Goal: Task Accomplishment & Management: Manage account settings

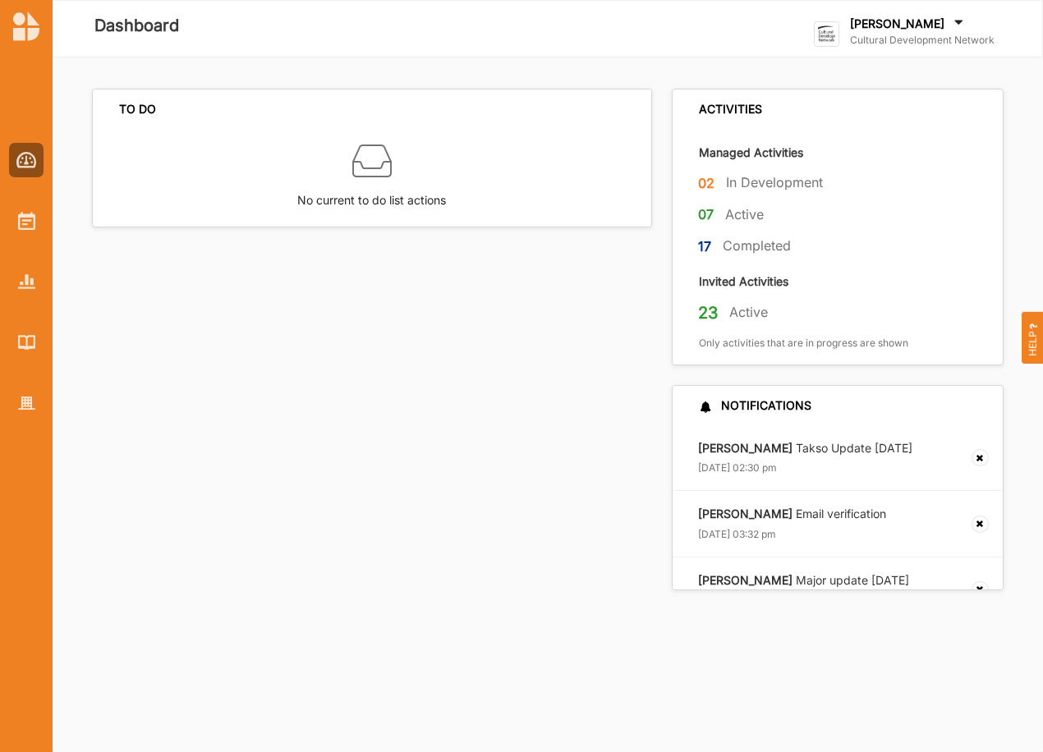
click at [901, 32] on div "[PERSON_NAME]" at bounding box center [922, 25] width 144 height 18
click at [890, 170] on div "Go To Admin" at bounding box center [896, 170] width 137 height 15
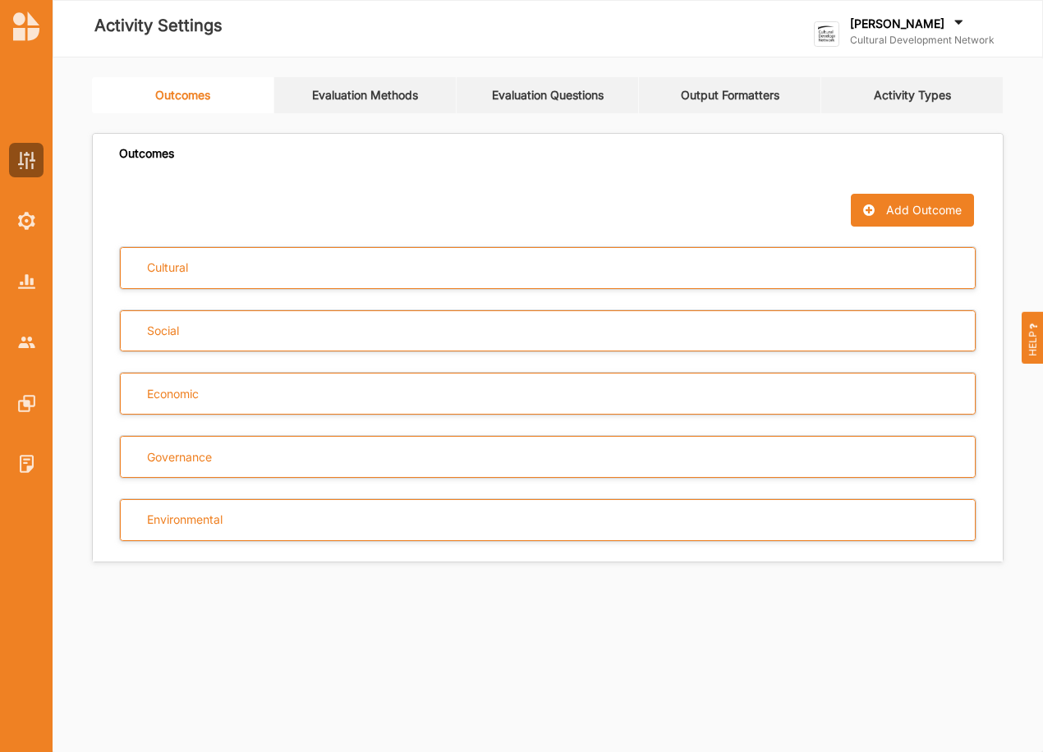
click at [488, 96] on link "Evaluation Questions" at bounding box center [547, 95] width 182 height 36
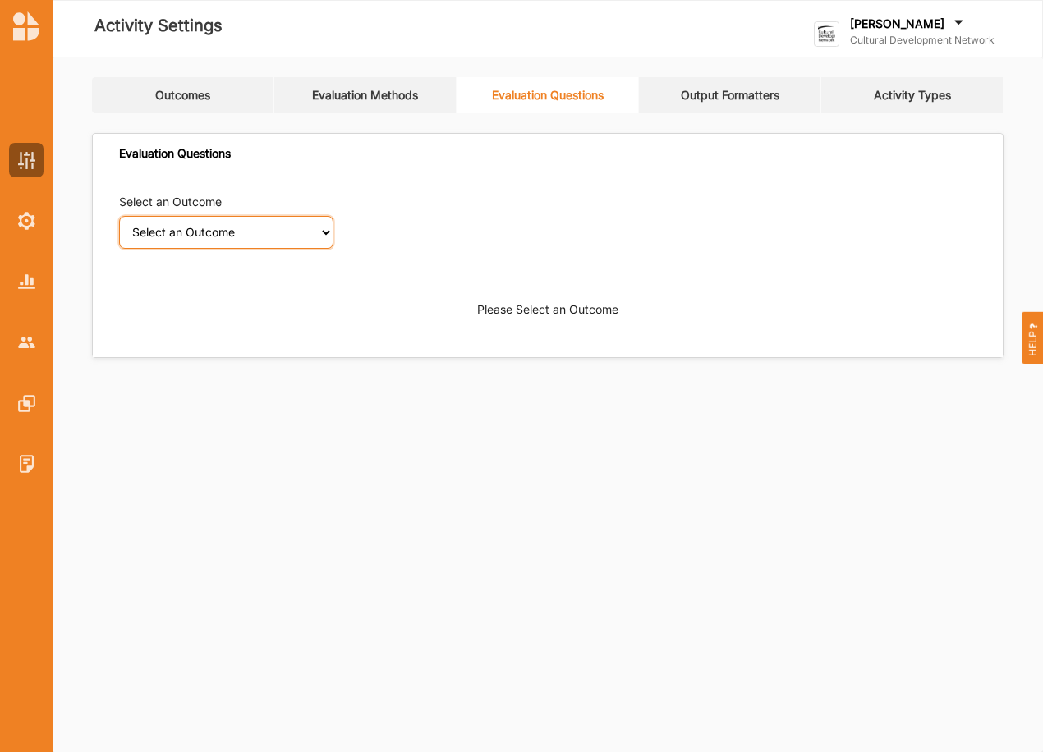
click at [327, 236] on select "Select an Outcome Creativity stimulated Aesthetic enrichment experienced Knowle…" at bounding box center [226, 232] width 214 height 33
select select "1"
click at [119, 216] on select "Select an Outcome Creativity stimulated Aesthetic enrichment experienced Knowle…" at bounding box center [226, 232] width 214 height 33
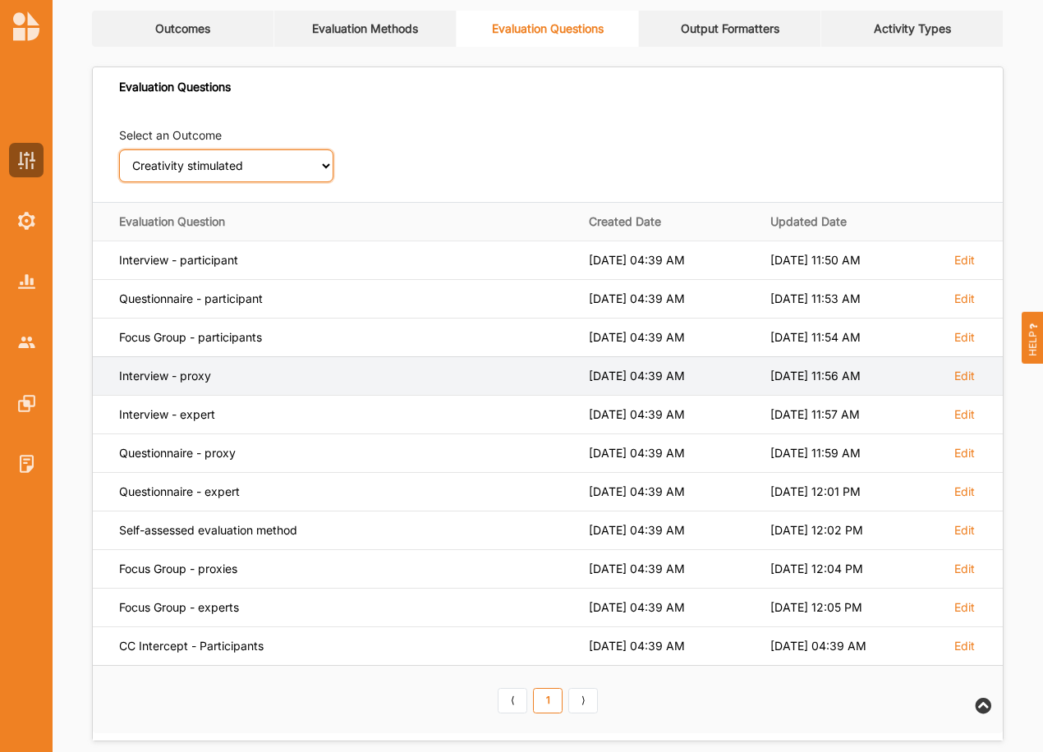
scroll to position [82, 0]
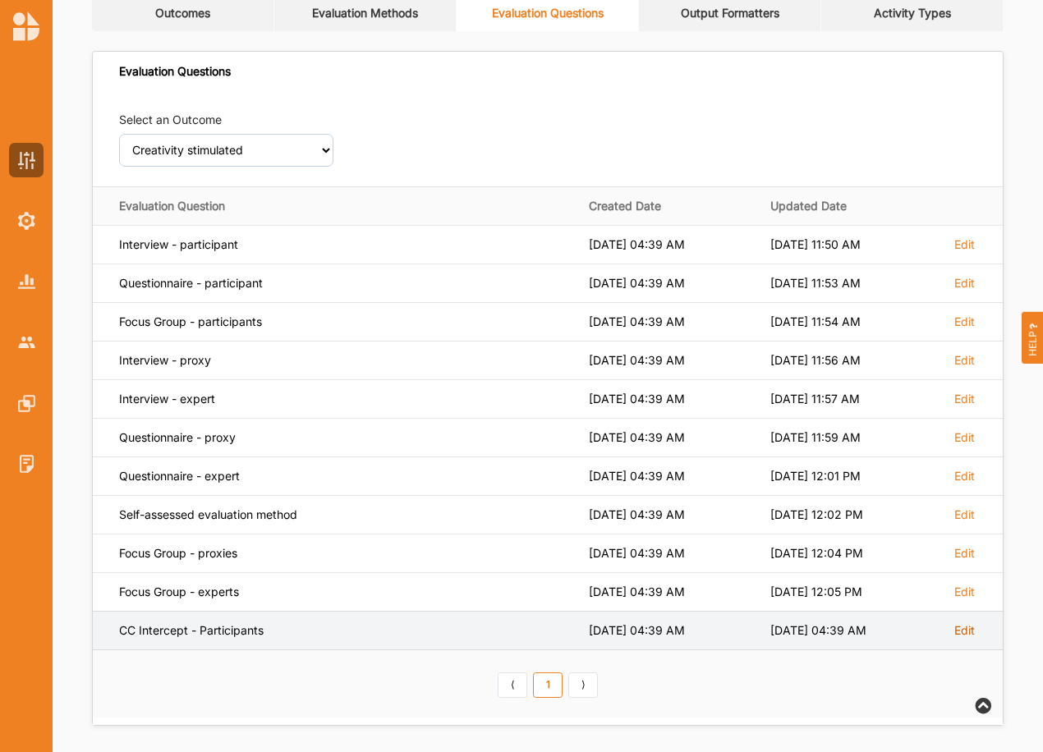
click at [961, 633] on label "Edit" at bounding box center [964, 630] width 21 height 15
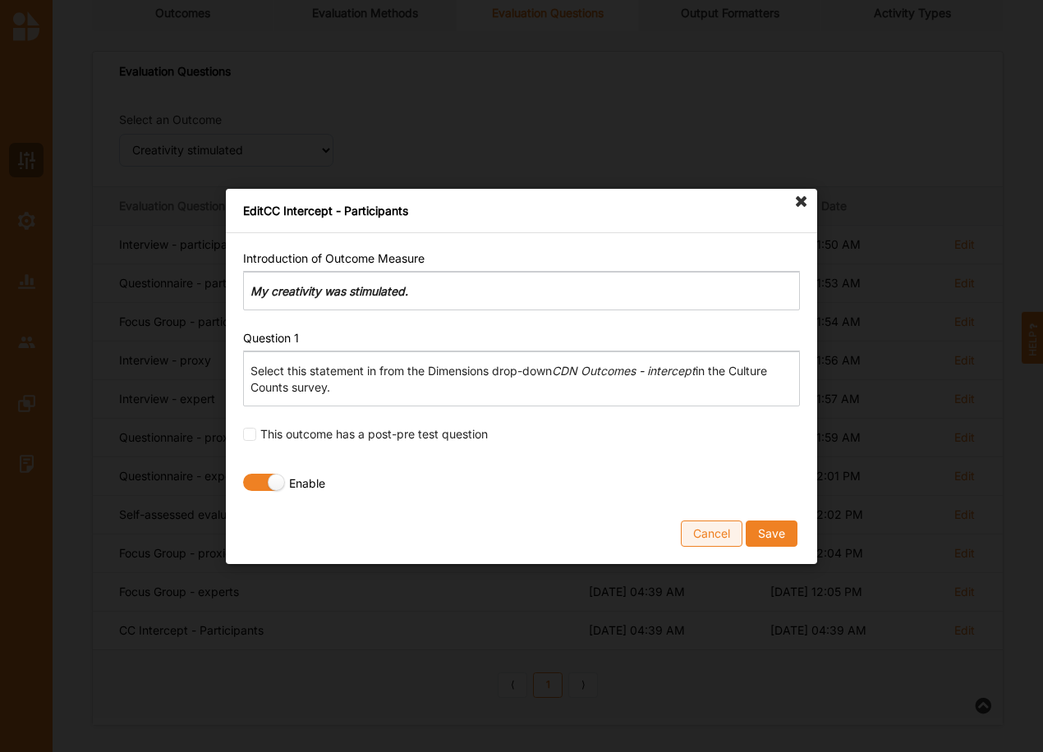
click at [705, 543] on button "Cancel" at bounding box center [712, 533] width 62 height 26
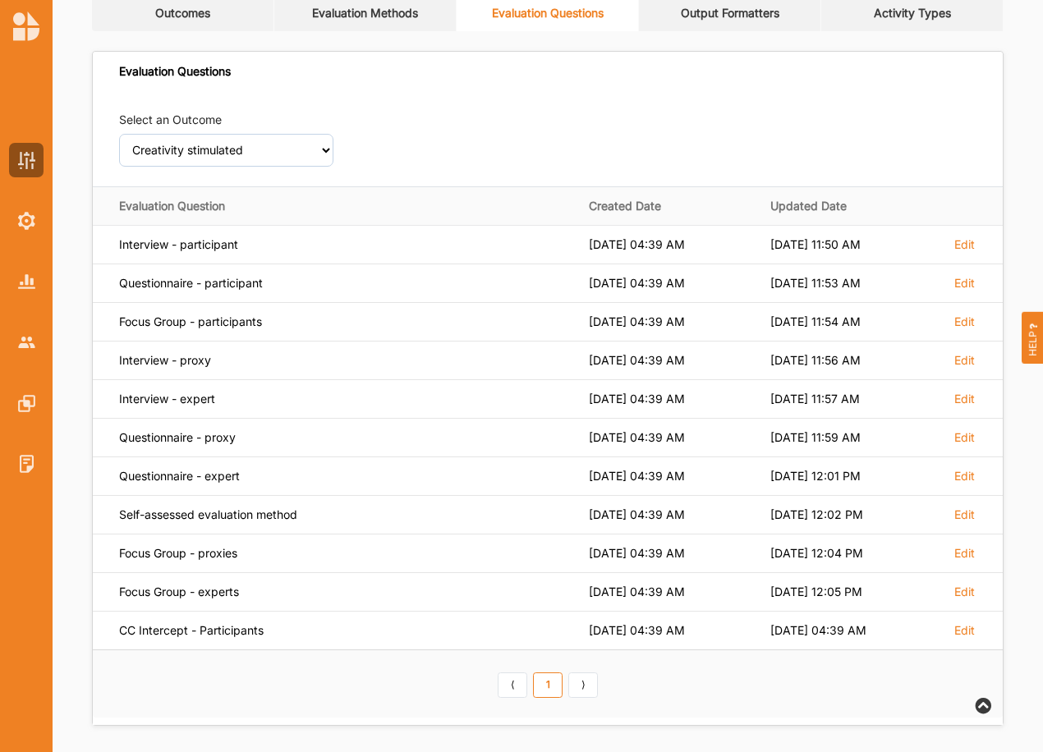
click at [399, 23] on link "Evaluation Methods" at bounding box center [365, 13] width 182 height 36
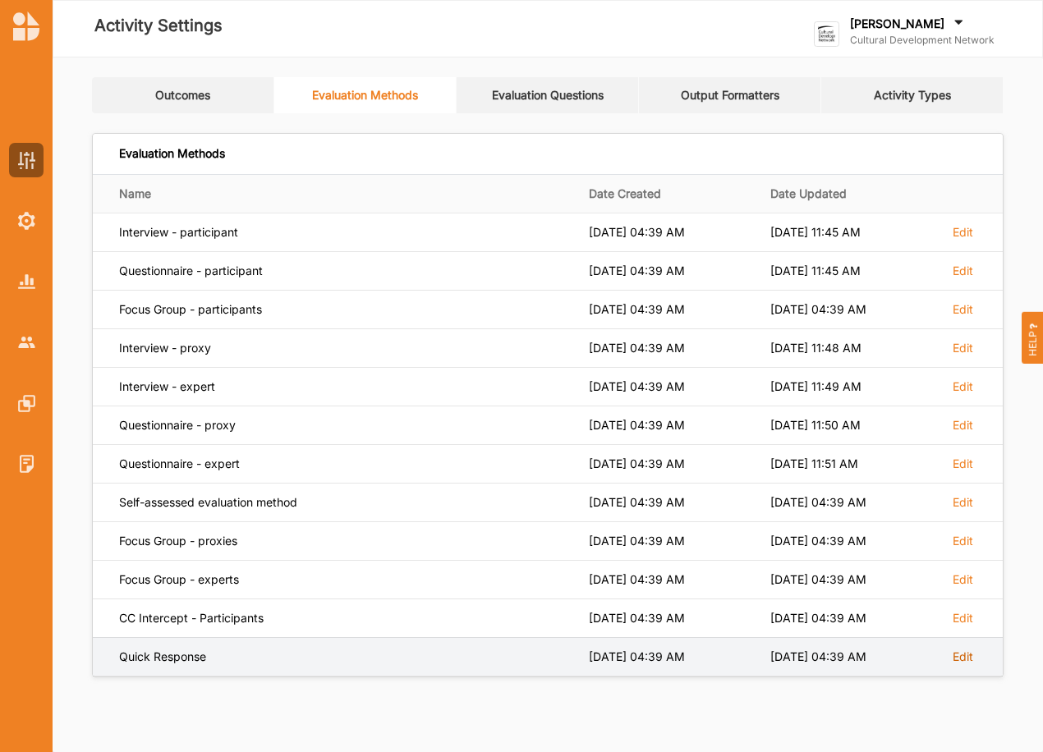
click at [961, 661] on label "Edit" at bounding box center [962, 656] width 21 height 15
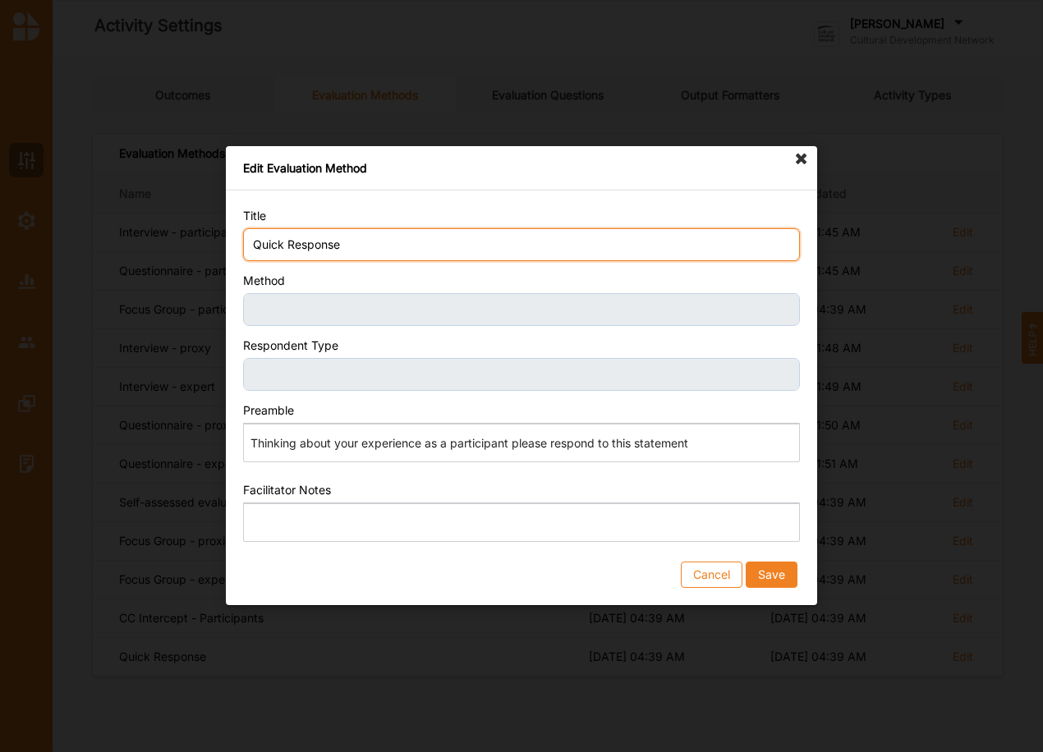
click at [319, 253] on input "Quick Response" at bounding box center [521, 244] width 557 height 33
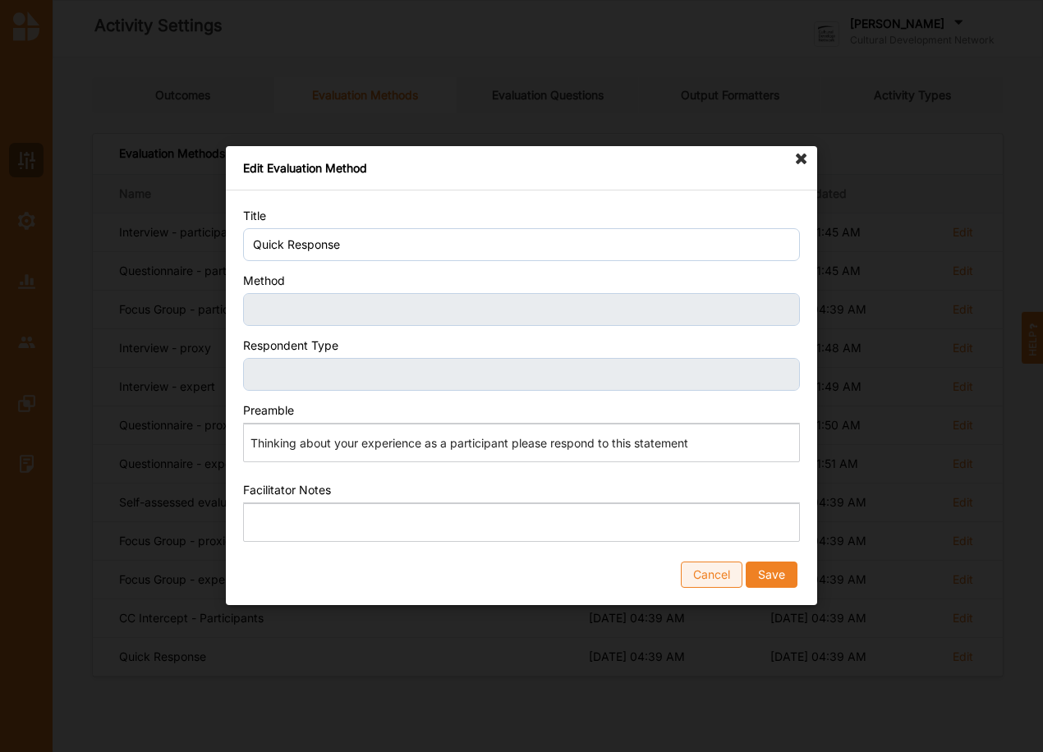
click at [732, 566] on button "Cancel" at bounding box center [712, 575] width 62 height 26
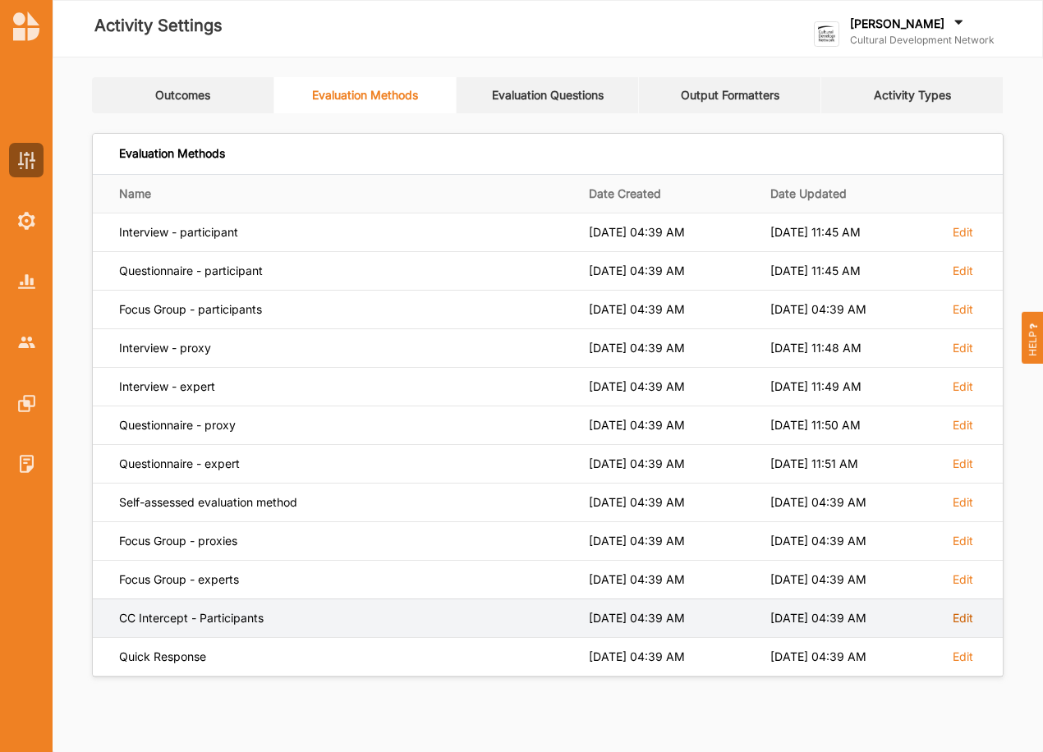
click at [961, 620] on label "Edit" at bounding box center [962, 618] width 21 height 15
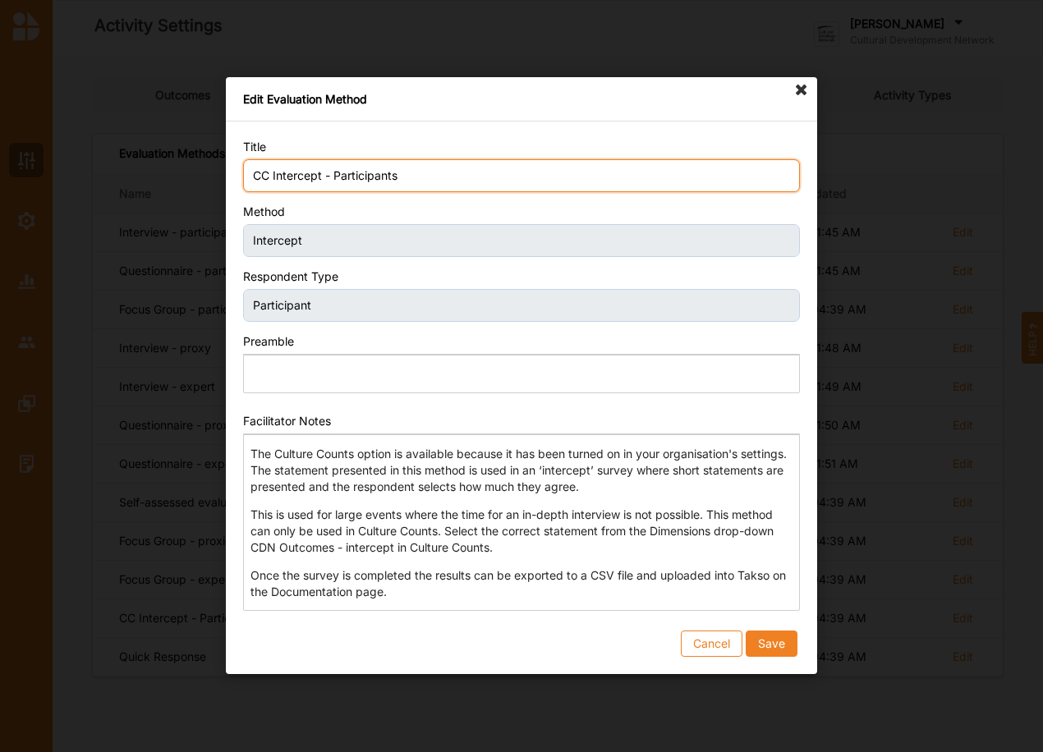
drag, startPoint x: 272, startPoint y: 175, endPoint x: 195, endPoint y: 177, distance: 77.2
click at [195, 177] on div "Edit Evaluation Method Title CC Intercept - Participants Method Intercept Respo…" at bounding box center [521, 376] width 1043 height 752
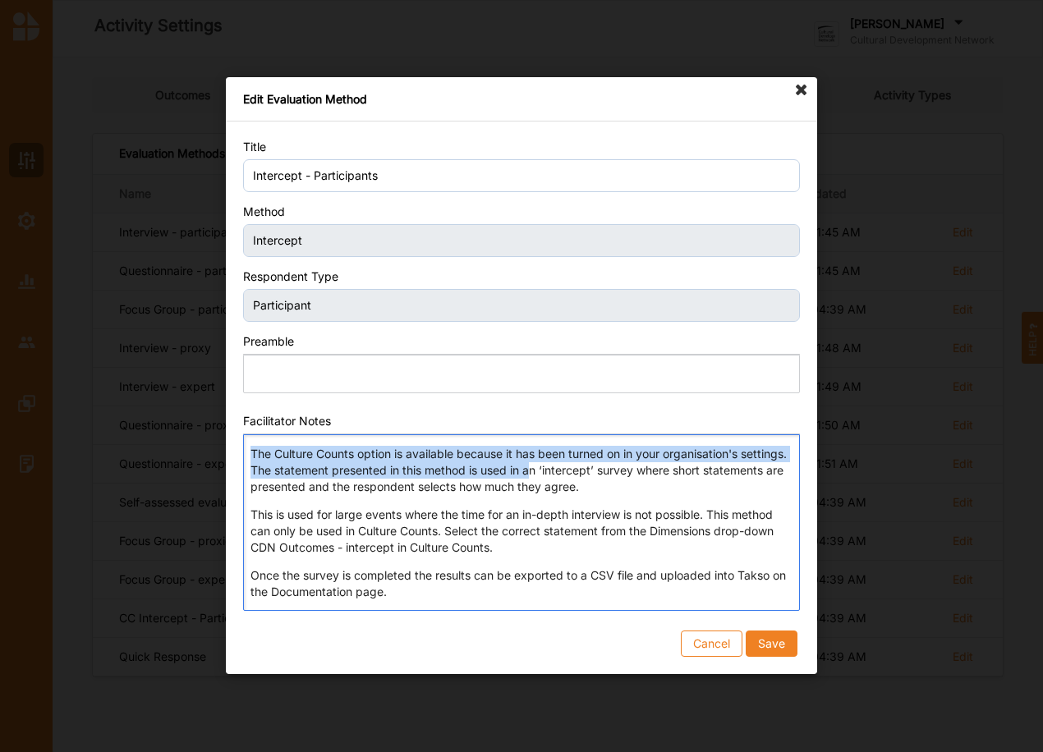
drag, startPoint x: 254, startPoint y: 452, endPoint x: 580, endPoint y: 471, distance: 327.3
click at [580, 471] on p "The Culture Counts option is available because it has been turned on in your or…" at bounding box center [520, 470] width 541 height 49
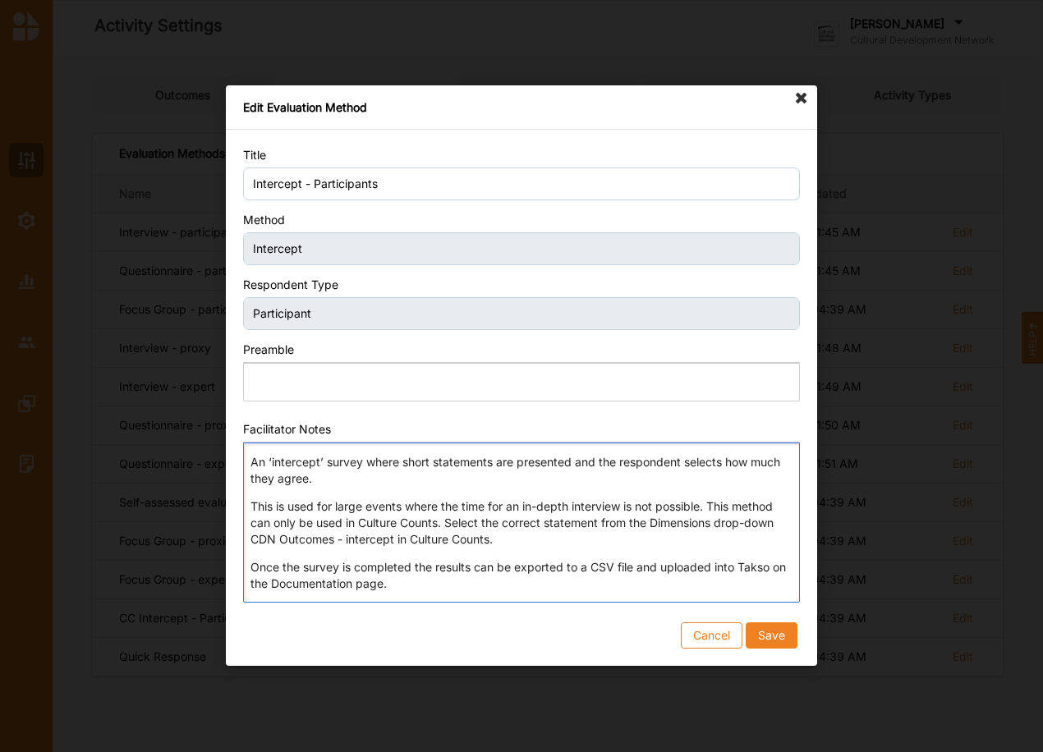
click at [368, 468] on p "An ‘intercept’ survey where short statements are presented and the respondent s…" at bounding box center [520, 470] width 541 height 33
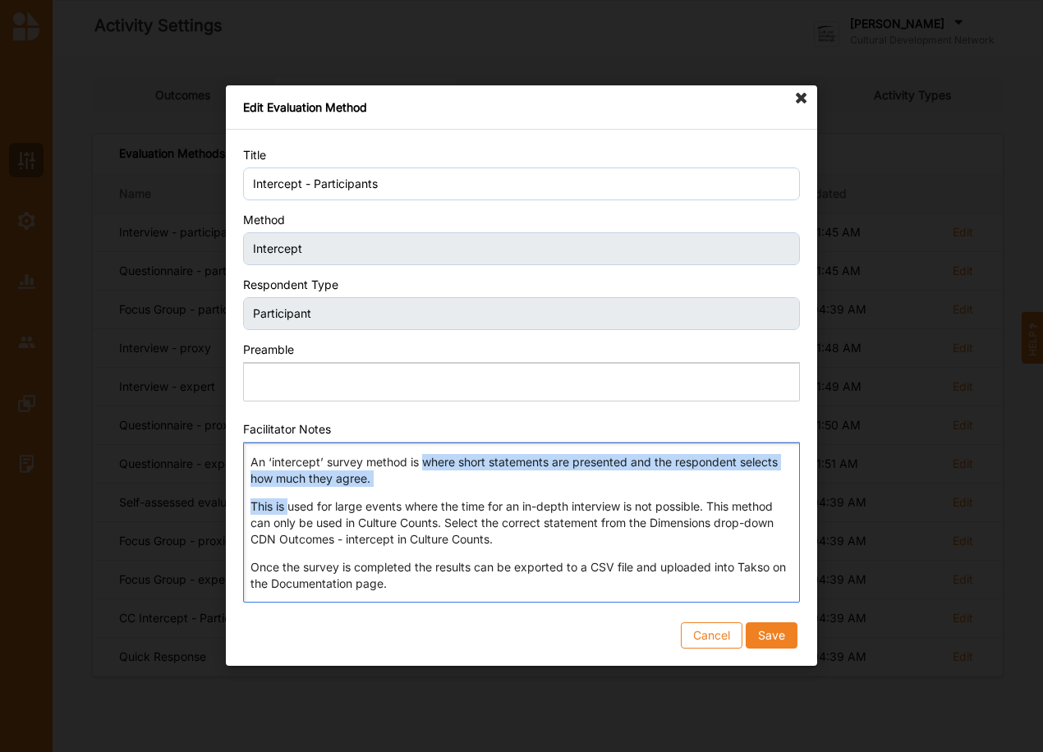
click at [290, 506] on p "This is used for large events where the time for an in-depth interview is not p…" at bounding box center [520, 522] width 541 height 49
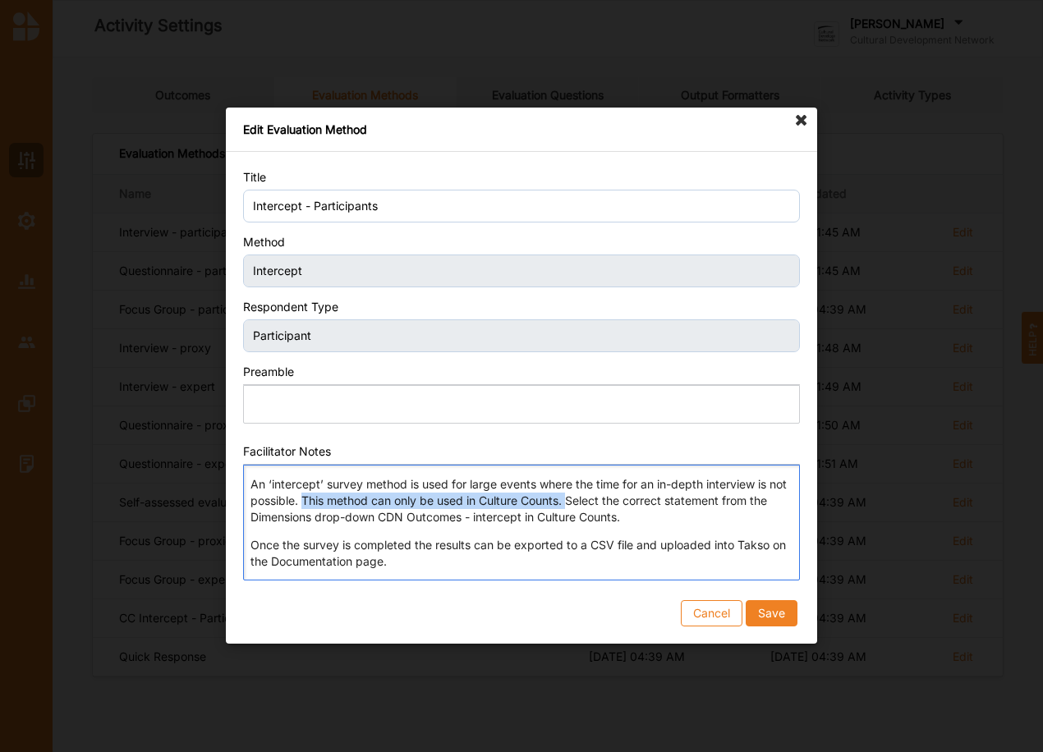
drag, startPoint x: 305, startPoint y: 501, endPoint x: 569, endPoint y: 503, distance: 264.4
click at [569, 503] on p "An ‘intercept’ survey method is used for large events where the time for an in-…" at bounding box center [520, 500] width 541 height 49
click at [308, 503] on p "An ‘intercept’ survey method is used for large events where the time for an in-…" at bounding box center [520, 500] width 541 height 49
click at [478, 501] on p "An ‘intercept’ survey method is used for large events where the time for an in-…" at bounding box center [520, 500] width 541 height 49
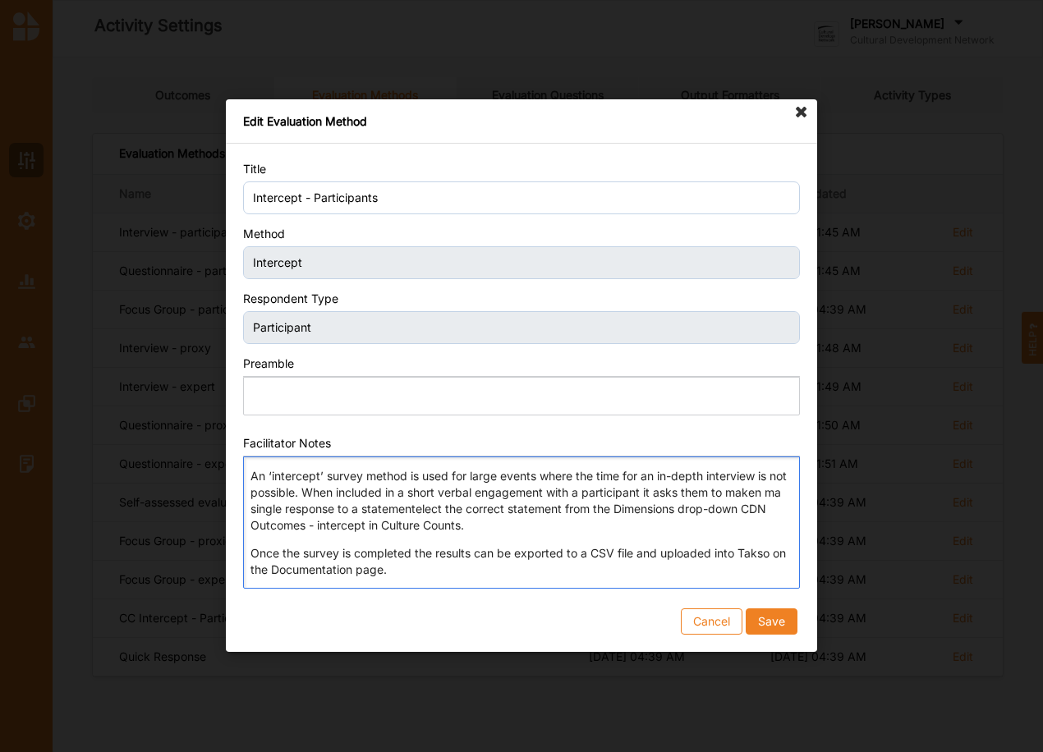
click at [774, 493] on p "An ‘intercept’ survey method is used for large events where the time for an in-…" at bounding box center [520, 501] width 541 height 66
click at [419, 505] on p "An ‘intercept’ survey method is used for large events where the time for an in-…" at bounding box center [520, 501] width 541 height 66
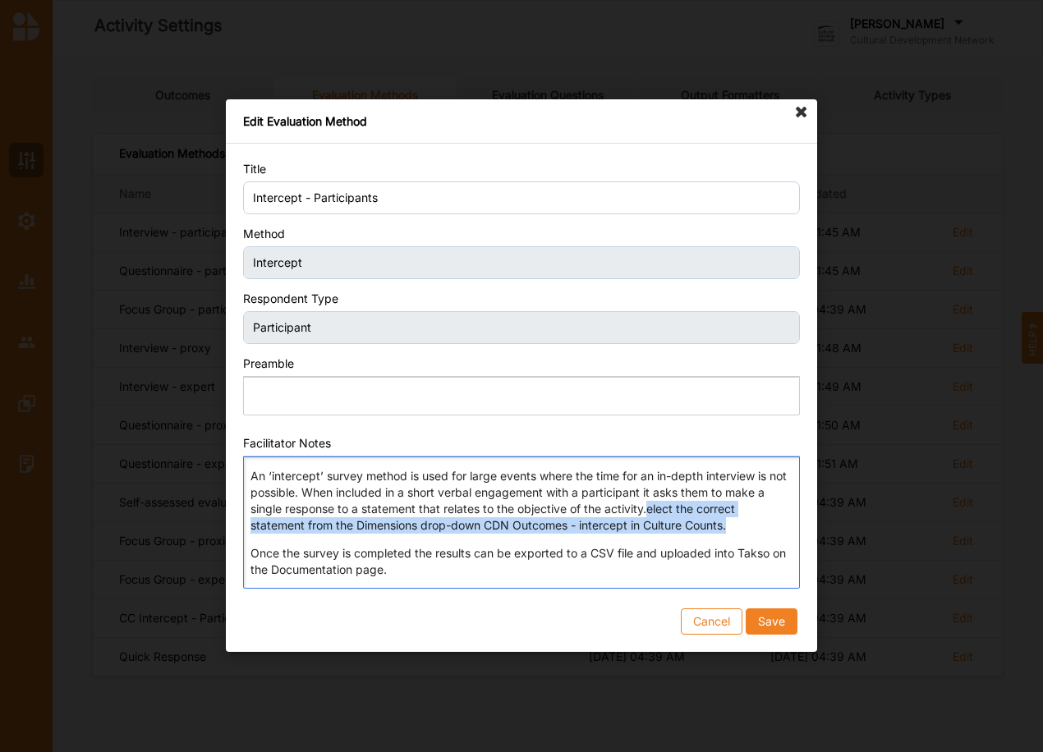
click at [737, 524] on p "An ‘intercept’ survey method is used for large events where the time for an in-…" at bounding box center [520, 501] width 541 height 66
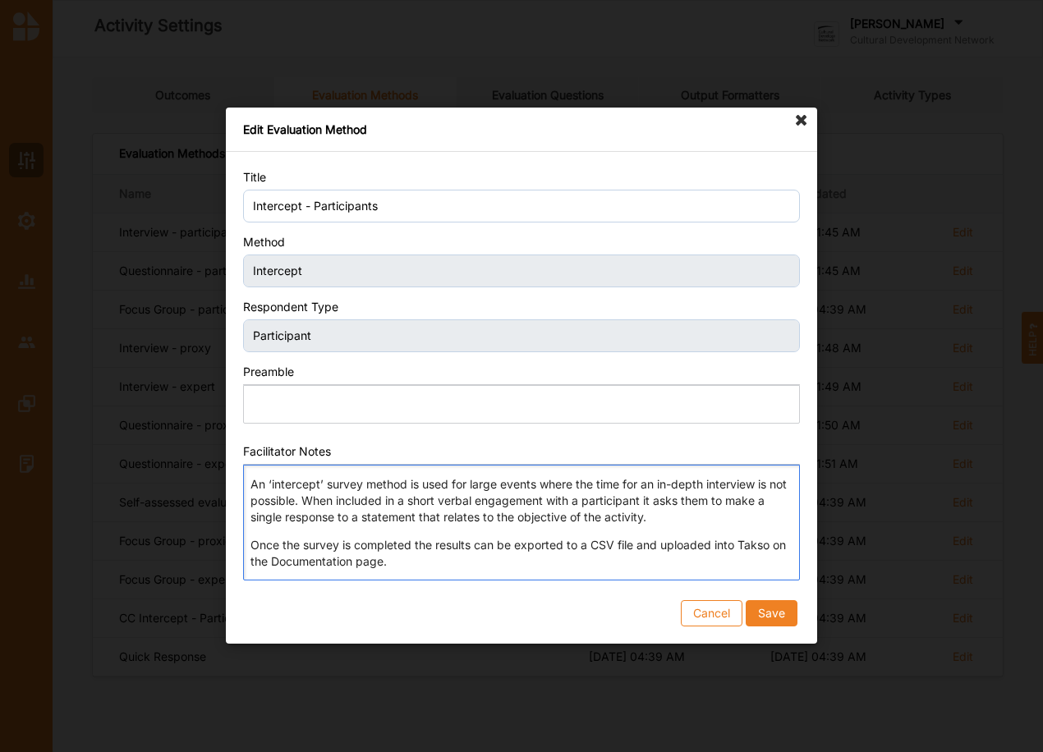
click at [414, 548] on p "Once the survey is completed the results can be exported to a CSV file and uplo…" at bounding box center [520, 553] width 541 height 33
click at [342, 544] on p "Once the survey is completed, electon the results can be exported to a CSV file…" at bounding box center [520, 553] width 541 height 33
drag, startPoint x: 253, startPoint y: 542, endPoint x: 298, endPoint y: 542, distance: 45.2
click at [298, 542] on p "Once the survey response is completed electronically, the results can be export…" at bounding box center [520, 553] width 541 height 33
click at [470, 543] on p "If the survey response is completed electronically, the results can be exported…" at bounding box center [520, 553] width 541 height 33
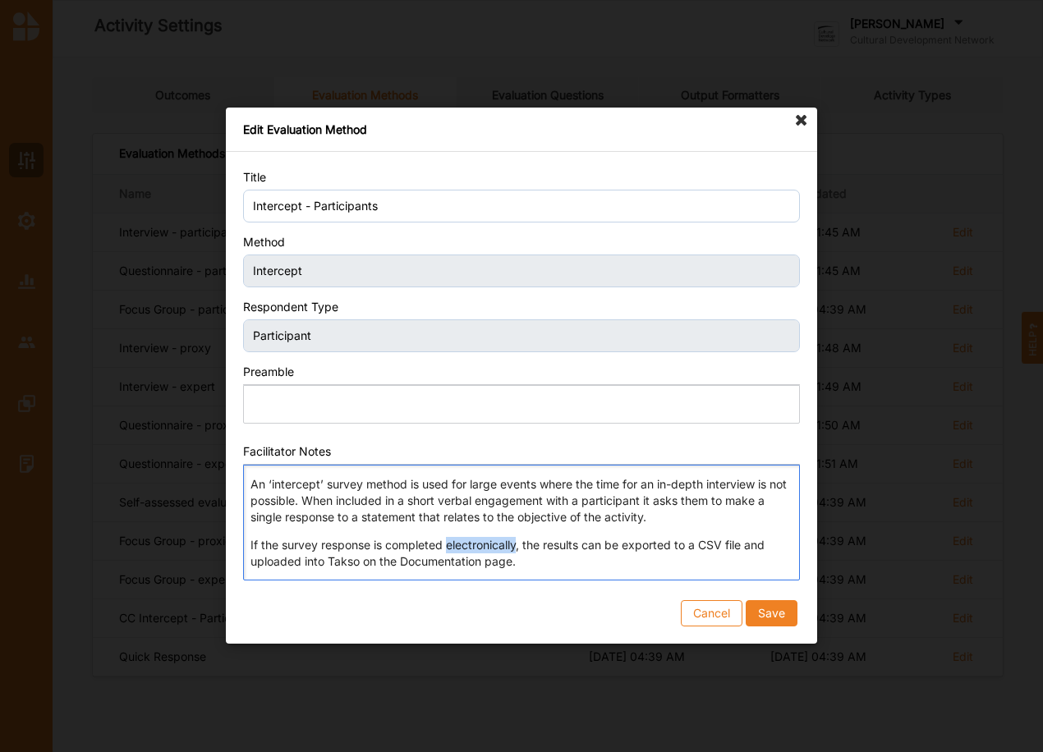
click at [470, 543] on p "If the survey response is completed electronically, the results can be exported…" at bounding box center [520, 553] width 541 height 33
drag, startPoint x: 713, startPoint y: 547, endPoint x: 787, endPoint y: 545, distance: 73.1
click at [787, 545] on p "If the survey response is completed outside of the Takso link, then the results…" at bounding box center [520, 553] width 541 height 33
click at [642, 565] on p "If the survey response is completed outside of the Takso link, then the results…" at bounding box center [520, 553] width 541 height 33
click at [296, 502] on p "An ‘intercept’ survey method is used for large events where the time for an in-…" at bounding box center [520, 500] width 541 height 49
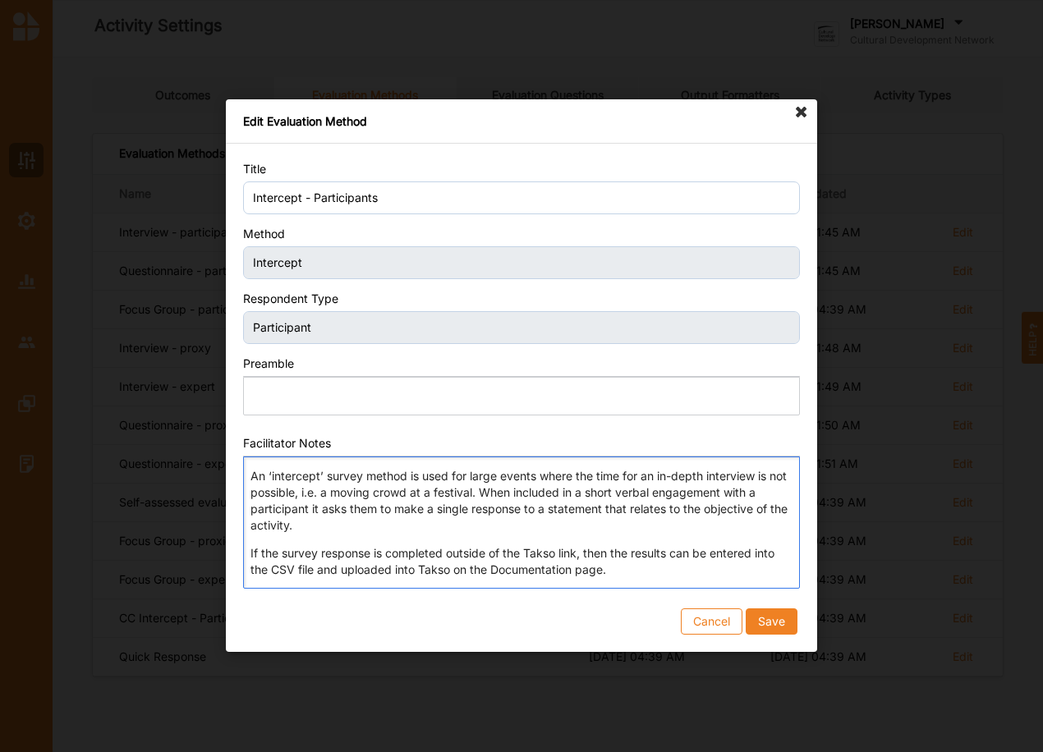
click at [485, 498] on p "An ‘intercept’ survey method is used for large events where the time for an in-…" at bounding box center [520, 501] width 541 height 66
click at [526, 513] on p "An ‘intercept’ survey method is used for large events where the time for an in-…" at bounding box center [520, 501] width 541 height 66
drag, startPoint x: 525, startPoint y: 510, endPoint x: 621, endPoint y: 509, distance: 96.1
click at [621, 509] on p "An ‘intercept’ survey method is used for large events where the time for an in-…" at bounding box center [520, 501] width 541 height 66
click at [610, 505] on p "An ‘intercept’ survey method is used for large events where the time for an in-…" at bounding box center [520, 501] width 541 height 66
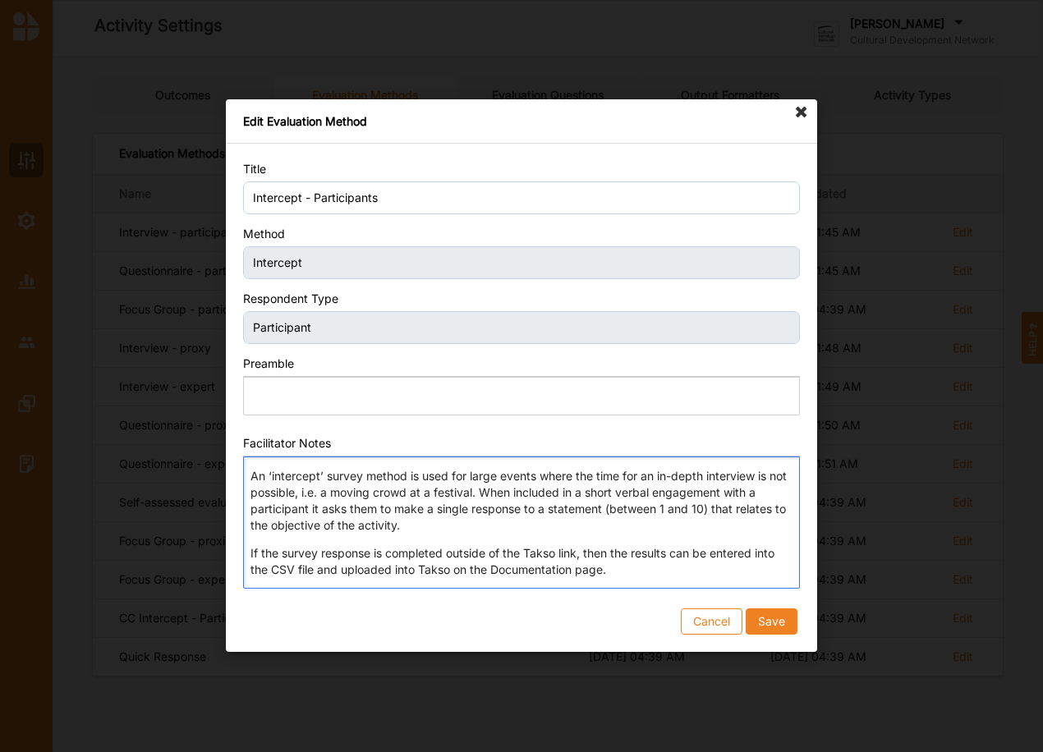
click at [413, 519] on p "An ‘intercept’ survey method is used for large events where the time for an in-…" at bounding box center [520, 501] width 541 height 66
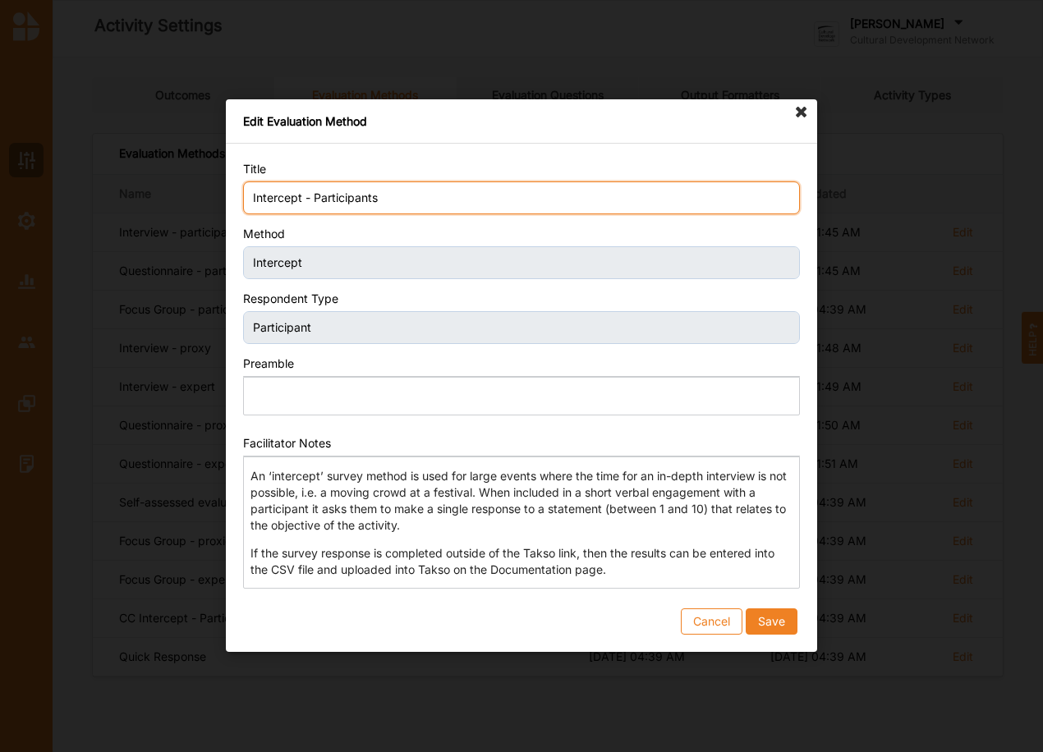
drag, startPoint x: 305, startPoint y: 200, endPoint x: 397, endPoint y: 211, distance: 92.6
click at [397, 211] on input "Intercept - Participants" at bounding box center [521, 197] width 557 height 33
type input "I"
type input "Quick response"
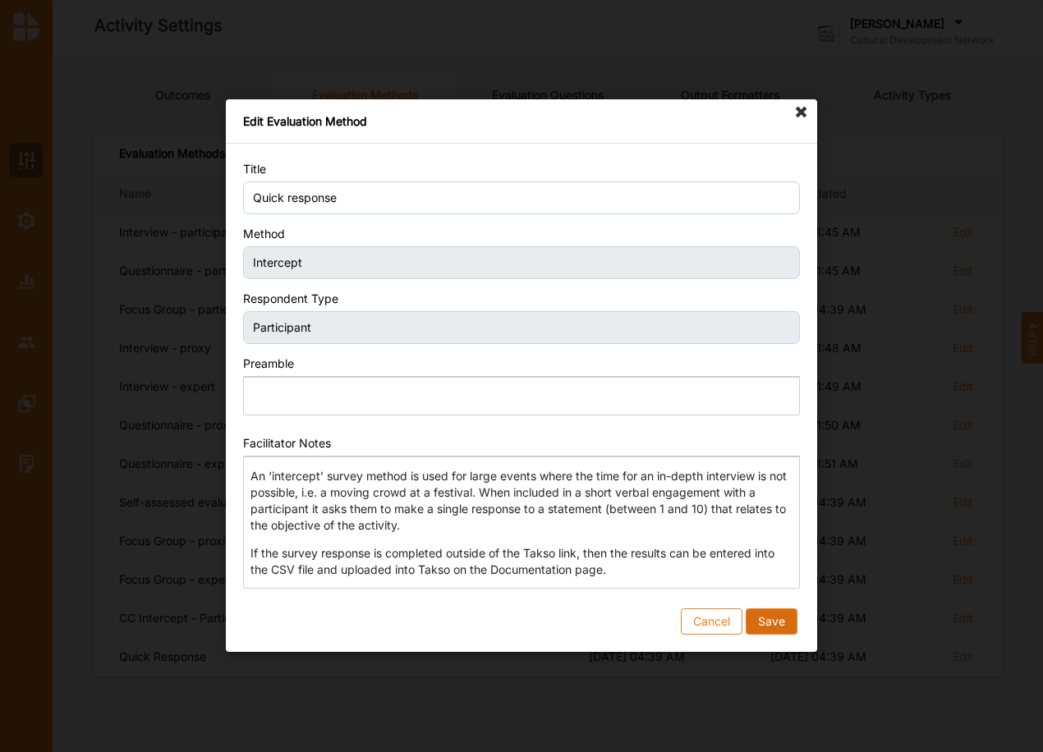
click at [774, 618] on button "Save" at bounding box center [771, 622] width 52 height 26
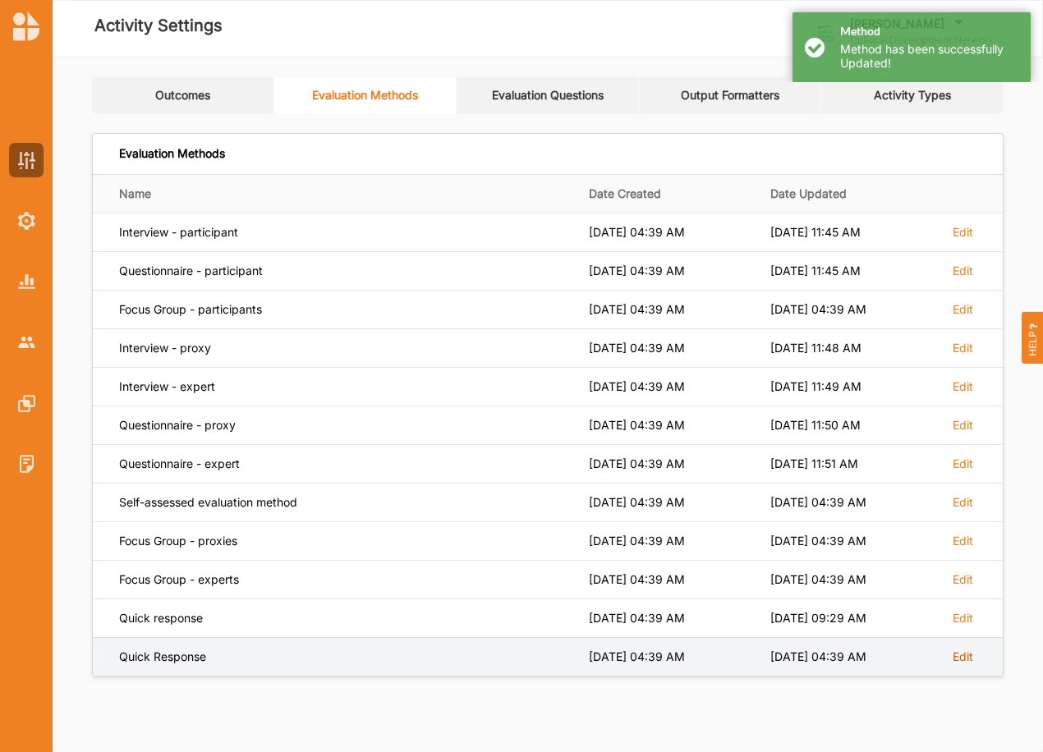
click at [955, 654] on label "Edit" at bounding box center [962, 656] width 21 height 15
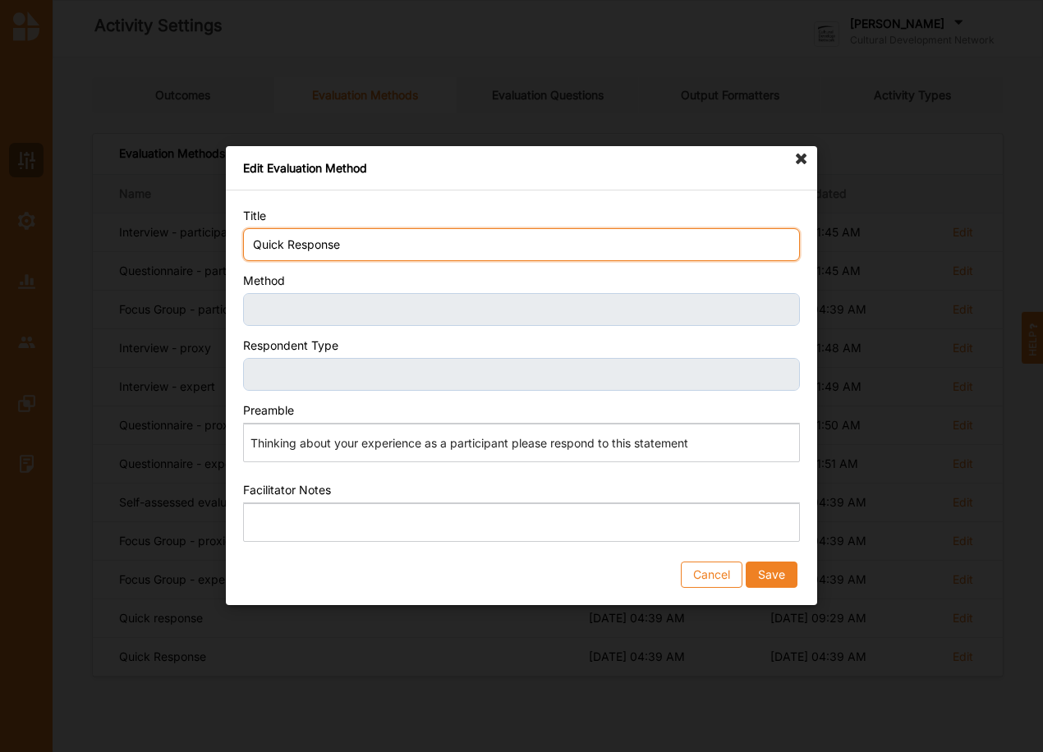
click at [367, 244] on input "Quick Response" at bounding box center [521, 244] width 557 height 33
type input "Quick Response - not used"
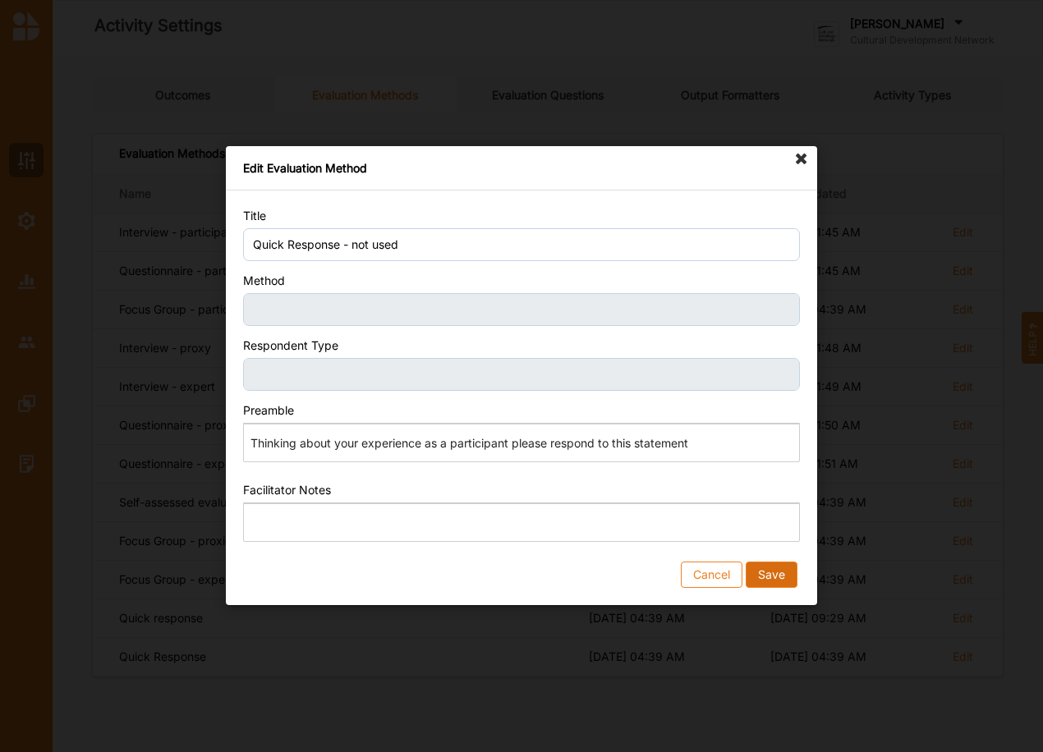
click at [765, 571] on button "Save" at bounding box center [771, 575] width 52 height 26
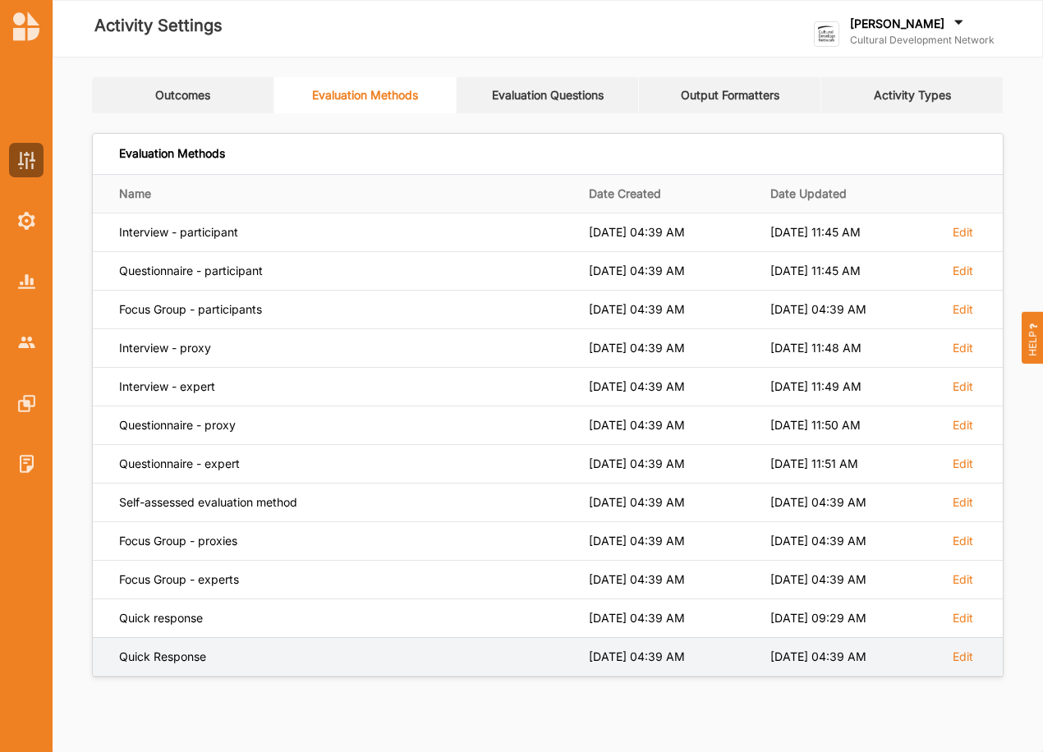
click at [980, 649] on td "Edit" at bounding box center [972, 656] width 62 height 39
click at [959, 654] on label "Edit" at bounding box center [962, 656] width 21 height 15
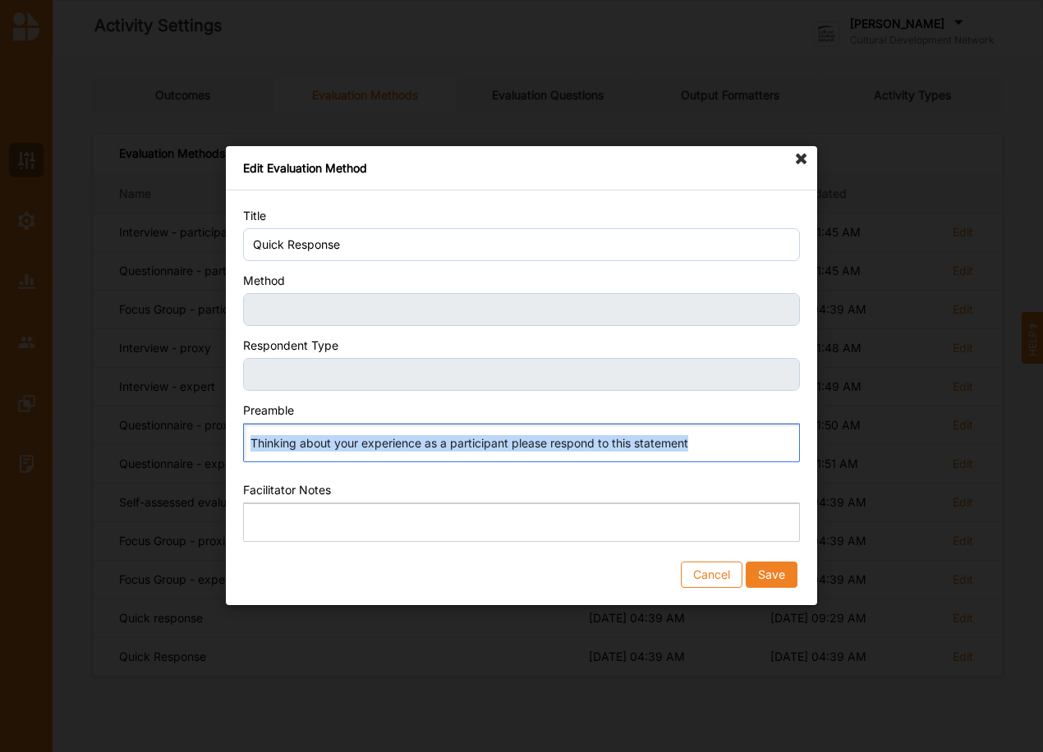
drag, startPoint x: 701, startPoint y: 440, endPoint x: 155, endPoint y: 458, distance: 546.3
click at [155, 458] on div "Edit Evaluation Method Title Quick Response Method Respondent Type Preamble Ric…" at bounding box center [521, 376] width 1043 height 752
copy p "Thinking about your experience as a participant please respond to this statement"
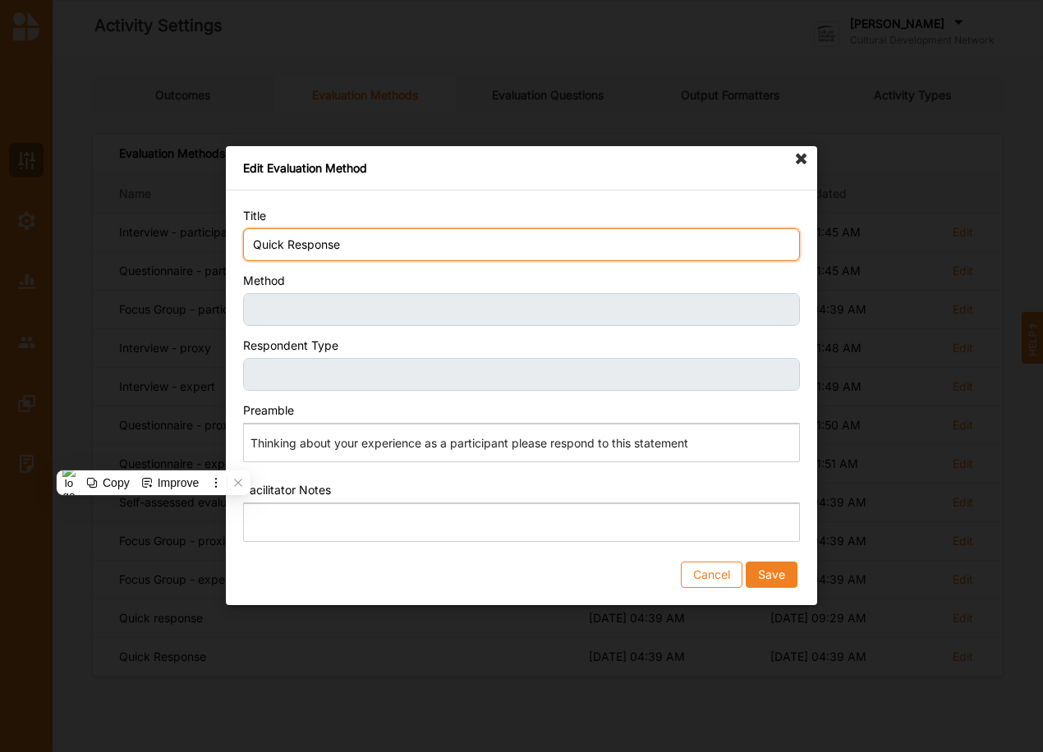
click at [366, 252] on input "Quick Response" at bounding box center [521, 244] width 557 height 33
drag, startPoint x: 284, startPoint y: 242, endPoint x: 234, endPoint y: 244, distance: 50.1
click at [234, 244] on div "Title Quick Response Method Respondent Type Preamble Rich Text Editor Thinking …" at bounding box center [521, 397] width 591 height 415
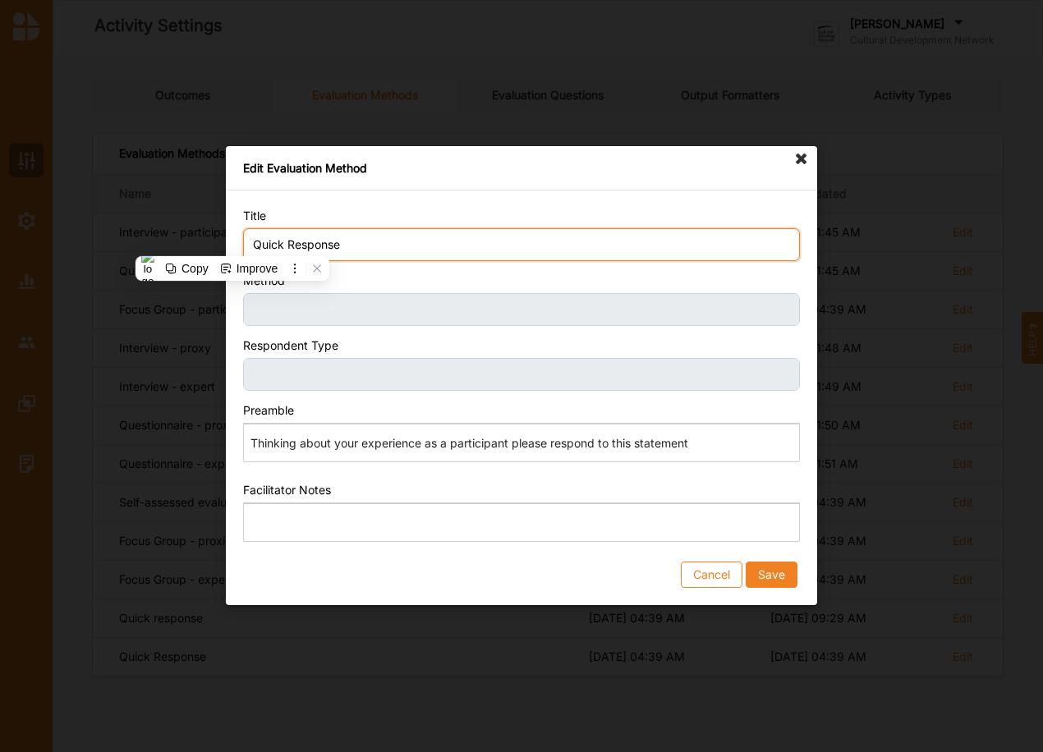
drag, startPoint x: 340, startPoint y: 244, endPoint x: 241, endPoint y: 244, distance: 98.5
click at [241, 244] on div "Title Quick Response Method Respondent Type Preamble Rich Text Editor Thinking …" at bounding box center [521, 397] width 591 height 415
type input "Not used"
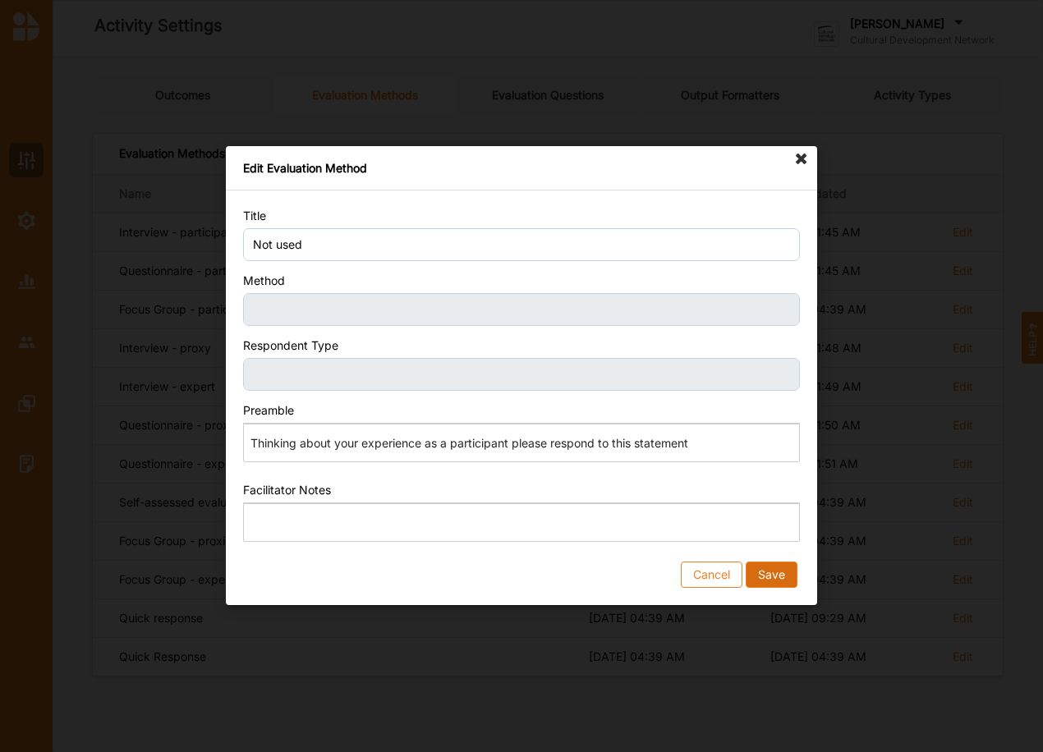
click at [766, 571] on button "Save" at bounding box center [771, 575] width 52 height 26
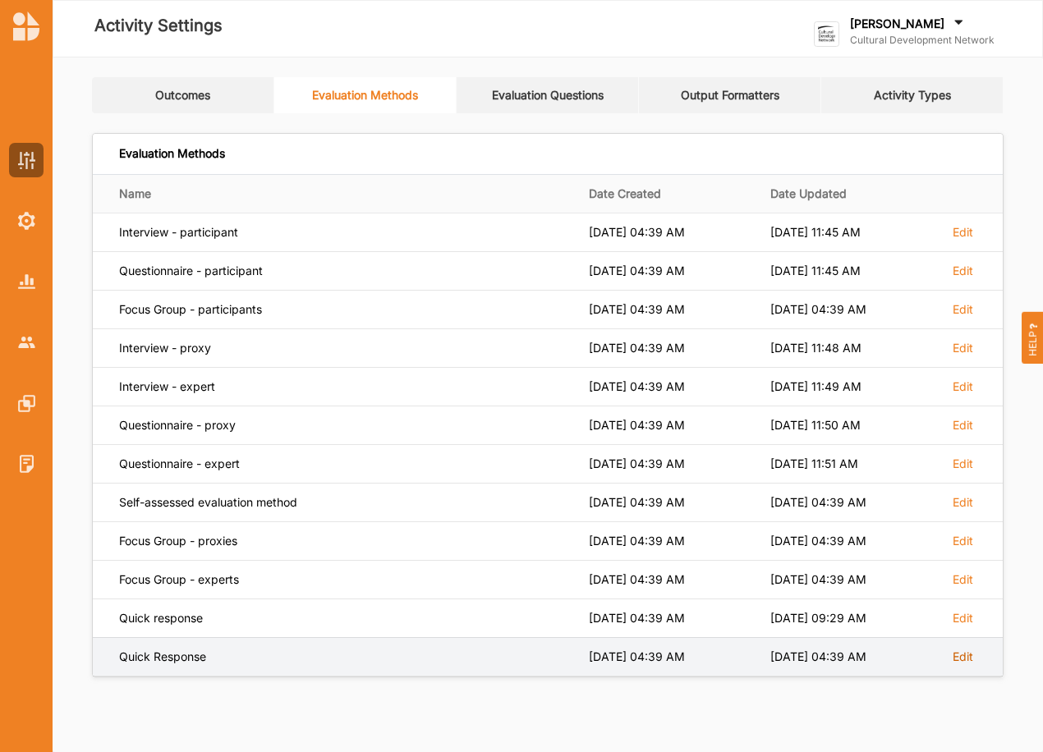
click at [960, 649] on label "Edit" at bounding box center [962, 656] width 21 height 15
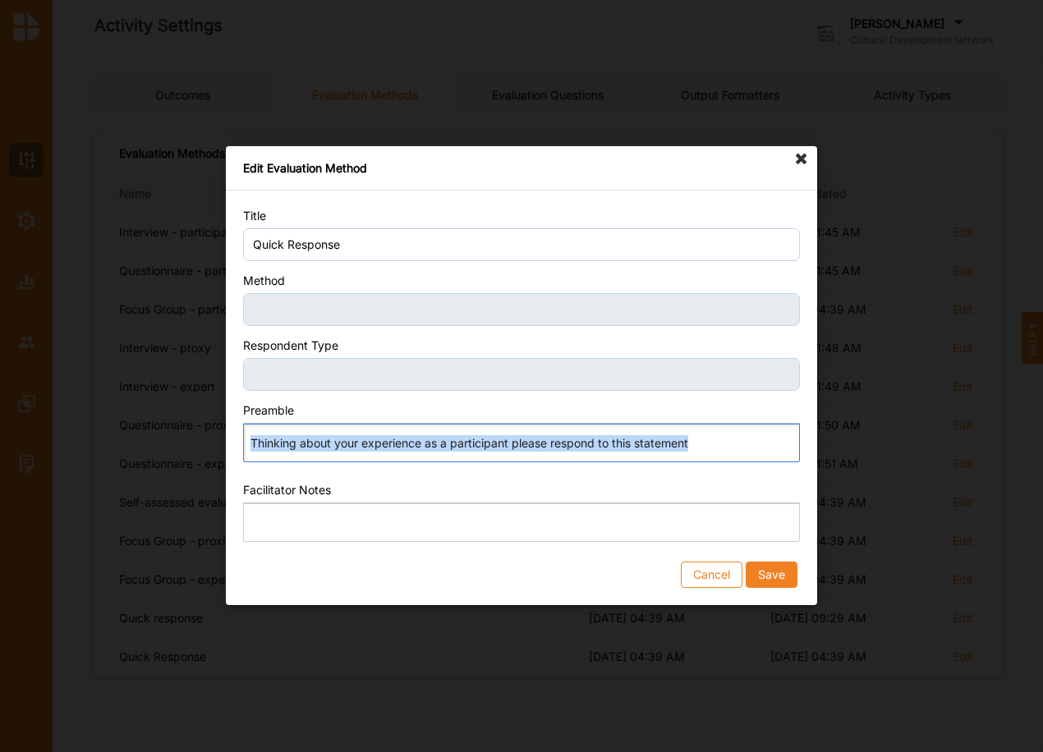
drag, startPoint x: 695, startPoint y: 446, endPoint x: 161, endPoint y: 396, distance: 536.0
click at [171, 413] on div "Edit Evaluation Method Title Quick Response Method Respondent Type Preamble Ric…" at bounding box center [521, 376] width 1043 height 752
copy p "Thinking about your experience as a participant please respond to this statement"
click at [782, 577] on button "Save" at bounding box center [771, 575] width 52 height 26
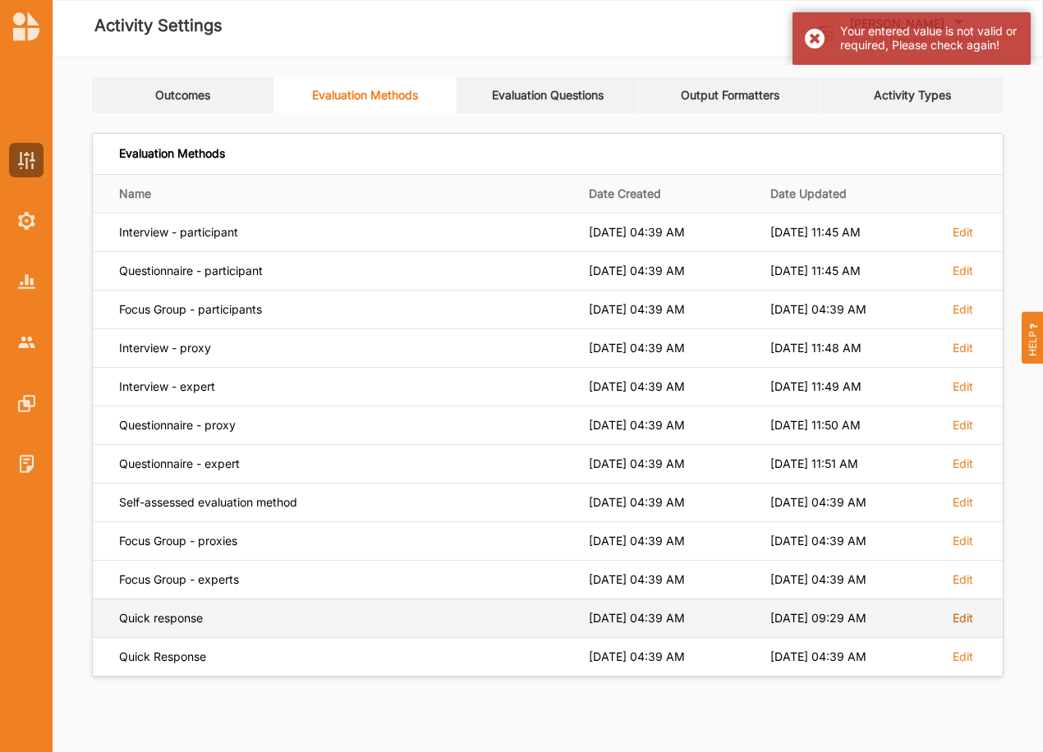
click at [963, 624] on label "Edit" at bounding box center [962, 618] width 21 height 15
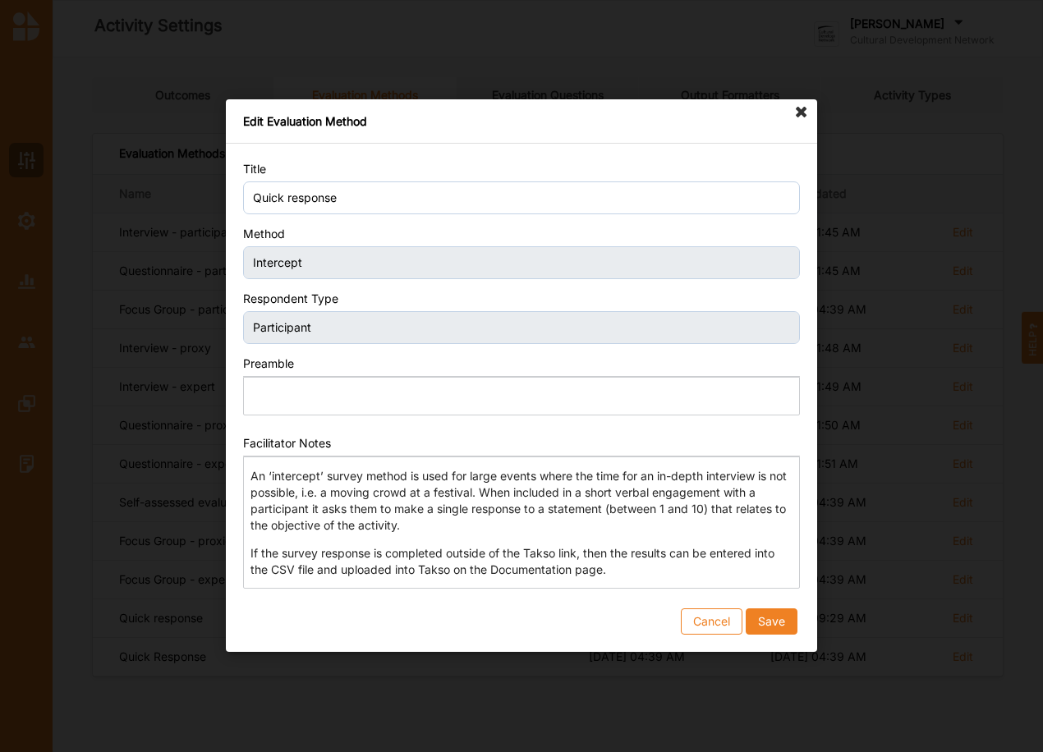
click at [391, 389] on p "Editor editing area: main. Press Alt+0 for help." at bounding box center [520, 396] width 541 height 16
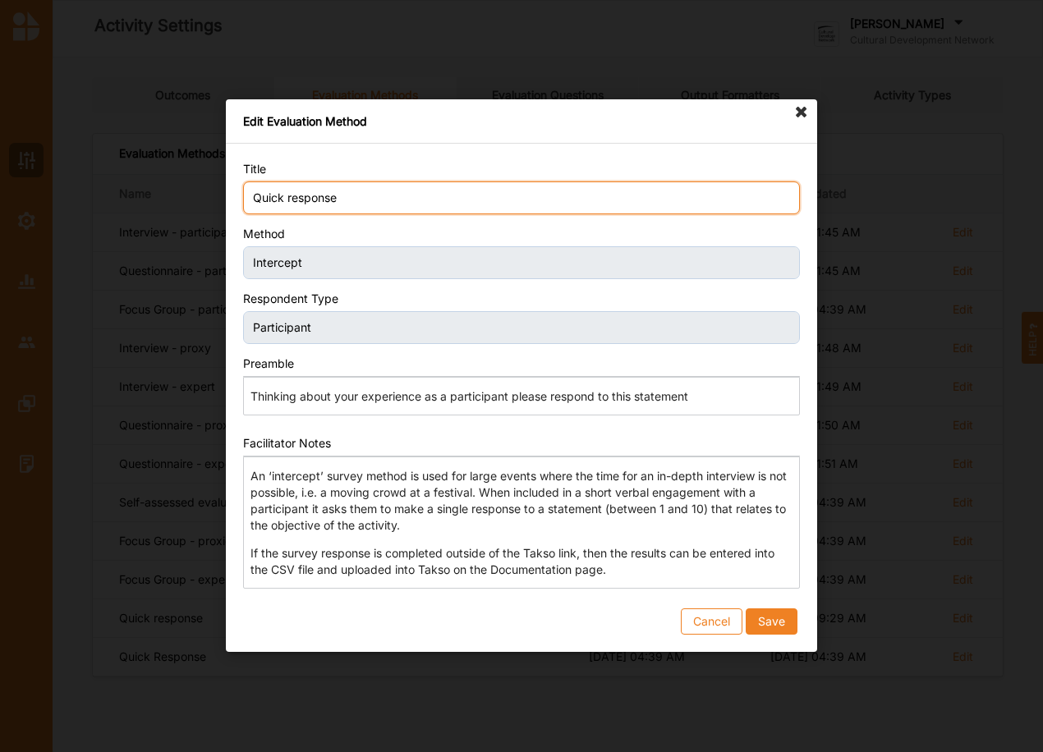
click at [349, 197] on input "Quick response" at bounding box center [521, 197] width 557 height 33
type input "Quick response new"
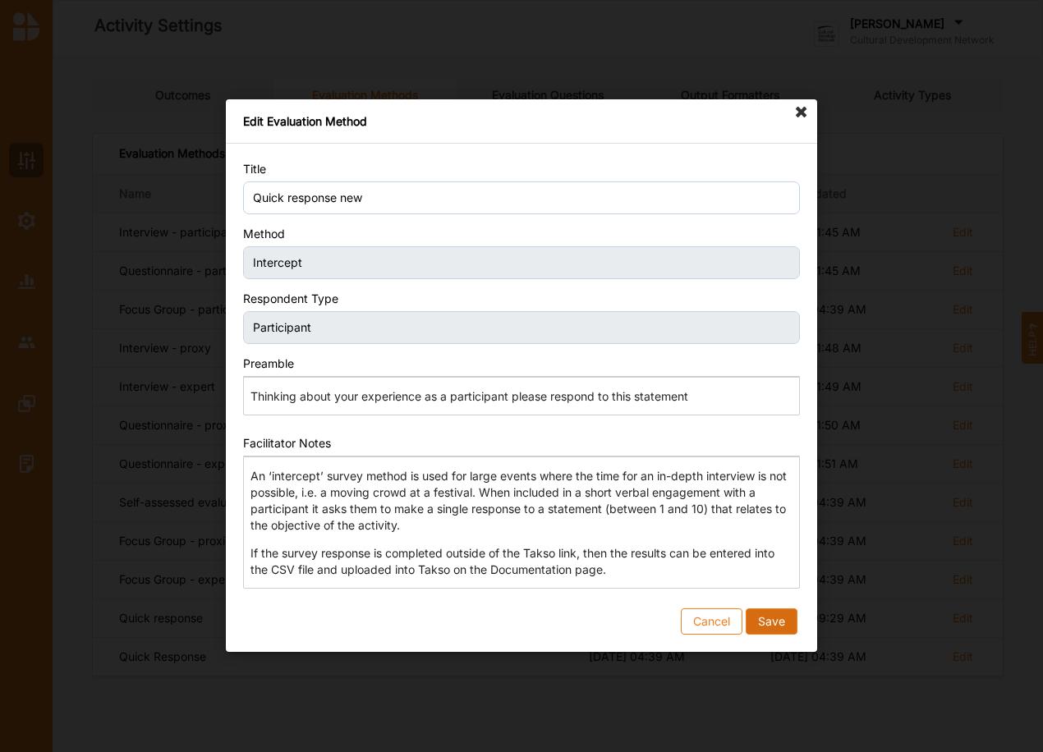
click at [764, 621] on button "Save" at bounding box center [771, 622] width 52 height 26
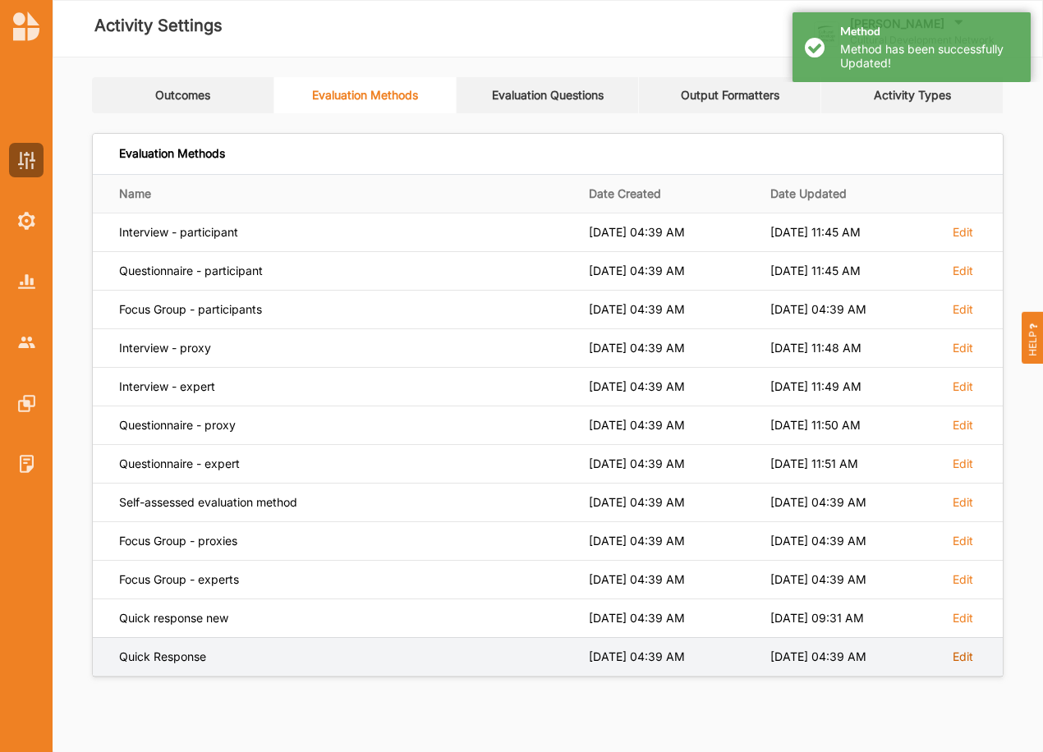
click at [965, 658] on label "Edit" at bounding box center [962, 656] width 21 height 15
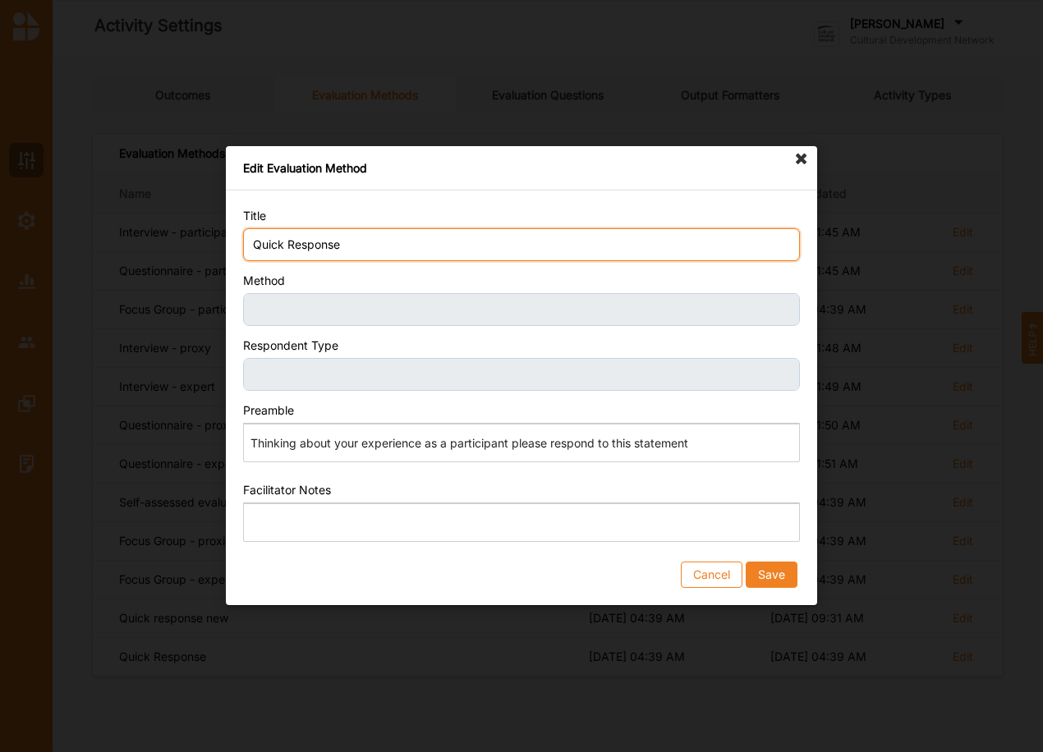
click at [347, 236] on input "Quick Response" at bounding box center [521, 244] width 557 height 33
type input "Quick Response old"
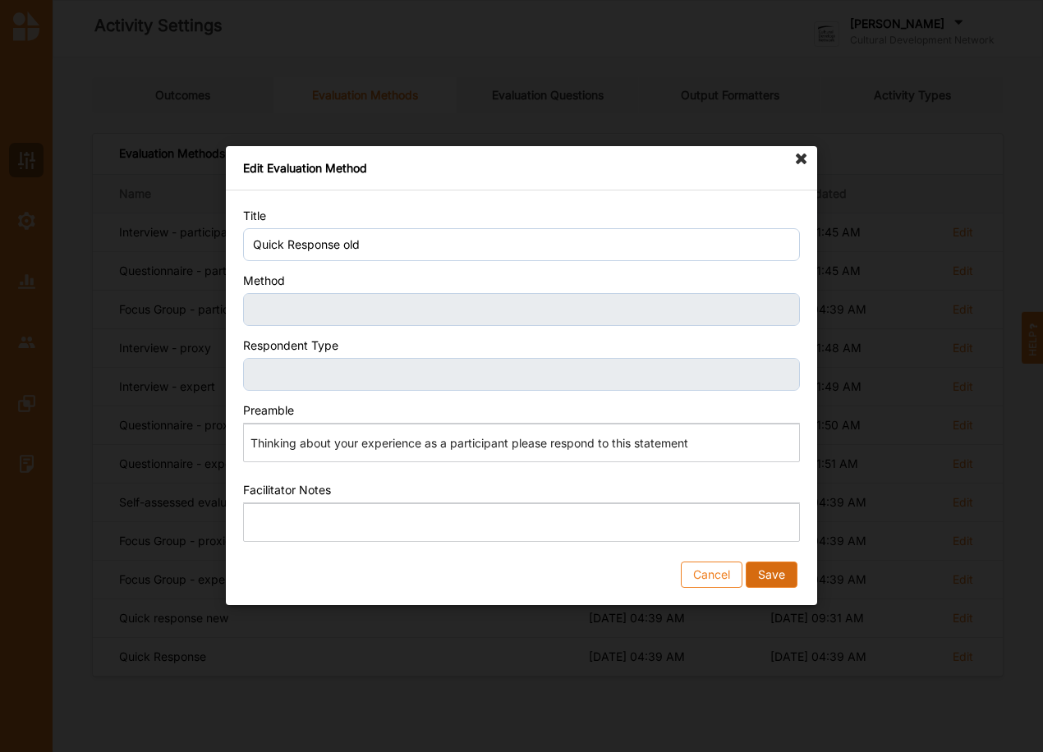
click at [787, 571] on button "Save" at bounding box center [771, 575] width 52 height 26
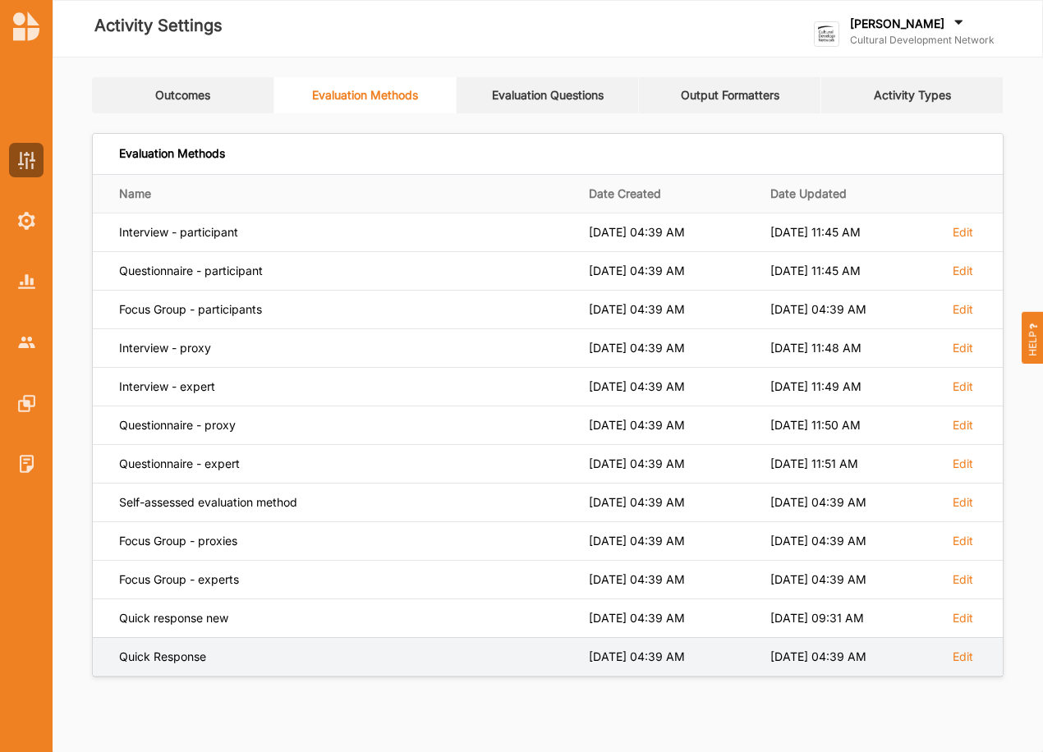
click at [974, 658] on td "Edit" at bounding box center [972, 656] width 62 height 39
click at [967, 656] on label "Edit" at bounding box center [962, 656] width 21 height 15
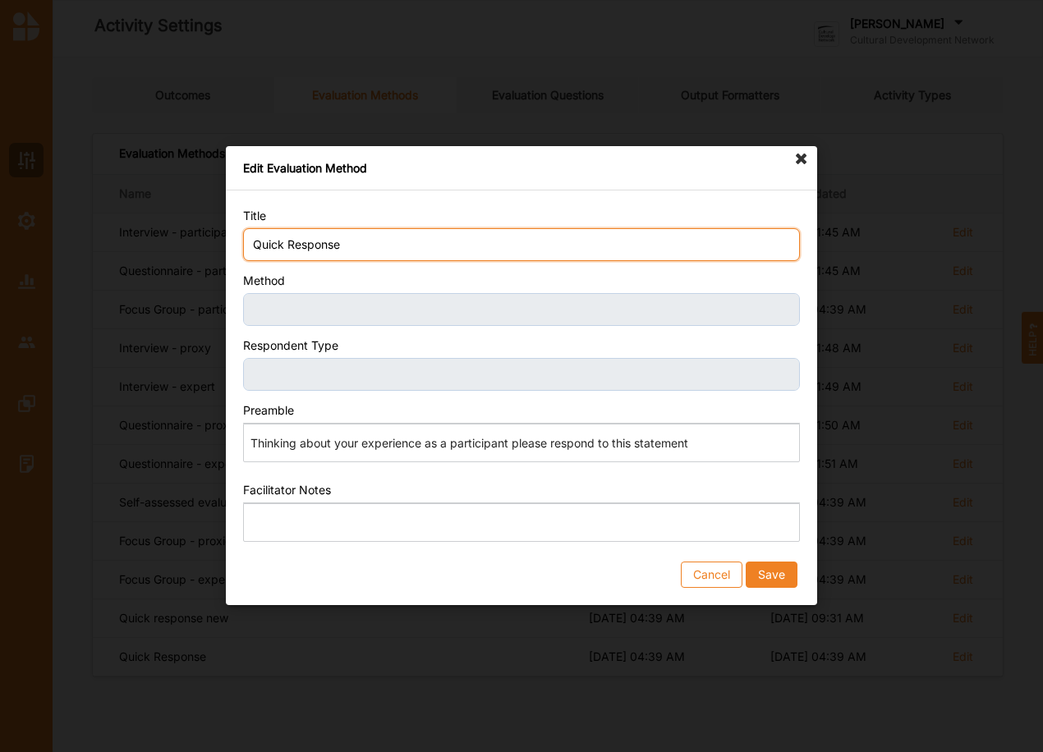
drag, startPoint x: 353, startPoint y: 246, endPoint x: 243, endPoint y: 245, distance: 110.0
click at [243, 245] on input "Quick Response" at bounding box center [521, 244] width 557 height 33
click at [369, 253] on input "Quick Response" at bounding box center [521, 244] width 557 height 33
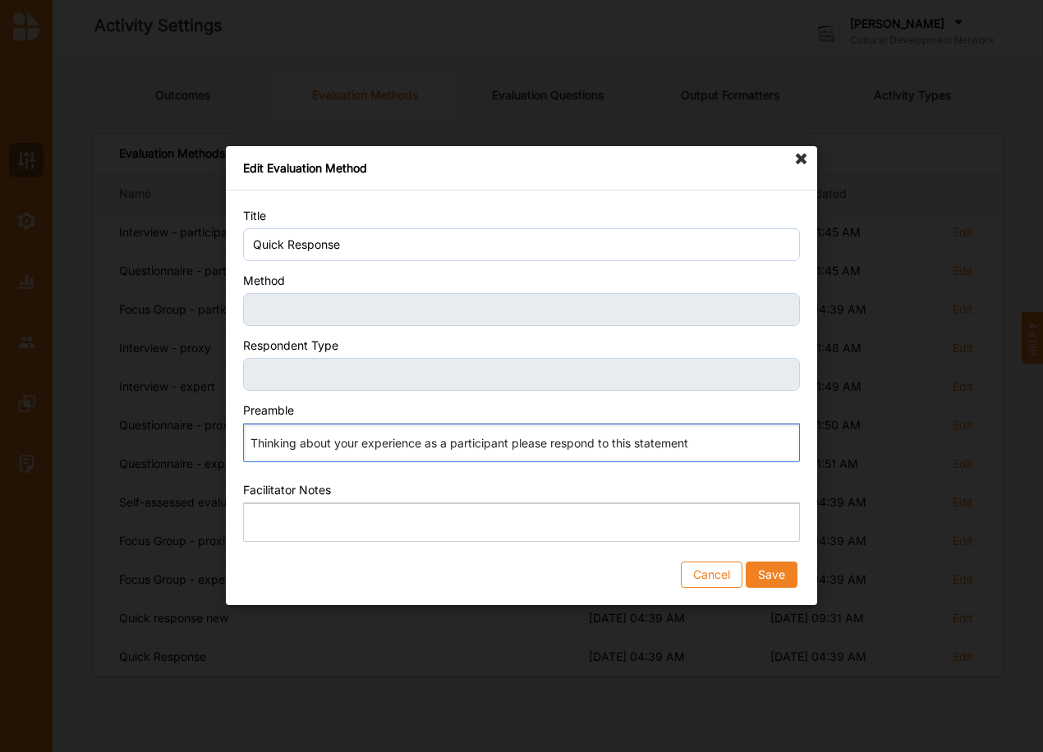
click at [704, 449] on p "Thinking about your experience as a participant please respond to this statement" at bounding box center [520, 443] width 541 height 16
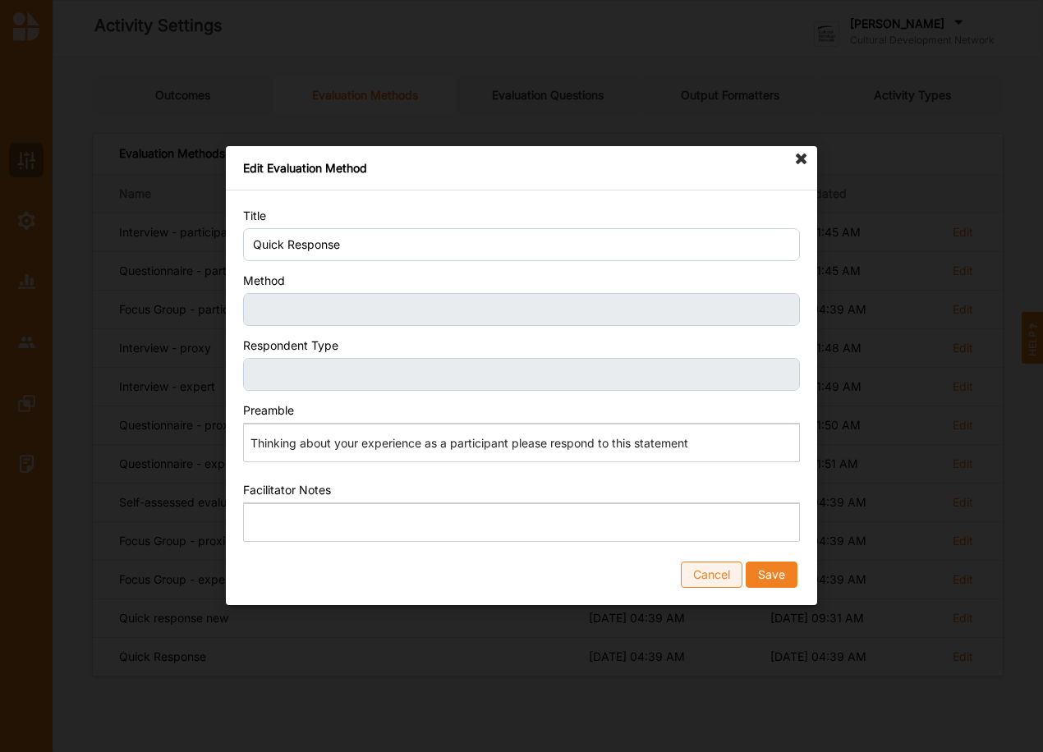
click at [701, 575] on button "Cancel" at bounding box center [712, 575] width 62 height 26
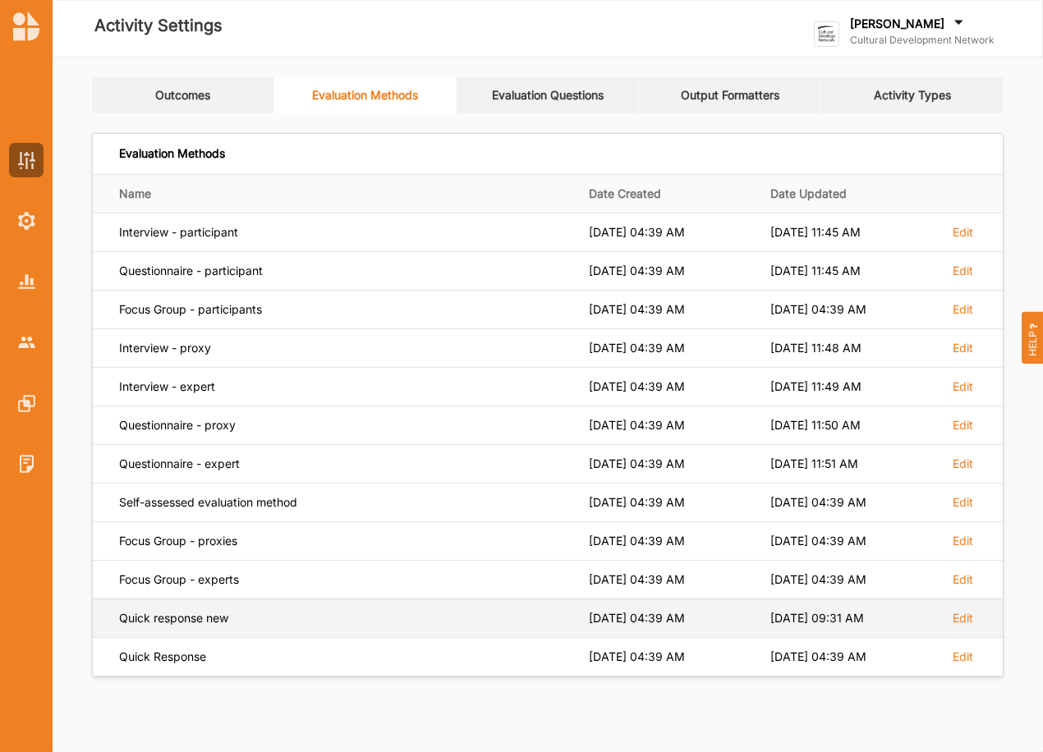
click at [228, 615] on div "Quick response new" at bounding box center [342, 618] width 447 height 15
click at [227, 621] on div "Quick response new" at bounding box center [342, 618] width 447 height 15
click at [955, 614] on label "Edit" at bounding box center [962, 618] width 21 height 15
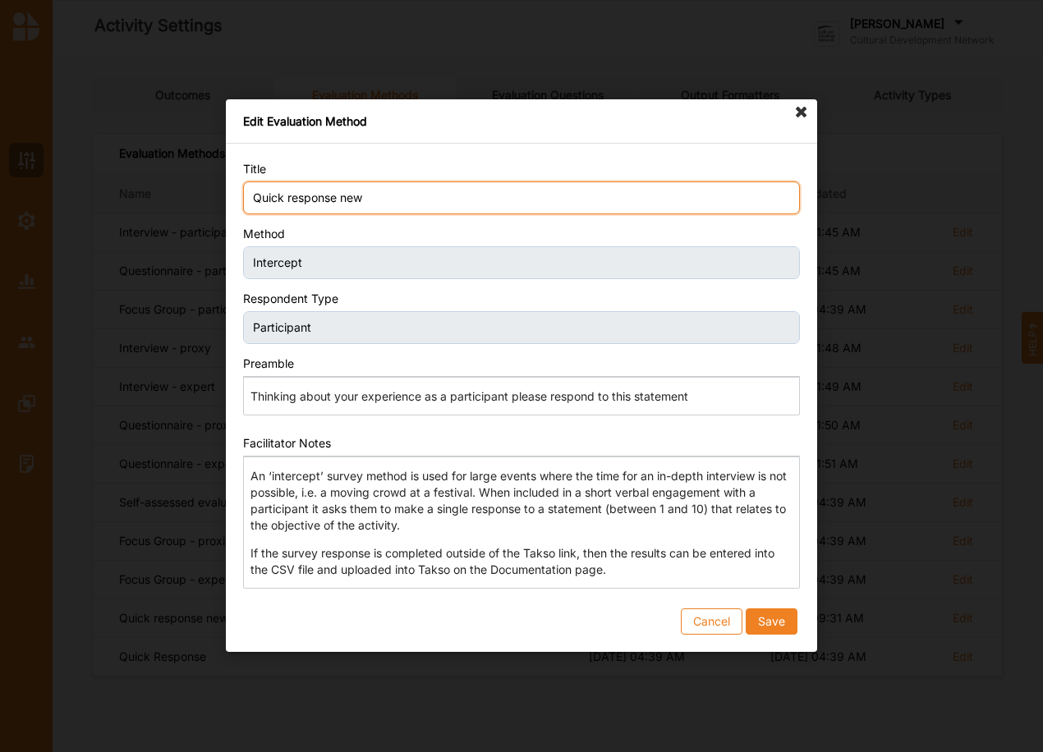
drag, startPoint x: 287, startPoint y: 202, endPoint x: 218, endPoint y: 190, distance: 69.1
click at [212, 195] on div "Edit Evaluation Method Title Quick response new Method Intercept Respondent Typ…" at bounding box center [521, 376] width 1043 height 752
click at [399, 200] on input "Statement response new" at bounding box center [521, 197] width 557 height 33
type input "Statement response"
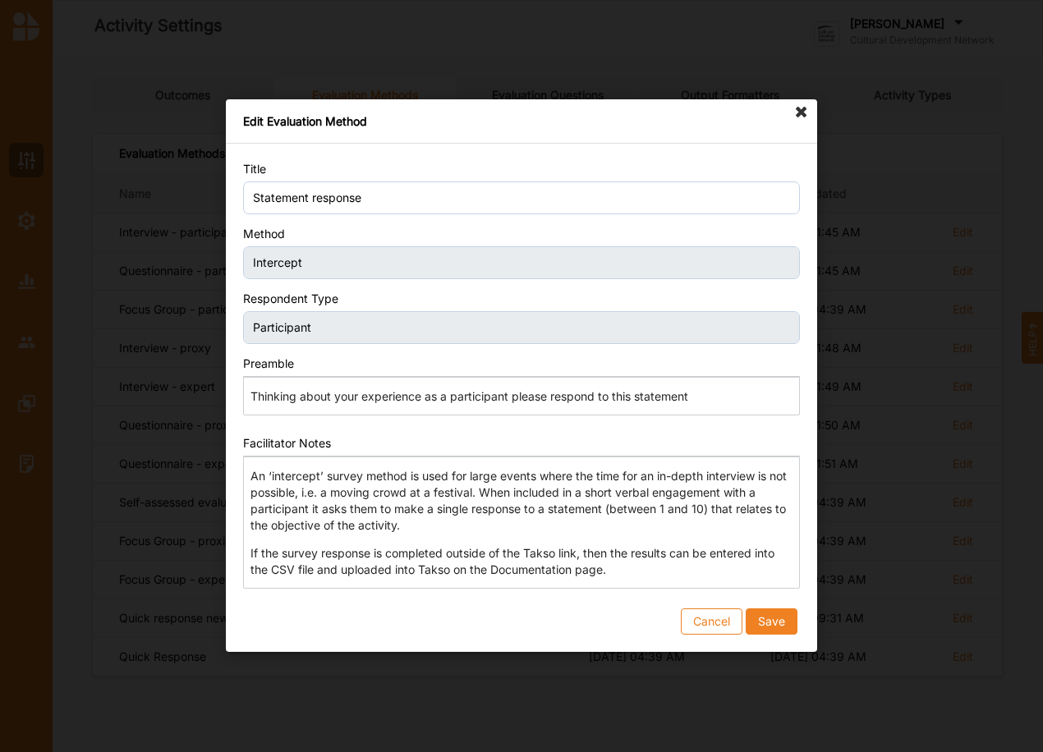
click at [770, 619] on button "Save" at bounding box center [771, 622] width 52 height 26
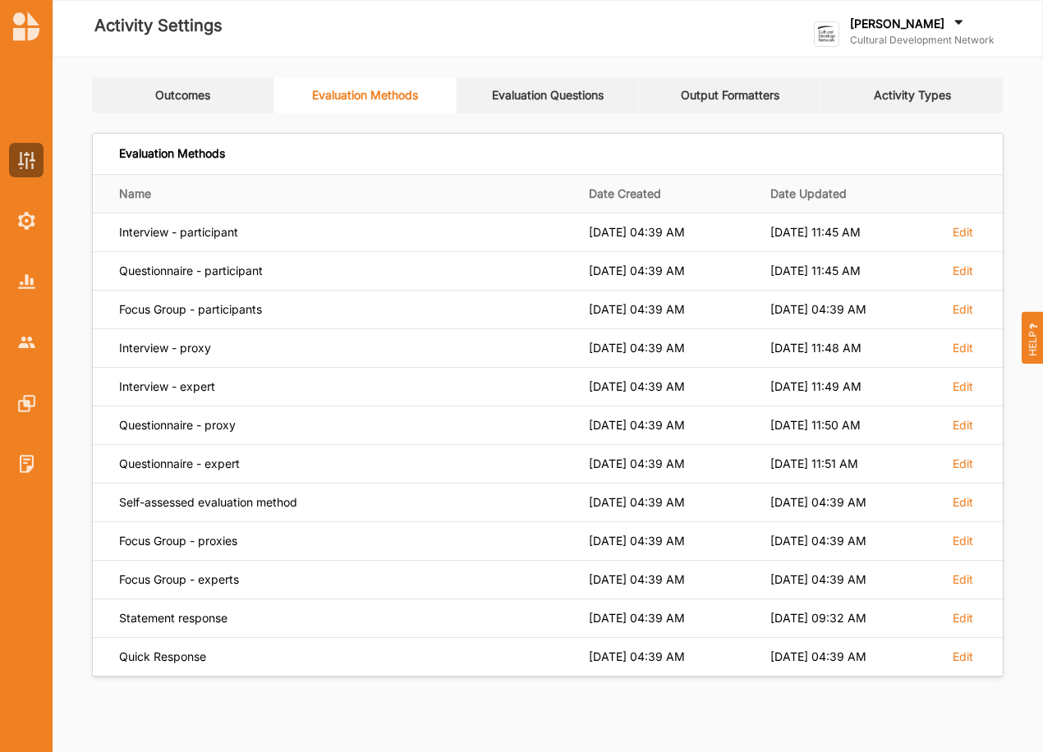
click at [502, 97] on link "Evaluation Questions" at bounding box center [547, 95] width 182 height 36
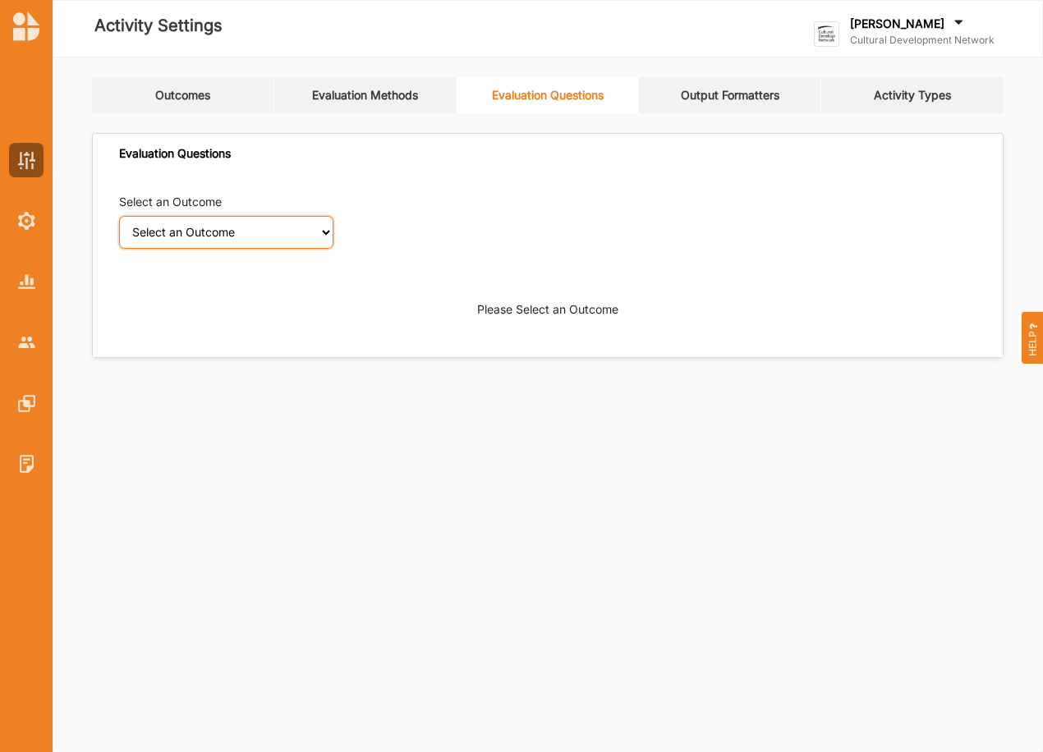
click at [318, 236] on select "Select an Outcome Creativity stimulated Aesthetic enrichment experienced Knowle…" at bounding box center [226, 232] width 214 height 33
select select "1"
click at [119, 216] on select "Select an Outcome Creativity stimulated Aesthetic enrichment experienced Knowle…" at bounding box center [226, 232] width 214 height 33
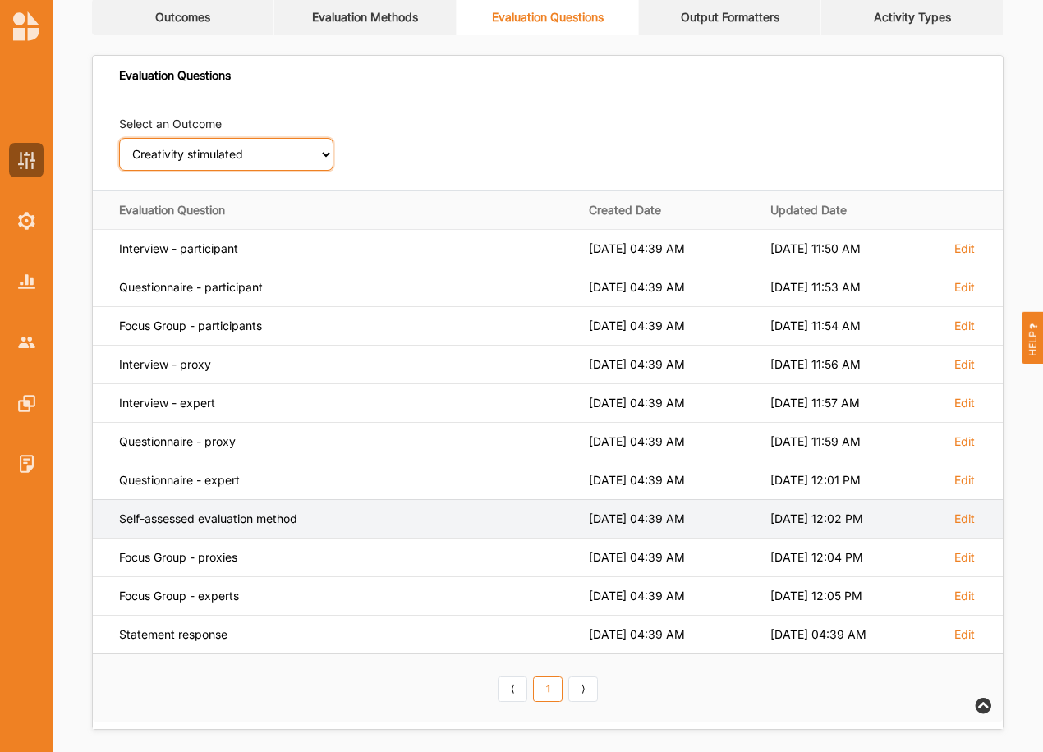
scroll to position [89, 0]
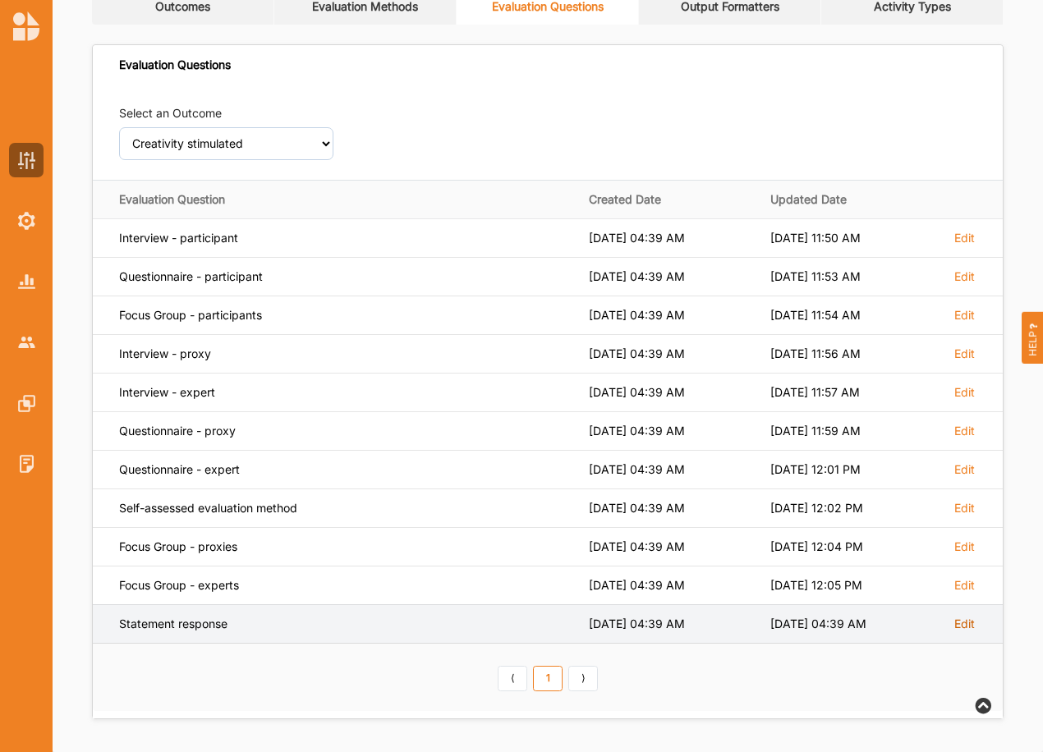
click at [965, 623] on label "Edit" at bounding box center [964, 624] width 21 height 15
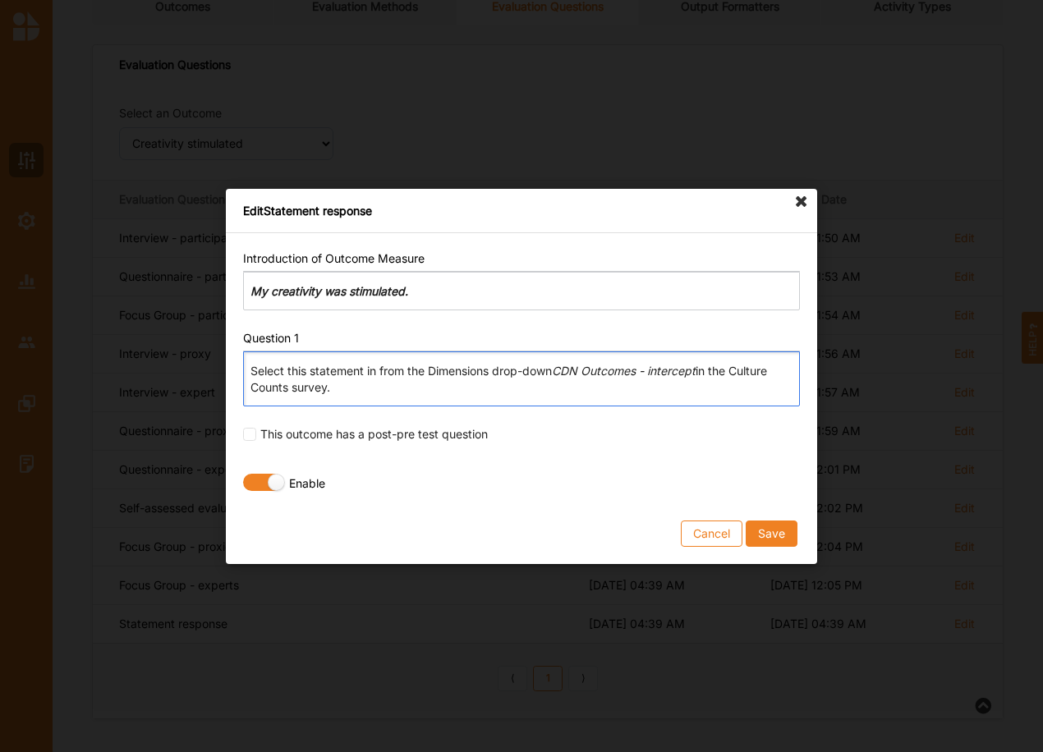
drag, startPoint x: 245, startPoint y: 369, endPoint x: 421, endPoint y: 402, distance: 178.9
click at [421, 402] on div "Select this statement in from the Dimensions drop-down CDN Outcomes - intercept…" at bounding box center [521, 378] width 557 height 55
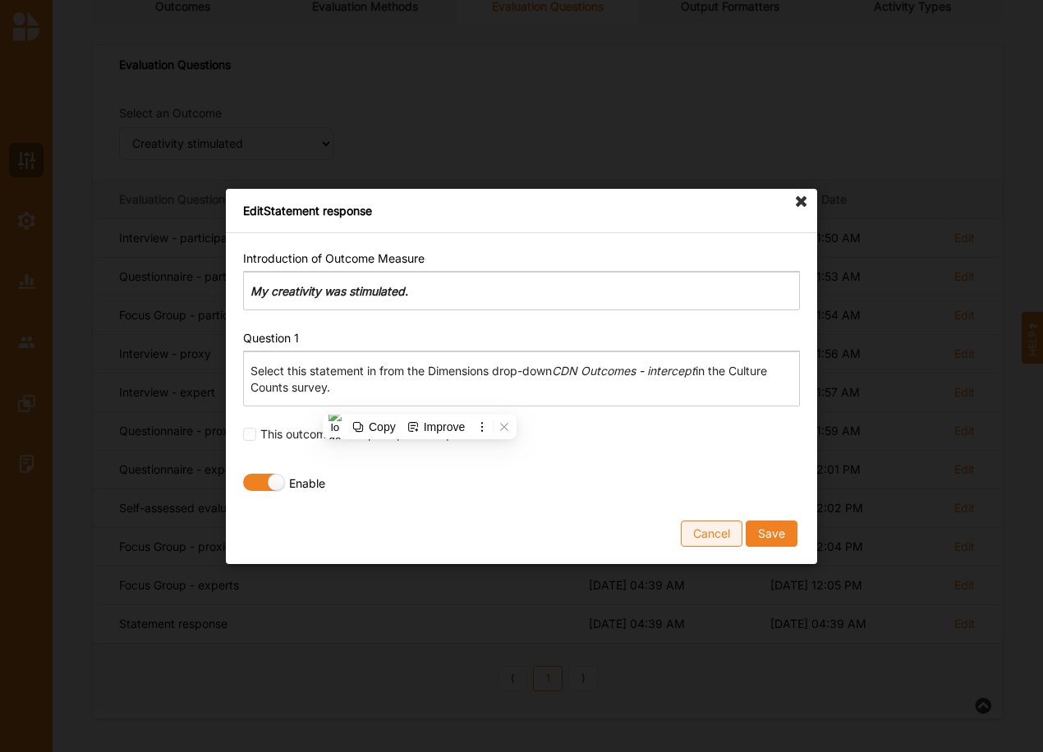
click at [727, 534] on button "Cancel" at bounding box center [712, 533] width 62 height 26
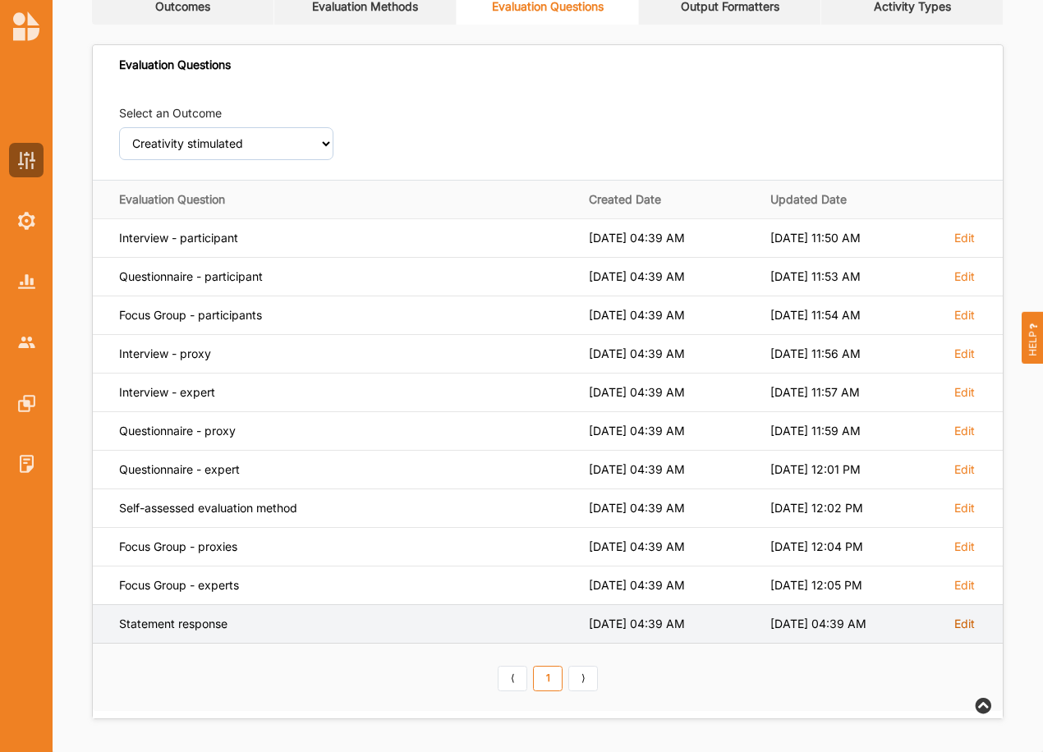
click at [969, 624] on label "Edit" at bounding box center [964, 624] width 21 height 15
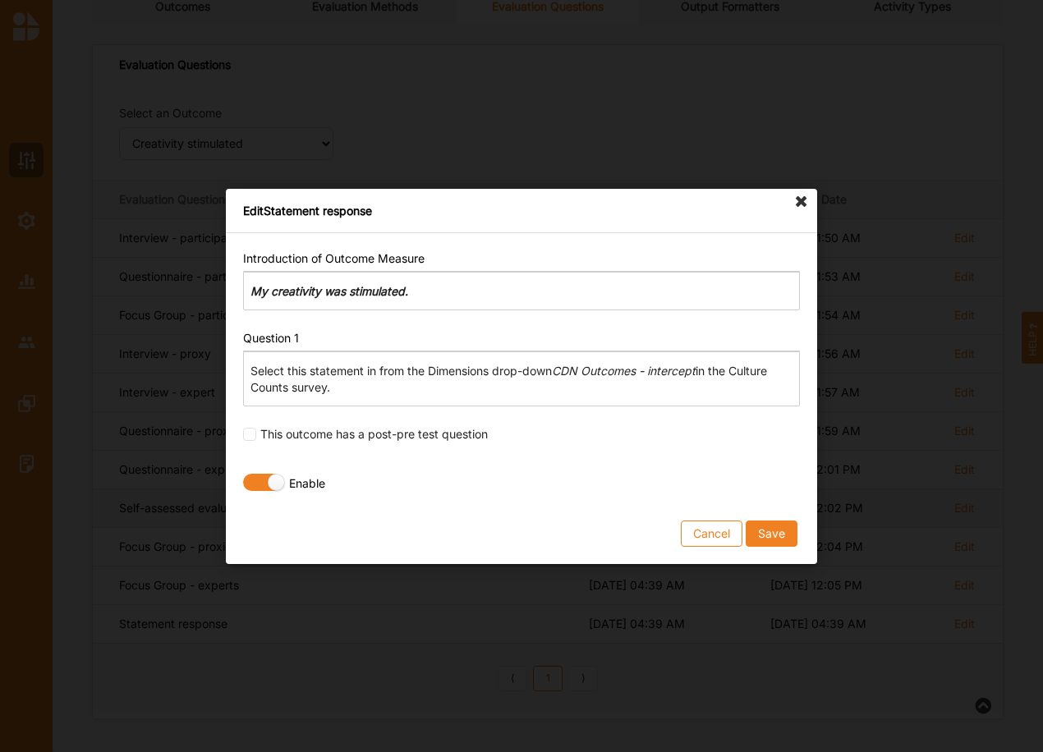
click at [707, 522] on button "Cancel" at bounding box center [712, 533] width 62 height 26
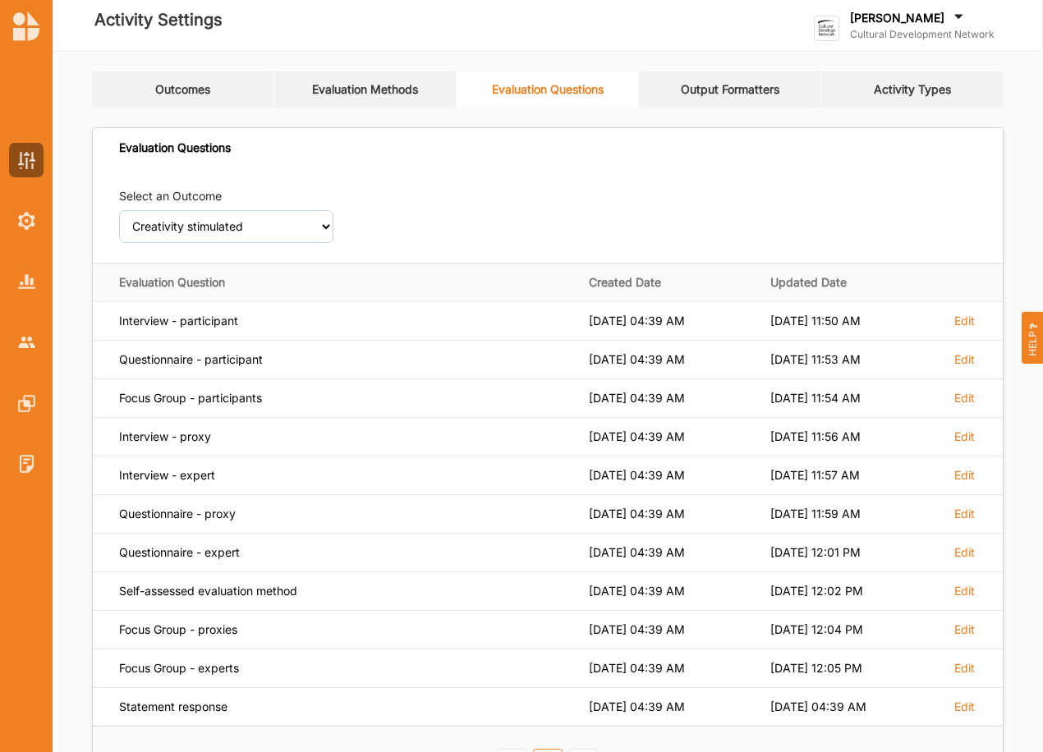
scroll to position [0, 0]
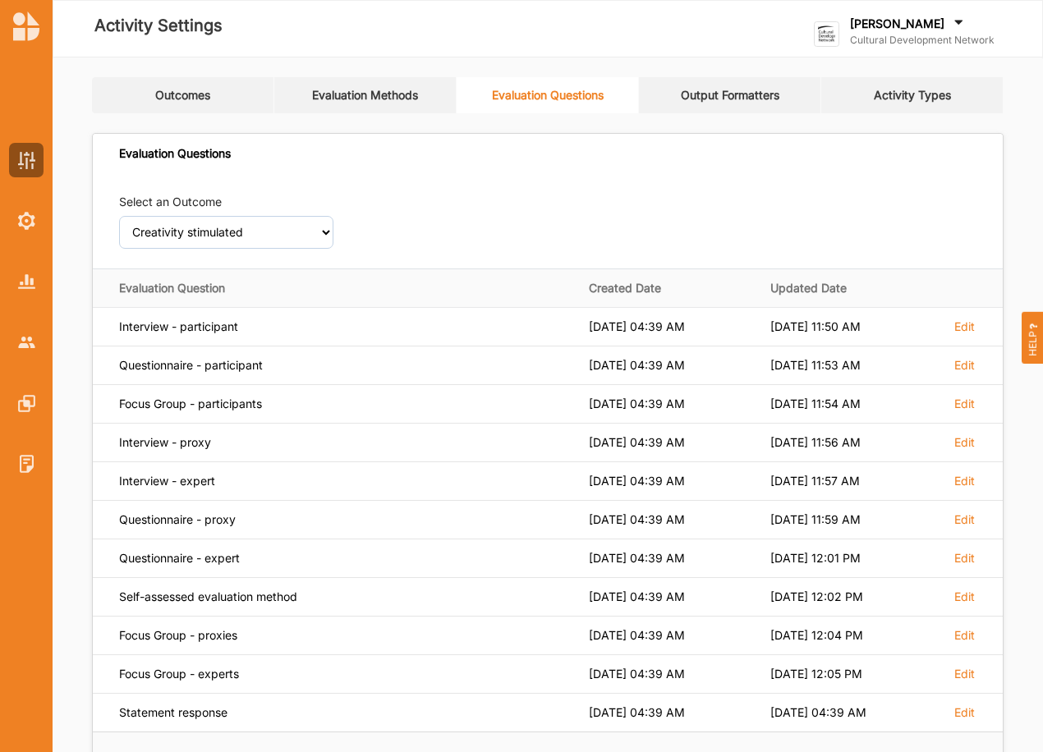
click at [905, 23] on label "[PERSON_NAME]" at bounding box center [897, 23] width 94 height 15
click at [865, 170] on div "Go To Home" at bounding box center [896, 170] width 137 height 15
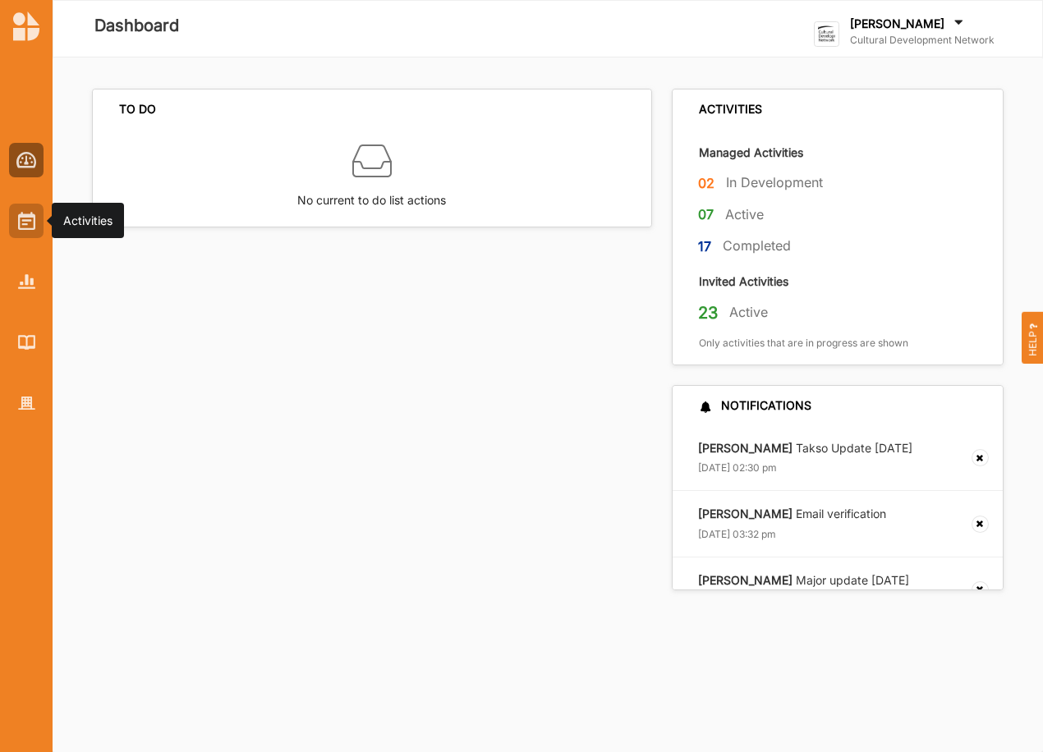
click at [34, 223] on img at bounding box center [26, 221] width 17 height 18
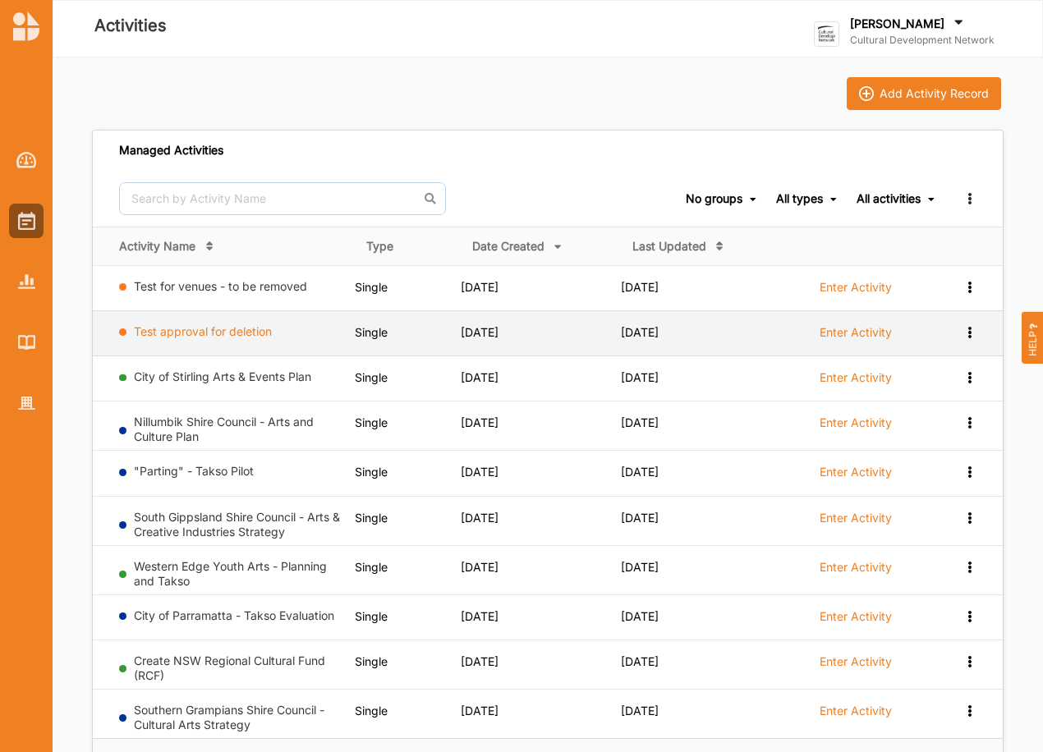
click at [235, 327] on link "Test approval for deletion" at bounding box center [203, 331] width 138 height 14
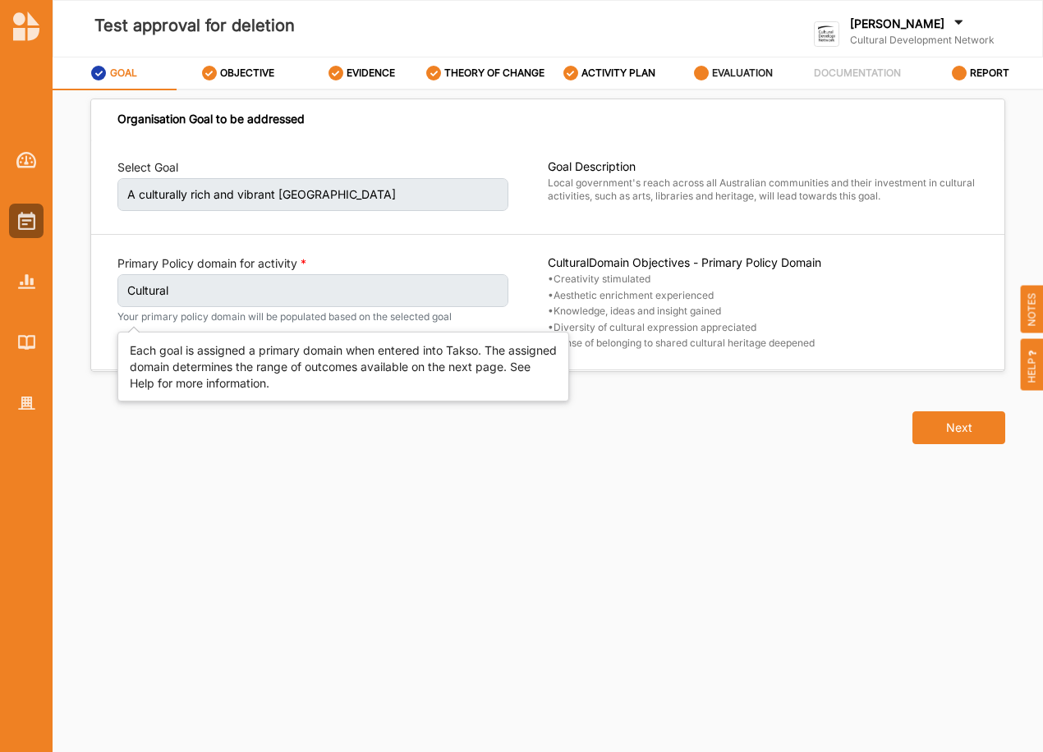
click at [750, 67] on label "EVALUATION" at bounding box center [742, 73] width 61 height 13
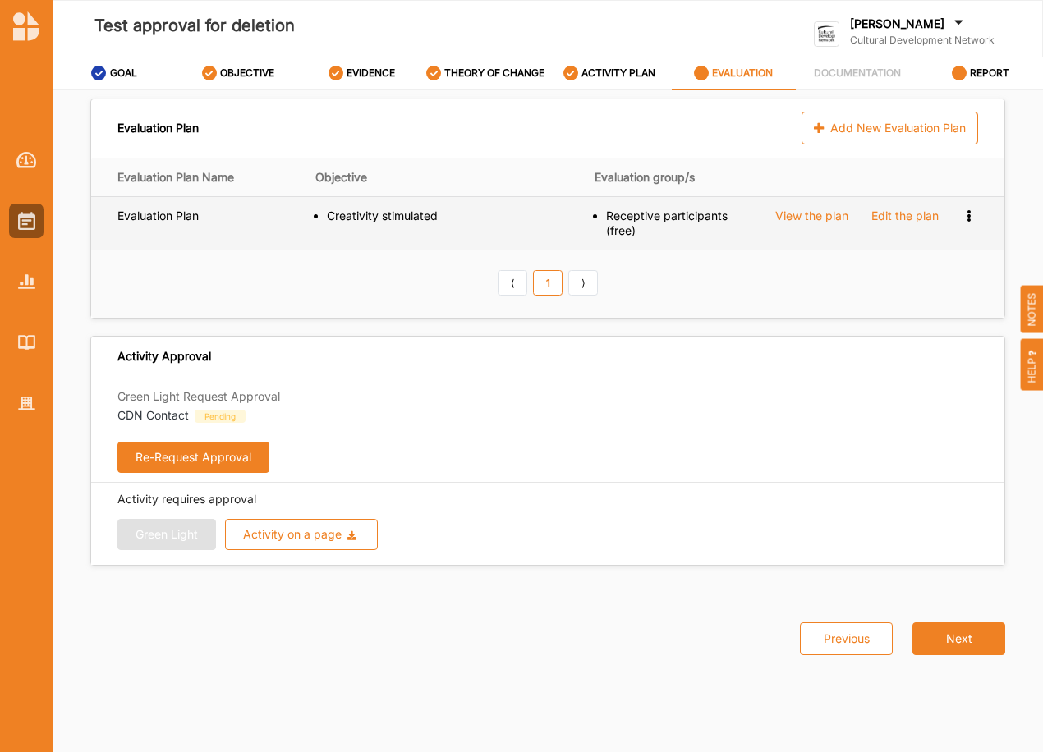
click at [965, 218] on icon at bounding box center [968, 214] width 14 height 11
click at [910, 268] on span "Remove" at bounding box center [902, 271] width 44 height 14
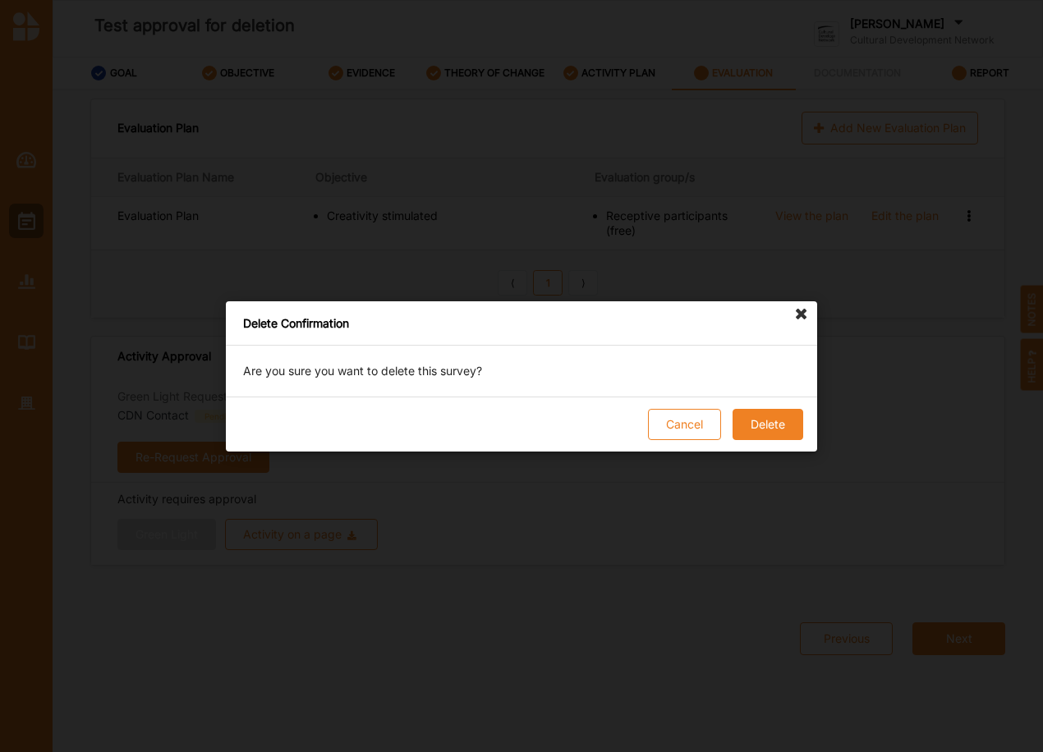
click at [770, 428] on button "Delete" at bounding box center [767, 424] width 71 height 31
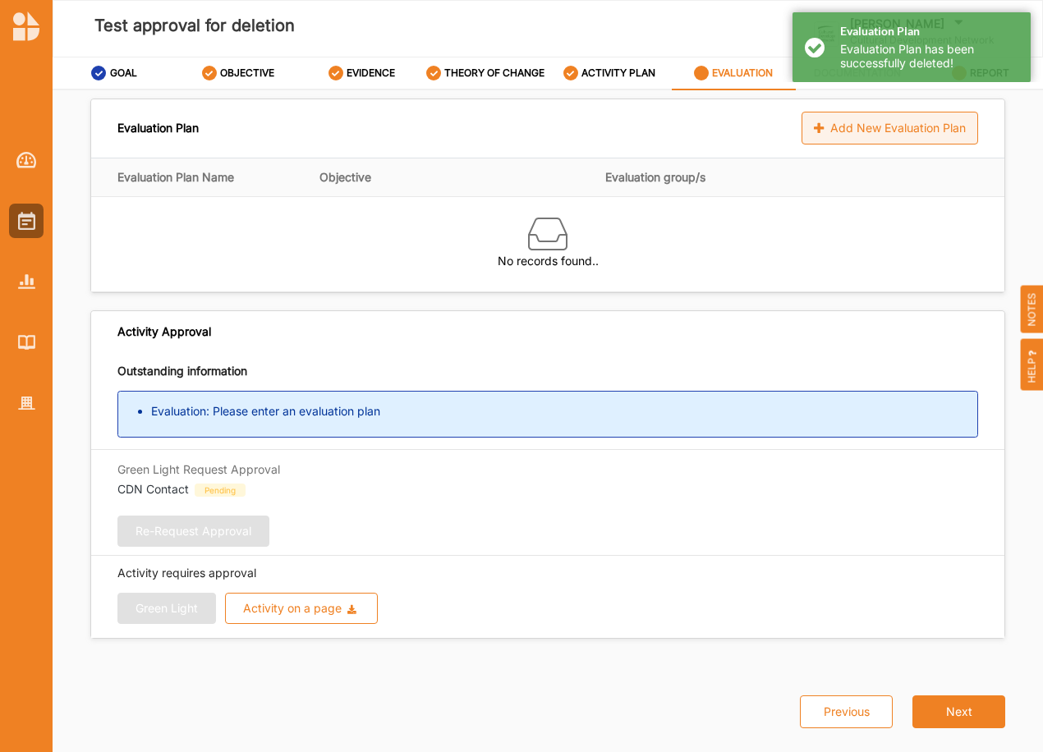
click at [871, 128] on div "Add New Evaluation Plan" at bounding box center [889, 128] width 177 height 33
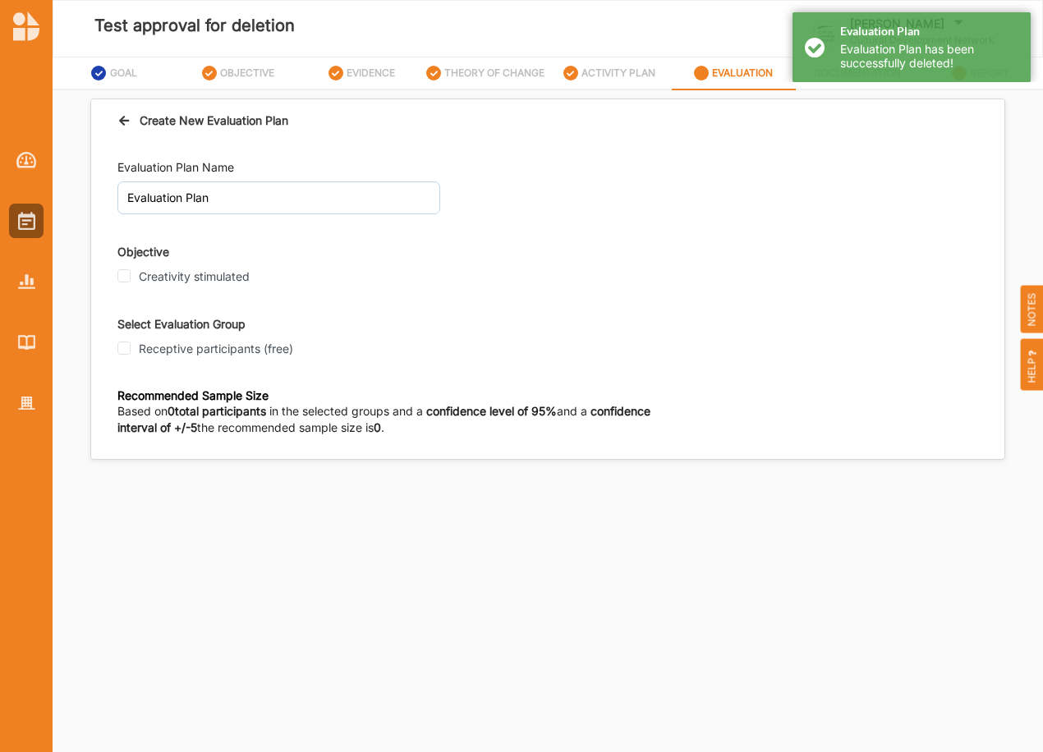
click at [169, 275] on label "Creativity stimulated" at bounding box center [194, 276] width 111 height 15
click at [131, 275] on input "Creativity stimulated" at bounding box center [123, 275] width 13 height 13
checkbox input "true"
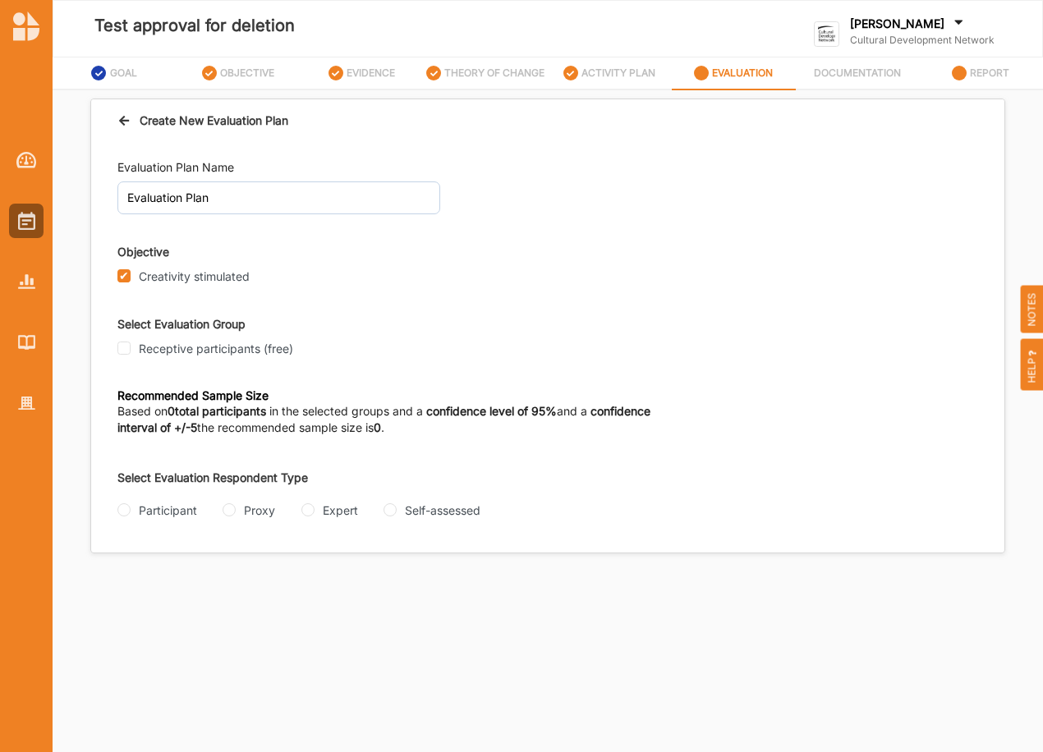
click at [199, 342] on label "Receptive participants (free)" at bounding box center [216, 349] width 154 height 15
click at [131, 342] on input "Receptive participants (free)" at bounding box center [123, 348] width 13 height 13
checkbox input "true"
click at [123, 511] on input "Participant" at bounding box center [123, 509] width 13 height 13
radio input "true"
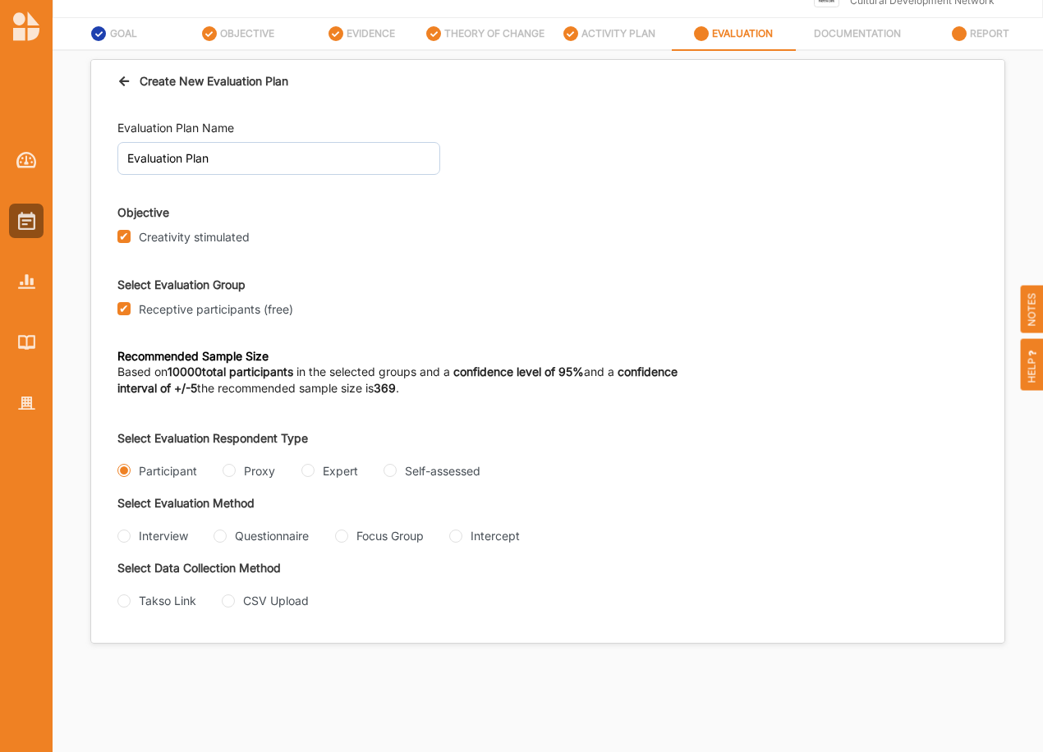
scroll to position [40, 0]
click at [128, 536] on input "Interview" at bounding box center [123, 535] width 13 height 13
radio input "true"
click at [449, 542] on input "Intercept" at bounding box center [455, 535] width 13 height 13
radio input "true"
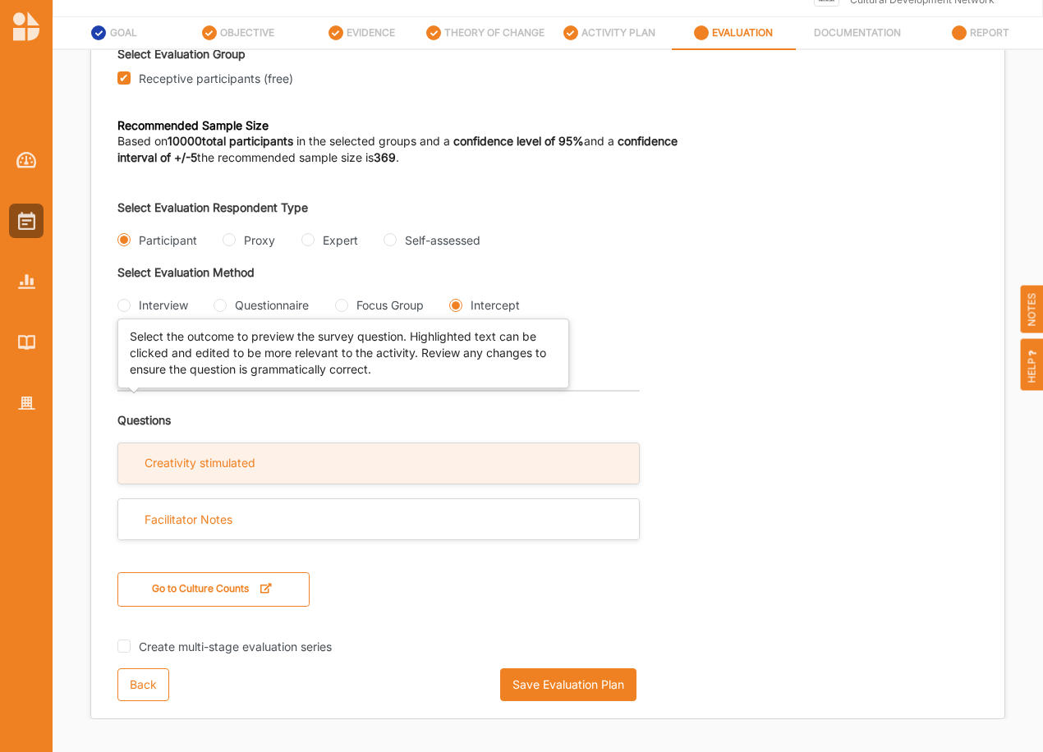
scroll to position [249, 0]
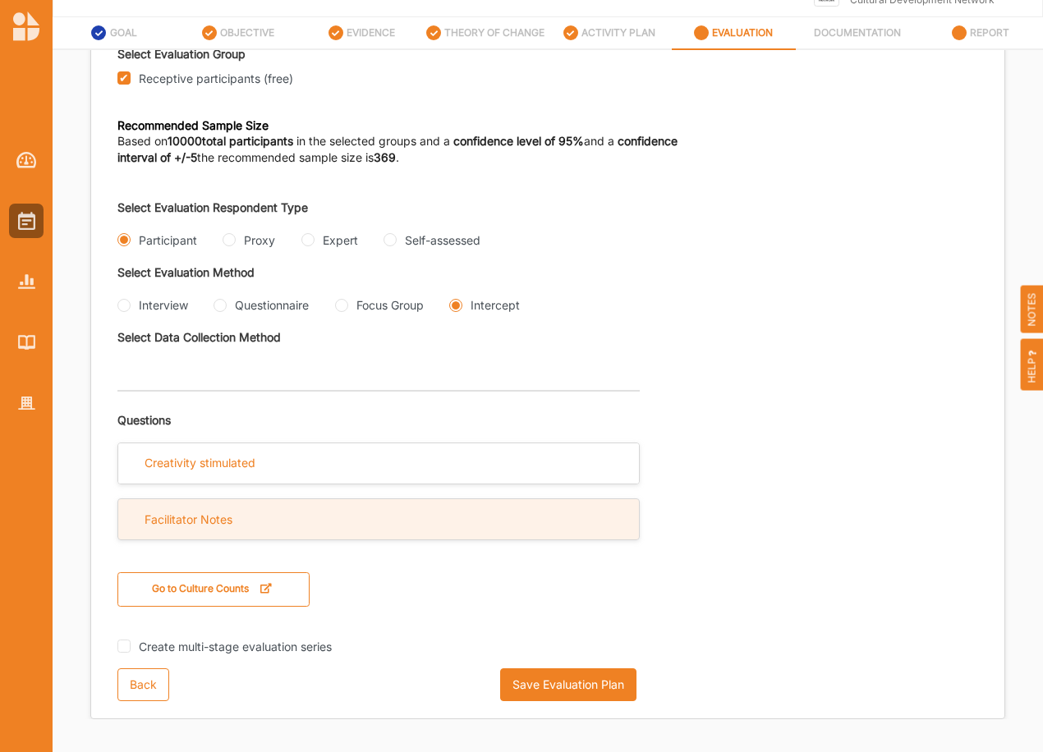
click at [210, 521] on div "Facilitator Notes" at bounding box center [188, 519] width 88 height 15
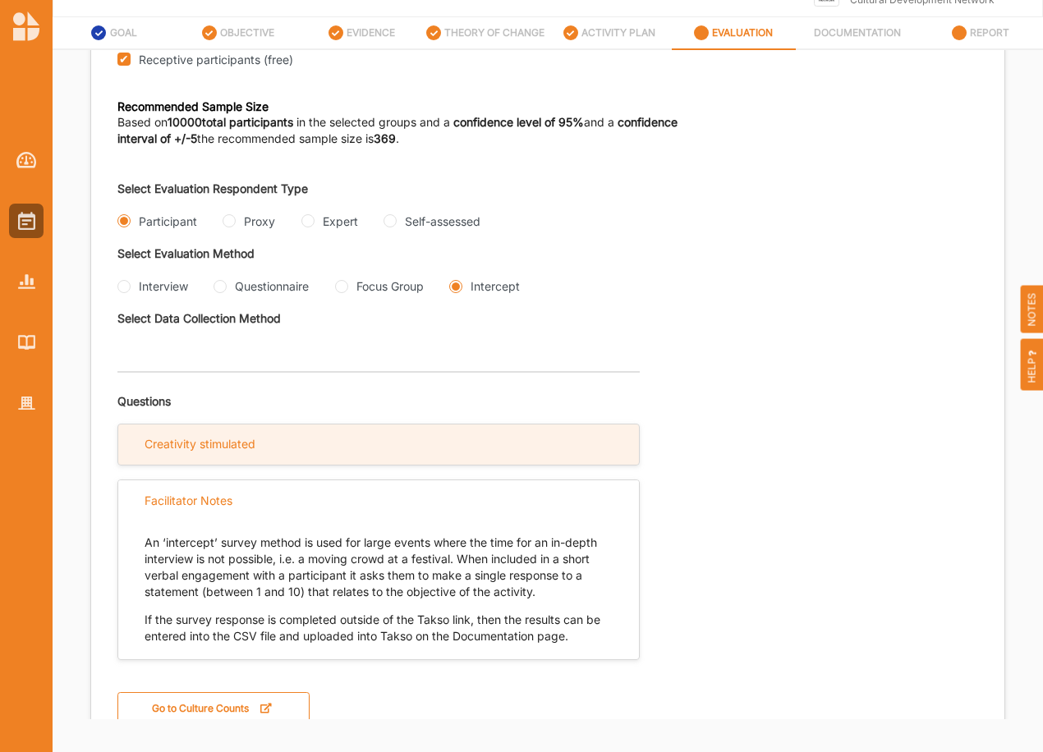
click at [254, 465] on div "Creativity stimulated" at bounding box center [378, 444] width 521 height 40
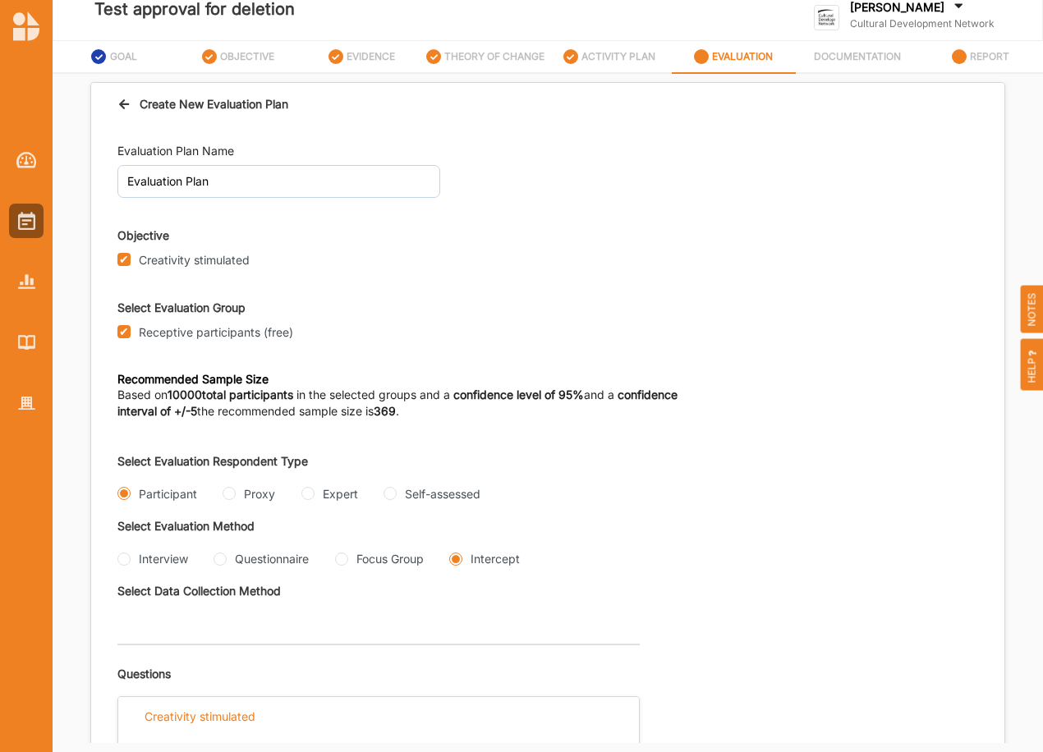
scroll to position [0, 0]
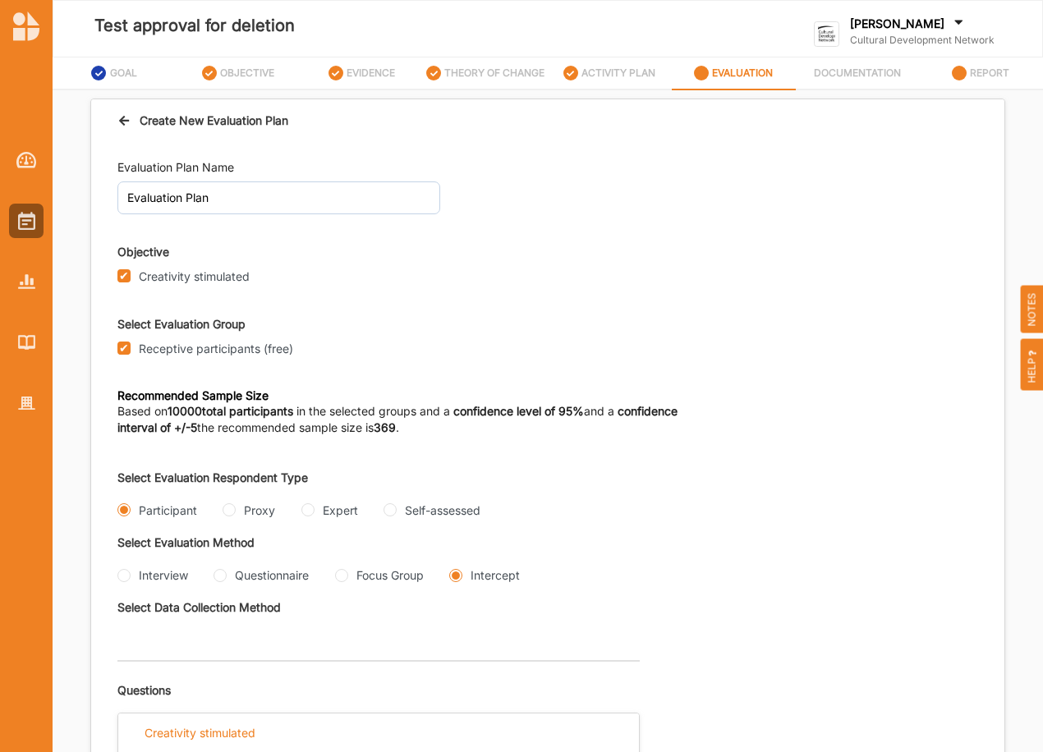
click at [903, 27] on label "[PERSON_NAME]" at bounding box center [897, 23] width 94 height 15
drag, startPoint x: 860, startPoint y: 169, endPoint x: 882, endPoint y: 17, distance: 153.5
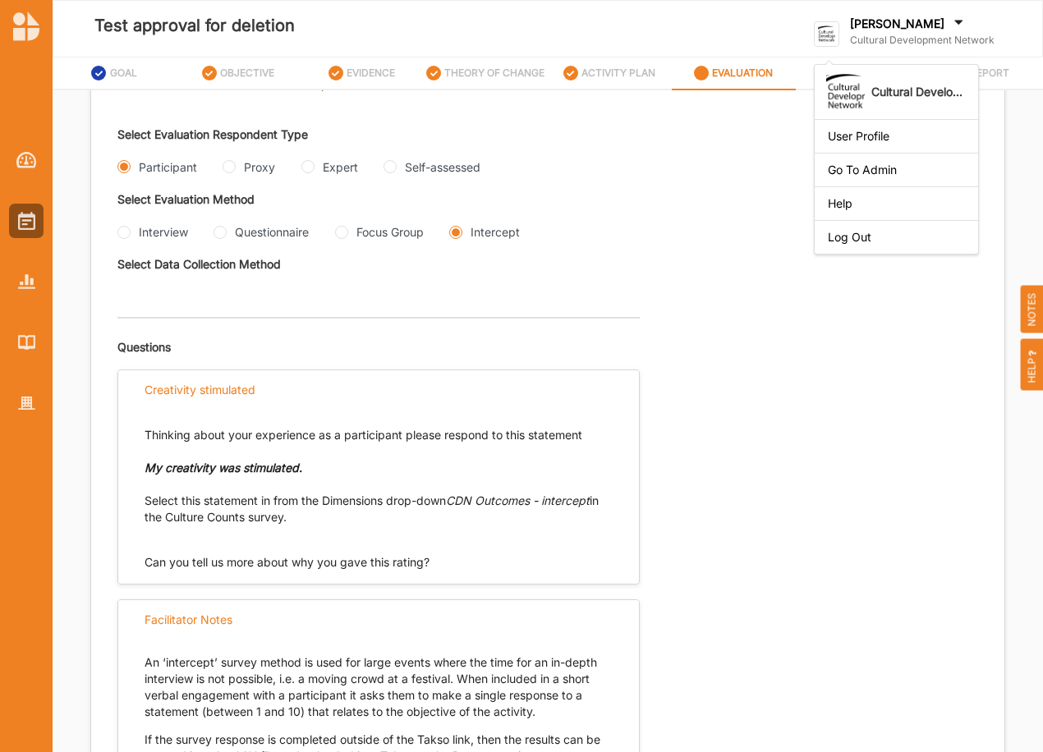
scroll to position [328, 0]
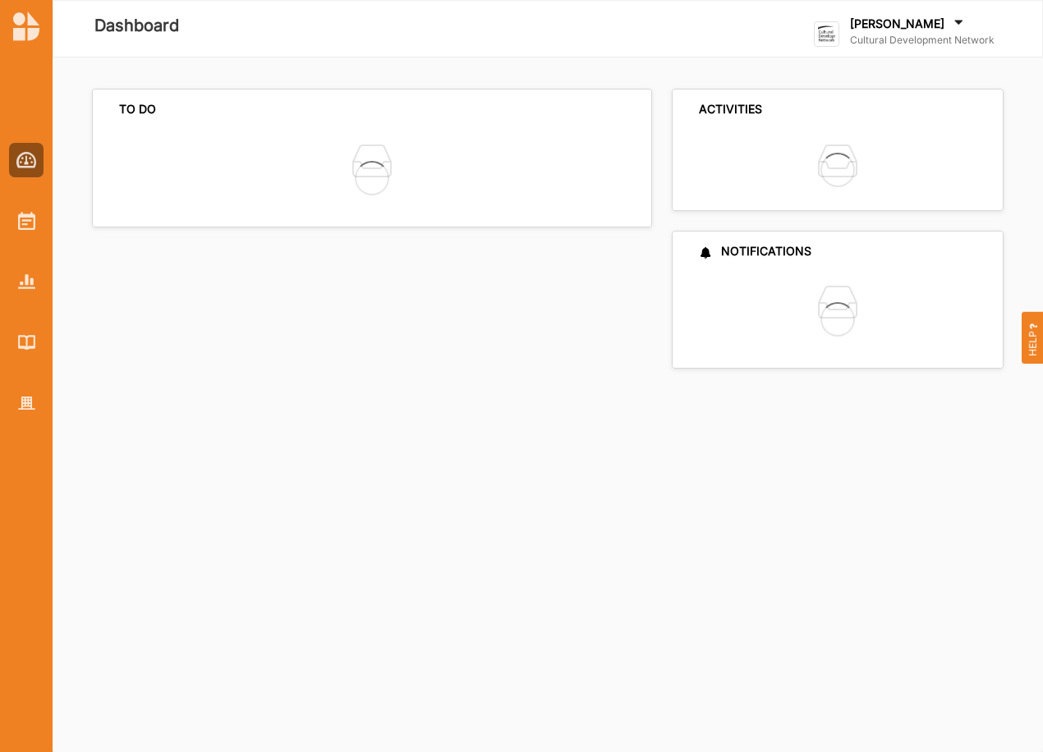
click at [914, 39] on label "Cultural Development Network" at bounding box center [922, 40] width 144 height 13
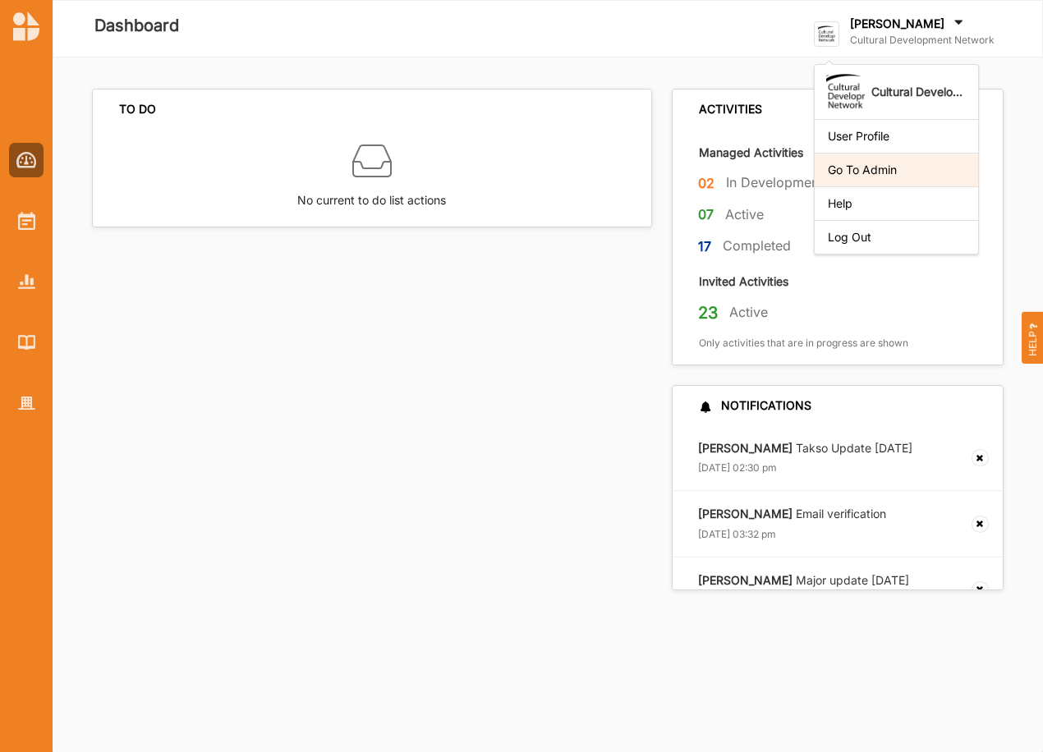
click at [887, 169] on div "Go To Admin" at bounding box center [896, 170] width 137 height 15
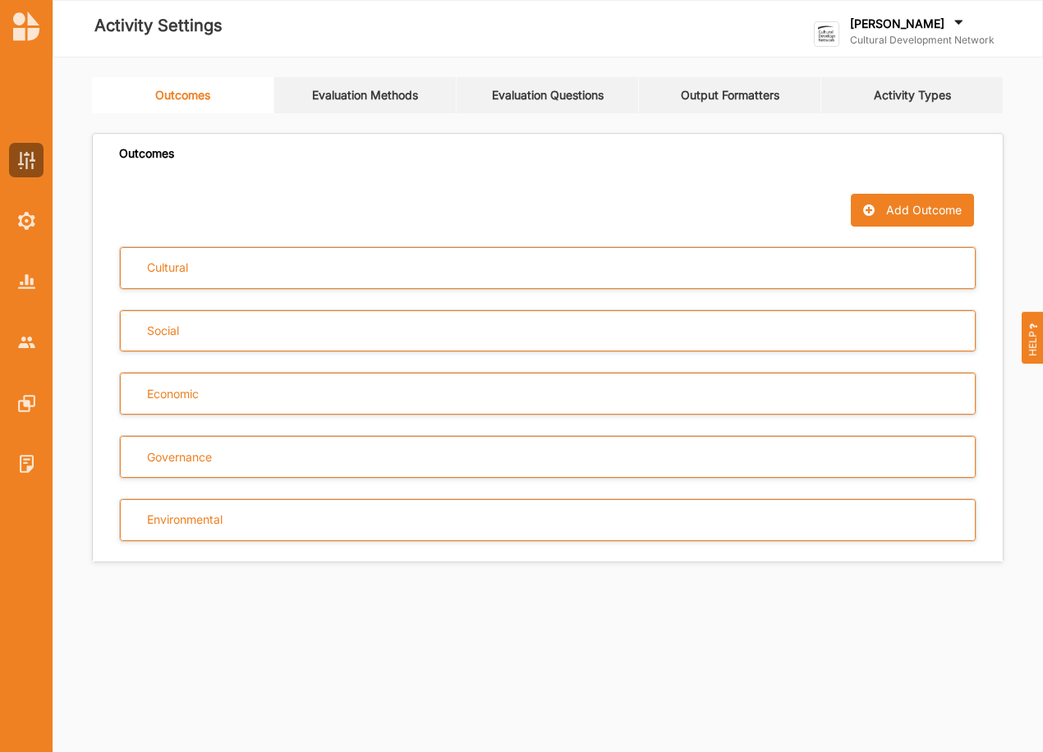
click at [337, 85] on link "Evaluation Methods" at bounding box center [365, 95] width 182 height 36
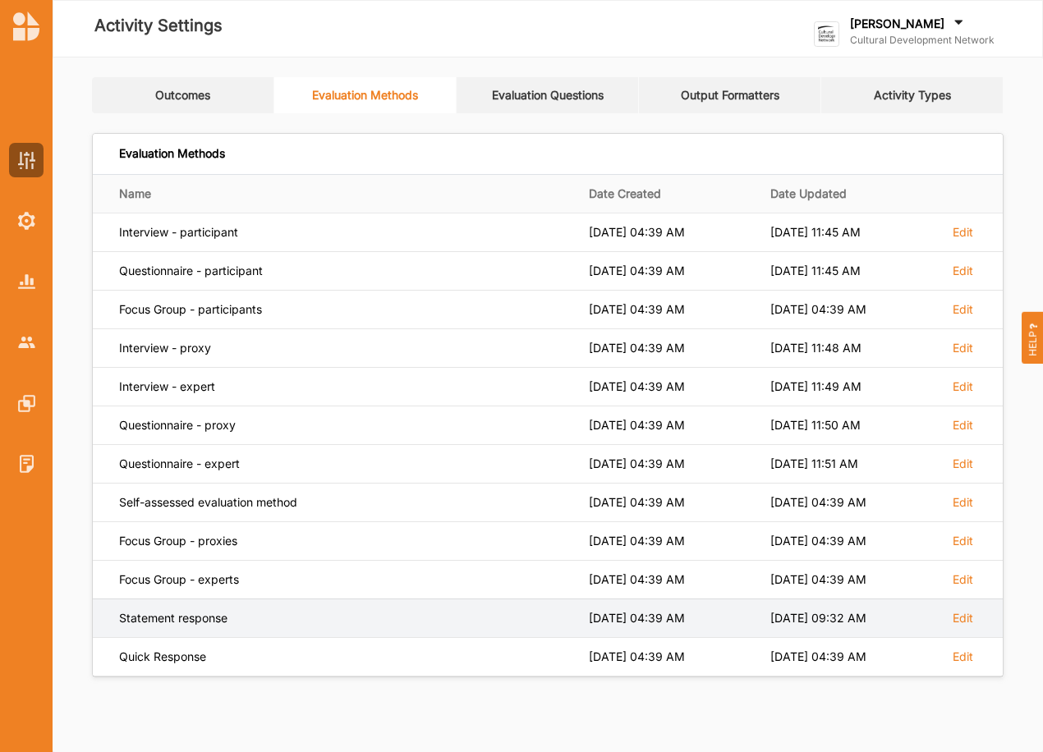
click at [195, 621] on div "Statement response" at bounding box center [342, 618] width 447 height 15
click at [965, 620] on label "Edit" at bounding box center [962, 618] width 21 height 15
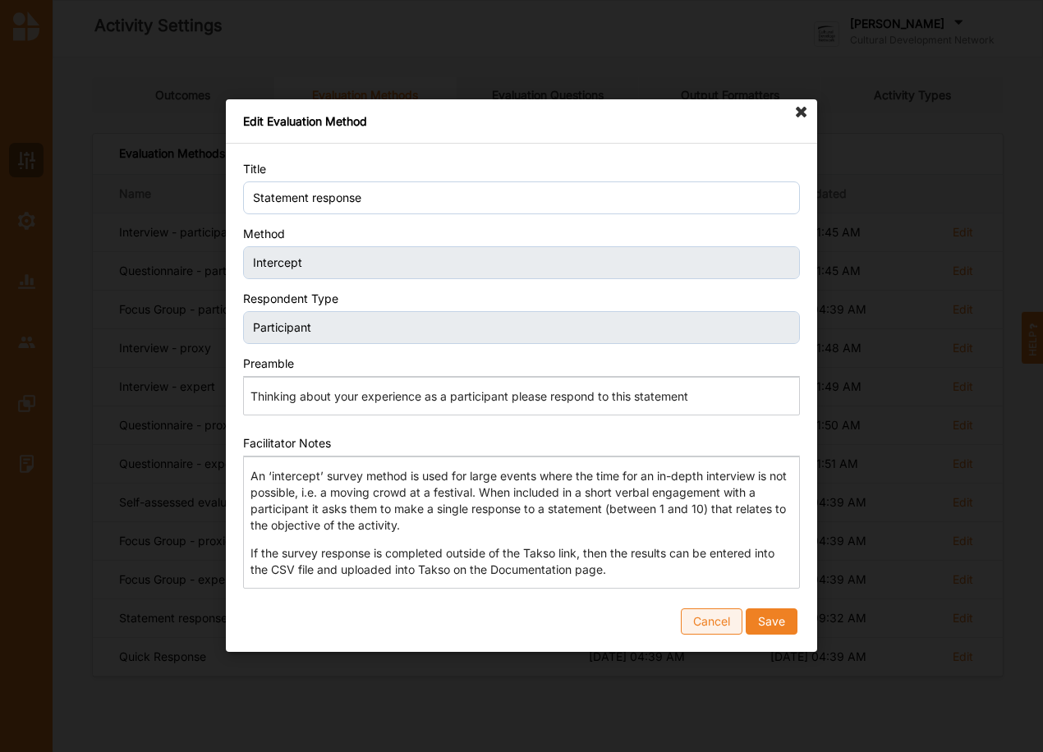
click at [724, 617] on button "Cancel" at bounding box center [712, 622] width 62 height 26
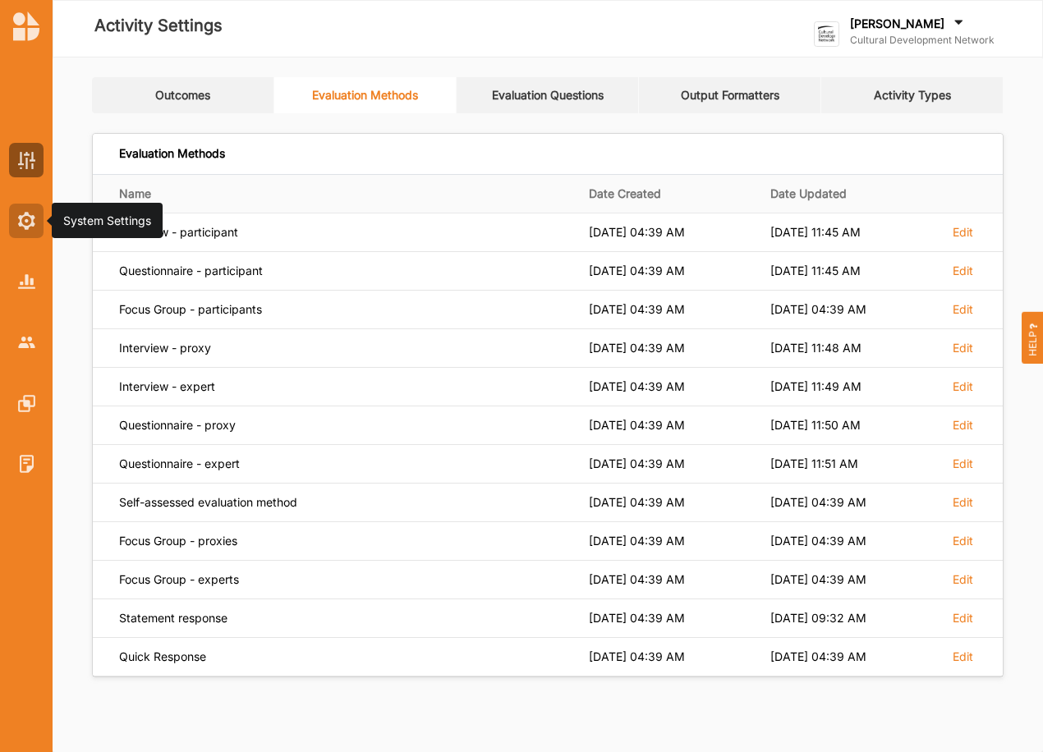
click at [38, 218] on div at bounding box center [26, 221] width 34 height 34
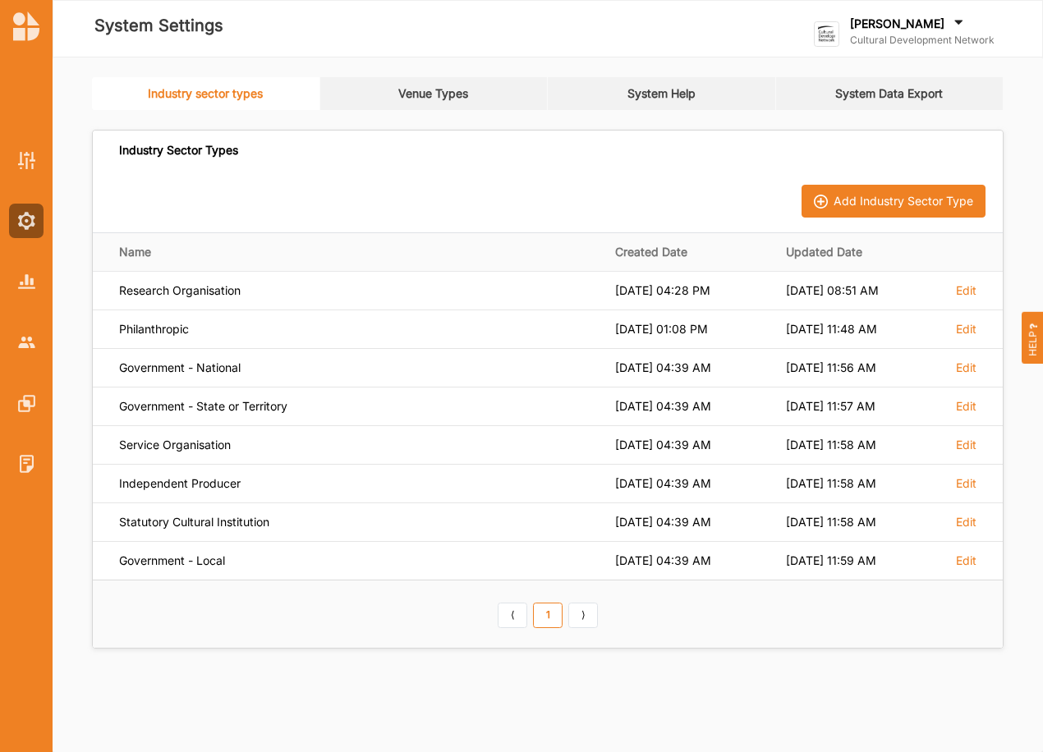
click at [675, 91] on link "System Help" at bounding box center [662, 93] width 228 height 33
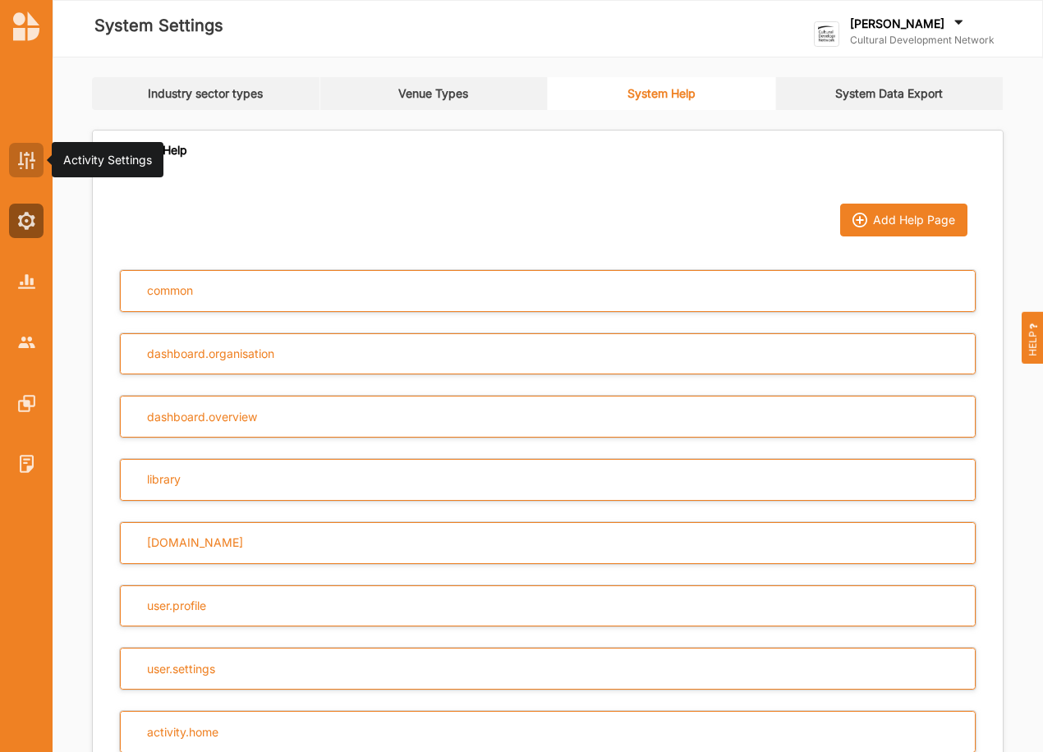
click at [27, 159] on img at bounding box center [26, 160] width 17 height 17
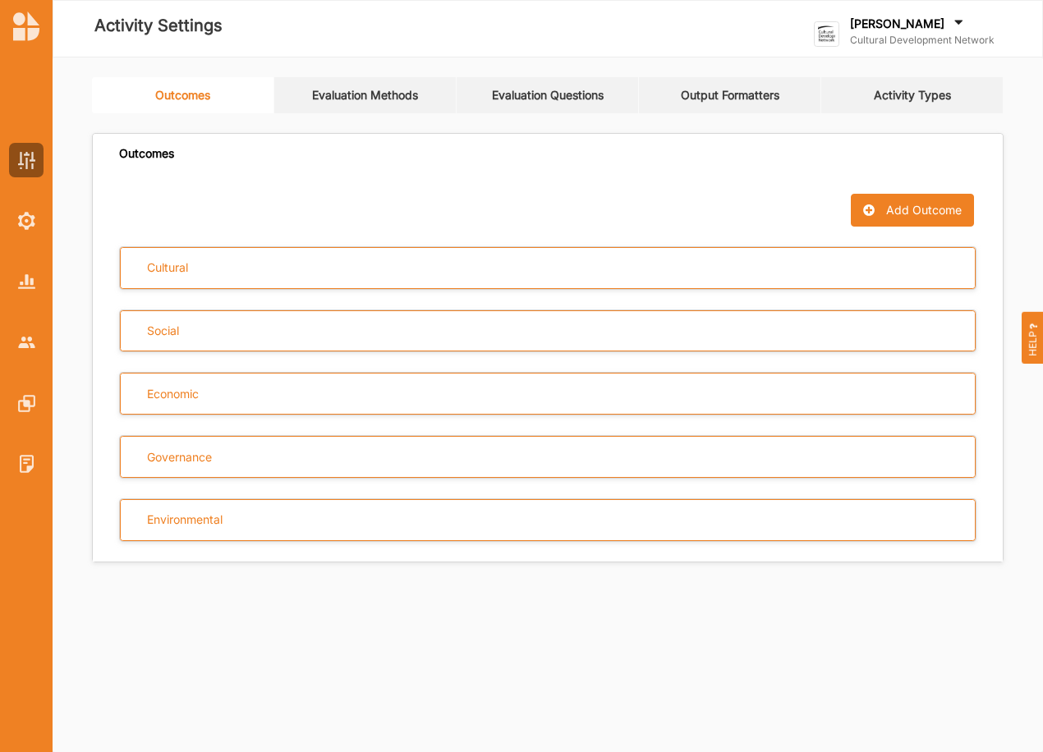
click at [400, 100] on link "Evaluation Methods" at bounding box center [365, 95] width 182 height 36
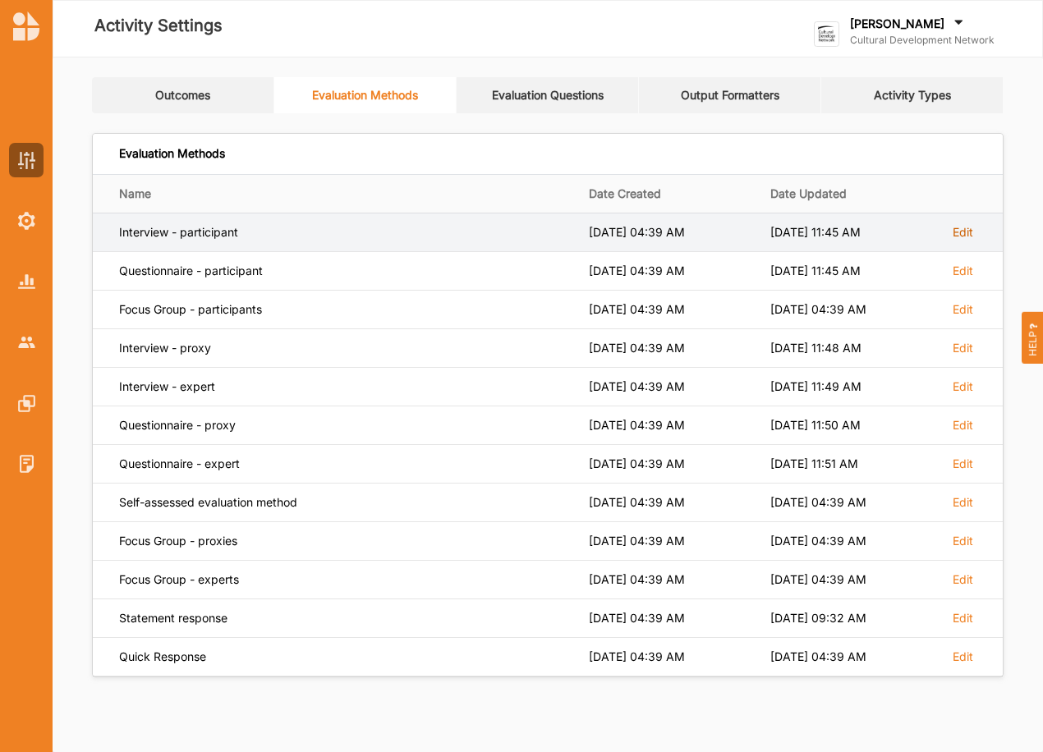
click at [964, 235] on label "Edit" at bounding box center [962, 232] width 21 height 15
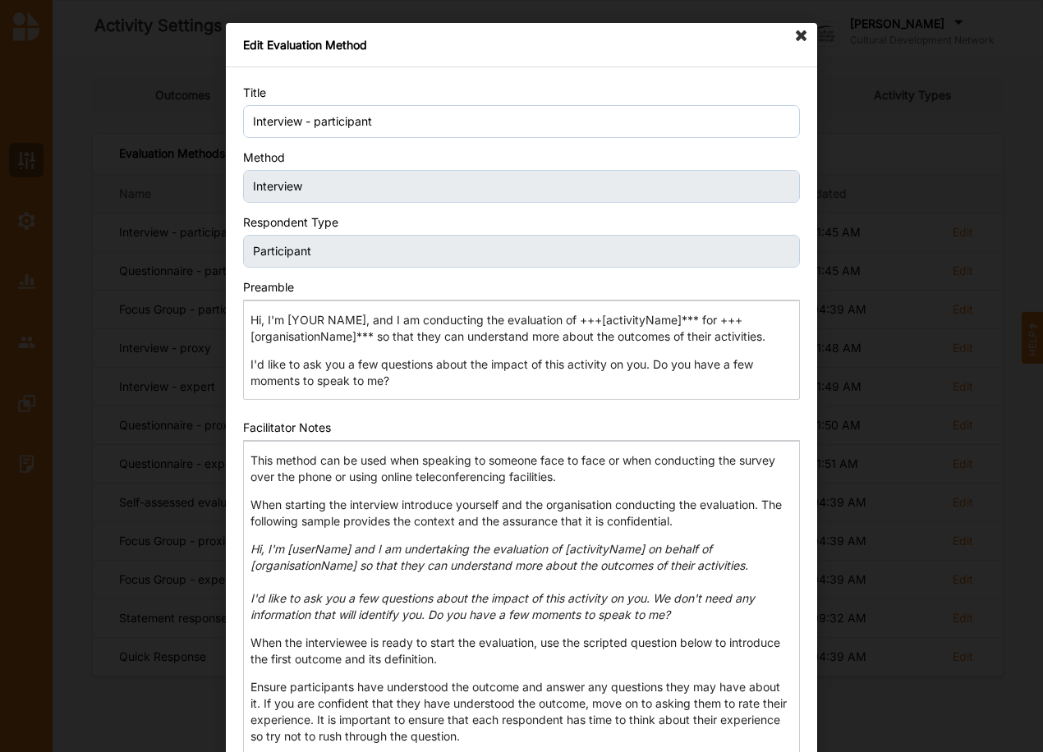
click at [797, 33] on icon at bounding box center [801, 36] width 26 height 26
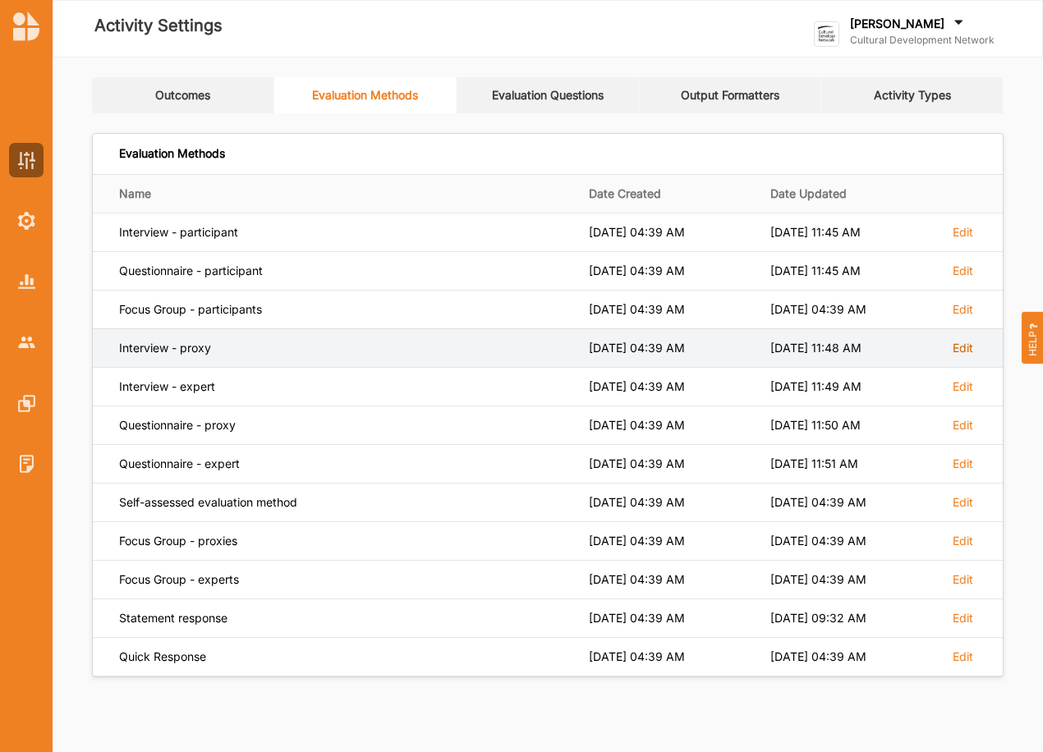
click at [958, 345] on label "Edit" at bounding box center [962, 348] width 21 height 15
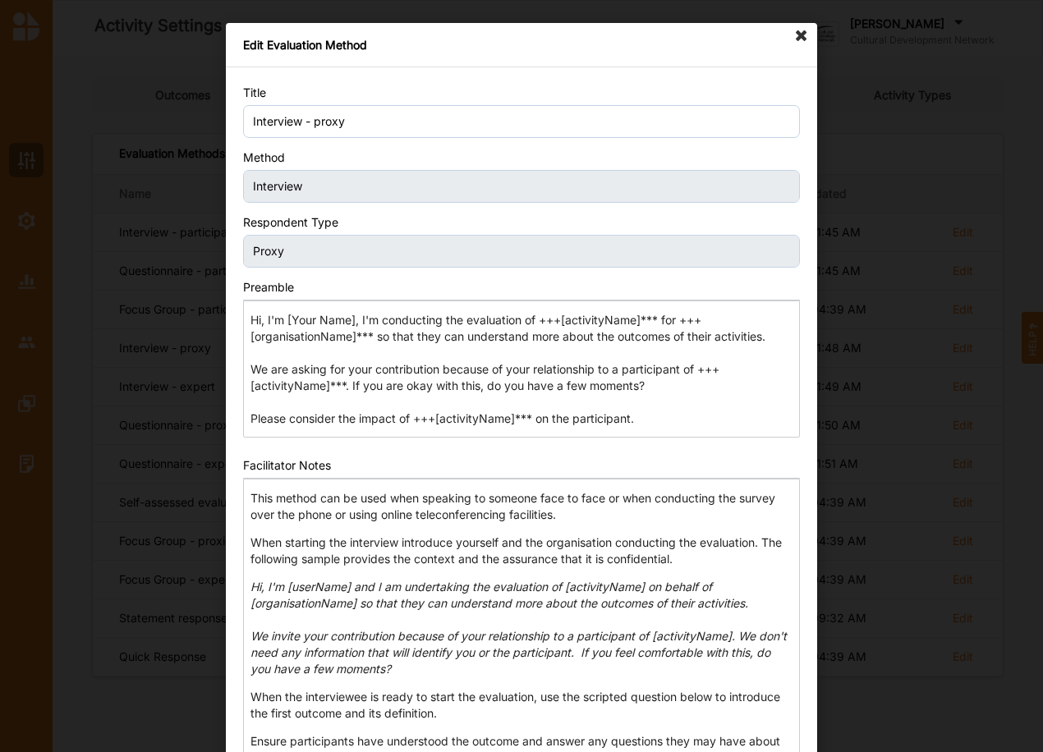
click at [788, 30] on icon at bounding box center [801, 36] width 26 height 26
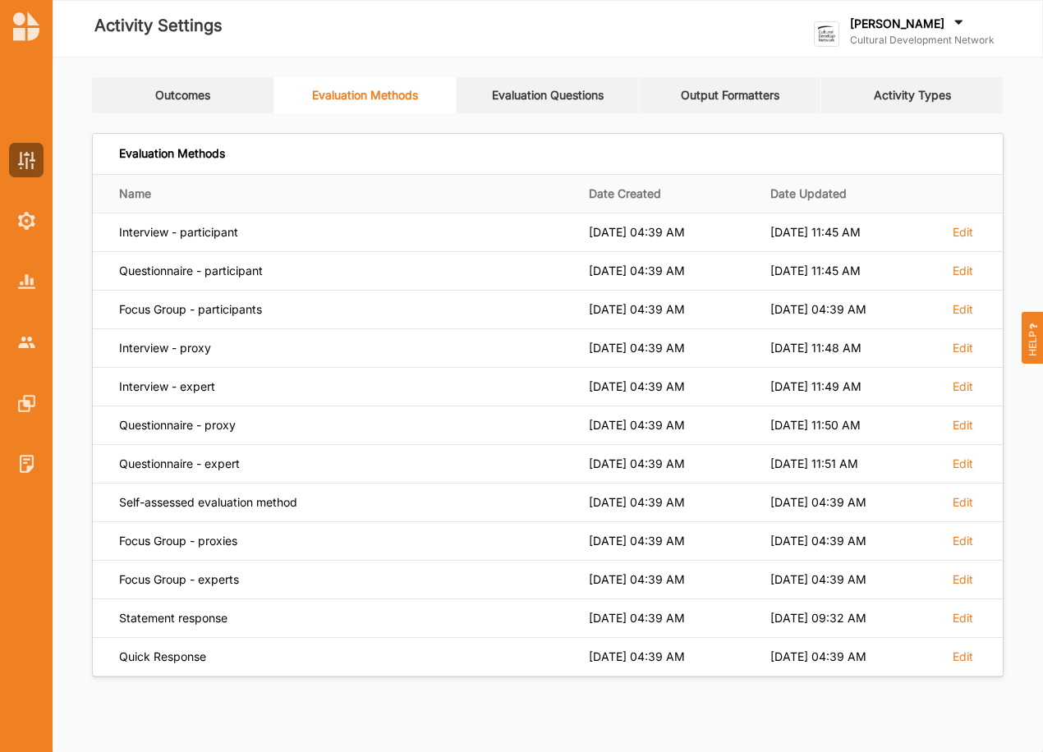
click at [568, 96] on link "Evaluation Questions" at bounding box center [547, 95] width 182 height 36
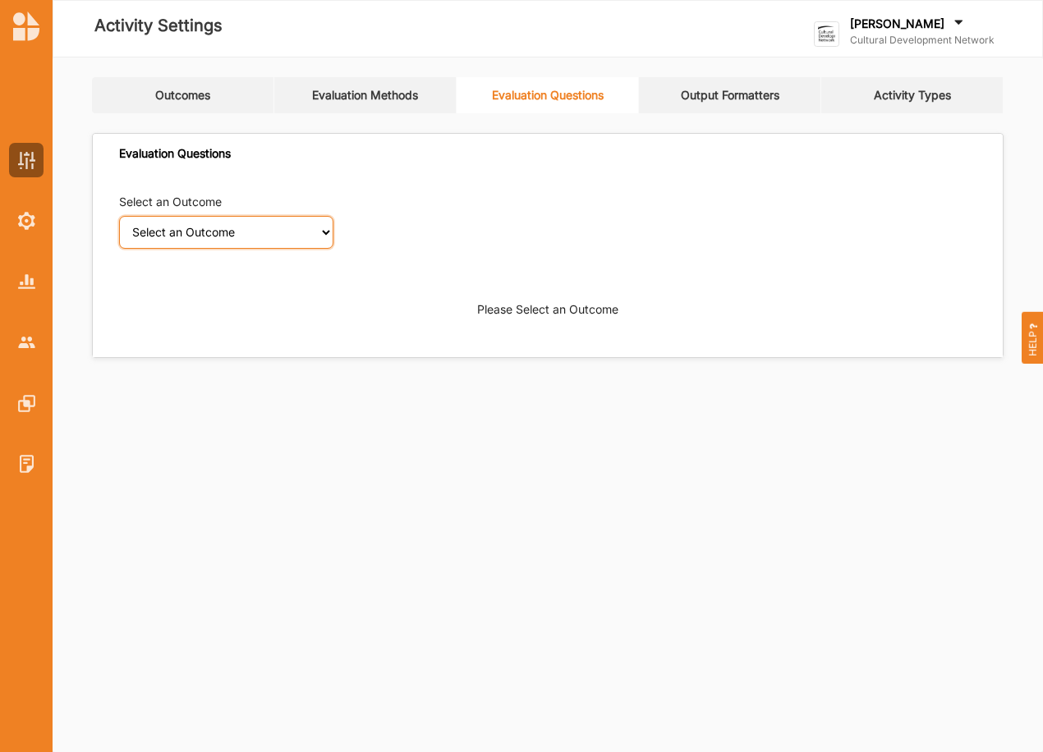
click at [319, 228] on select "Select an Outcome Creativity stimulated Aesthetic enrichment experienced Knowle…" at bounding box center [226, 232] width 214 height 33
click at [119, 216] on select "Select an Outcome Creativity stimulated Aesthetic enrichment experienced Knowle…" at bounding box center [226, 232] width 214 height 33
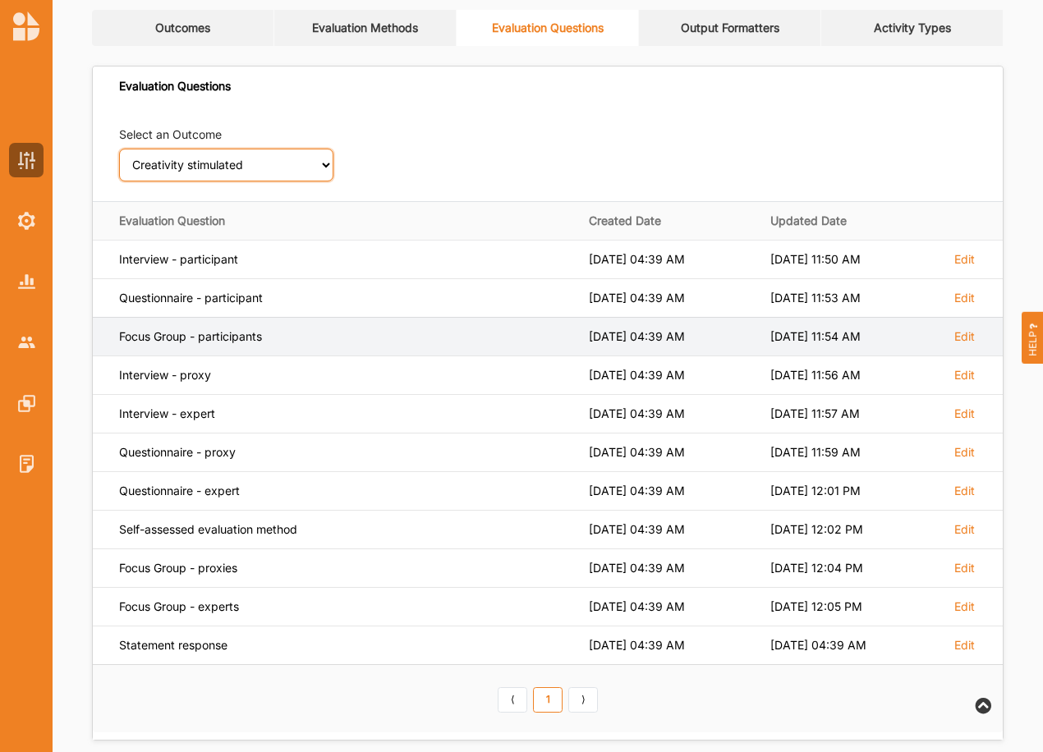
scroll to position [82, 0]
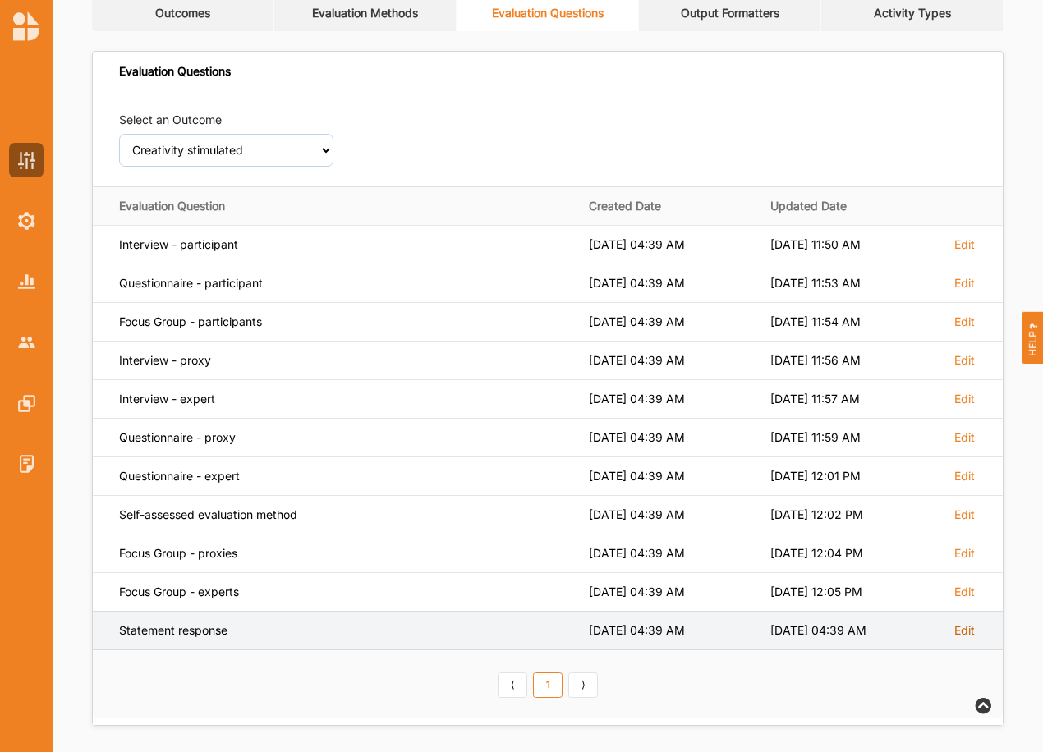
click at [965, 633] on label "Edit" at bounding box center [964, 630] width 21 height 15
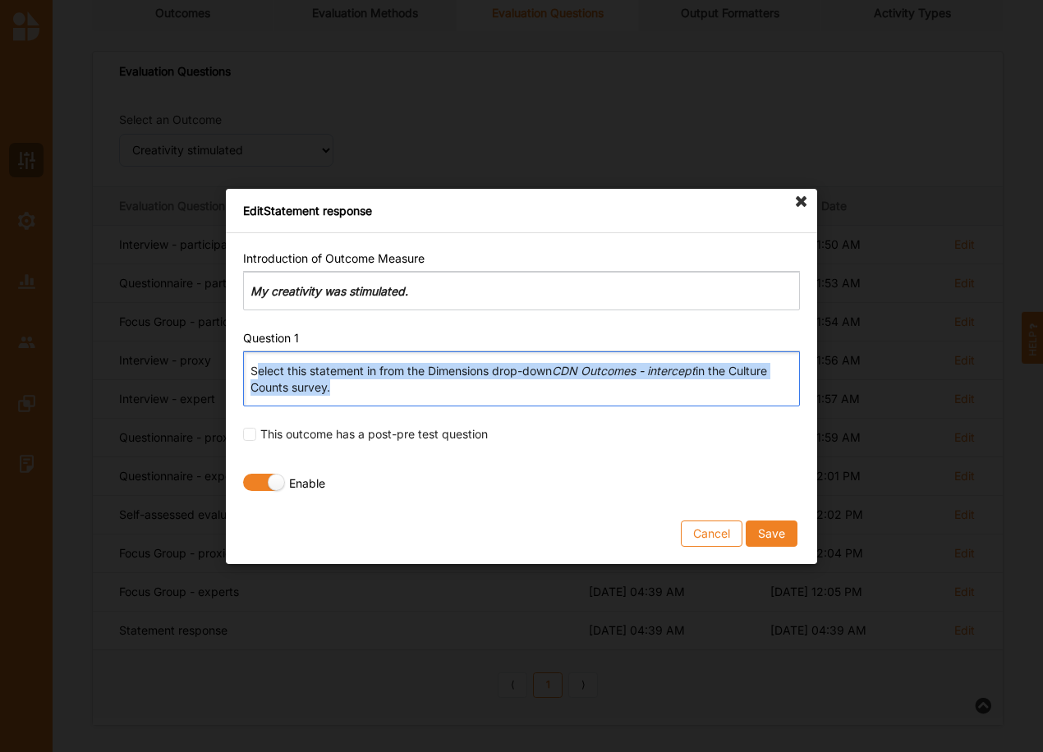
drag, startPoint x: 255, startPoint y: 371, endPoint x: 326, endPoint y: 386, distance: 72.9
click at [326, 386] on p "Select this statement in from the Dimensions drop-down CDN Outcomes - intercept…" at bounding box center [520, 379] width 541 height 33
drag, startPoint x: 250, startPoint y: 374, endPoint x: 351, endPoint y: 383, distance: 102.2
click at [351, 383] on div "Select this statement in from the Dimensions drop-down CDN Outcomes - intercept…" at bounding box center [521, 378] width 557 height 55
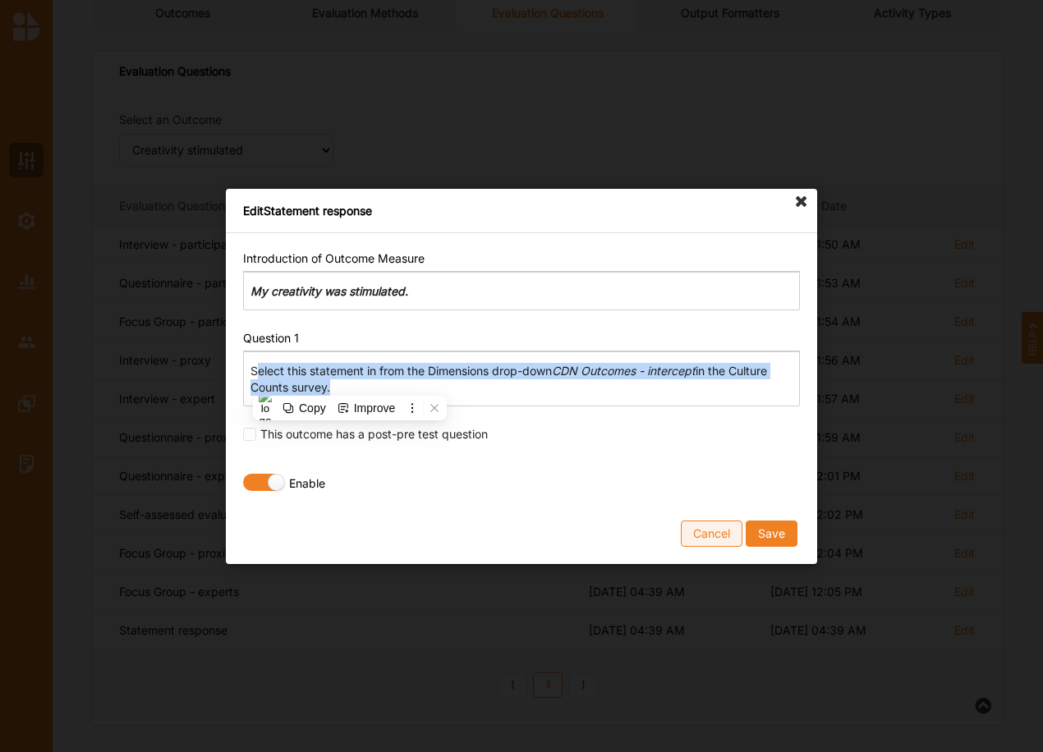
click at [719, 533] on button "Cancel" at bounding box center [712, 533] width 62 height 26
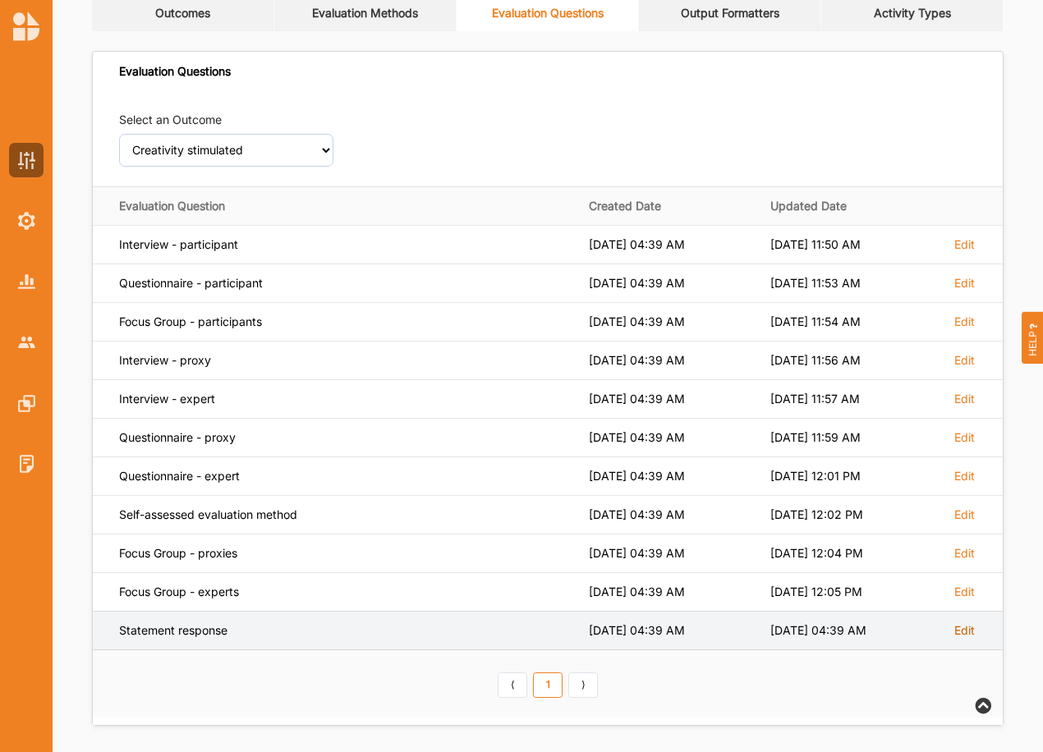
click at [961, 631] on label "Edit" at bounding box center [964, 630] width 21 height 15
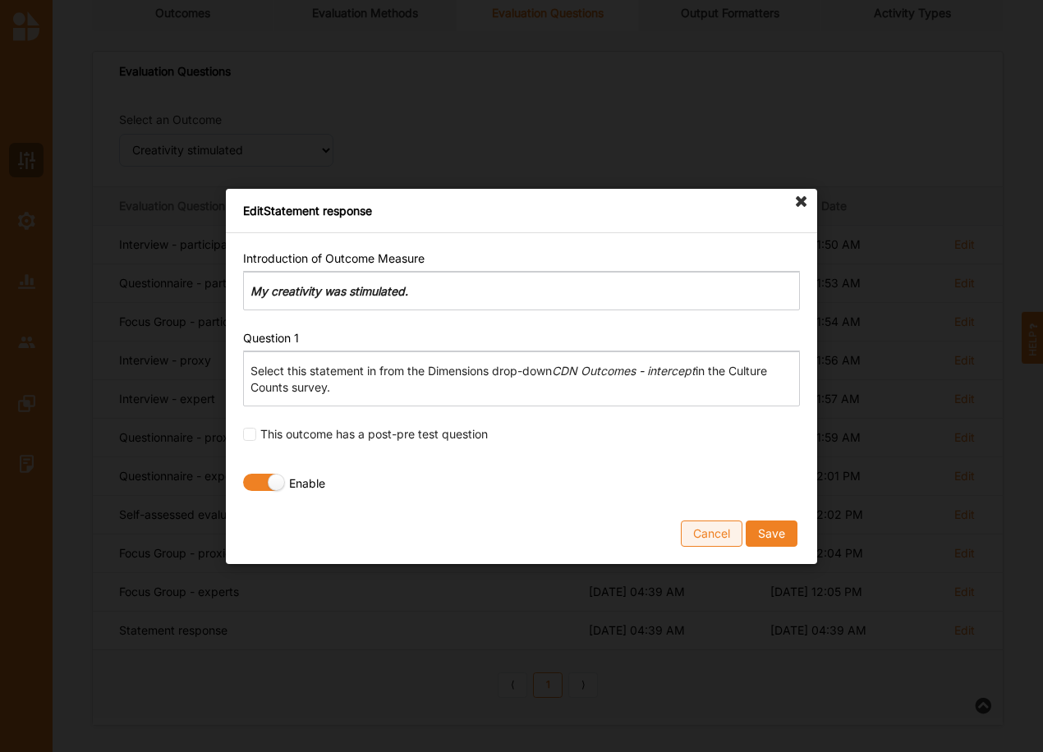
click at [699, 525] on button "Cancel" at bounding box center [712, 533] width 62 height 26
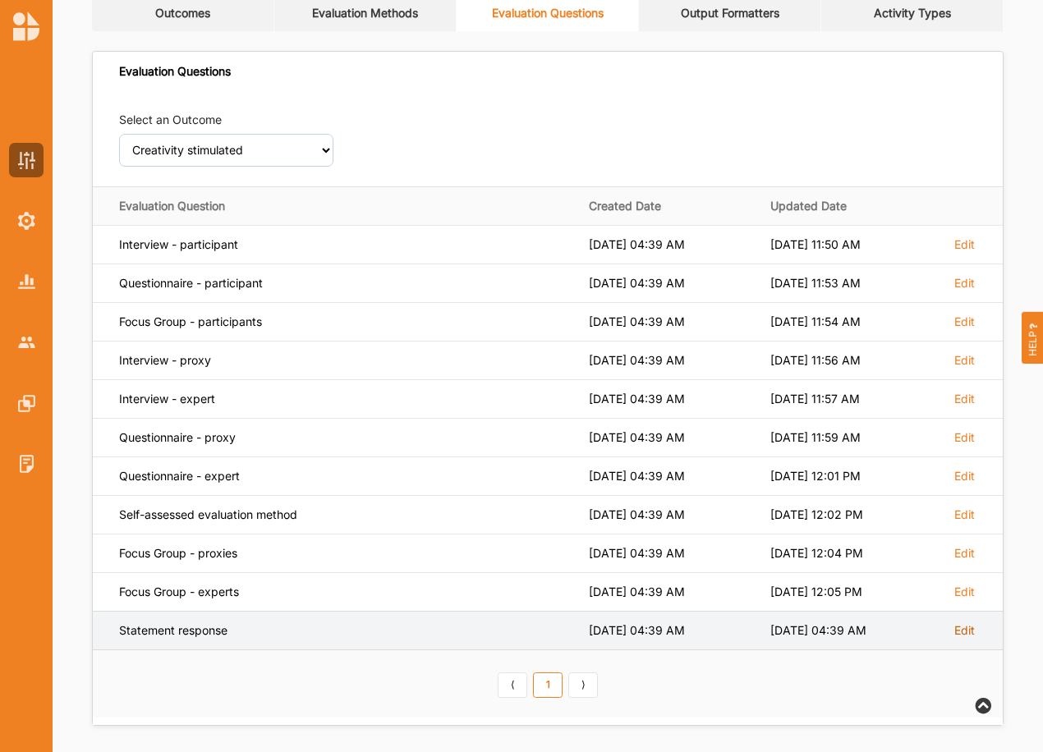
click at [968, 629] on label "Edit" at bounding box center [964, 630] width 21 height 15
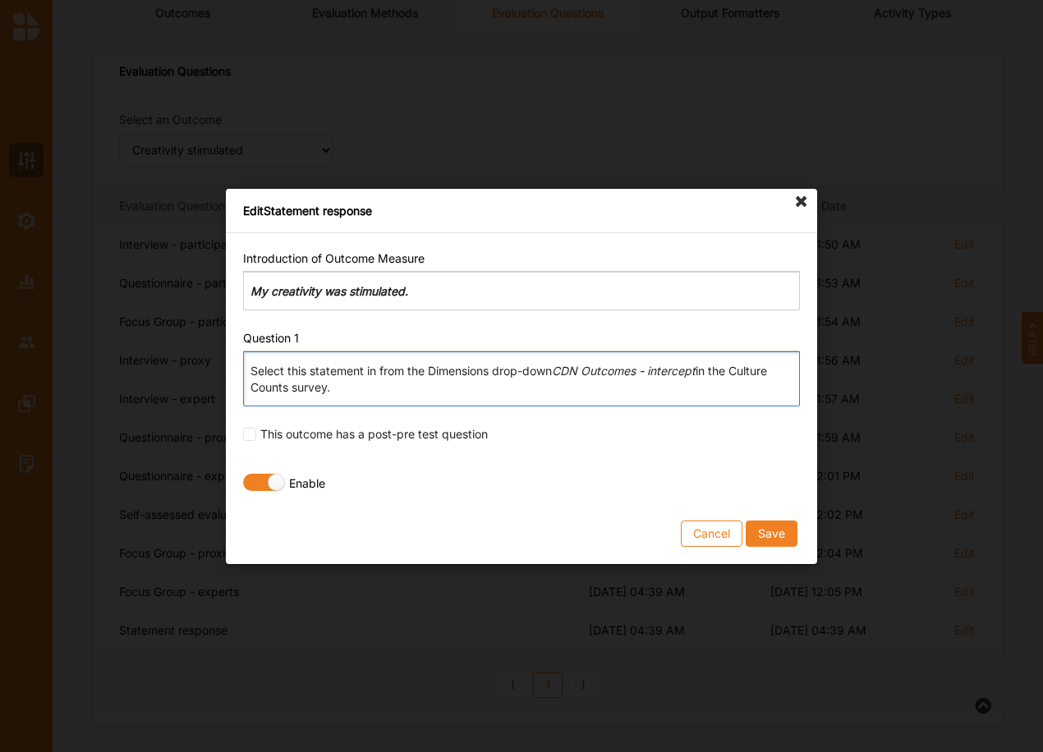
drag, startPoint x: 252, startPoint y: 372, endPoint x: 335, endPoint y: 392, distance: 85.4
click at [335, 392] on p "Select this statement in from the Dimensions drop-down CDN Outcomes - intercept…" at bounding box center [520, 379] width 541 height 33
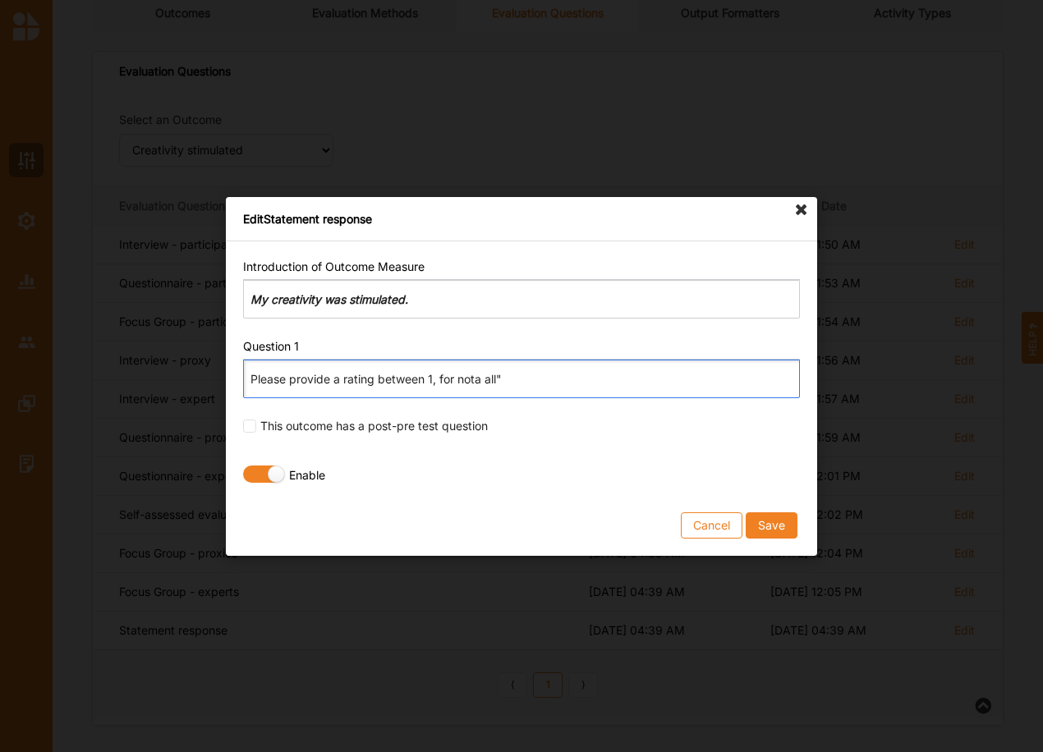
click at [476, 376] on p "Please provide a rating between 1, for nota all"" at bounding box center [520, 379] width 541 height 16
click at [485, 376] on p "Please provide a rating between 1, for not a all"" at bounding box center [520, 379] width 541 height 16
click at [461, 379] on p "Please provide a rating between 1, for not at all"" at bounding box center [520, 379] width 541 height 16
click at [547, 378] on p "Please provide a rating between 1, for "not at all"" at bounding box center [520, 379] width 541 height 16
click at [777, 523] on button "Save" at bounding box center [771, 524] width 52 height 26
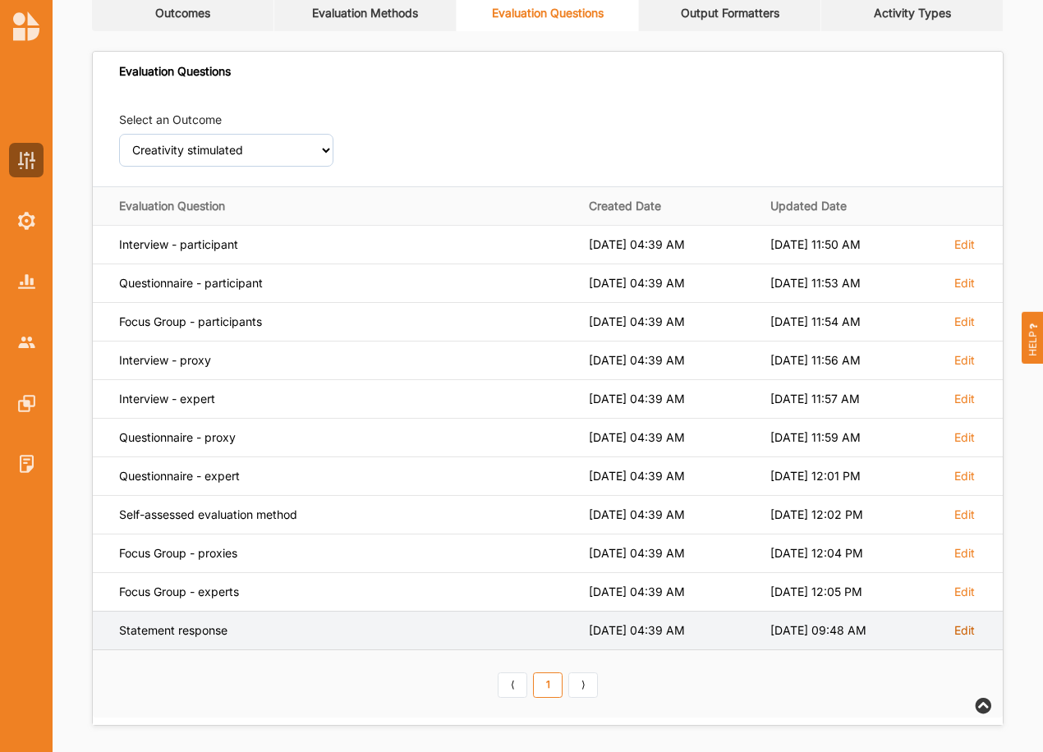
click at [962, 631] on label "Edit" at bounding box center [964, 630] width 21 height 15
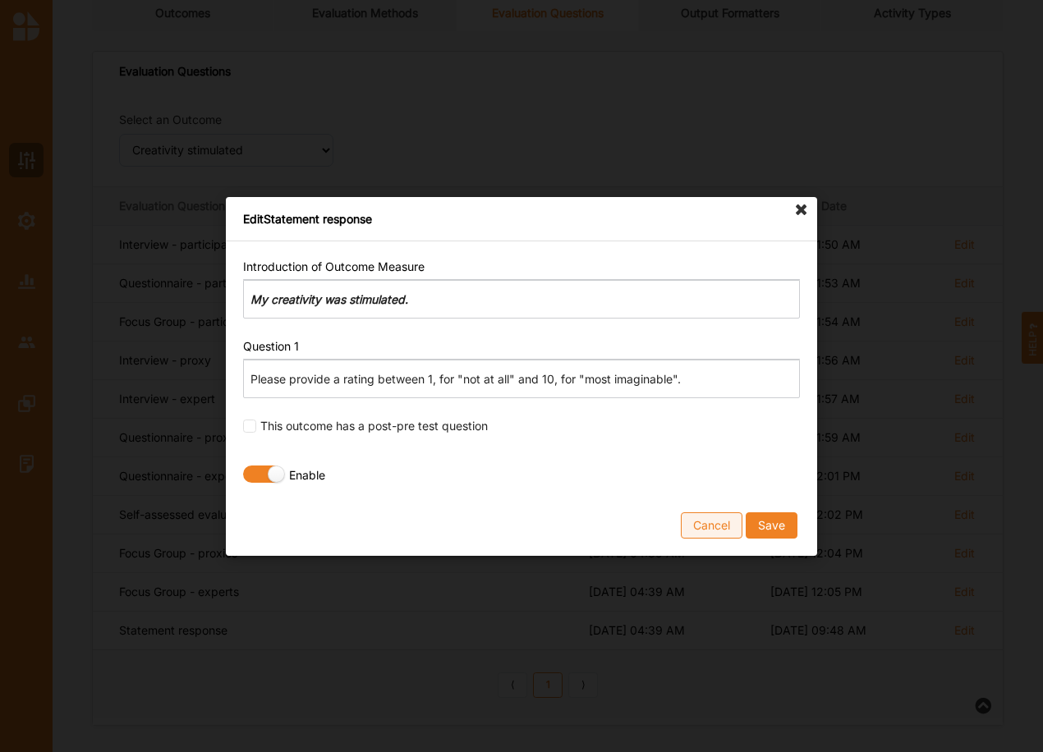
click at [710, 534] on button "Cancel" at bounding box center [712, 524] width 62 height 26
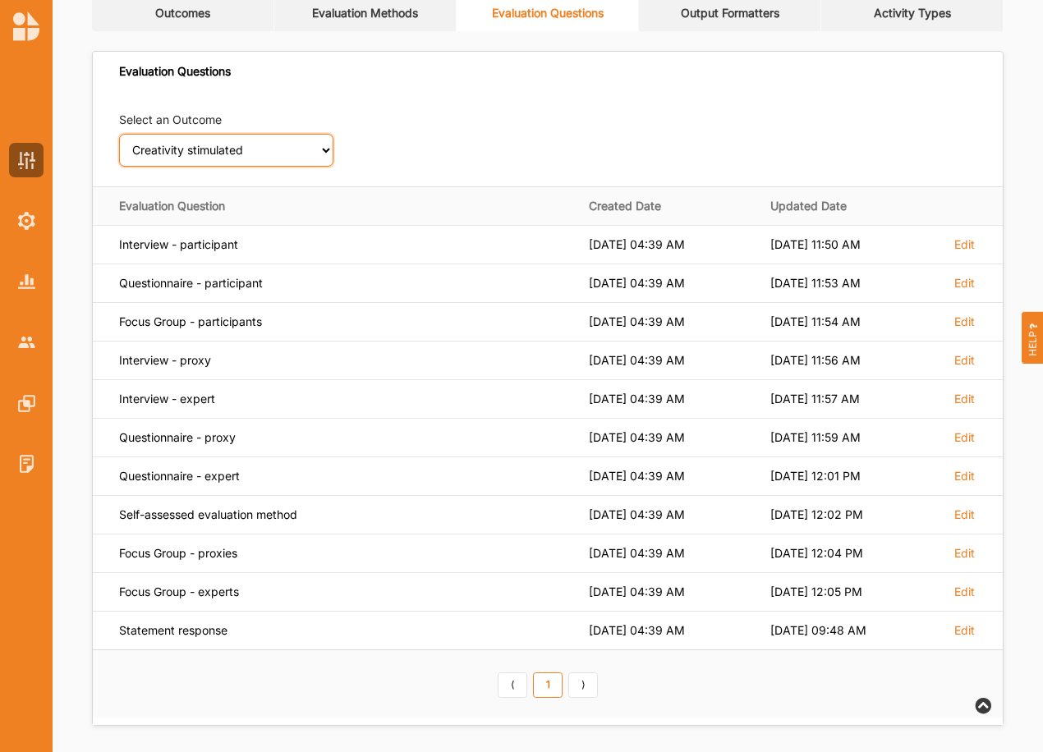
click at [190, 146] on select "Select an Outcome Creativity stimulated Aesthetic enrichment experienced Knowle…" at bounding box center [226, 150] width 214 height 33
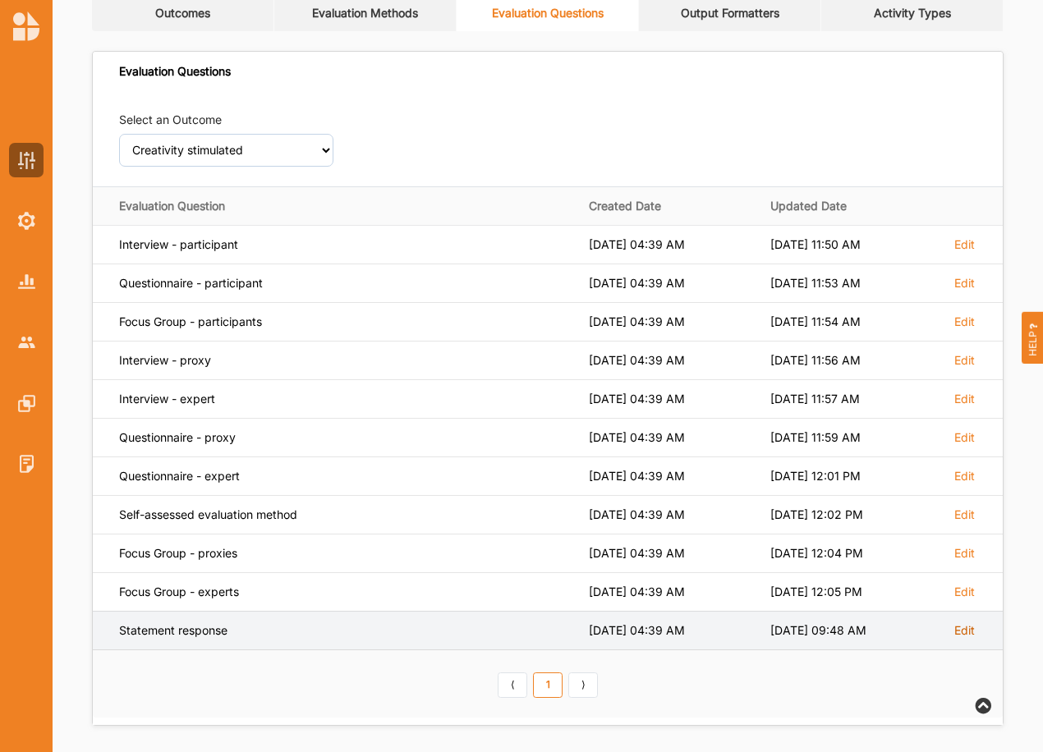
click at [971, 628] on label "Edit" at bounding box center [964, 630] width 21 height 15
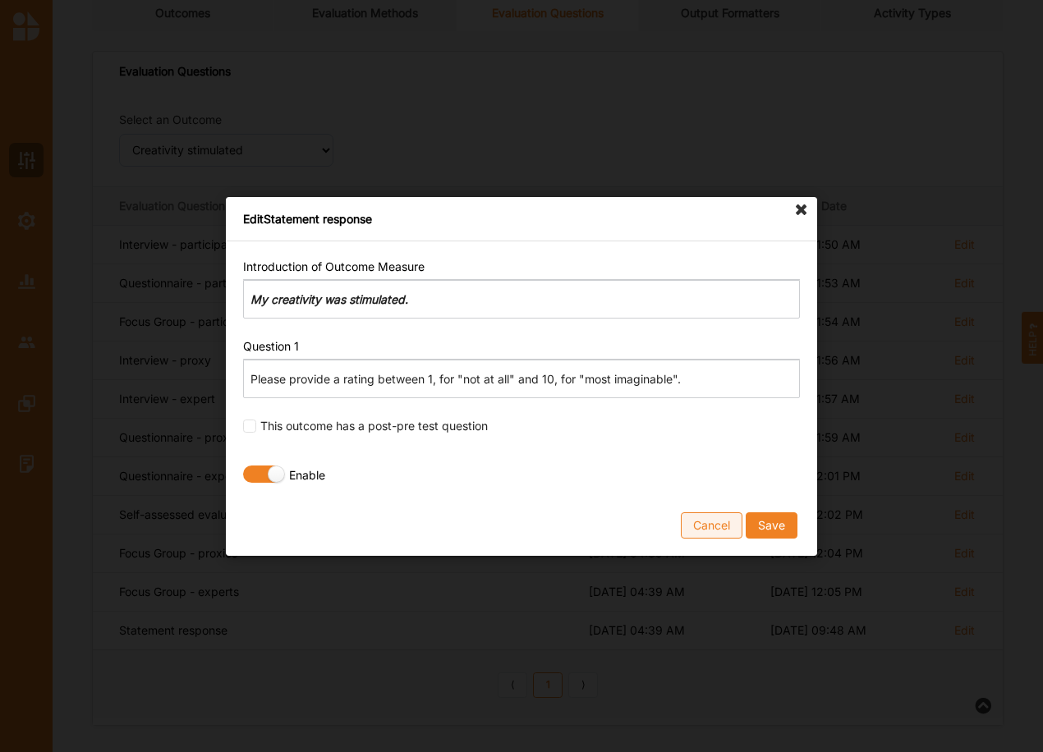
click at [719, 526] on button "Cancel" at bounding box center [712, 524] width 62 height 26
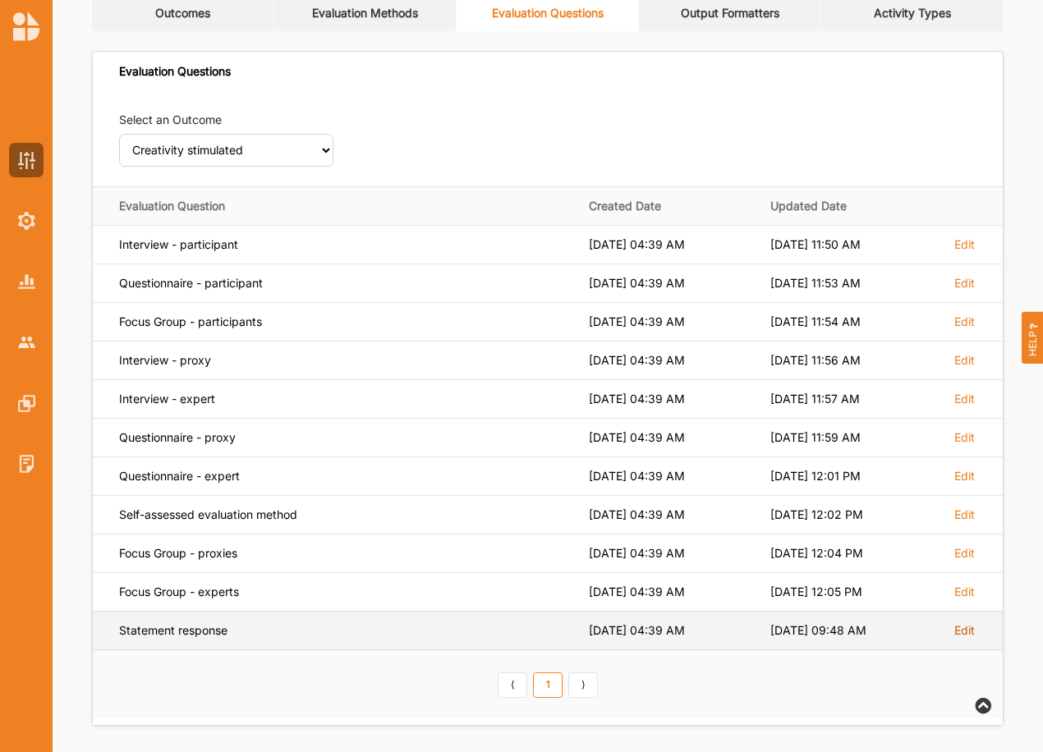
click at [968, 635] on label "Edit" at bounding box center [964, 630] width 21 height 15
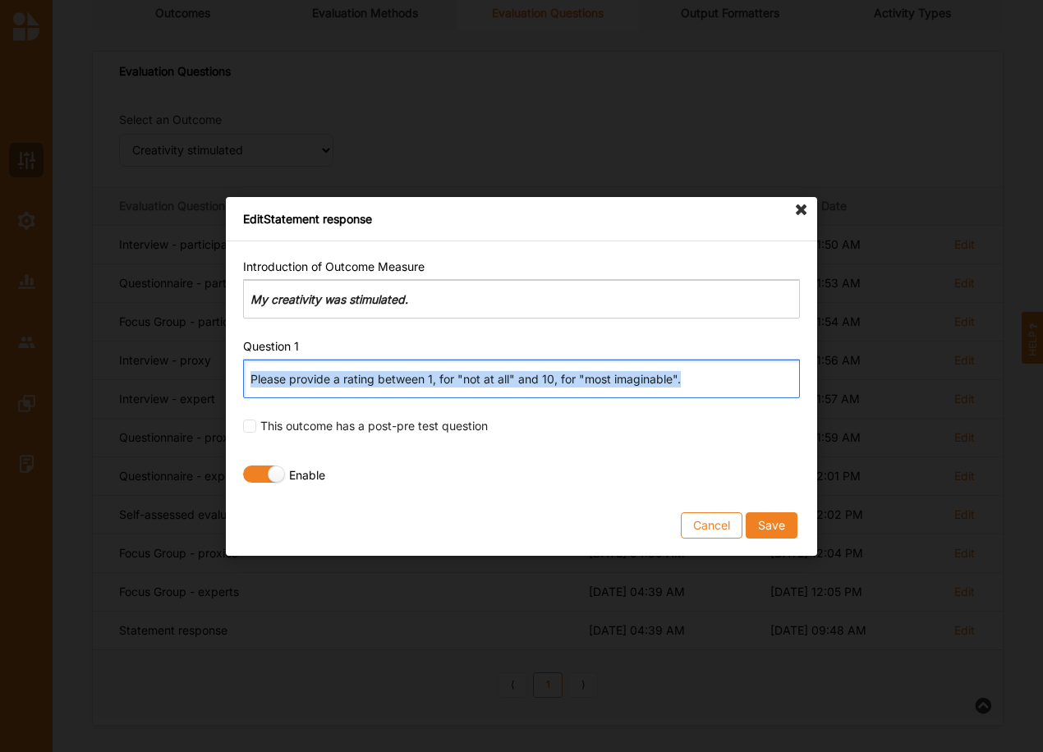
drag, startPoint x: 736, startPoint y: 383, endPoint x: 144, endPoint y: 368, distance: 592.1
click at [146, 369] on div "Edit Statement response Introduction of Outcome Measure Rich Text Editor My cre…" at bounding box center [521, 376] width 1043 height 752
copy p "Please provide a rating between 1, for "not at all" and 10, for "most imaginabl…"
drag, startPoint x: 144, startPoint y: 372, endPoint x: 178, endPoint y: 387, distance: 37.5
click at [145, 373] on div "Edit Statement response Introduction of Outcome Measure Rich Text Editor My cre…" at bounding box center [521, 376] width 1043 height 752
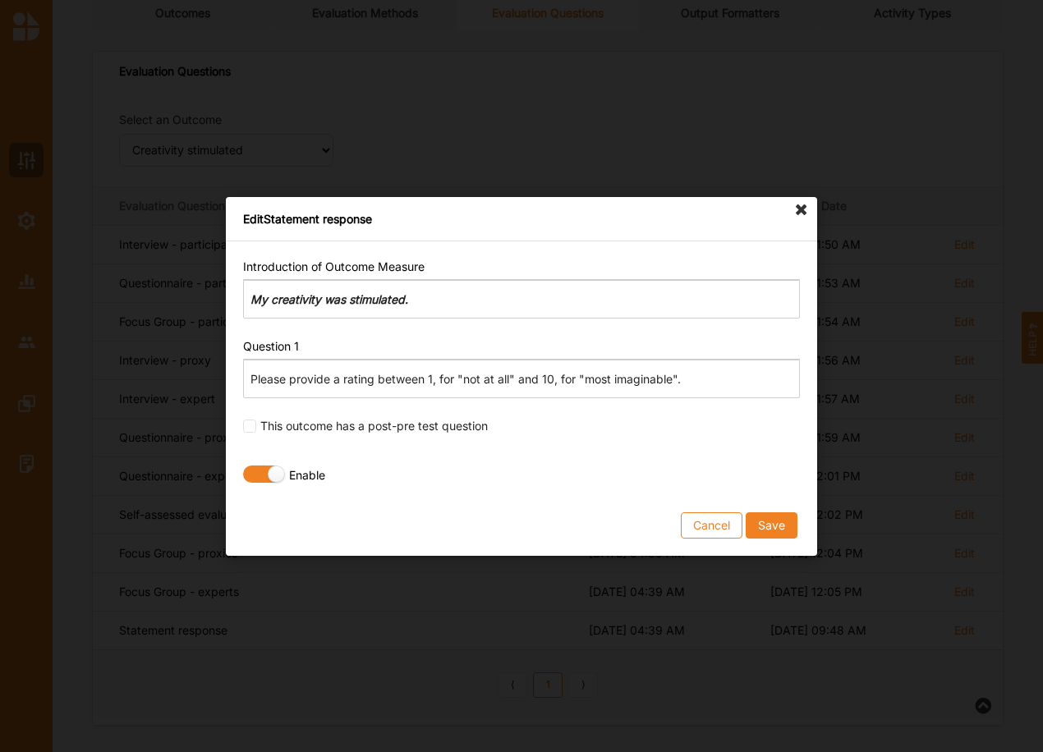
click at [761, 511] on form "Introduction of Outcome Measure Rich Text Editor My creativity was stimulated. …" at bounding box center [521, 399] width 557 height 280
click at [758, 531] on button "Save" at bounding box center [771, 524] width 52 height 26
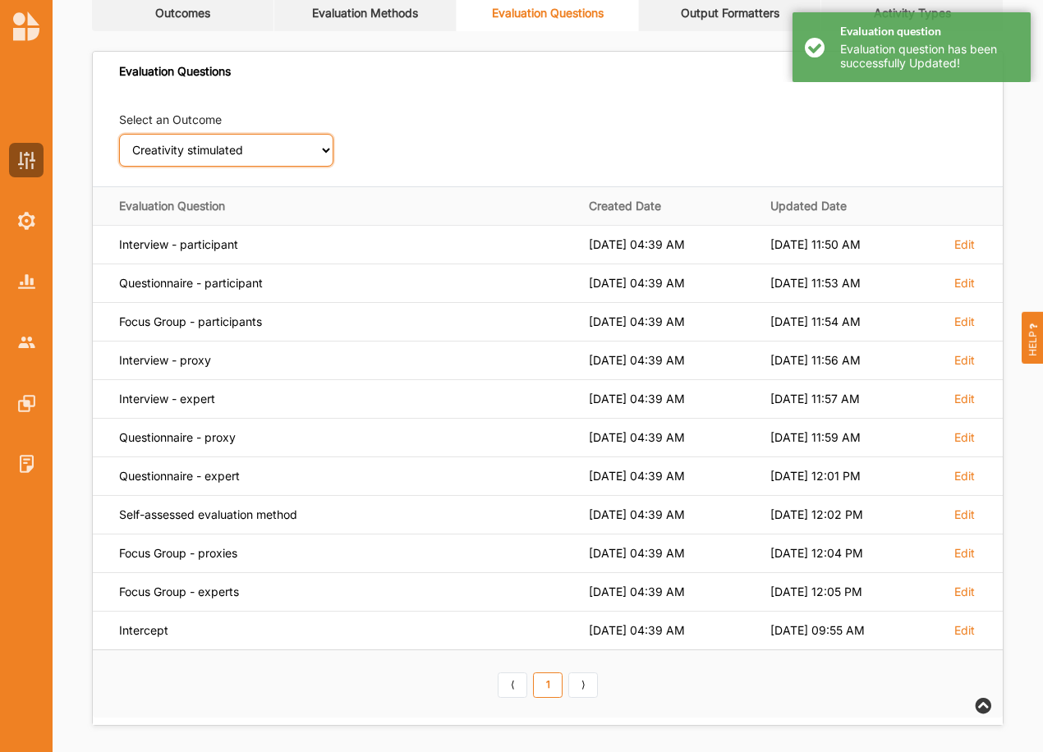
drag, startPoint x: 319, startPoint y: 149, endPoint x: 310, endPoint y: 156, distance: 11.8
click at [319, 150] on select "Select an Outcome Creativity stimulated Aesthetic enrichment experienced Knowle…" at bounding box center [226, 150] width 214 height 33
click at [119, 134] on select "Select an Outcome Creativity stimulated Aesthetic enrichment experienced Knowle…" at bounding box center [226, 150] width 214 height 33
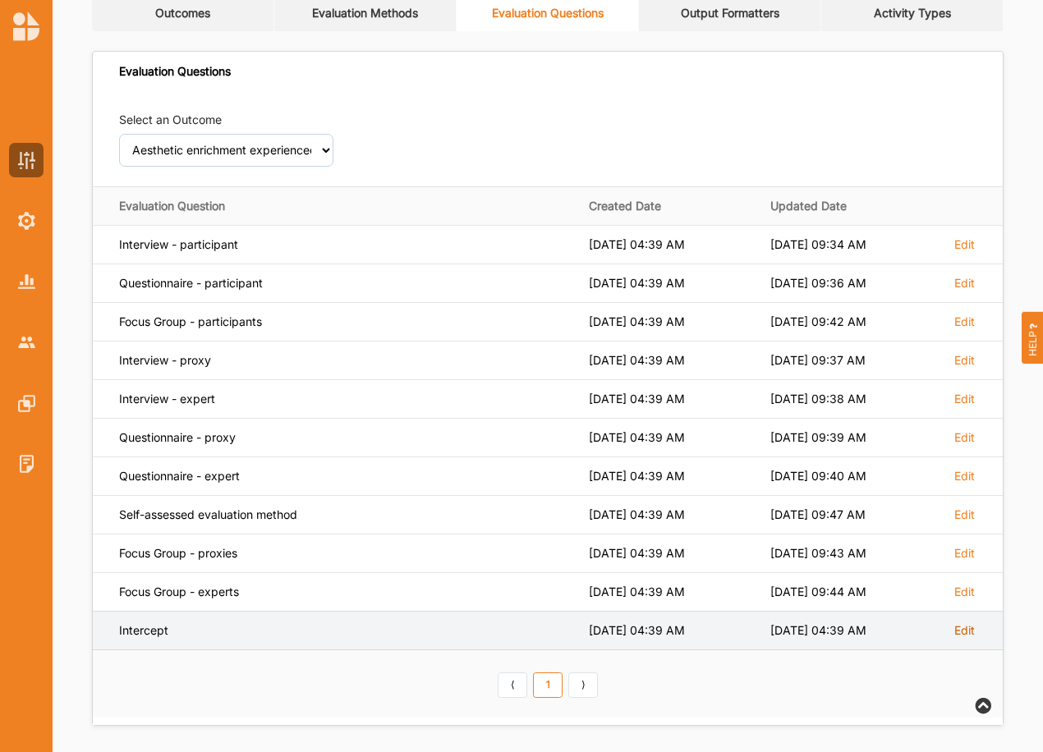
click at [958, 630] on label "Edit" at bounding box center [964, 630] width 21 height 15
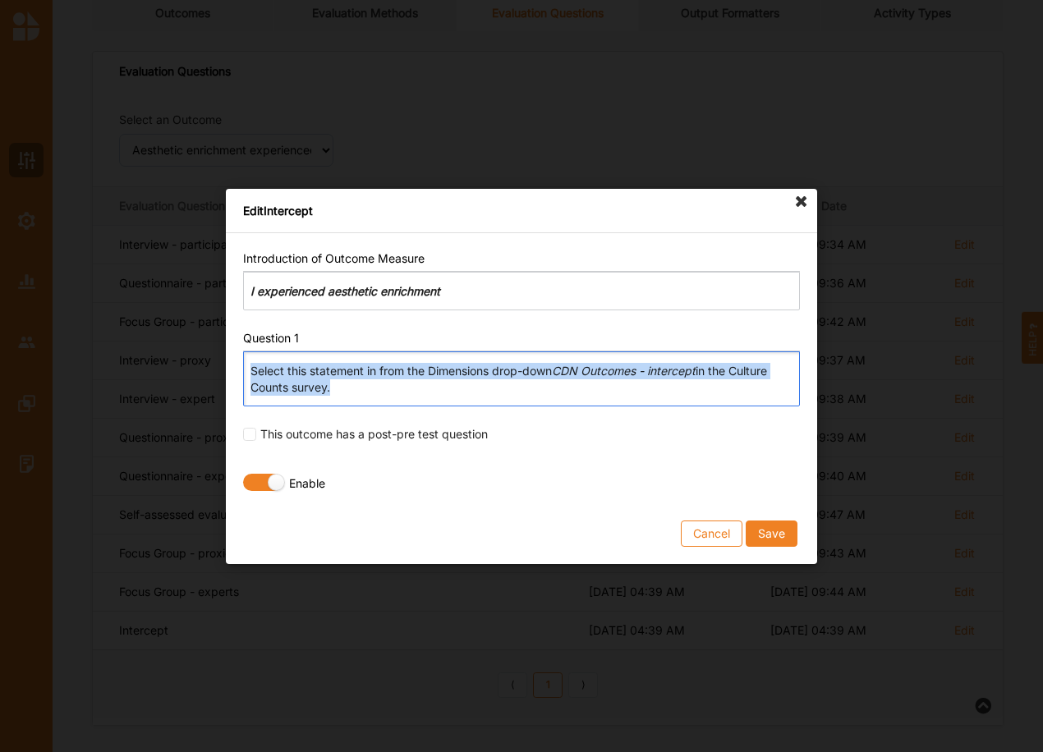
drag, startPoint x: 249, startPoint y: 374, endPoint x: 448, endPoint y: 409, distance: 202.5
click at [448, 409] on form "Introduction of Outcome Measure Rich Text Editor I experienced aesthetic enrich…" at bounding box center [521, 398] width 557 height 296
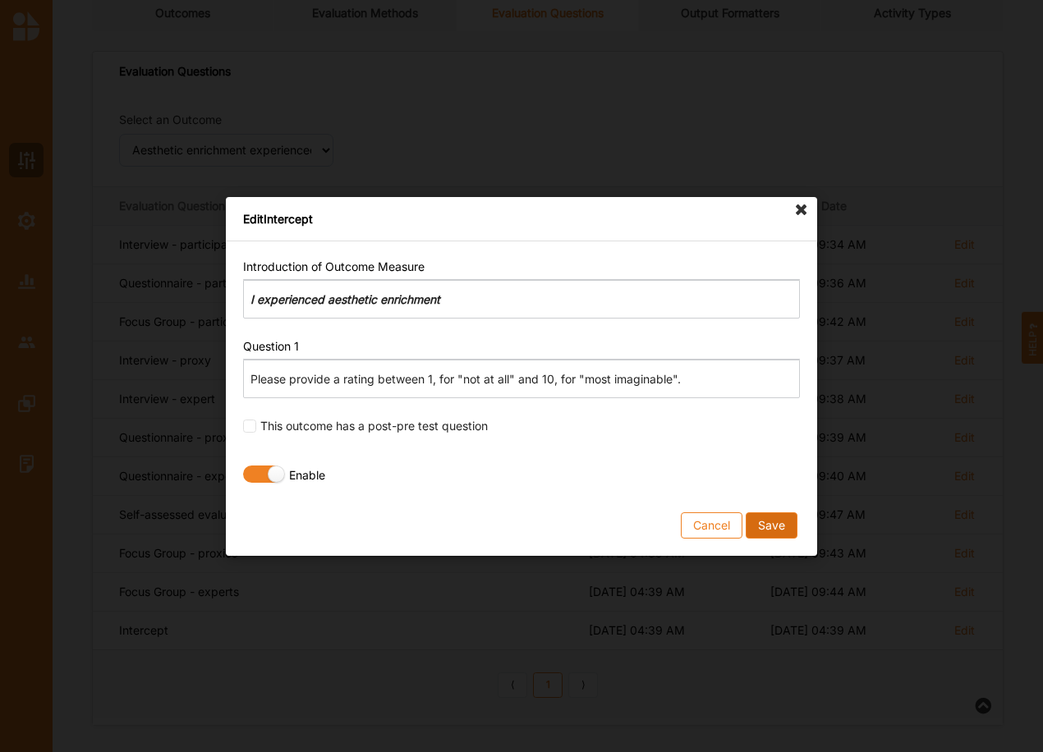
click at [780, 521] on button "Save" at bounding box center [771, 524] width 52 height 26
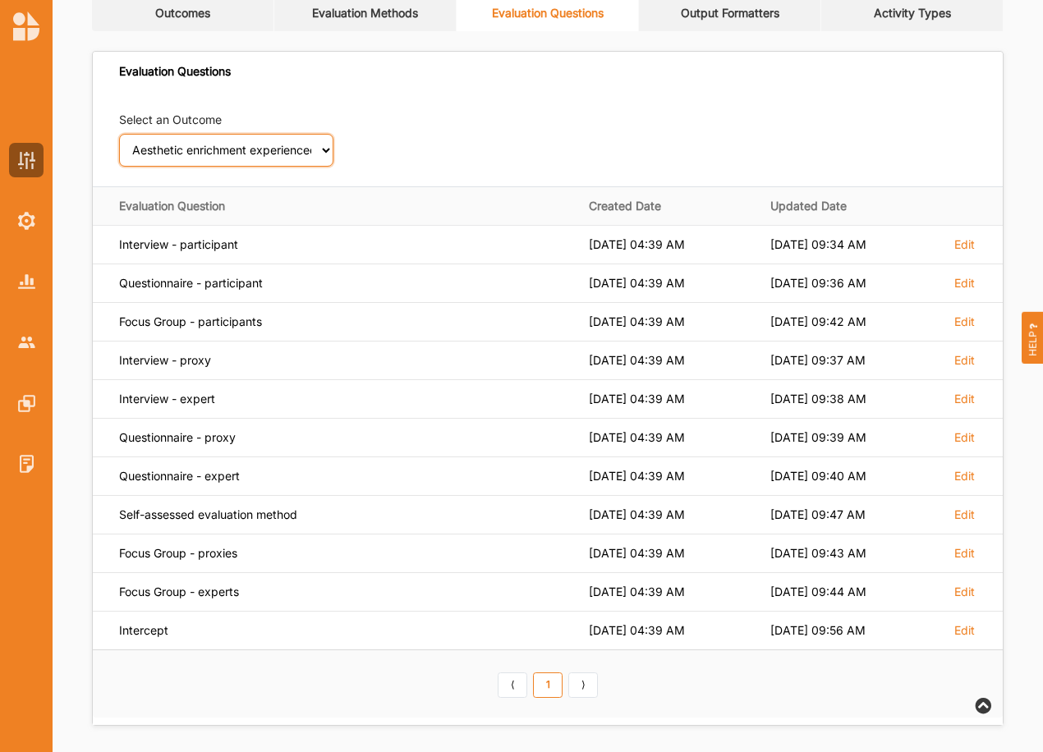
click at [325, 155] on select "Select an Outcome Creativity stimulated Aesthetic enrichment experienced Knowle…" at bounding box center [226, 150] width 214 height 33
click at [119, 134] on select "Select an Outcome Creativity stimulated Aesthetic enrichment experienced Knowle…" at bounding box center [226, 150] width 214 height 33
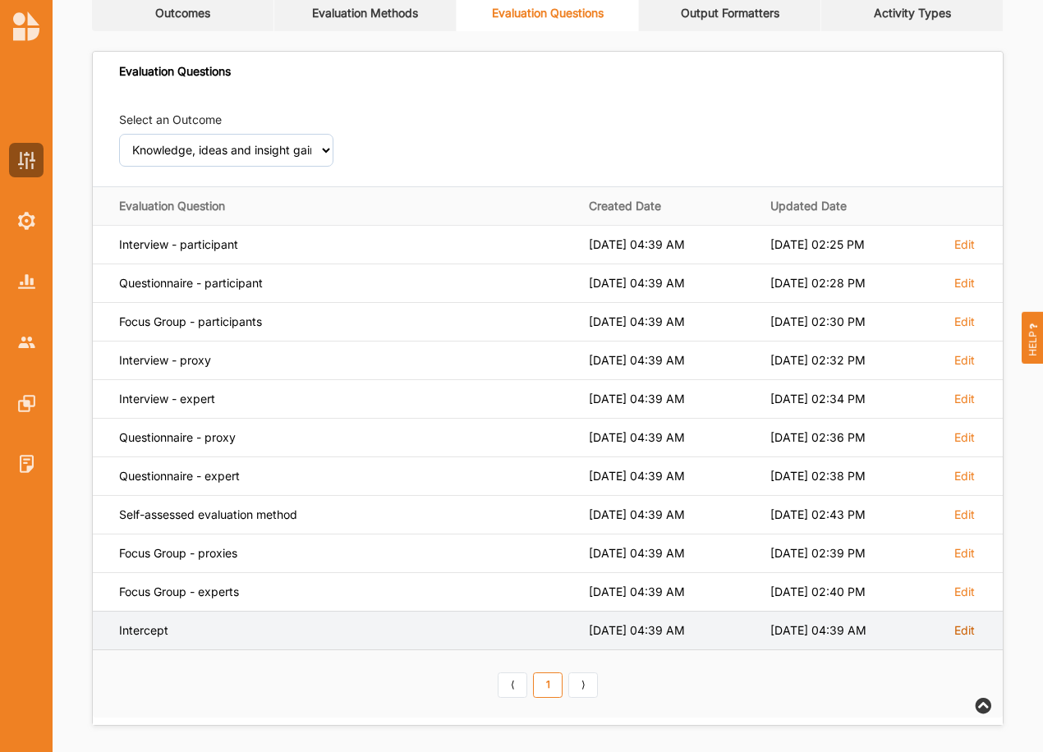
click at [964, 633] on label "Edit" at bounding box center [964, 630] width 21 height 15
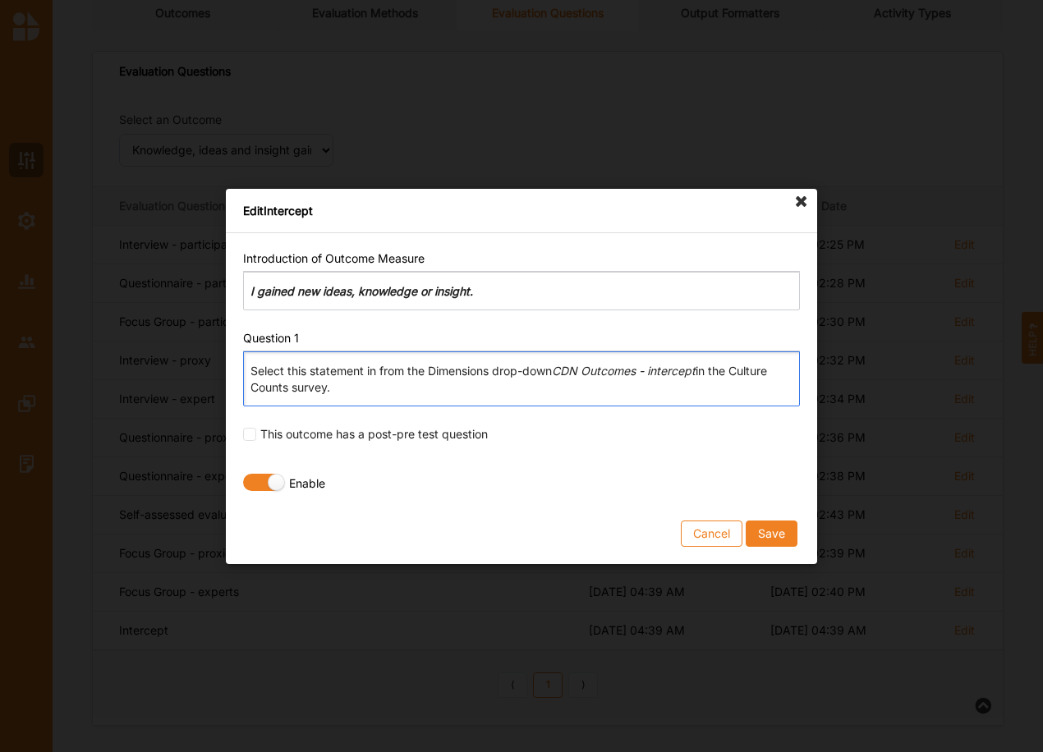
drag, startPoint x: 248, startPoint y: 368, endPoint x: 384, endPoint y: 387, distance: 137.6
click at [374, 401] on div "Select this statement in from the Dimensions drop-down CDN Outcomes - intercept…" at bounding box center [521, 378] width 557 height 55
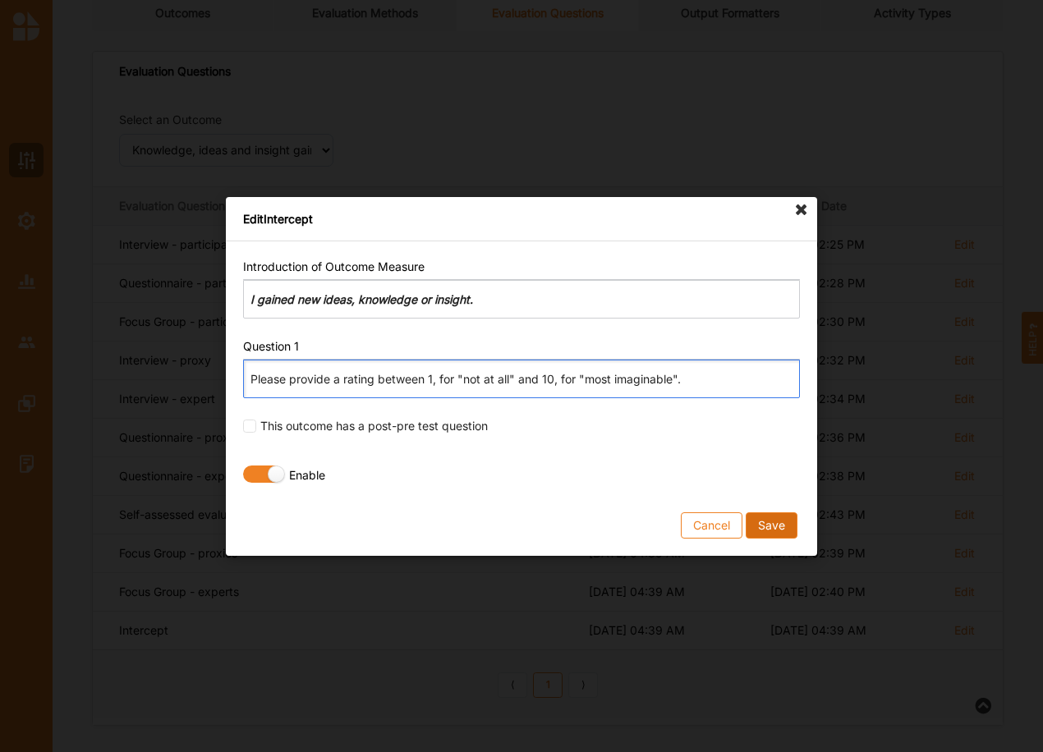
click at [763, 526] on button "Save" at bounding box center [771, 524] width 52 height 26
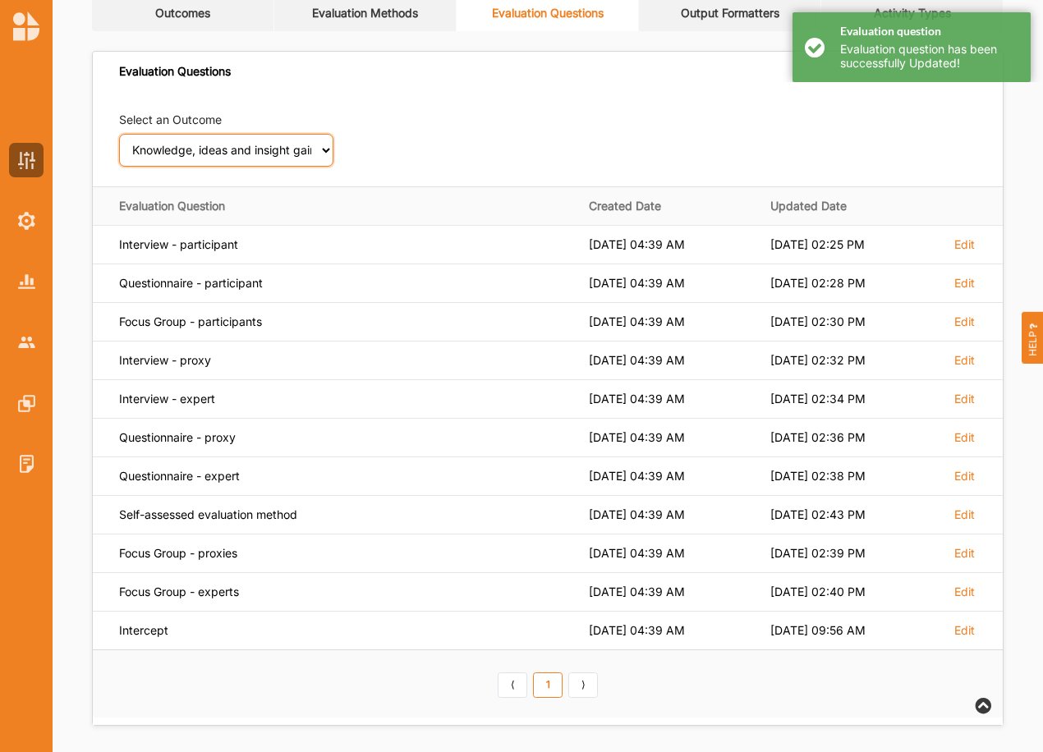
click at [324, 141] on select "Select an Outcome Creativity stimulated Aesthetic enrichment experienced Knowle…" at bounding box center [226, 150] width 214 height 33
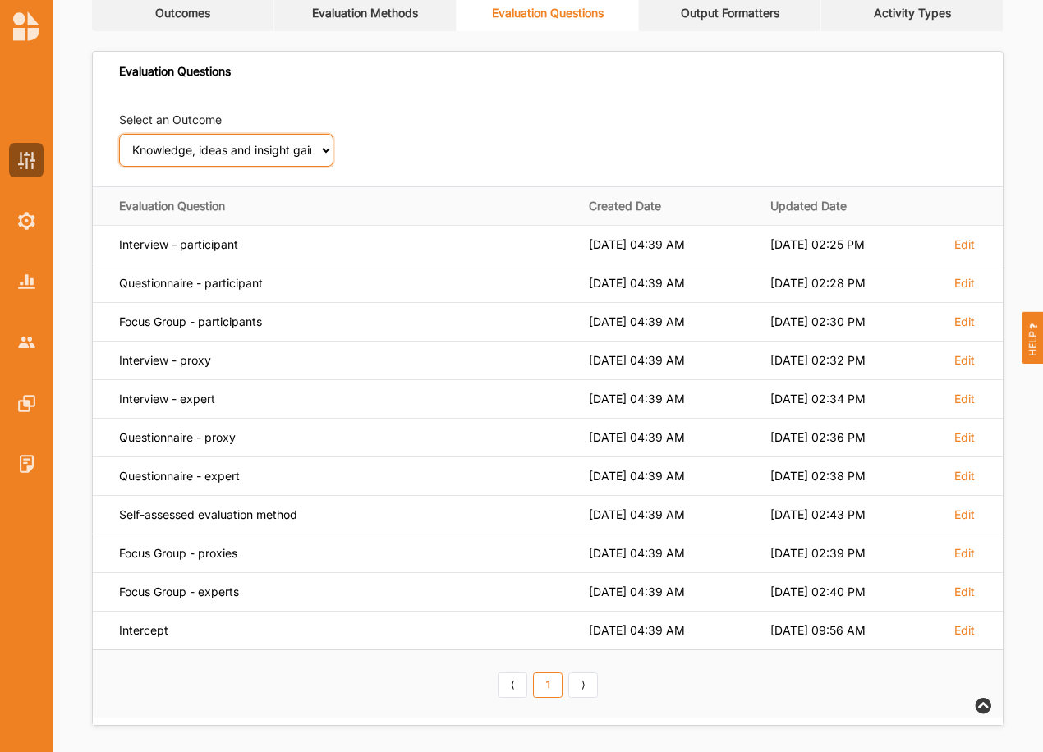
select select "4"
click at [119, 134] on select "Select an Outcome Creativity stimulated Aesthetic enrichment experienced Knowle…" at bounding box center [226, 150] width 214 height 33
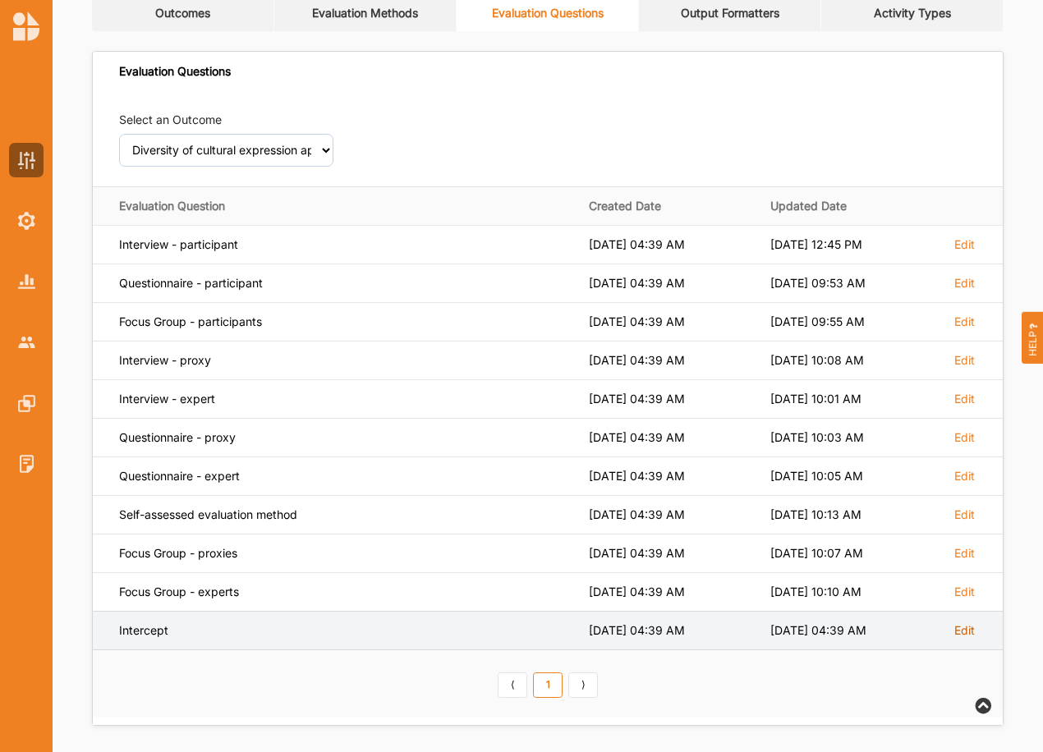
click at [956, 630] on label "Edit" at bounding box center [964, 630] width 21 height 15
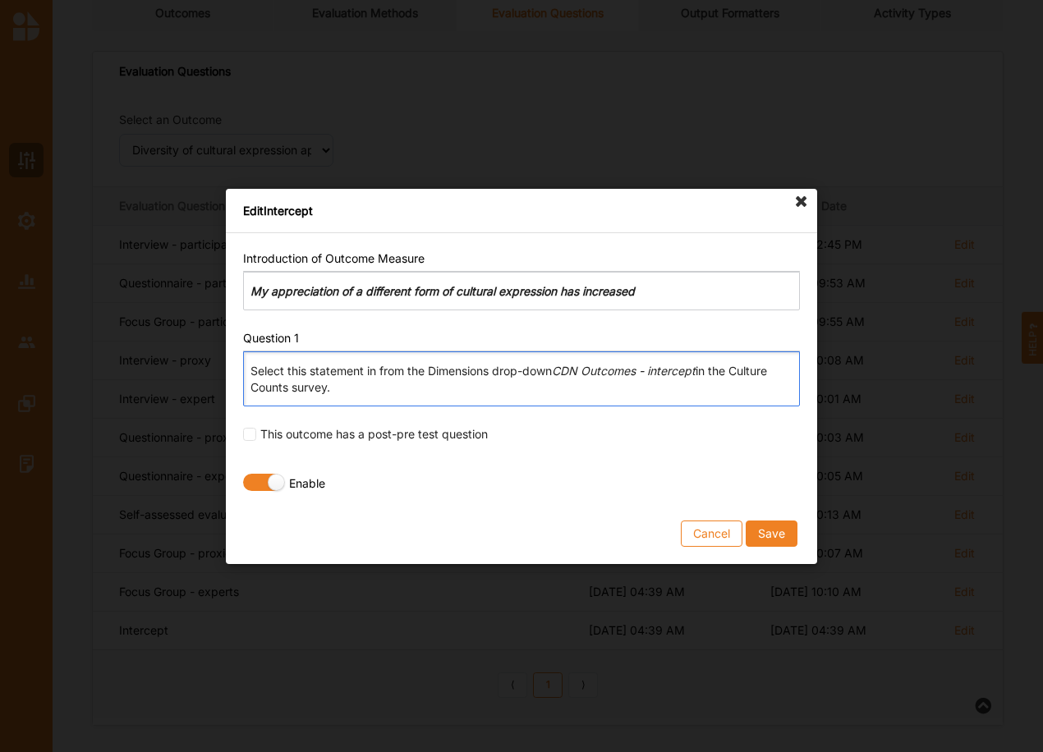
drag, startPoint x: 251, startPoint y: 370, endPoint x: 428, endPoint y: 382, distance: 176.9
click at [428, 384] on p "Select this statement in from the Dimensions drop-down CDN Outcomes - intercept…" at bounding box center [520, 379] width 541 height 33
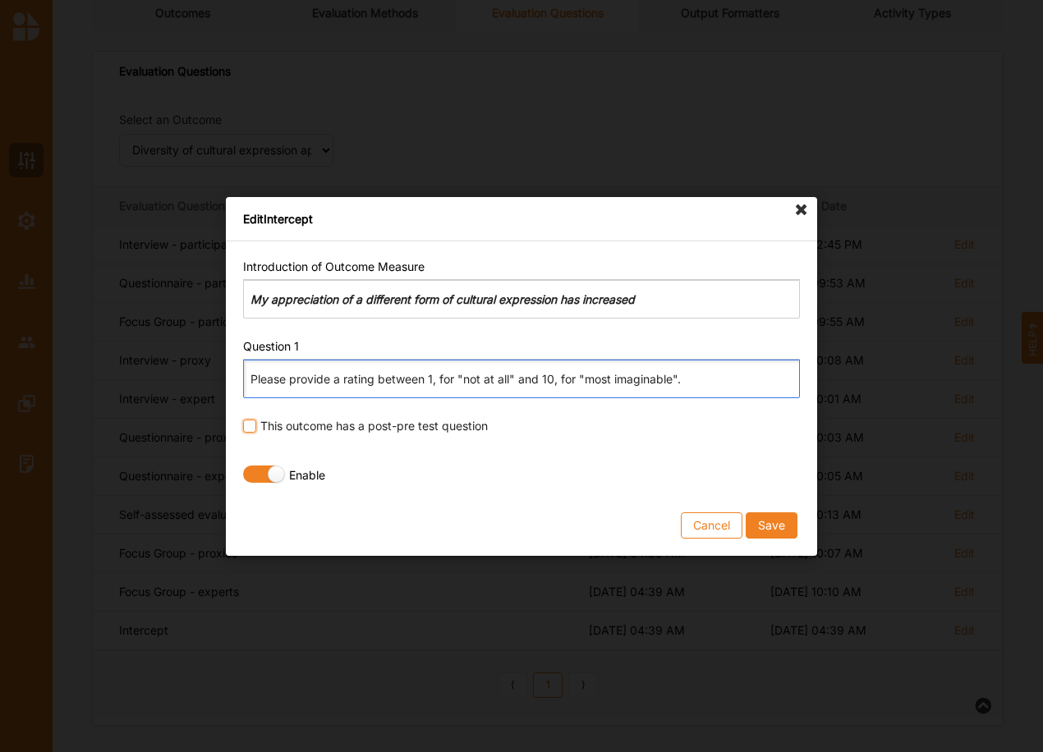
click at [253, 426] on input "checkbox" at bounding box center [249, 426] width 13 height 13
checkbox input "true"
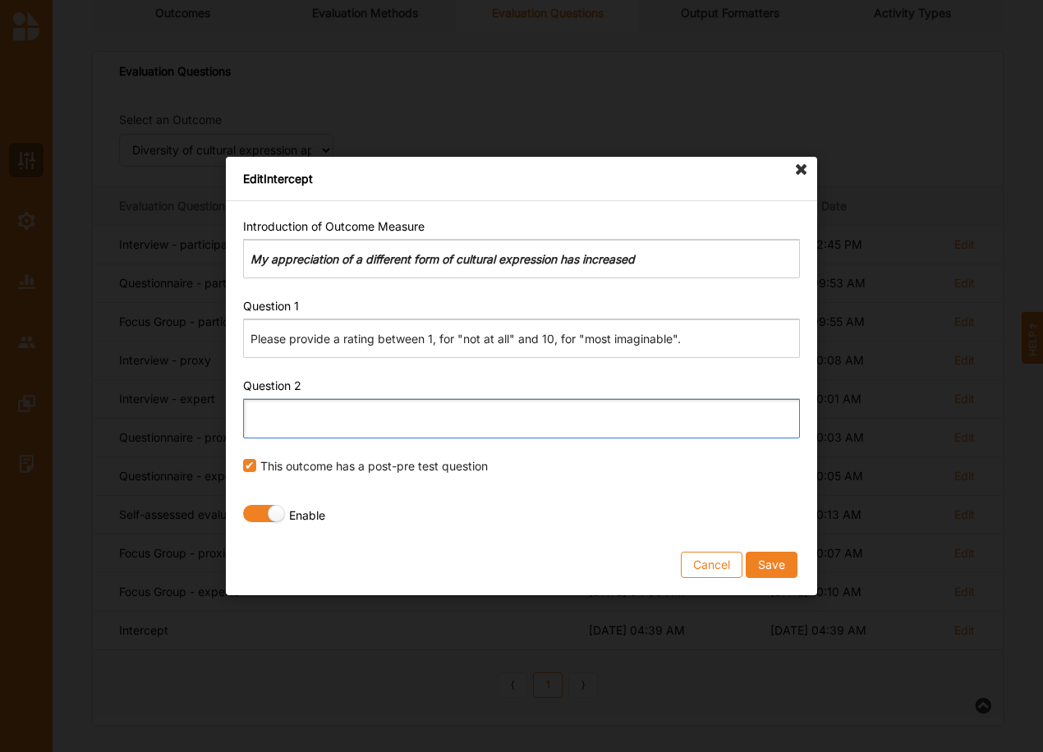
click at [378, 418] on p "Editor editing area: main. Press Alt+0 for help." at bounding box center [520, 418] width 541 height 16
click at [522, 415] on p "What do you think your experience was before" at bounding box center [520, 418] width 541 height 16
drag, startPoint x: 284, startPoint y: 417, endPoint x: 349, endPoint y: 412, distance: 65.0
click at [349, 412] on p "What do you think your experience was before?" at bounding box center [520, 418] width 541 height 16
click at [477, 417] on p "What would you rate your experience was before?" at bounding box center [520, 418] width 541 height 16
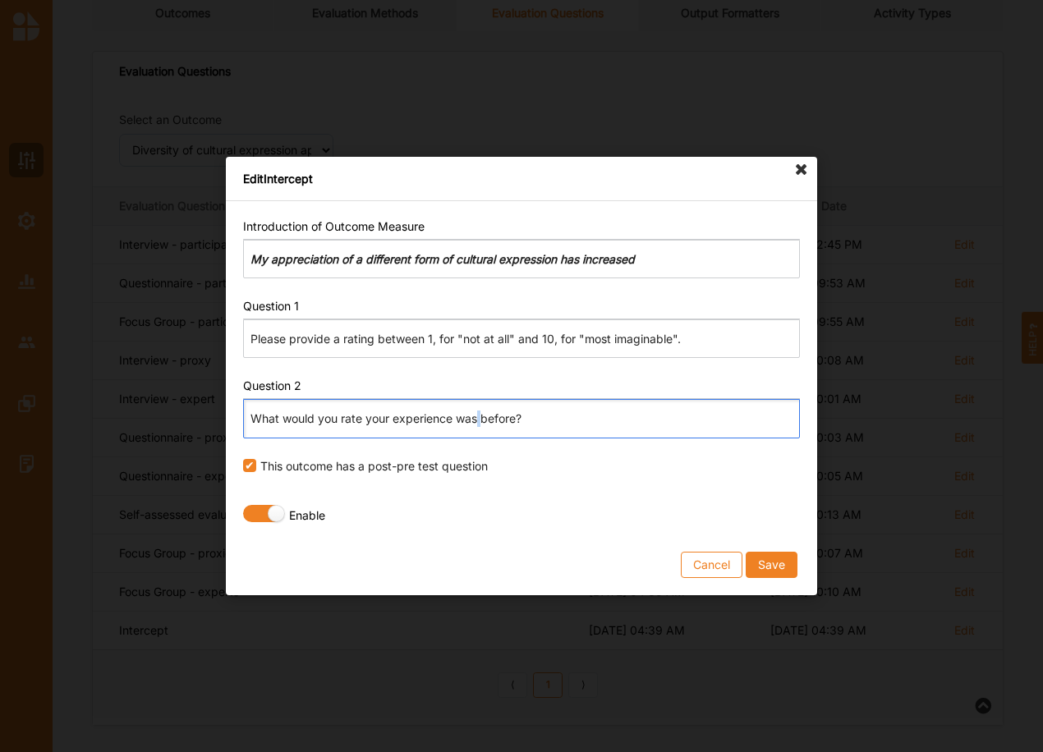
click at [477, 417] on p "What would you rate your experience was before?" at bounding box center [520, 418] width 541 height 16
drag, startPoint x: 368, startPoint y: 420, endPoint x: 453, endPoint y: 416, distance: 85.4
click at [453, 416] on p "What would you rate your experience before?" at bounding box center [520, 418] width 541 height 16
click at [411, 420] on p "What would you rate it before?" at bounding box center [520, 418] width 541 height 16
click at [777, 562] on button "Save" at bounding box center [771, 565] width 52 height 26
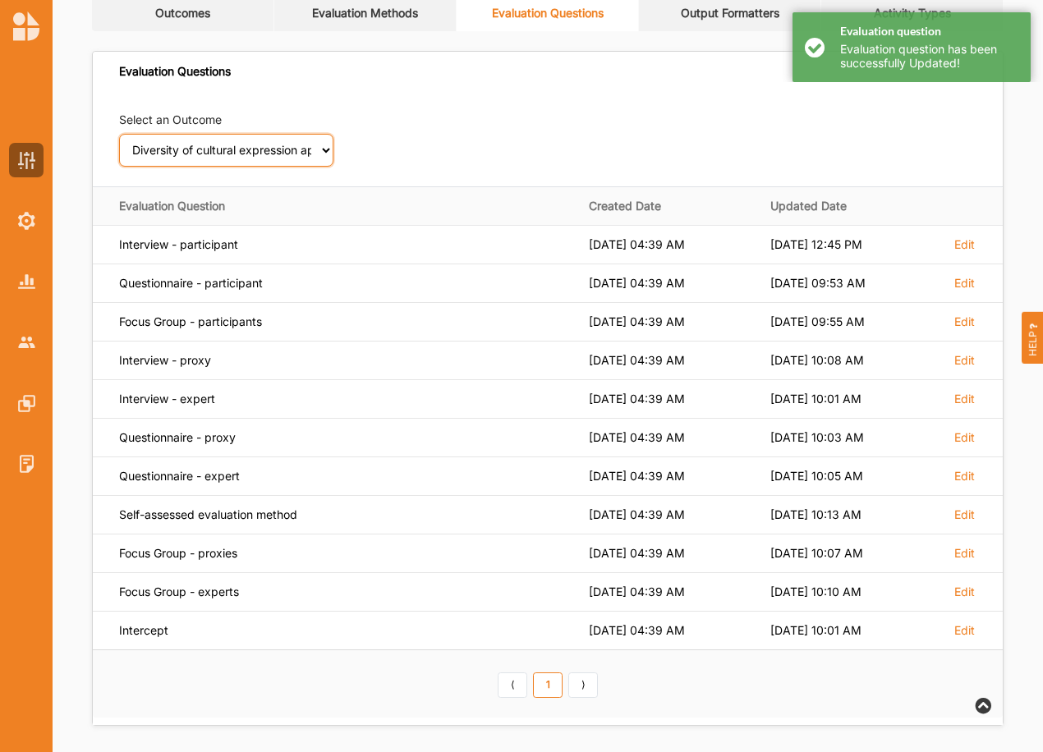
click at [327, 149] on select "Select an Outcome Creativity stimulated Aesthetic enrichment experienced Knowle…" at bounding box center [226, 150] width 214 height 33
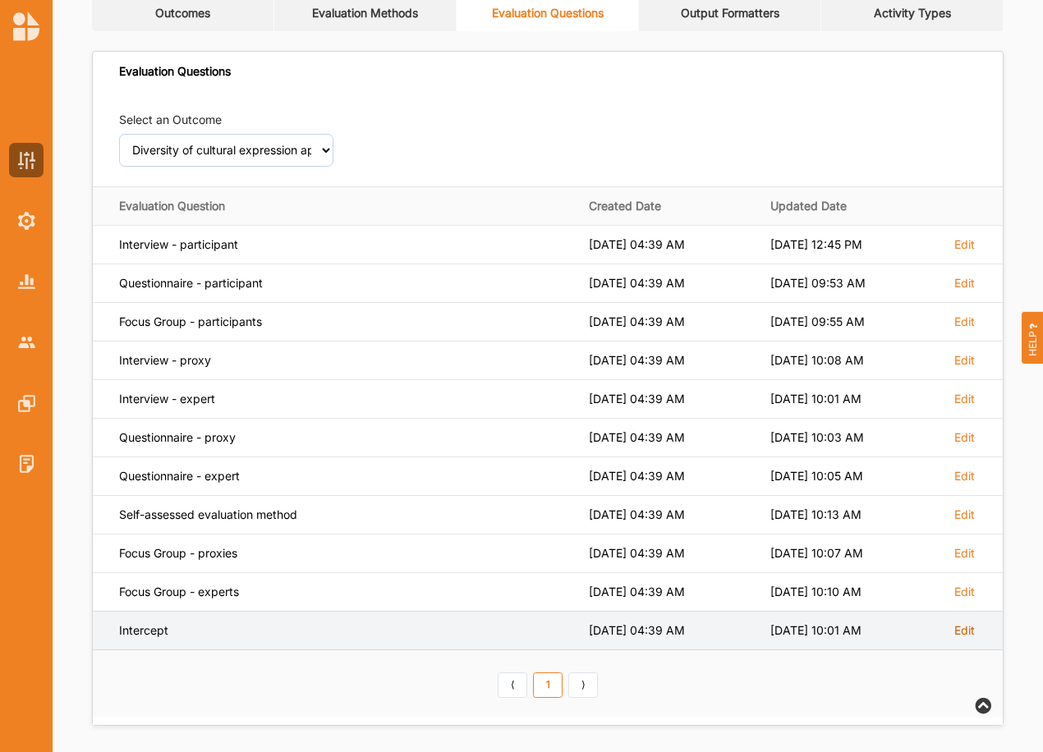
click at [958, 634] on label "Edit" at bounding box center [964, 630] width 21 height 15
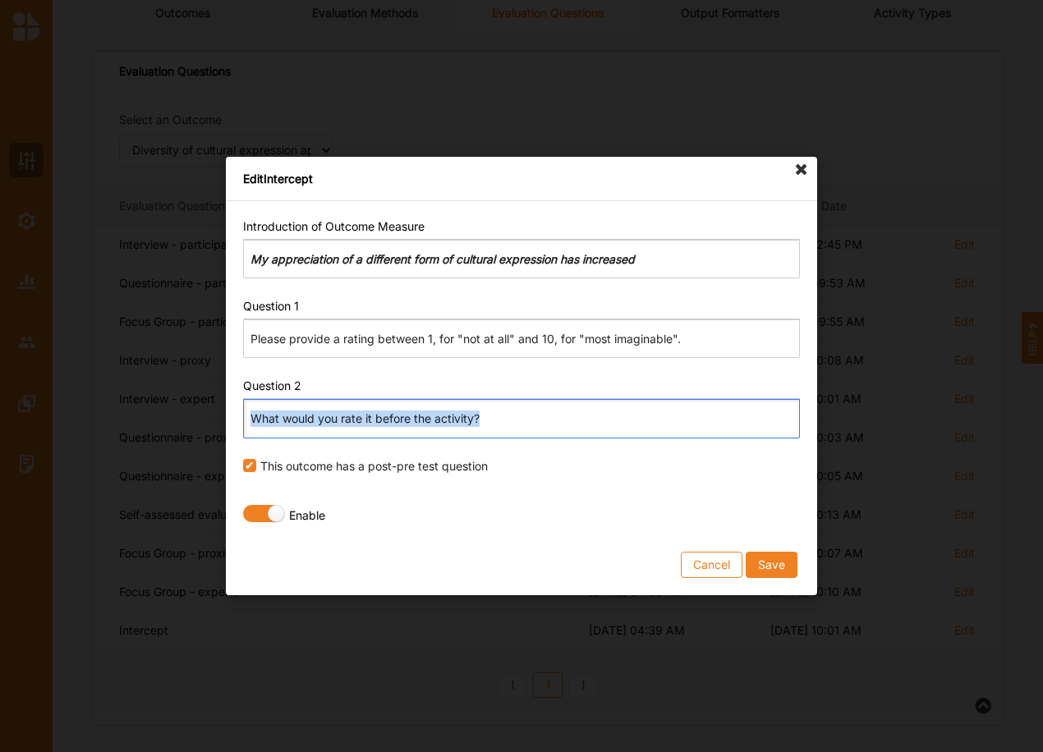
drag, startPoint x: 496, startPoint y: 424, endPoint x: 212, endPoint y: 407, distance: 284.5
click at [218, 413] on div "Edit Intercept Introduction of Outcome Measure Rich Text Editor My appreciation…" at bounding box center [521, 376] width 1043 height 752
copy p "What would you rate it before the activity?"
click at [488, 433] on div "What would you rate it before the activity?" at bounding box center [521, 419] width 557 height 39
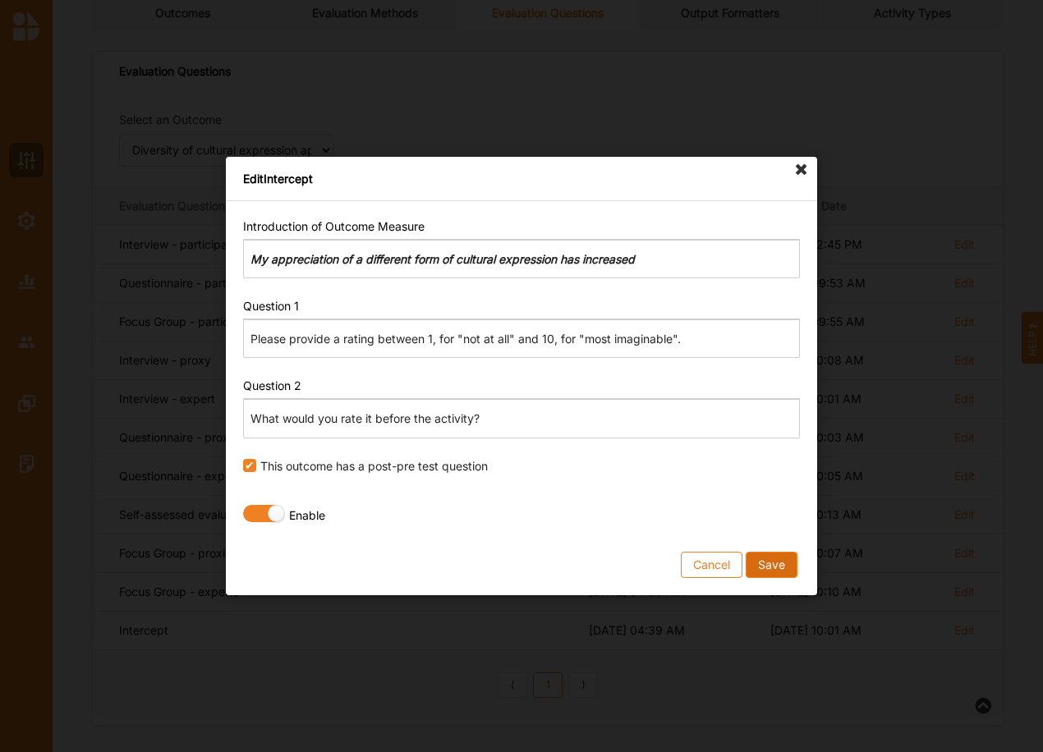
click at [780, 562] on button "Save" at bounding box center [771, 565] width 52 height 26
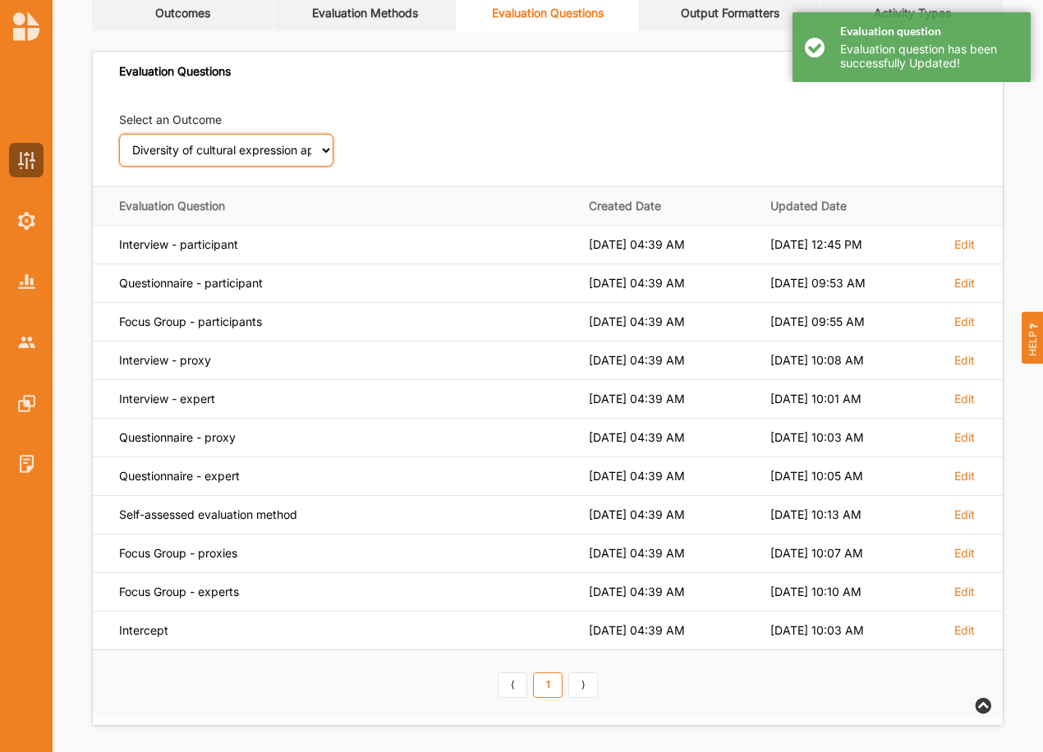
click at [327, 154] on select "Select an Outcome Creativity stimulated Aesthetic enrichment experienced Knowle…" at bounding box center [226, 150] width 214 height 33
select select "5"
click at [119, 134] on select "Select an Outcome Creativity stimulated Aesthetic enrichment experienced Knowle…" at bounding box center [226, 150] width 214 height 33
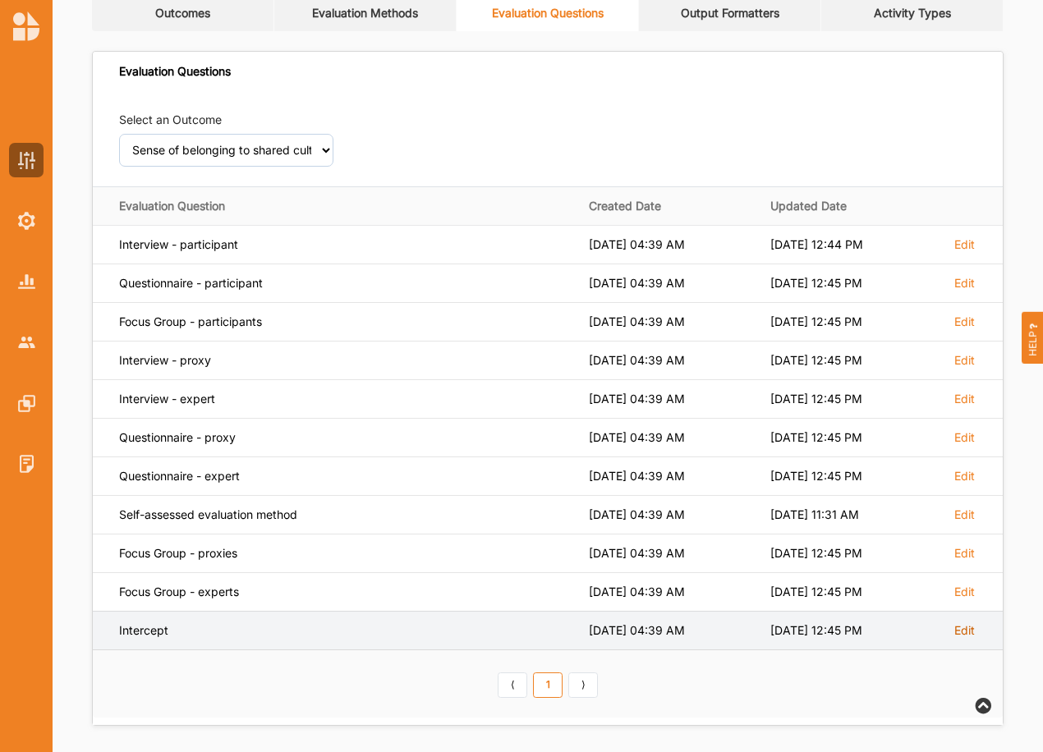
click at [960, 628] on label "Edit" at bounding box center [964, 630] width 21 height 15
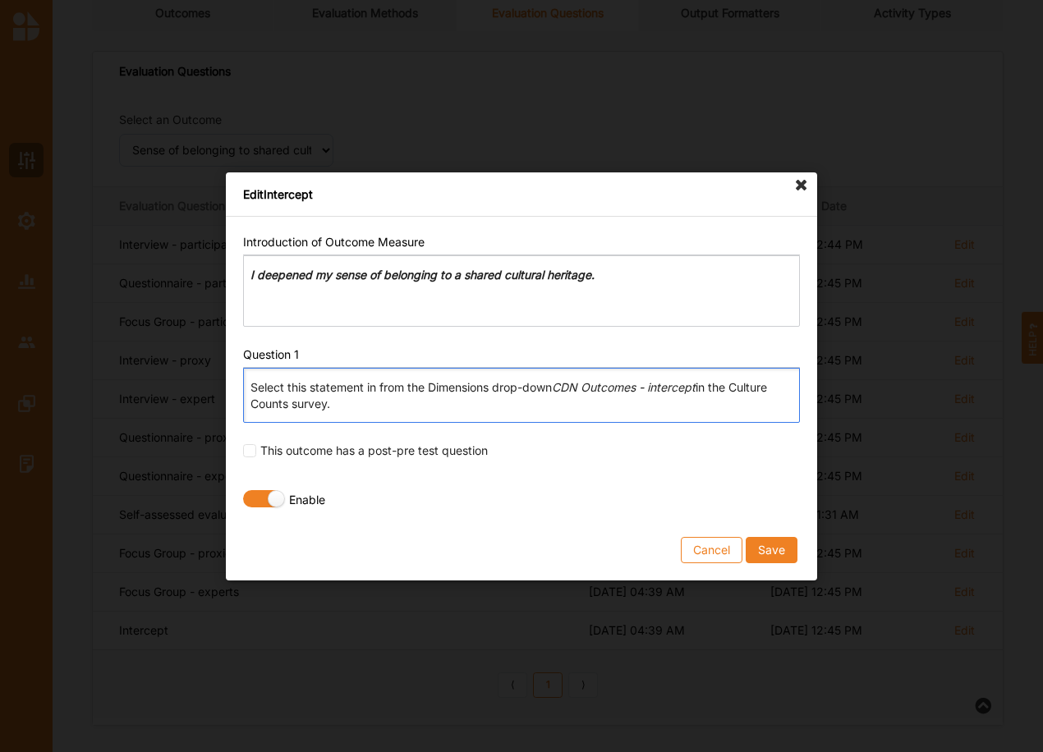
drag, startPoint x: 342, startPoint y: 406, endPoint x: 170, endPoint y: 371, distance: 175.0
click at [170, 371] on div "Edit Intercept Introduction of Outcome Measure Rich Text Editor I deepened my s…" at bounding box center [521, 376] width 1043 height 752
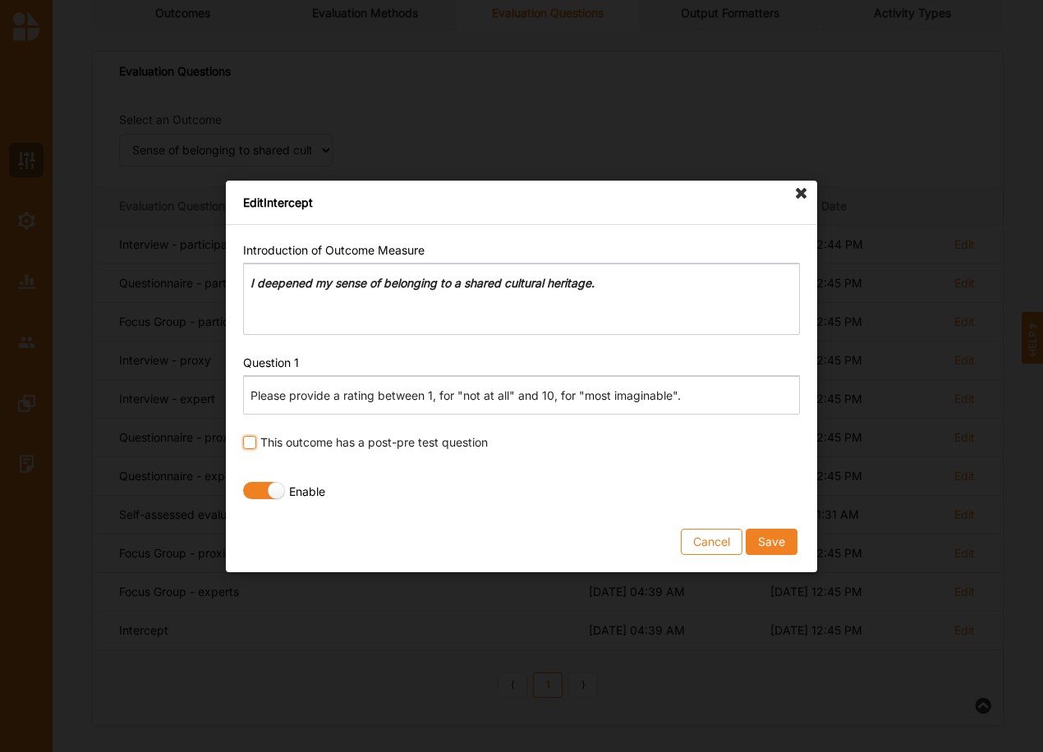
click at [250, 445] on input "checkbox" at bounding box center [249, 442] width 13 height 13
checkbox input "true"
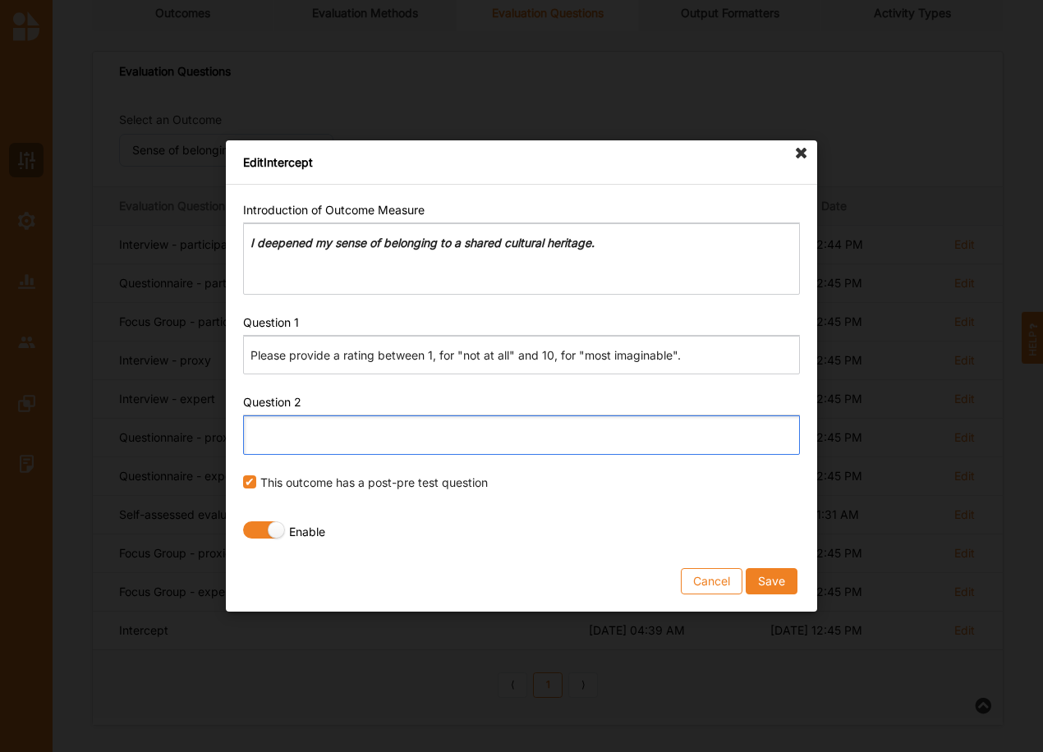
click at [294, 445] on div "Editor editing area: main. Press Alt+0 for help." at bounding box center [521, 435] width 557 height 39
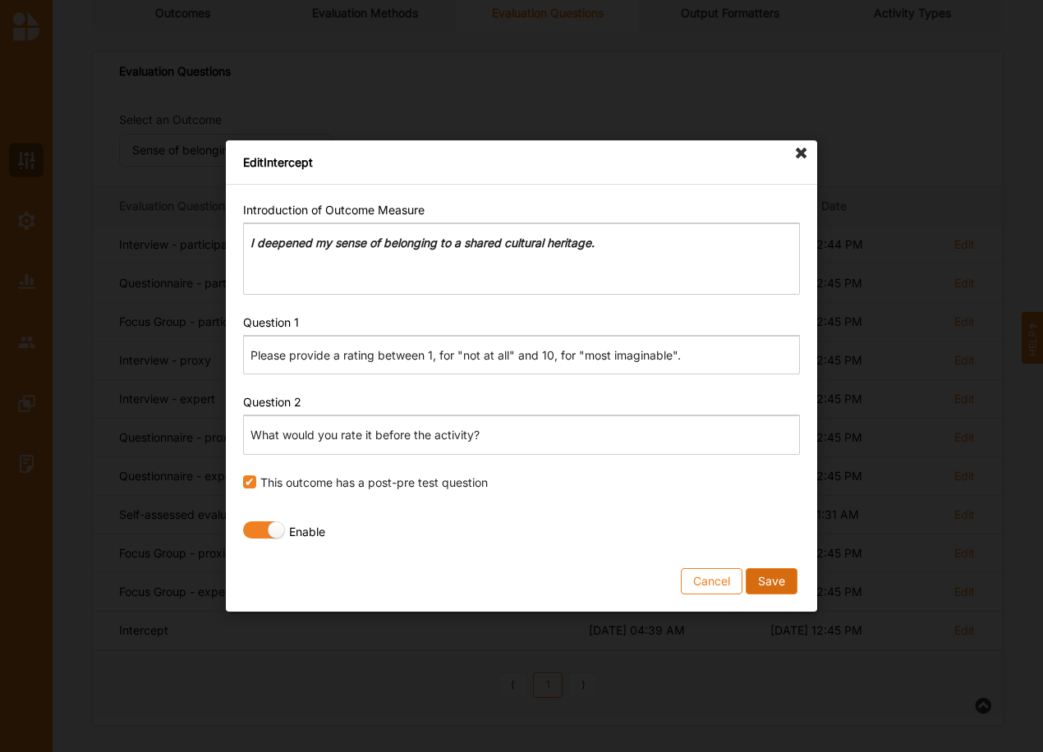
click at [776, 579] on button "Save" at bounding box center [771, 581] width 52 height 26
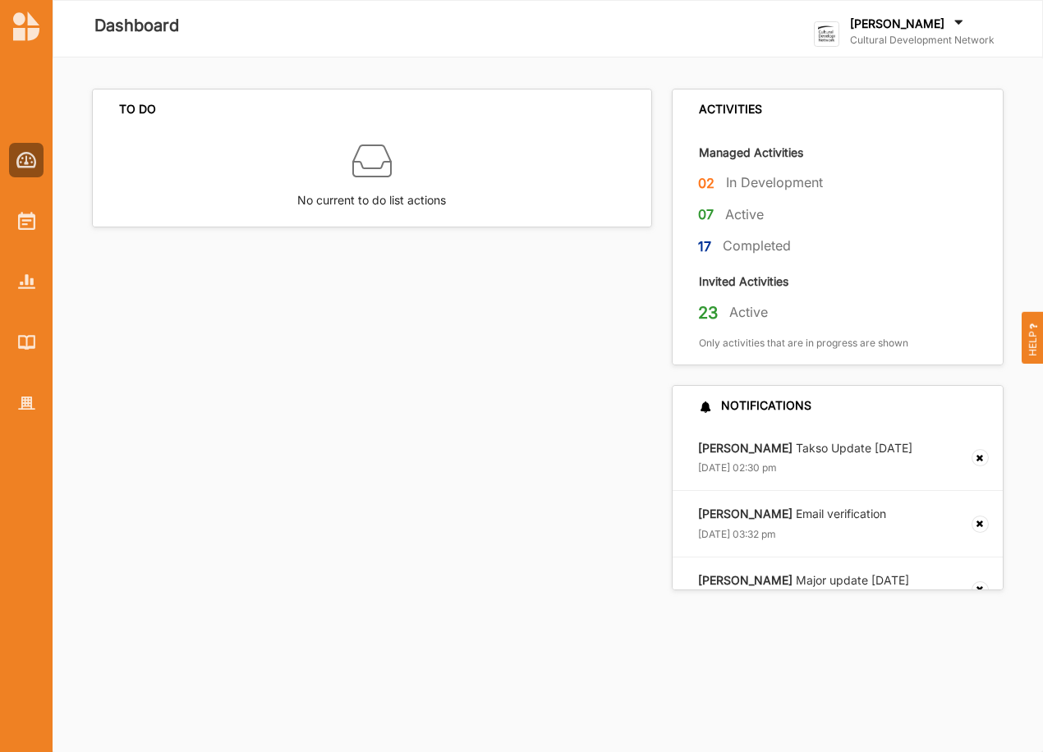
click at [873, 36] on label "Cultural Development Network" at bounding box center [922, 40] width 144 height 13
click at [887, 179] on div "Go To Admin" at bounding box center [895, 170] width 163 height 34
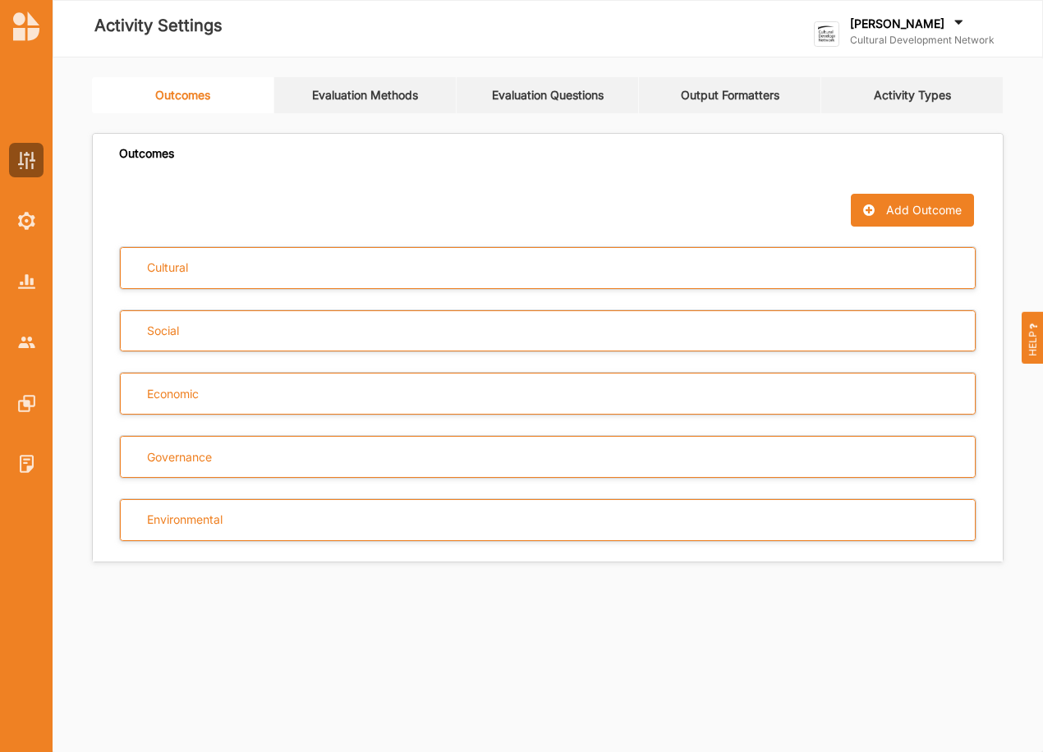
click at [365, 94] on link "Evaluation Methods" at bounding box center [365, 95] width 182 height 36
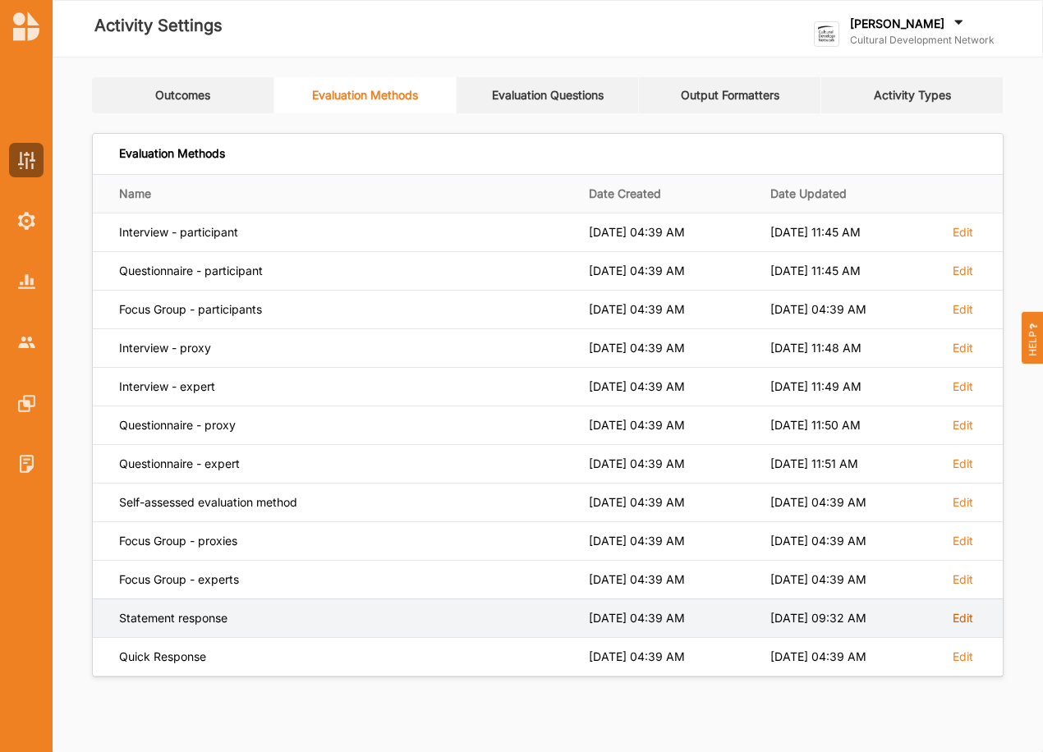
click at [964, 620] on label "Edit" at bounding box center [962, 618] width 21 height 15
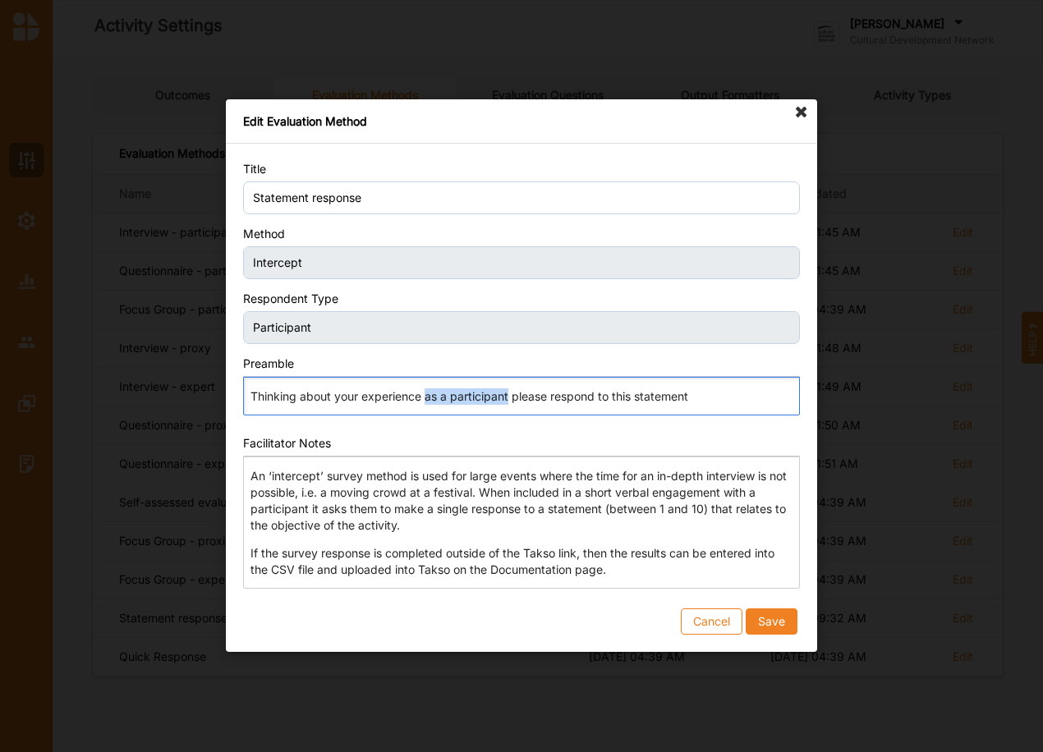
drag, startPoint x: 428, startPoint y: 397, endPoint x: 509, endPoint y: 402, distance: 81.4
click at [509, 402] on p "Thinking about your experience as a participant please respond to this statement" at bounding box center [520, 396] width 541 height 16
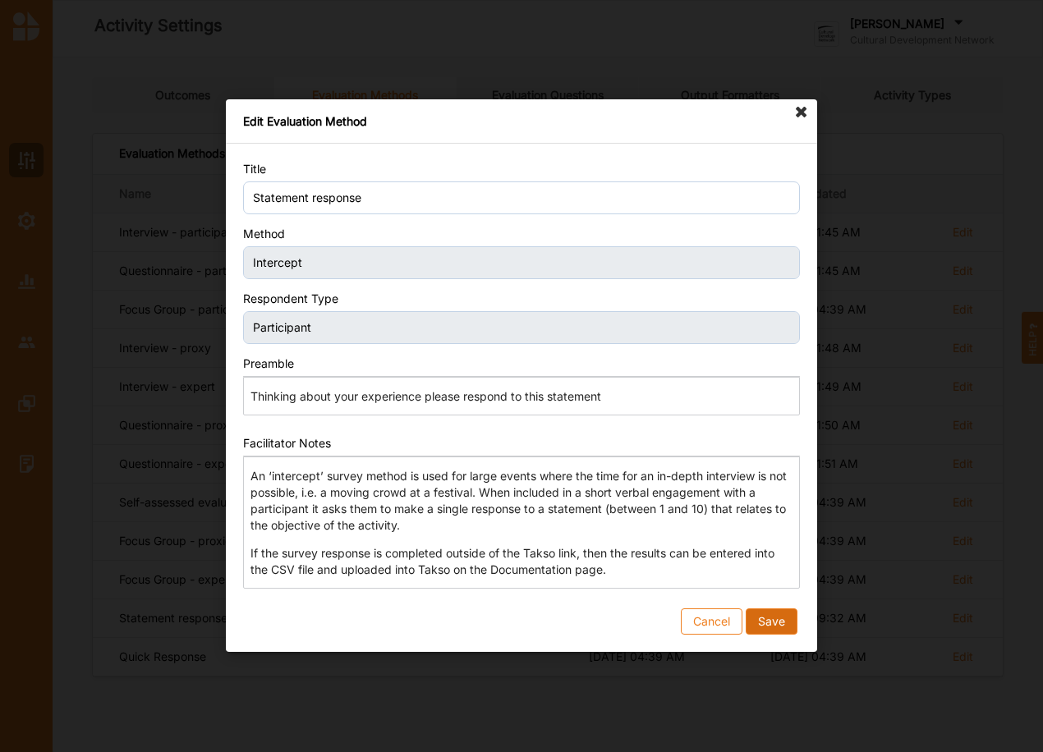
click at [768, 611] on button "Save" at bounding box center [771, 622] width 52 height 26
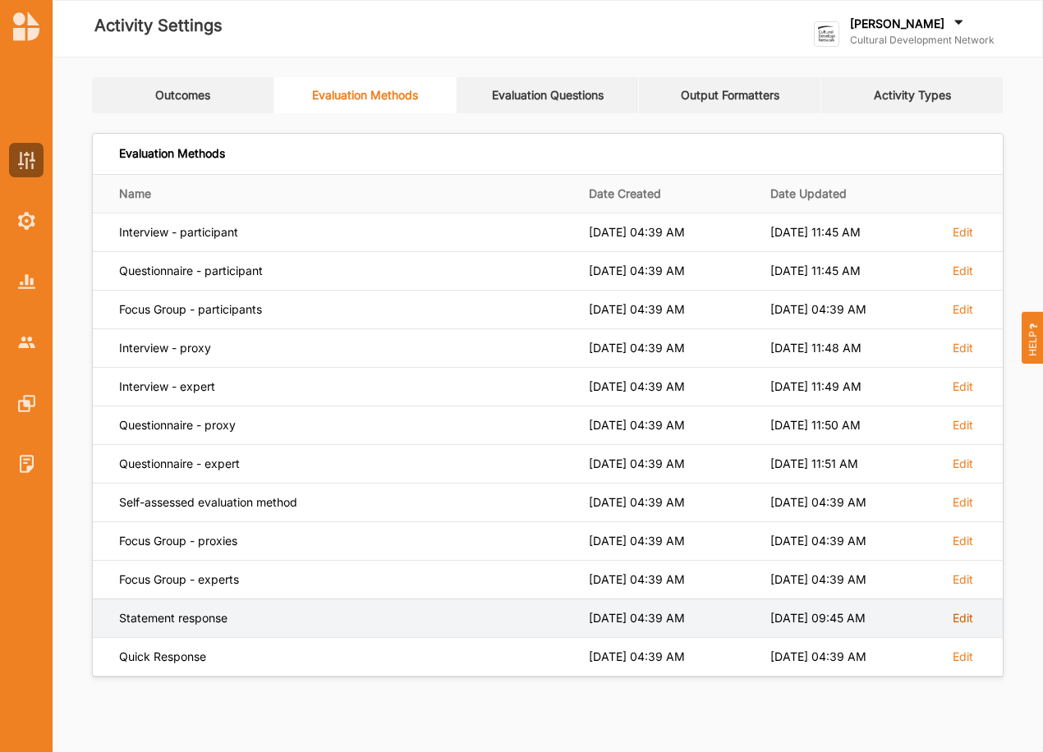
click at [965, 621] on label "Edit" at bounding box center [962, 618] width 21 height 15
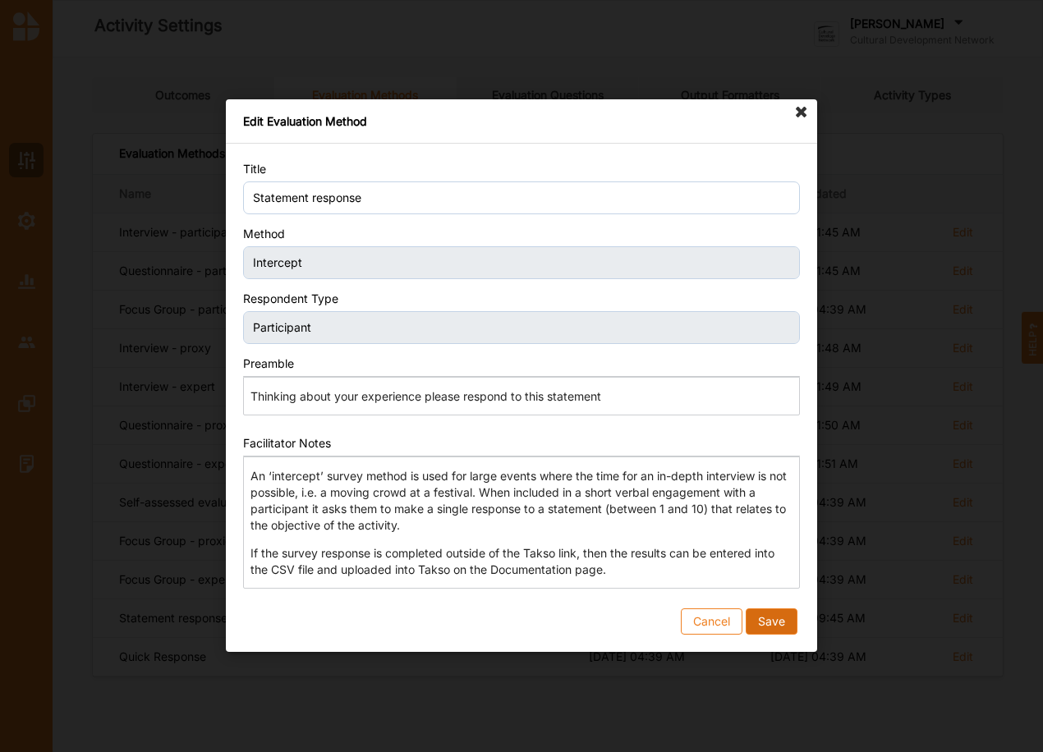
click at [770, 624] on button "Save" at bounding box center [771, 622] width 52 height 26
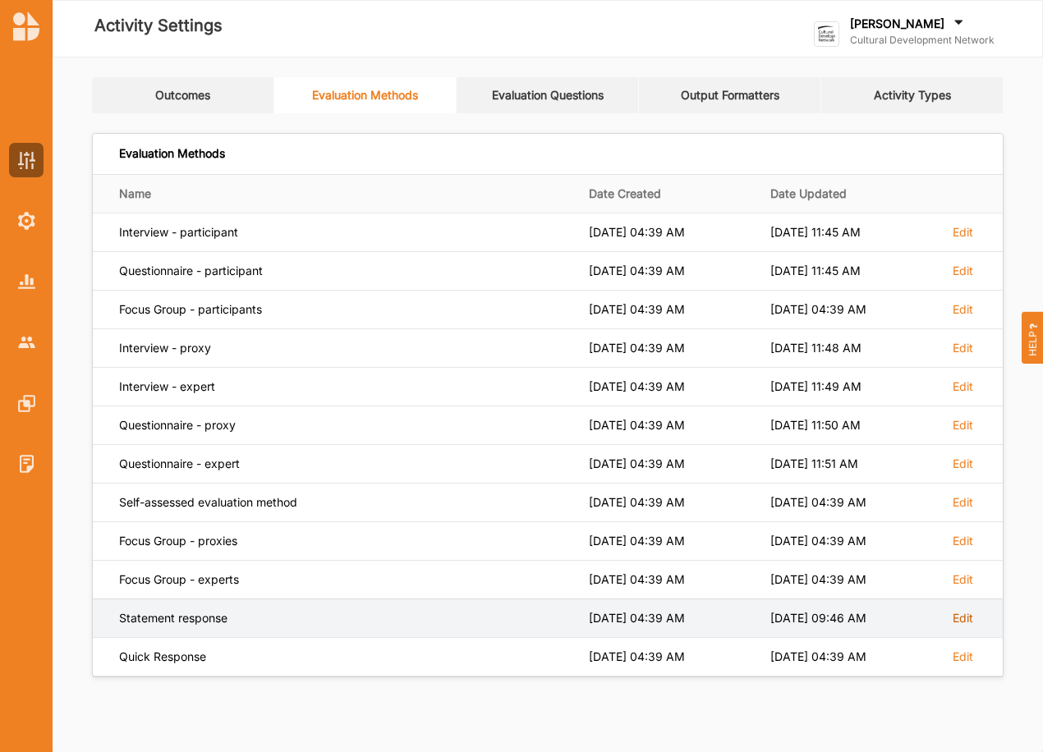
click at [964, 611] on label "Edit" at bounding box center [962, 618] width 21 height 15
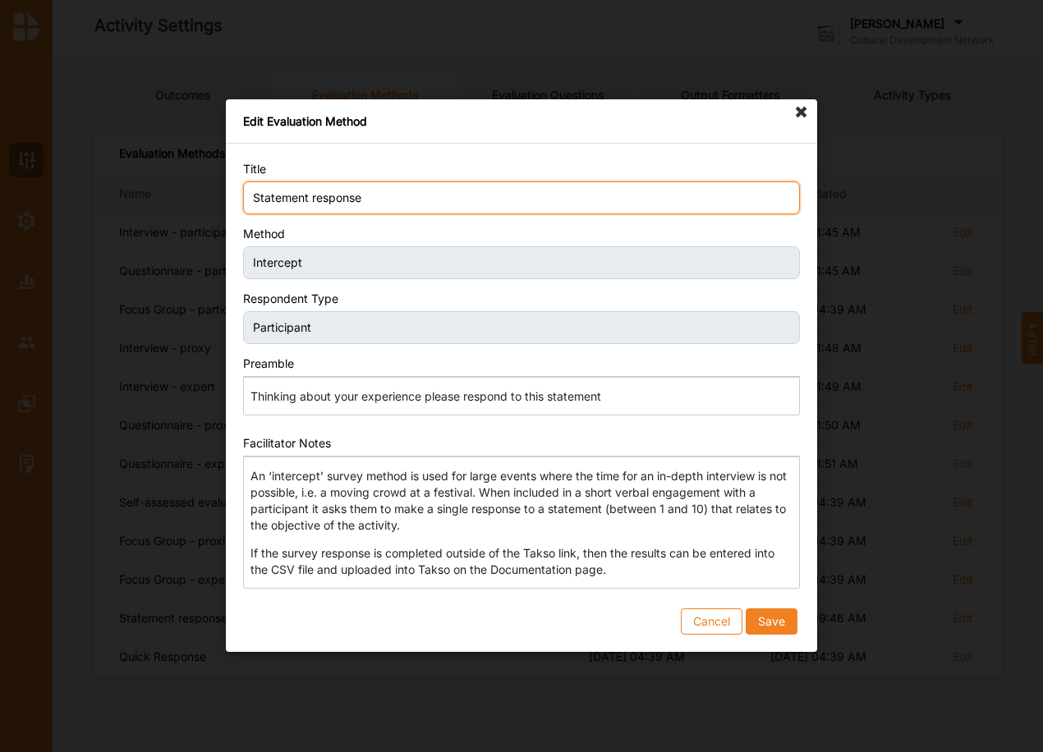
drag, startPoint x: 366, startPoint y: 195, endPoint x: 209, endPoint y: 211, distance: 158.4
click at [209, 211] on div "Edit Evaluation Method Title Statement response Method Intercept Respondent Typ…" at bounding box center [521, 376] width 1043 height 752
type input "Intercept"
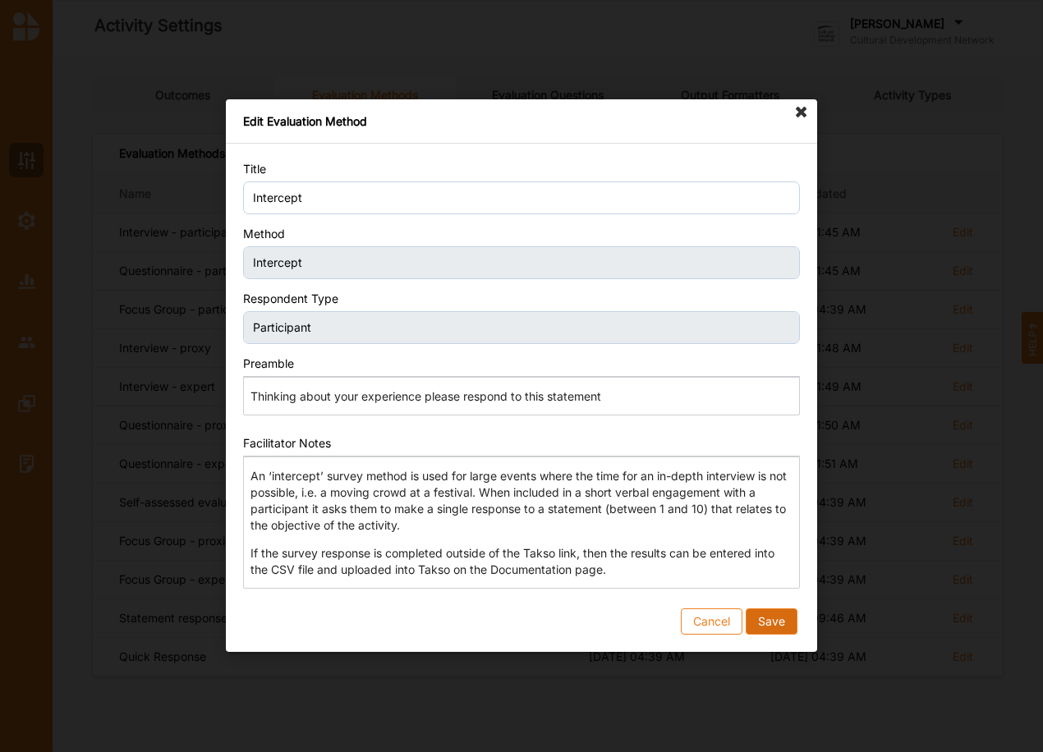
click at [766, 620] on button "Save" at bounding box center [771, 622] width 52 height 26
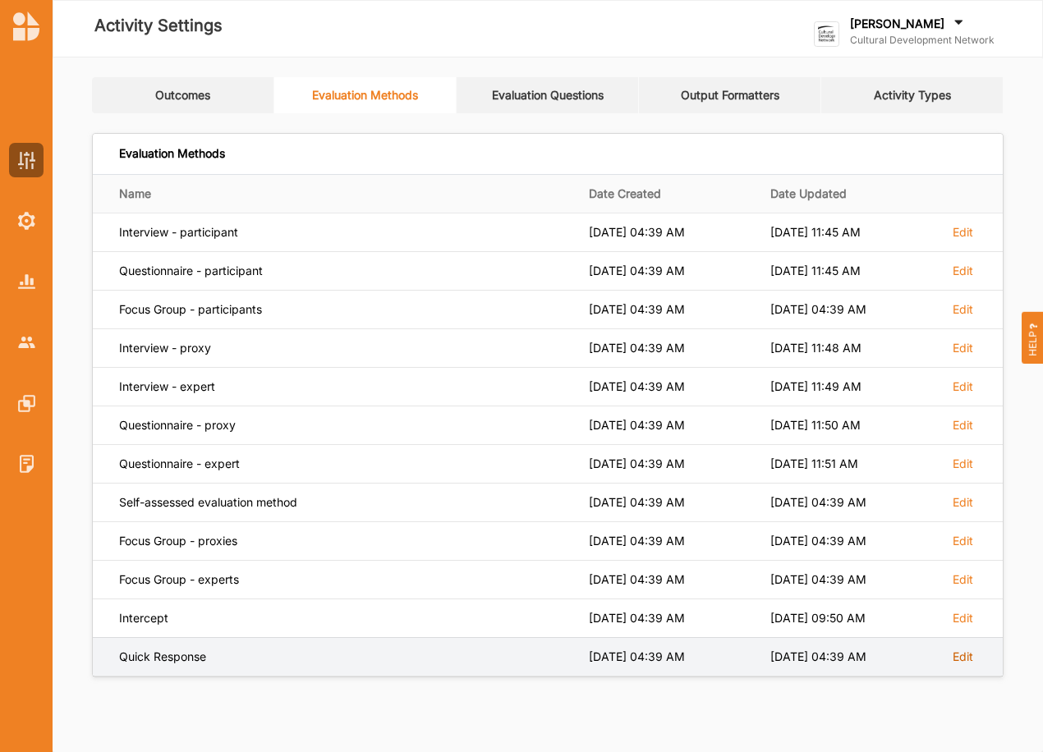
click at [963, 658] on label "Edit" at bounding box center [962, 656] width 21 height 15
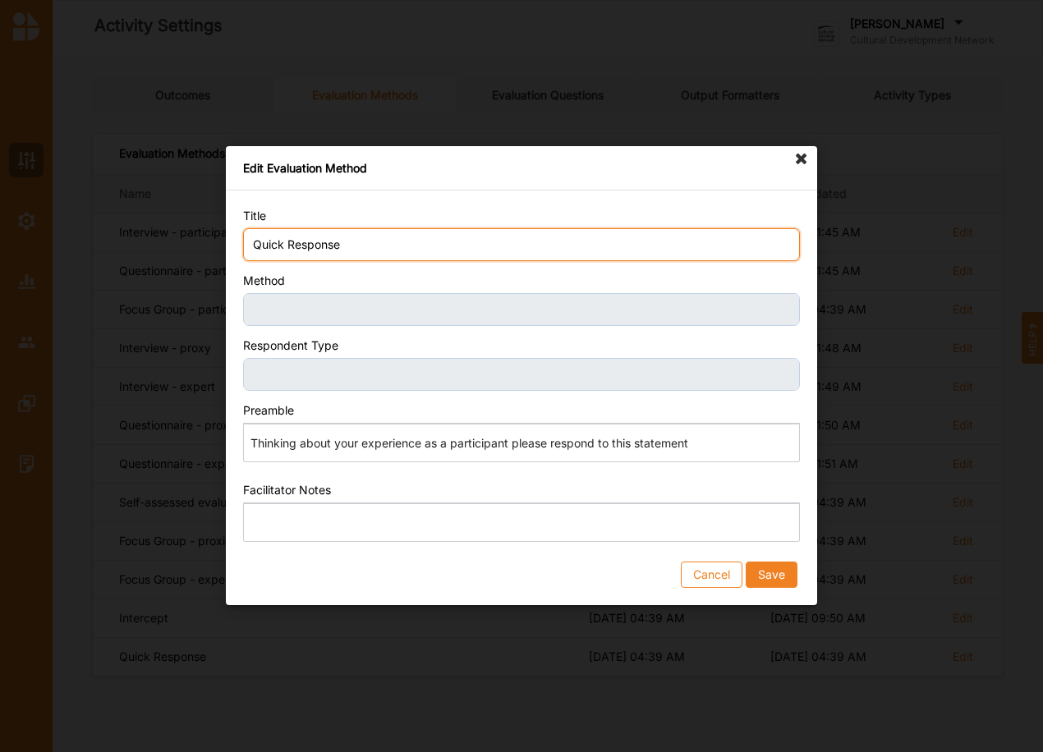
click at [357, 247] on input "Quick Response" at bounding box center [521, 244] width 557 height 33
drag, startPoint x: 341, startPoint y: 241, endPoint x: 135, endPoint y: 241, distance: 205.3
click at [142, 244] on div "Edit Evaluation Method Title Quick Response Method Respondent Type Preamble Ric…" at bounding box center [521, 376] width 1043 height 752
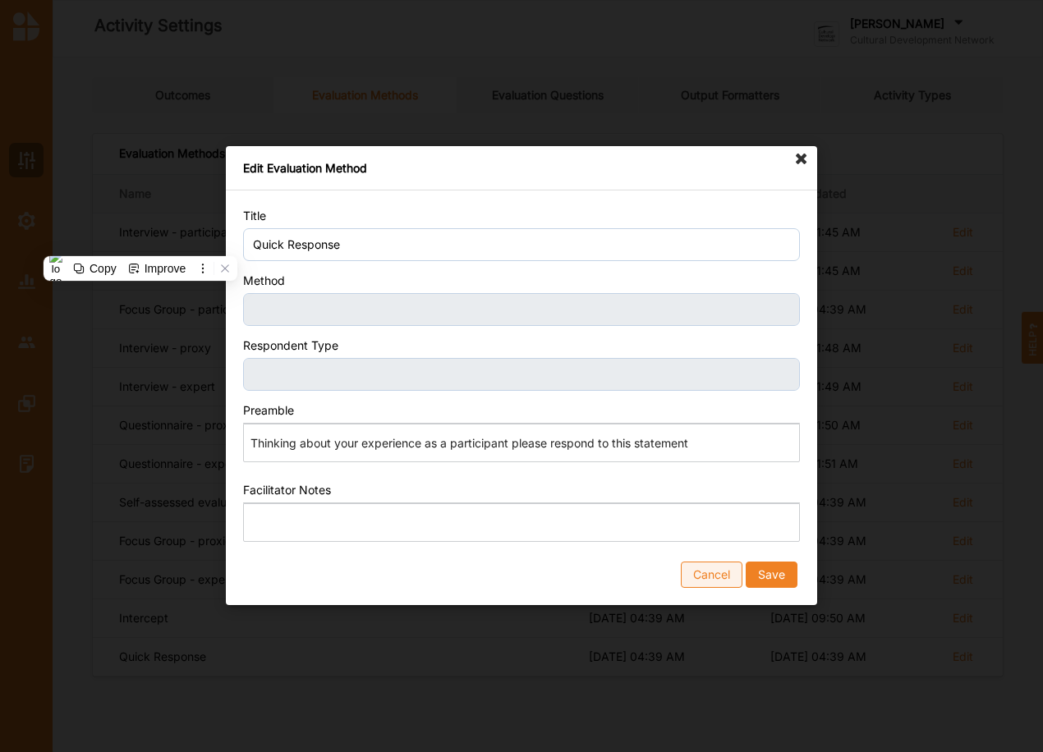
click at [721, 576] on button "Cancel" at bounding box center [712, 575] width 62 height 26
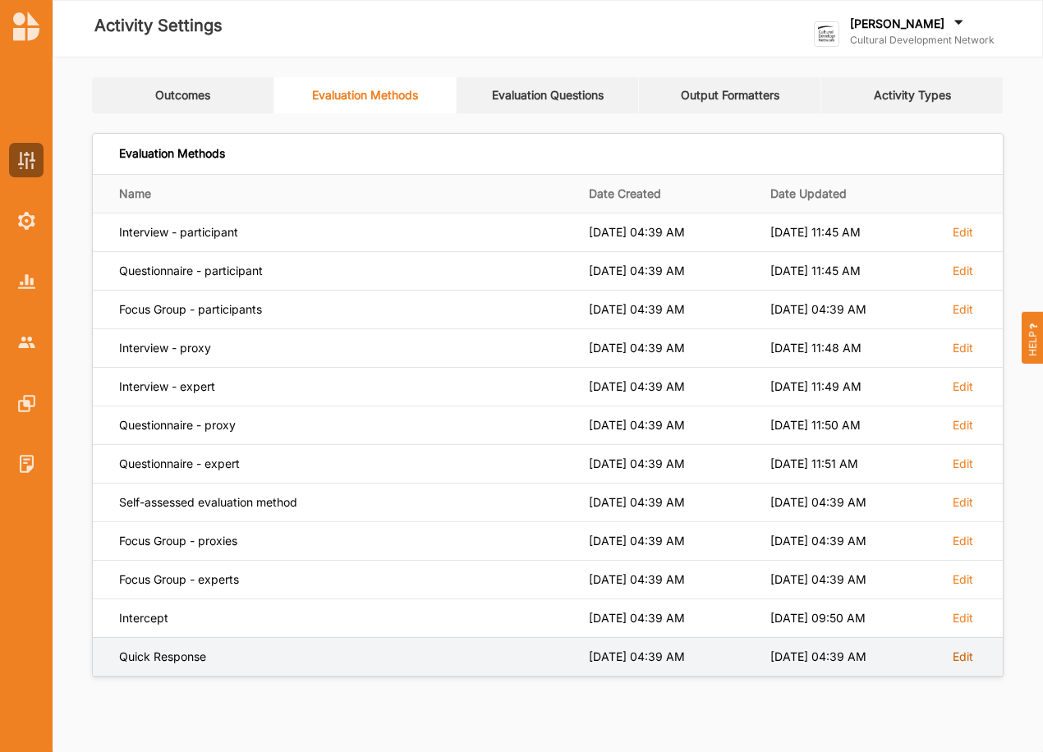
click at [956, 658] on label "Edit" at bounding box center [962, 656] width 21 height 15
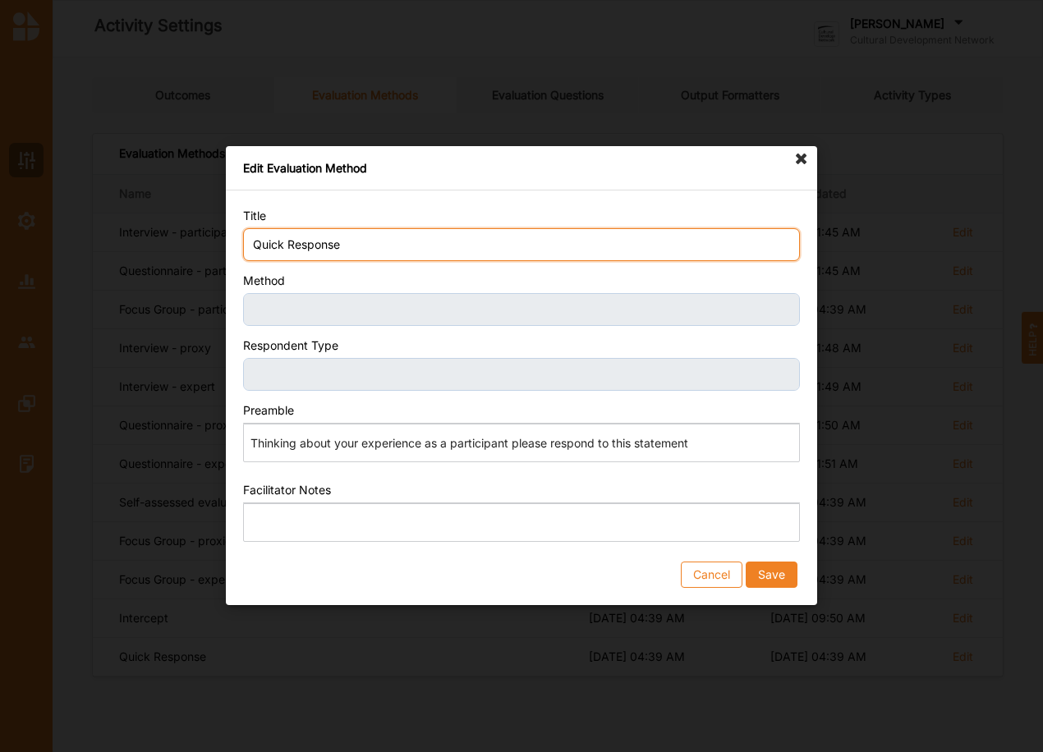
drag, startPoint x: 282, startPoint y: 241, endPoint x: 210, endPoint y: 218, distance: 74.8
click at [236, 232] on div "Title Quick Response Method Respondent Type Preamble Rich Text Editor Thinking …" at bounding box center [521, 397] width 591 height 415
type input "Short Response"
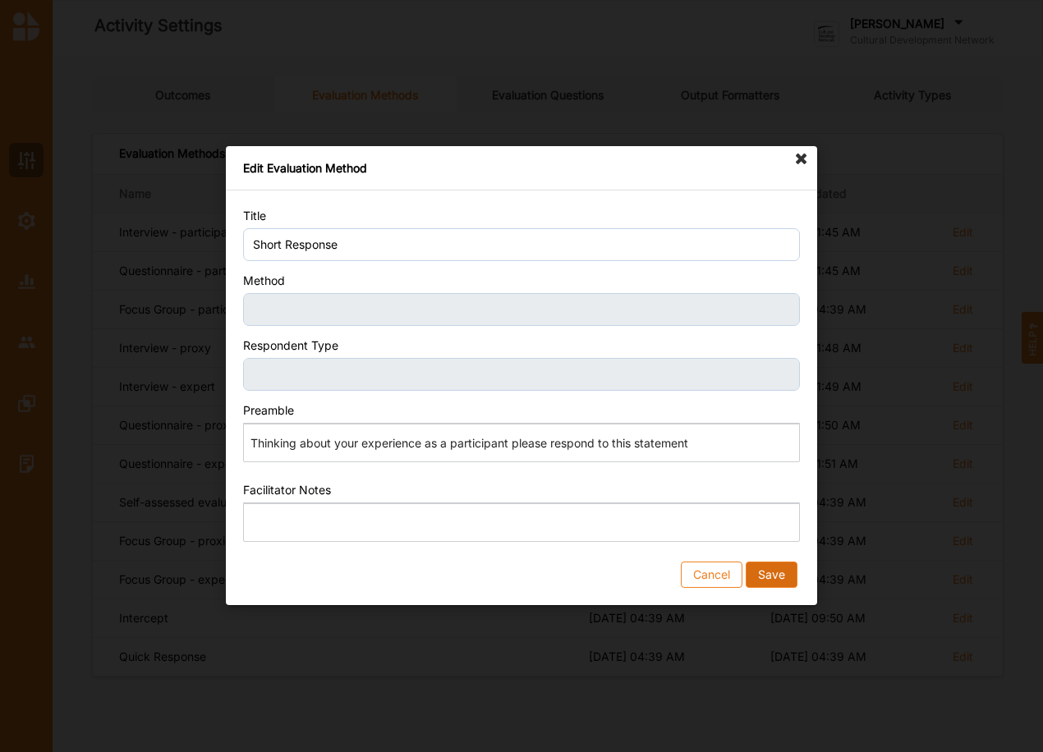
click at [773, 567] on button "Save" at bounding box center [771, 575] width 52 height 26
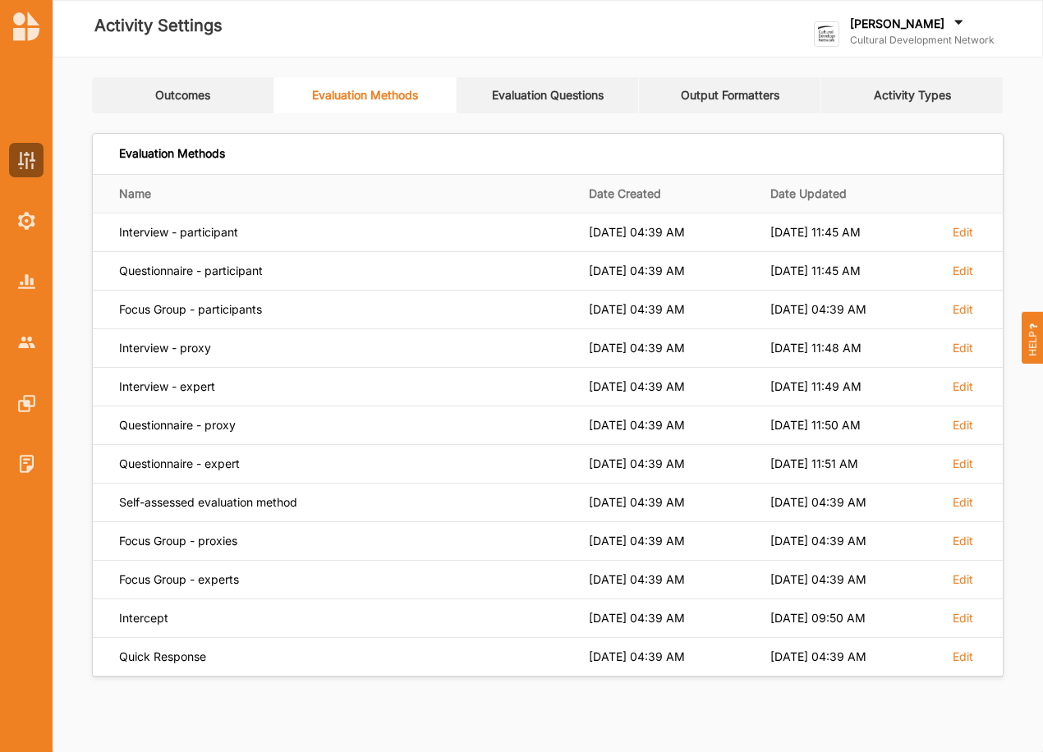
click at [529, 87] on link "Evaluation Questions" at bounding box center [547, 95] width 182 height 36
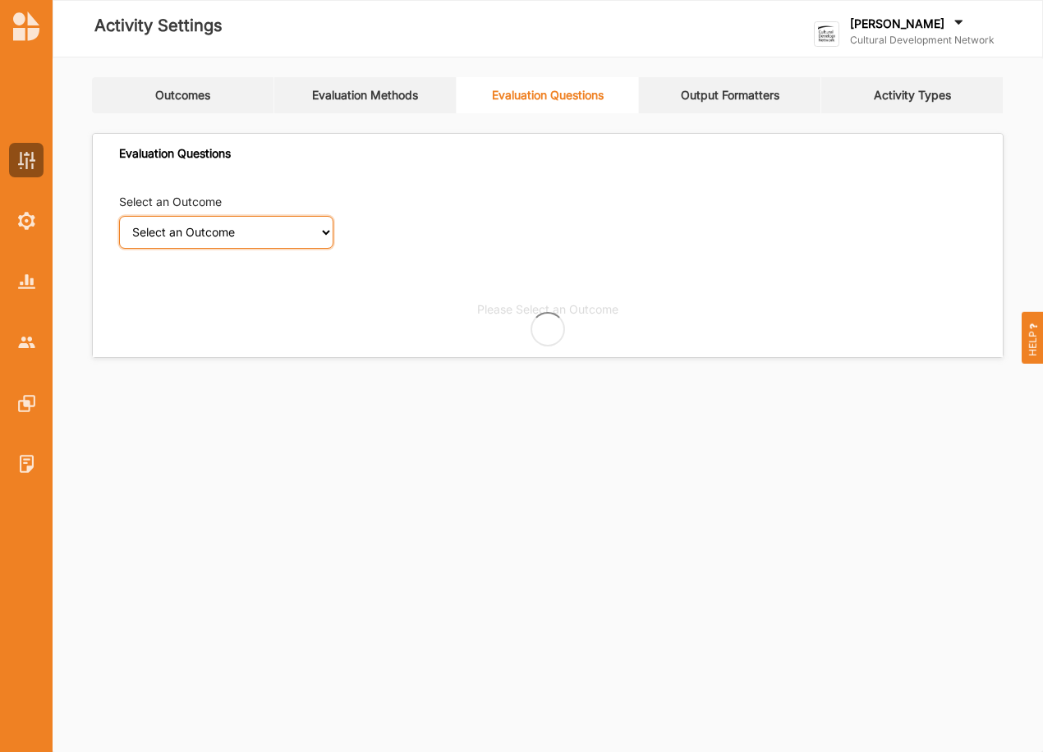
click at [236, 240] on select "Select an Outcome Creativity stimulated Aesthetic enrichment experienced Knowle…" at bounding box center [226, 232] width 214 height 33
click at [119, 216] on select "Select an Outcome Creativity stimulated Aesthetic enrichment experienced Knowle…" at bounding box center [226, 232] width 214 height 33
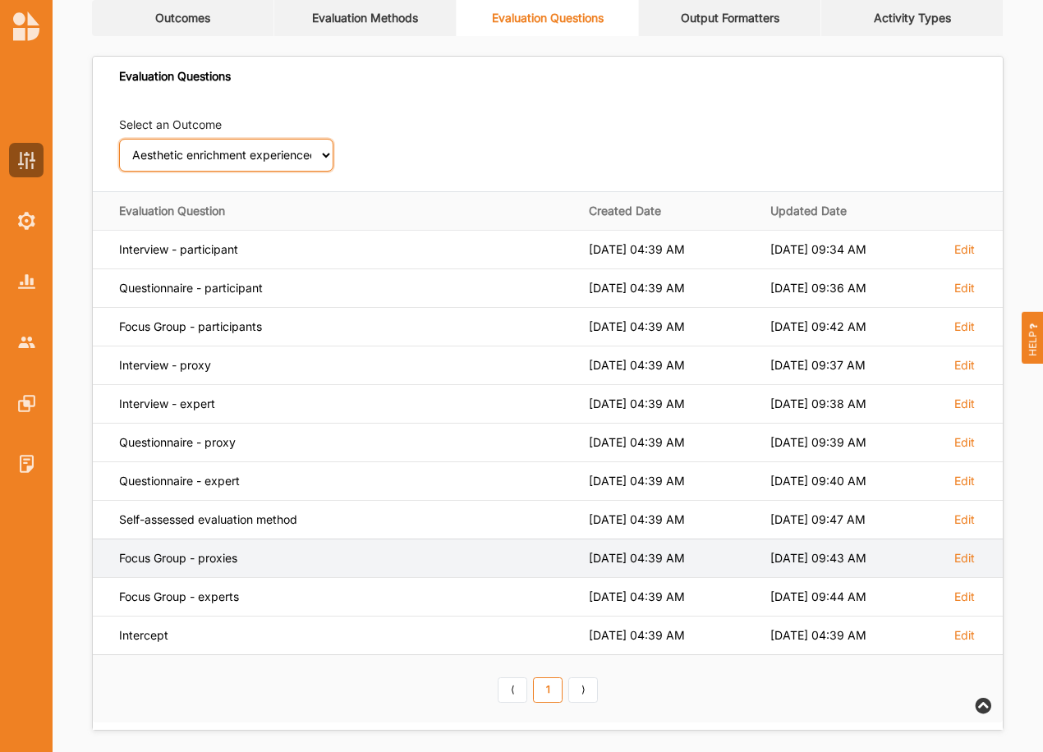
scroll to position [89, 0]
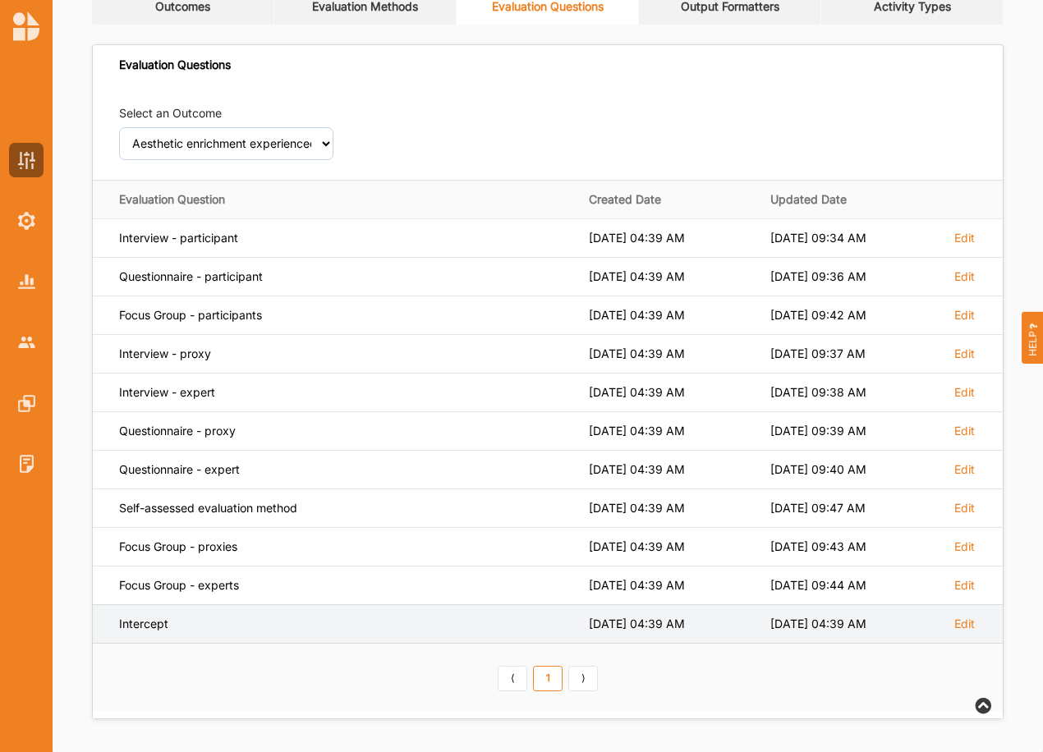
click at [151, 621] on div "Intercept" at bounding box center [342, 624] width 447 height 15
click at [977, 622] on td "Edit" at bounding box center [972, 623] width 62 height 39
click at [972, 626] on label "Edit" at bounding box center [964, 624] width 21 height 15
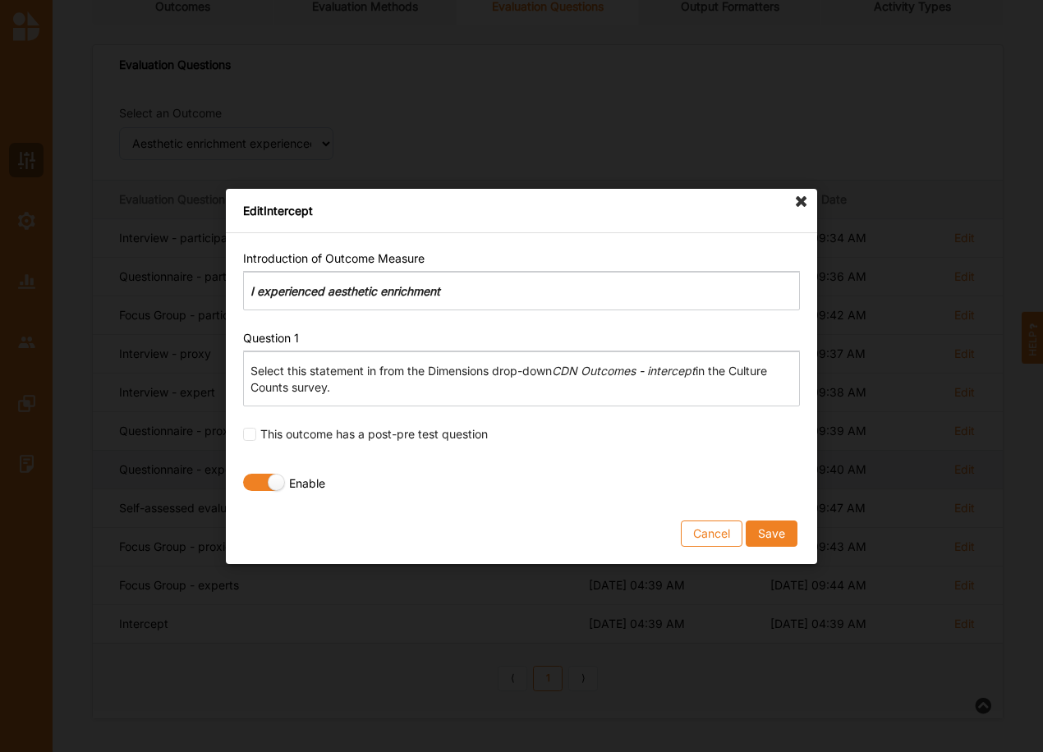
drag, startPoint x: 740, startPoint y: 525, endPoint x: 622, endPoint y: 482, distance: 124.9
click at [736, 525] on button "Cancel" at bounding box center [712, 533] width 62 height 26
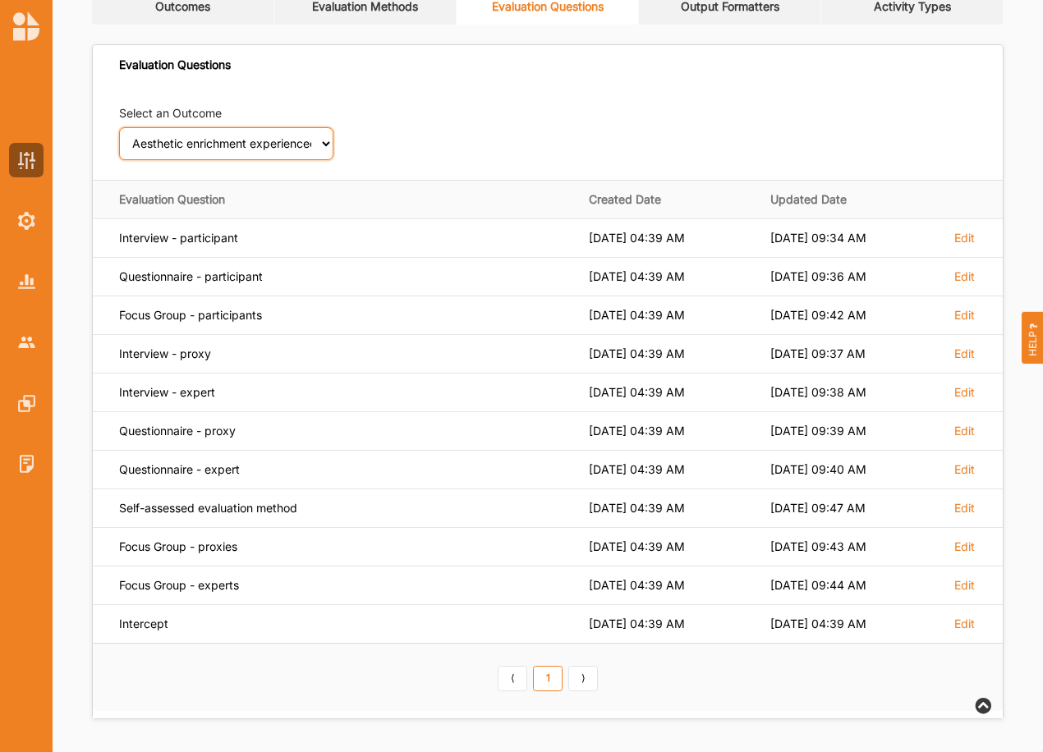
click at [323, 144] on select "Select an Outcome Creativity stimulated Aesthetic enrichment experienced Knowle…" at bounding box center [226, 143] width 214 height 33
select select "1"
click at [119, 127] on select "Select an Outcome Creativity stimulated Aesthetic enrichment experienced Knowle…" at bounding box center [226, 143] width 214 height 33
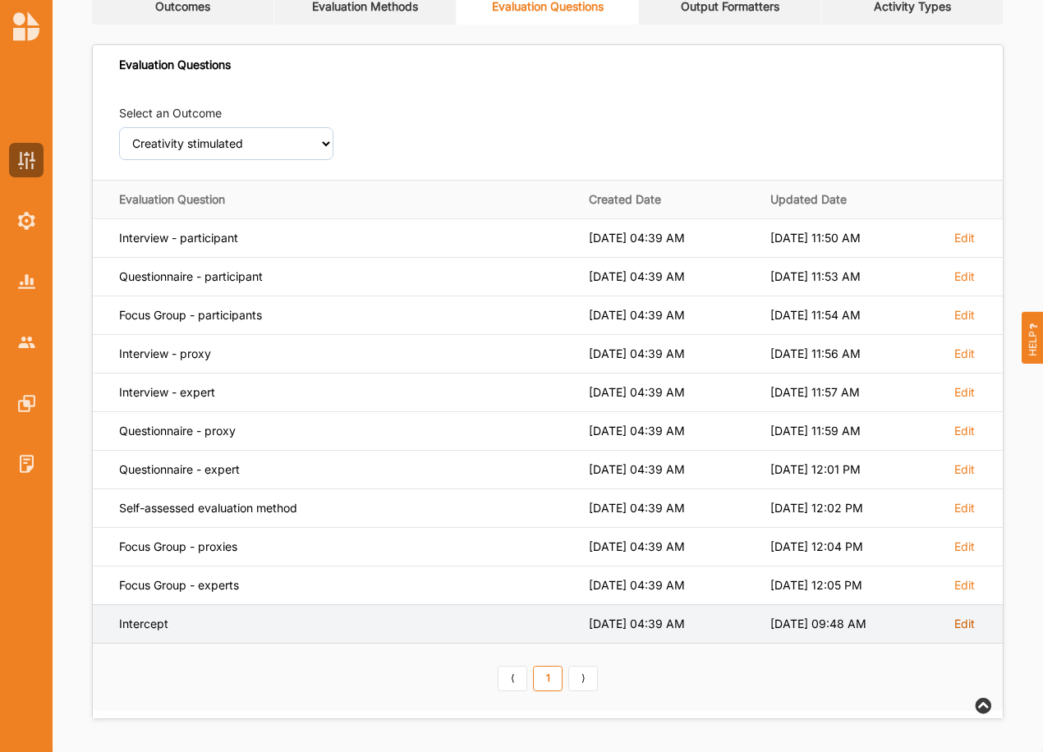
click at [965, 626] on label "Edit" at bounding box center [964, 624] width 21 height 15
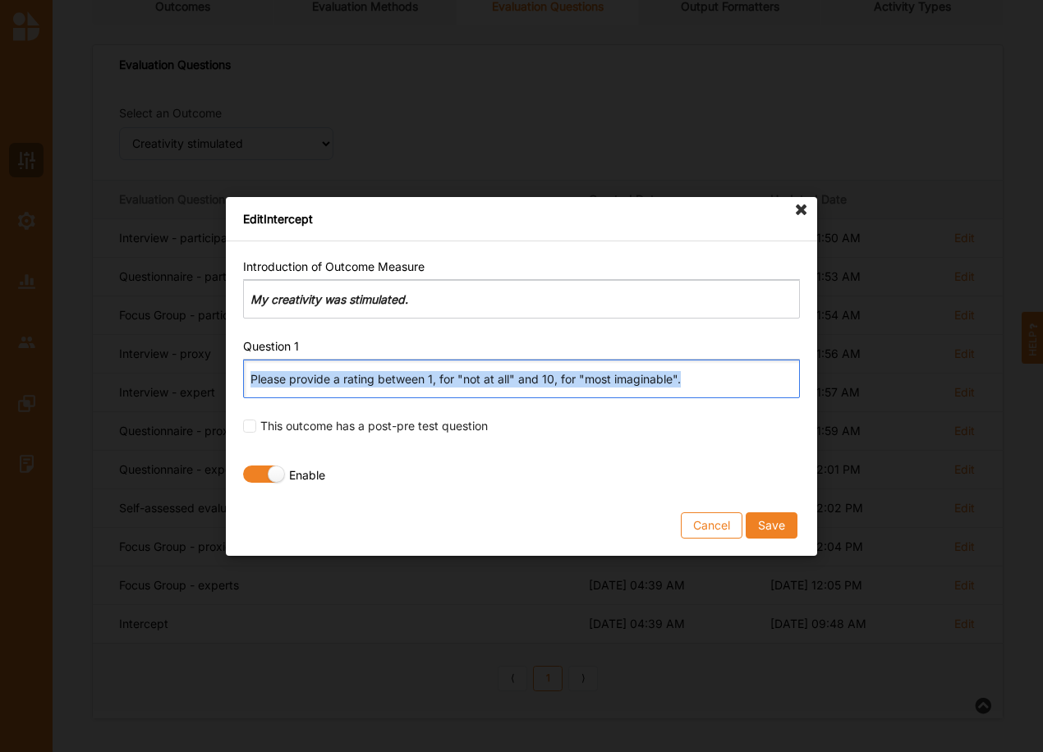
drag, startPoint x: 751, startPoint y: 369, endPoint x: 206, endPoint y: 381, distance: 545.3
click at [206, 381] on div "Edit Intercept Introduction of Outcome Measure Rich Text Editor My creativity w…" at bounding box center [521, 376] width 1043 height 752
click at [778, 524] on button "Save" at bounding box center [771, 524] width 52 height 26
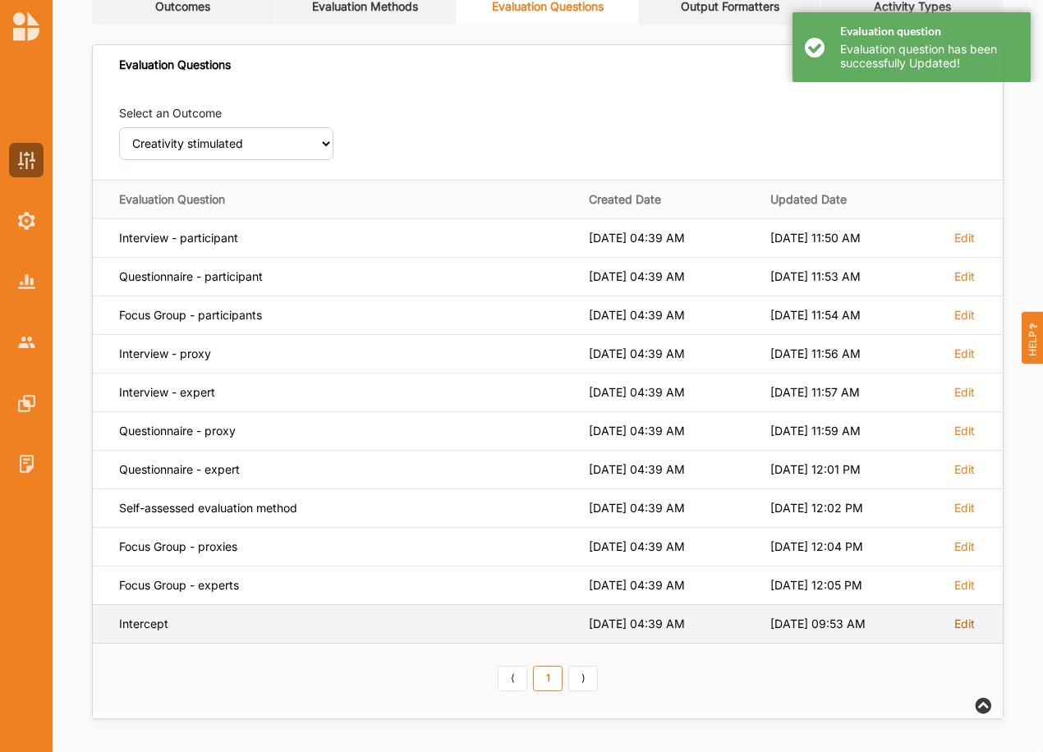
click at [962, 624] on label "Edit" at bounding box center [964, 624] width 21 height 15
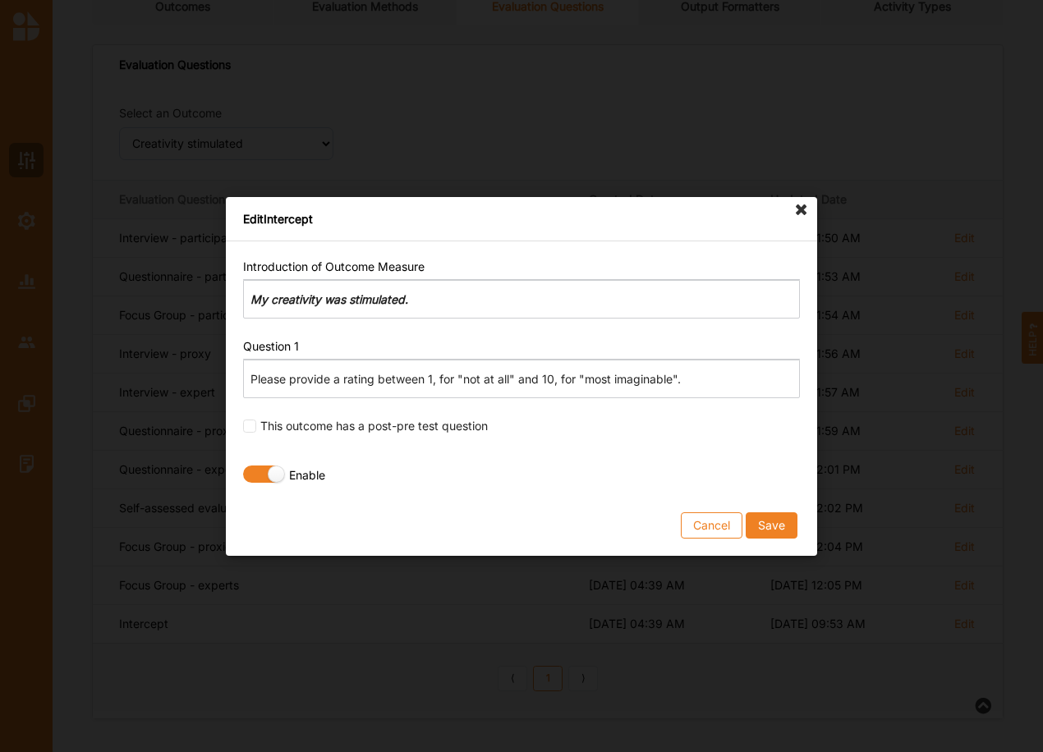
click at [773, 526] on button "Save" at bounding box center [771, 524] width 52 height 26
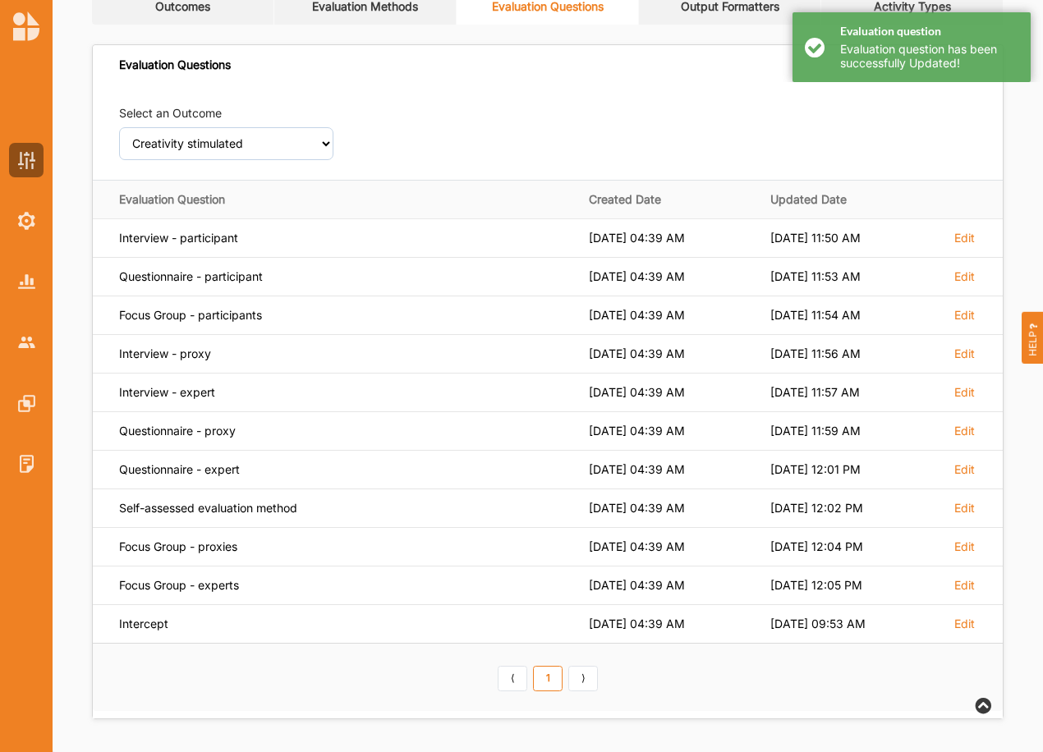
click at [362, 16] on link "Evaluation Methods" at bounding box center [365, 7] width 182 height 36
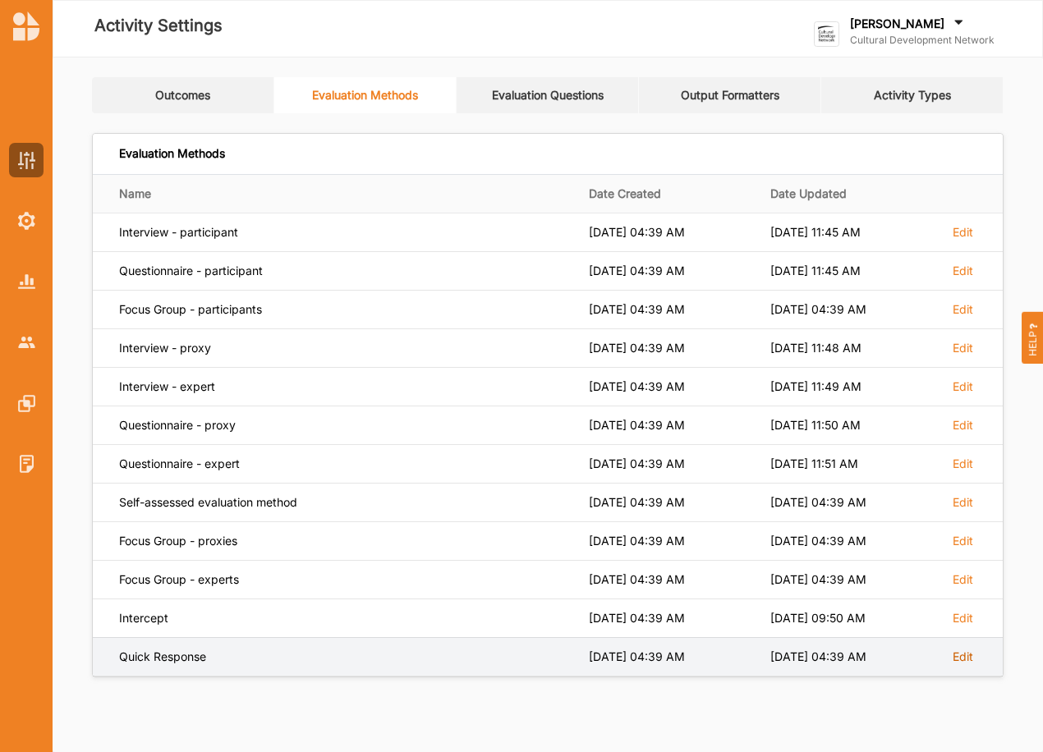
click at [970, 663] on label "Edit" at bounding box center [962, 656] width 21 height 15
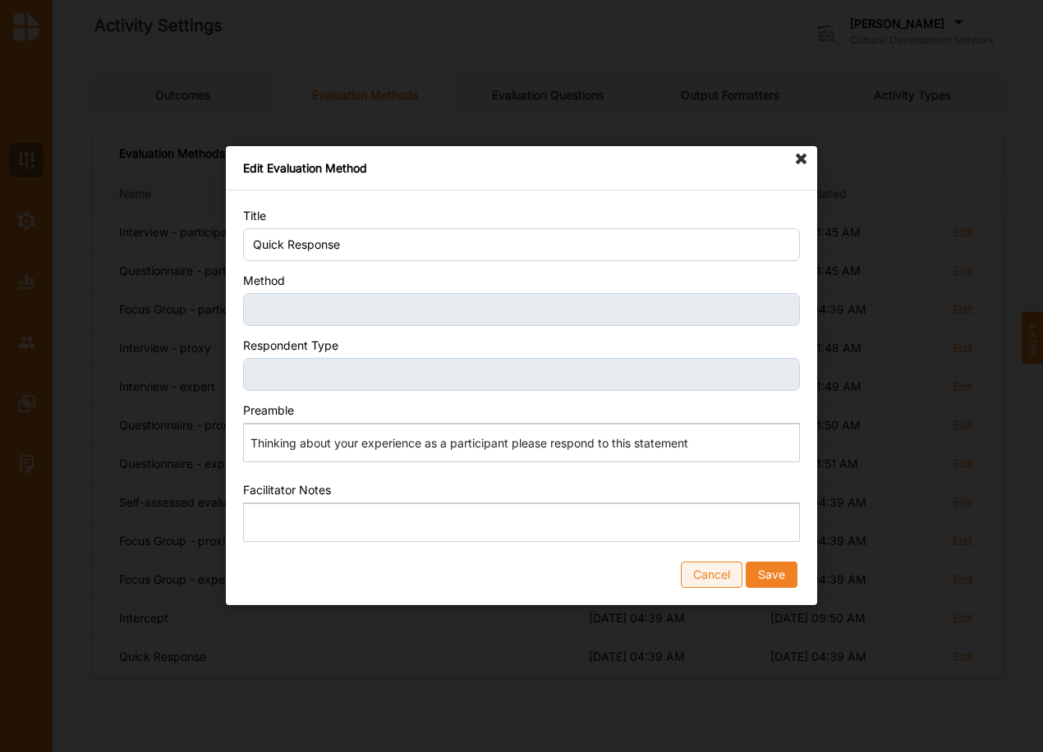
click at [722, 574] on button "Cancel" at bounding box center [712, 575] width 62 height 26
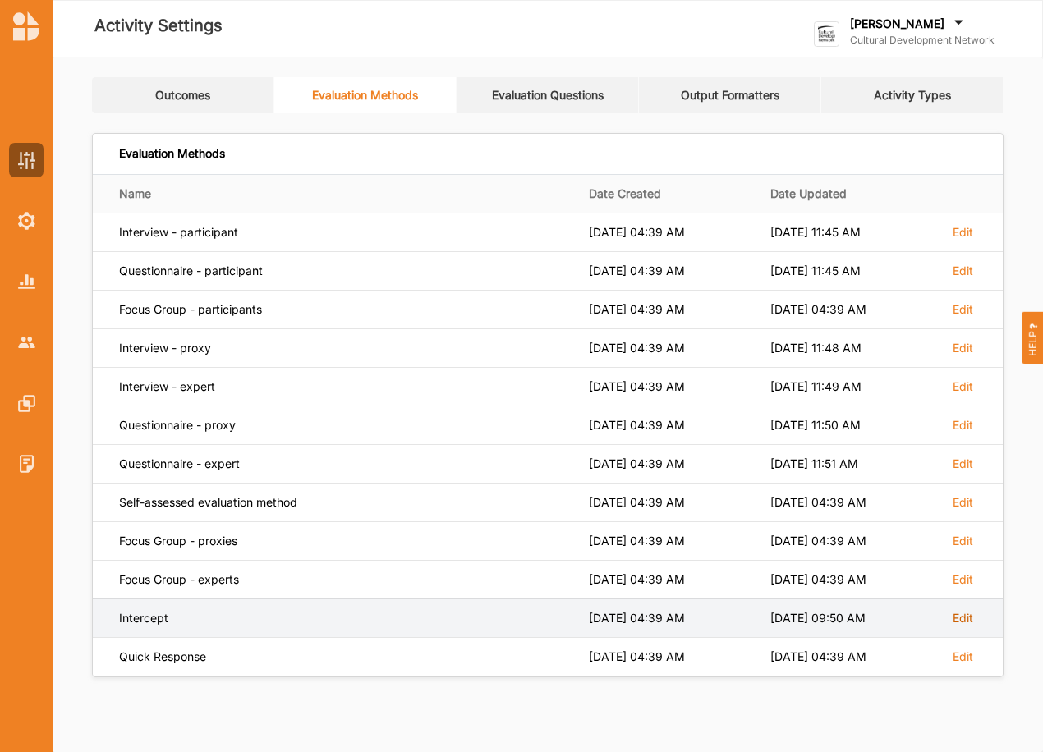
click at [967, 613] on label "Edit" at bounding box center [962, 618] width 21 height 15
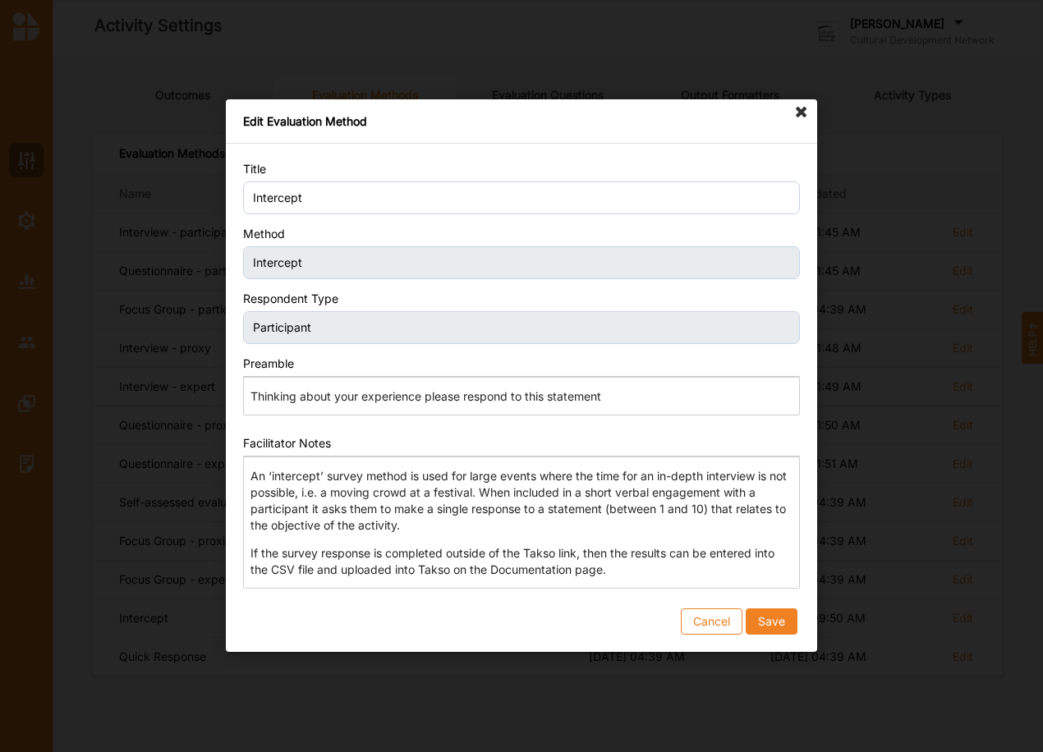
click at [772, 617] on button "Save" at bounding box center [771, 622] width 52 height 26
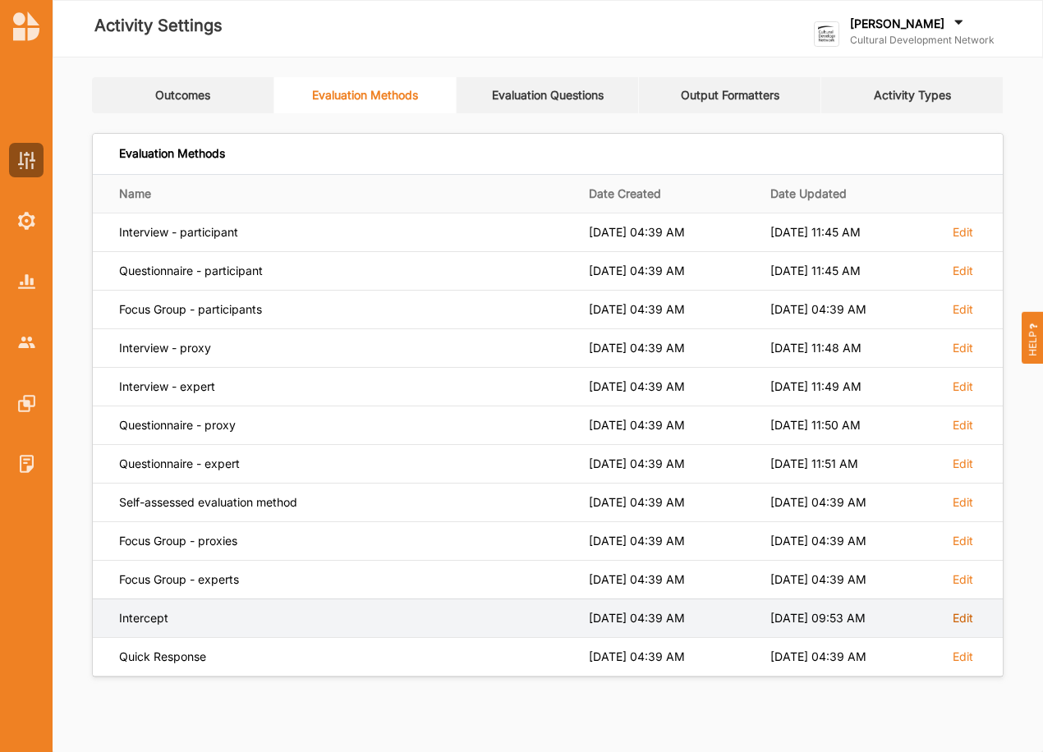
click at [961, 621] on label "Edit" at bounding box center [962, 618] width 21 height 15
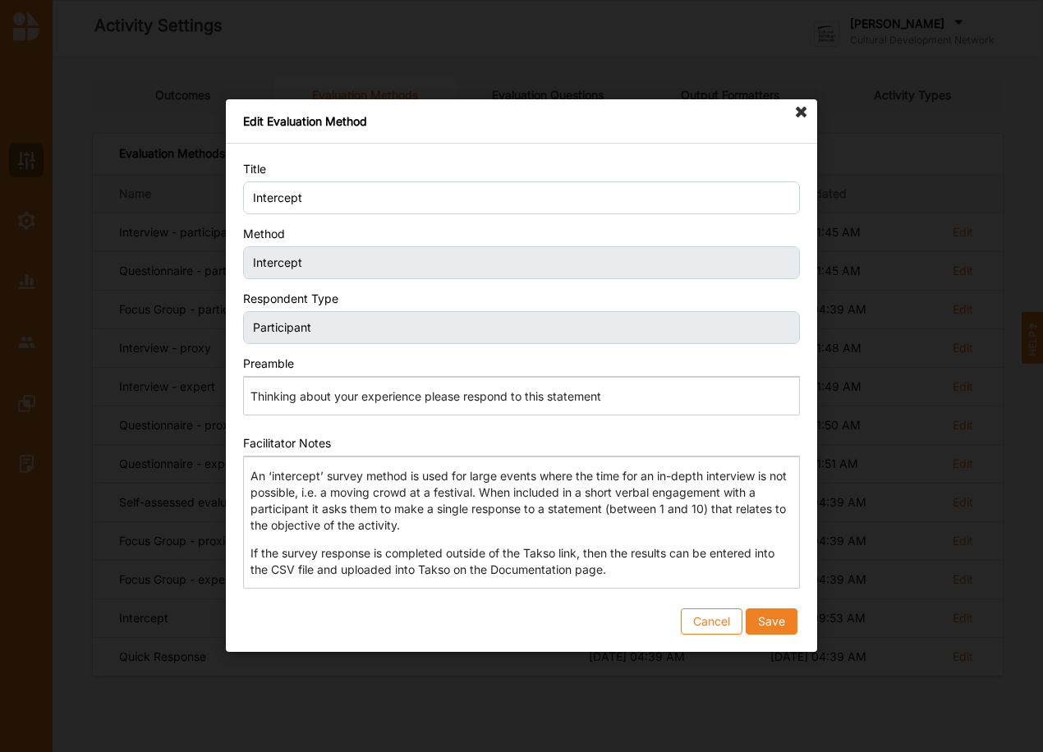
click at [805, 108] on icon at bounding box center [801, 112] width 26 height 26
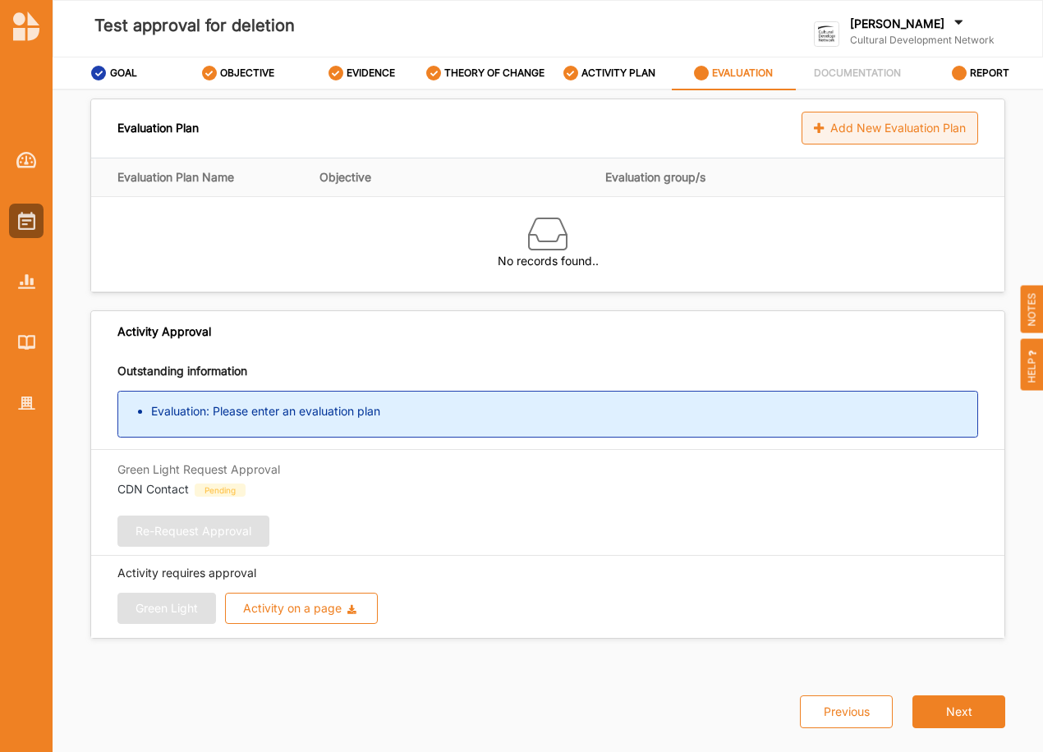
click at [913, 138] on div "Add New Evaluation Plan" at bounding box center [889, 128] width 177 height 33
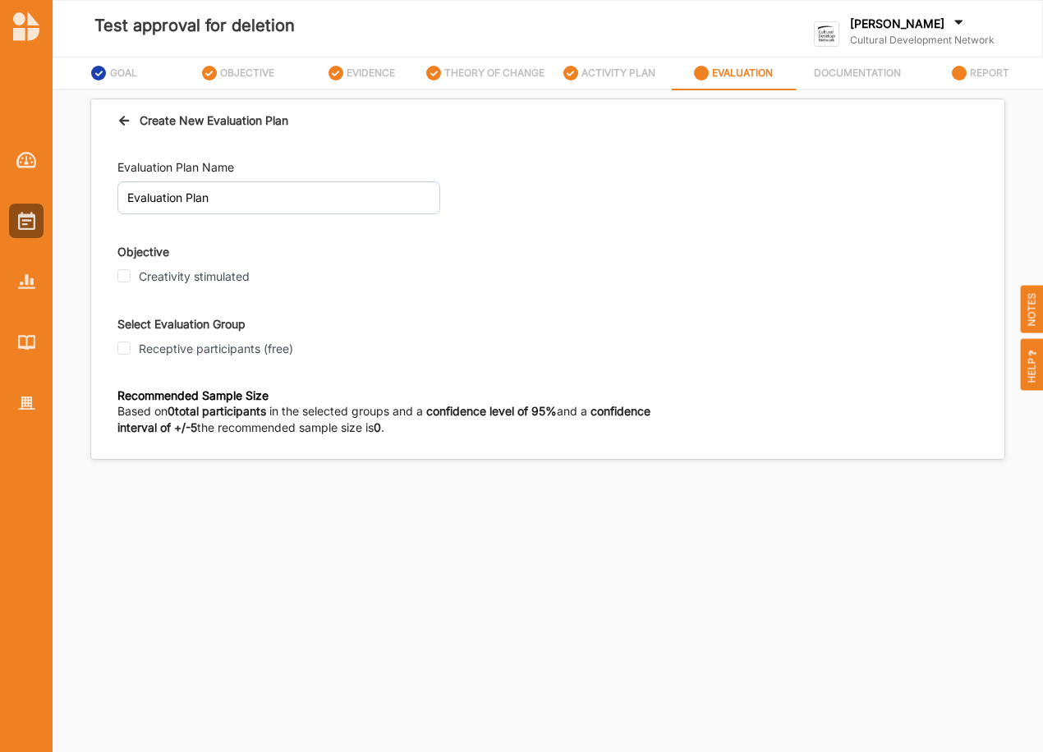
click at [191, 339] on div "Receptive participants (free)" at bounding box center [260, 348] width 287 height 21
click at [171, 278] on label "Creativity stimulated" at bounding box center [194, 276] width 111 height 15
click at [131, 278] on input "Creativity stimulated" at bounding box center [123, 275] width 13 height 13
checkbox input "true"
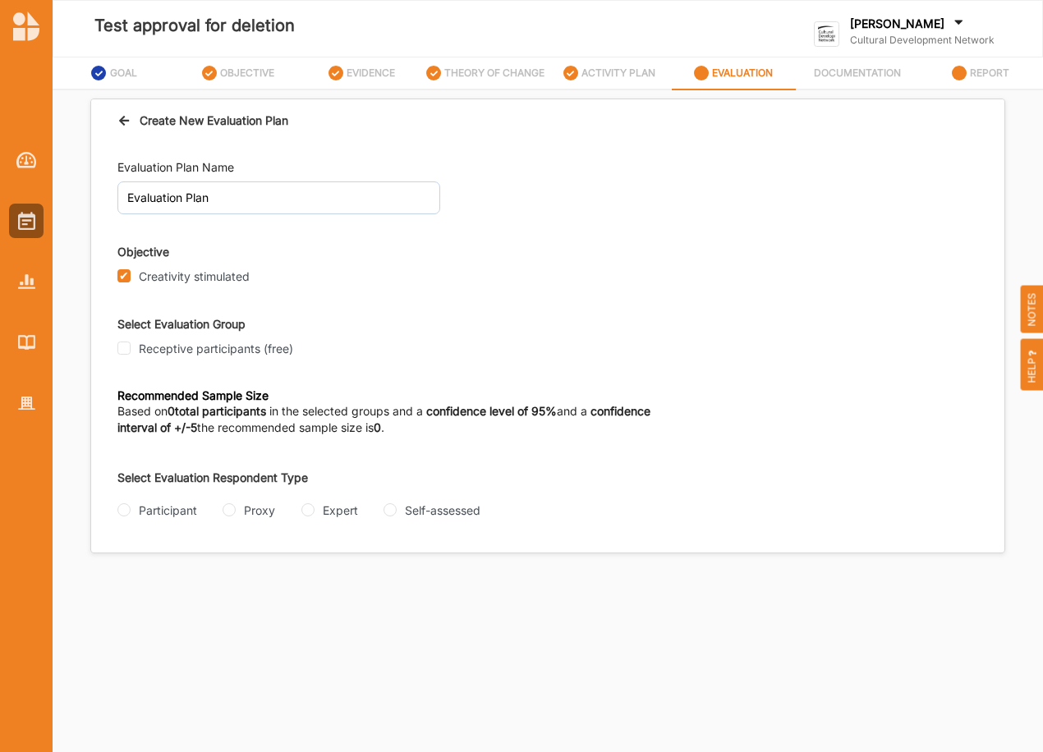
click at [163, 342] on label "Receptive participants (free)" at bounding box center [216, 349] width 154 height 15
click at [131, 342] on input "Receptive participants (free)" at bounding box center [123, 348] width 13 height 13
checkbox input "true"
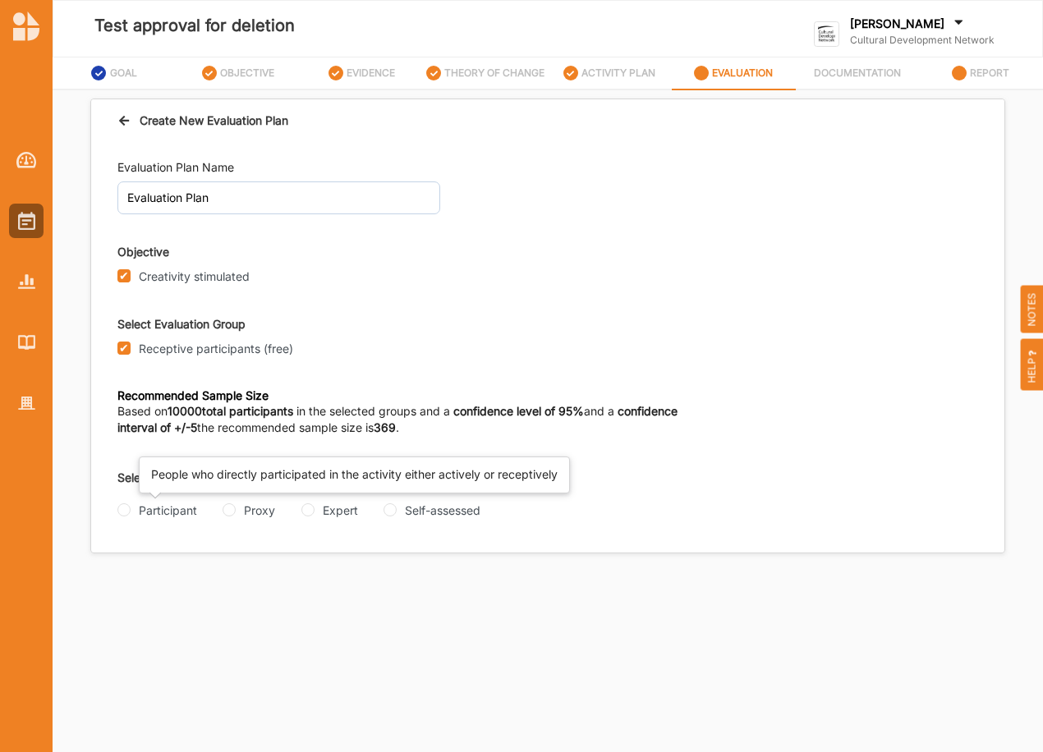
click at [143, 511] on div "Participant" at bounding box center [168, 510] width 58 height 17
click at [131, 511] on input "Participant" at bounding box center [123, 509] width 13 height 13
radio input "true"
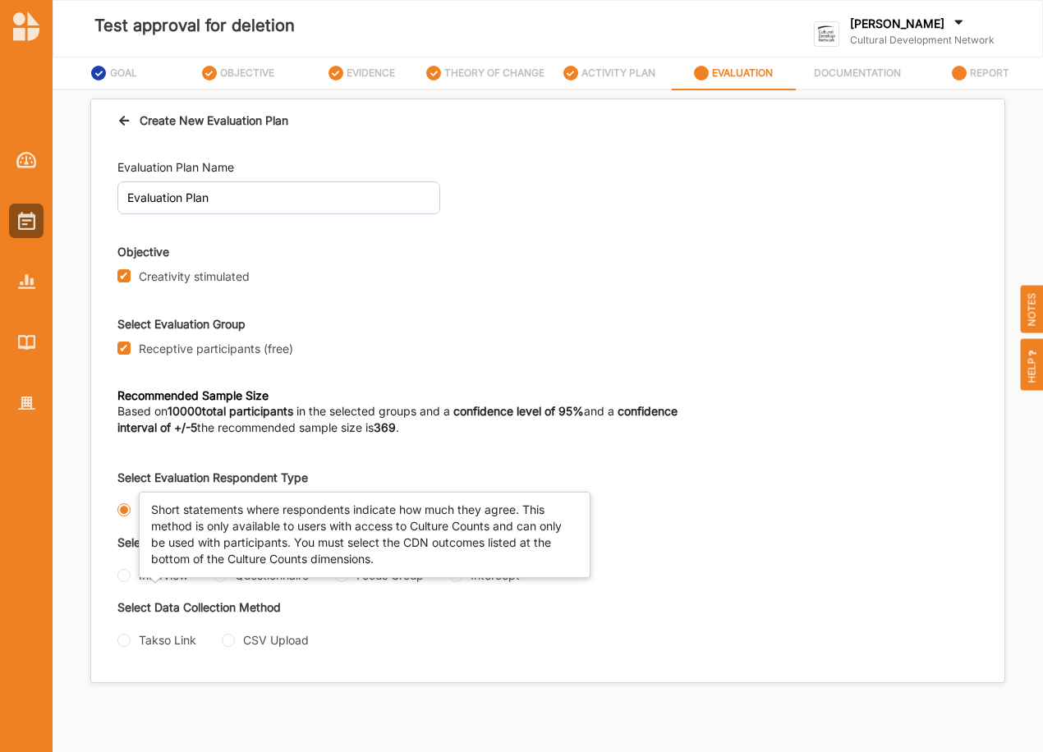
click at [470, 584] on div "Intercept" at bounding box center [494, 574] width 49 height 17
click at [449, 582] on input "Intercept" at bounding box center [455, 575] width 13 height 13
radio input "true"
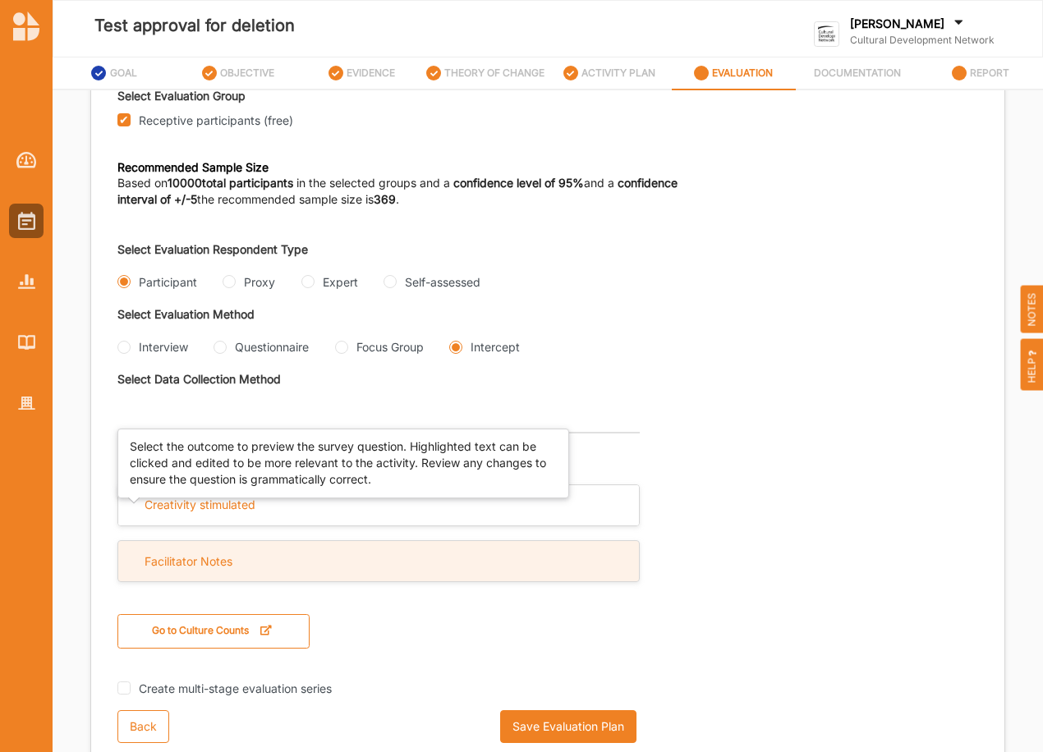
scroll to position [249, 0]
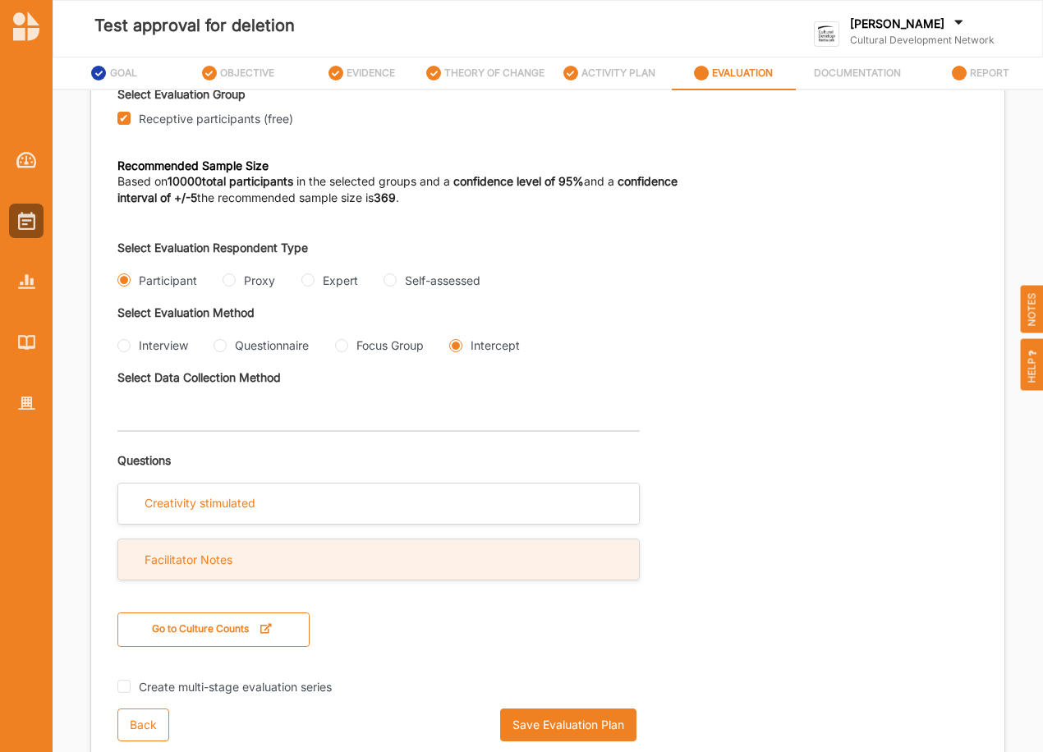
click at [157, 564] on div "Facilitator Notes" at bounding box center [188, 560] width 88 height 15
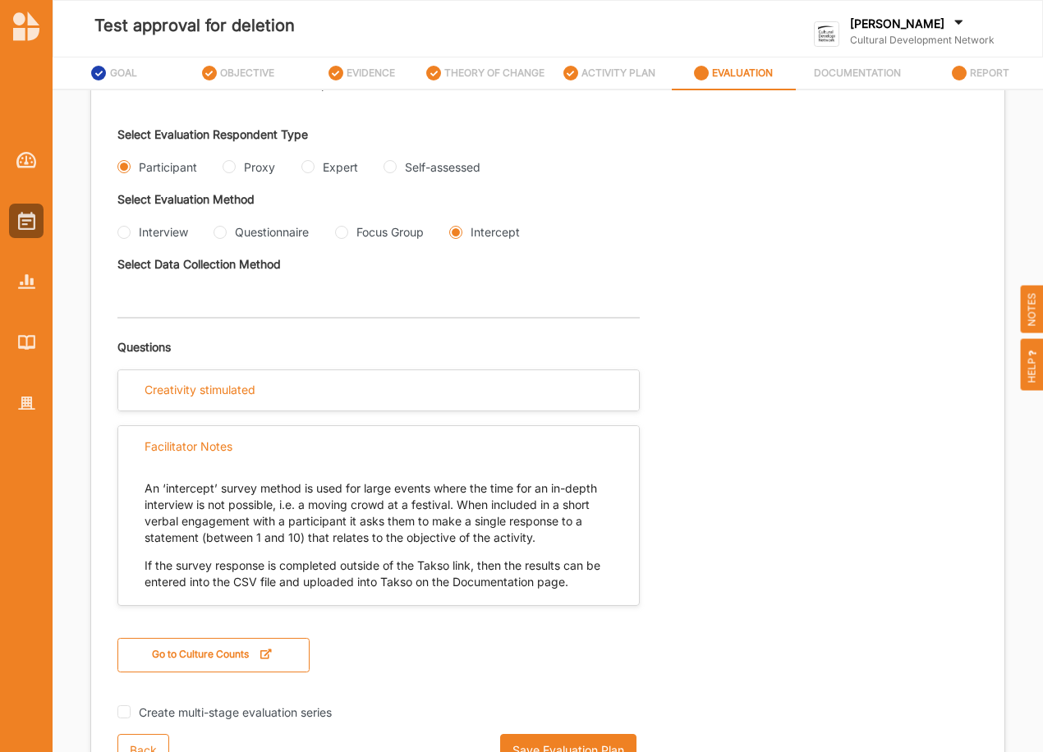
scroll to position [358, 0]
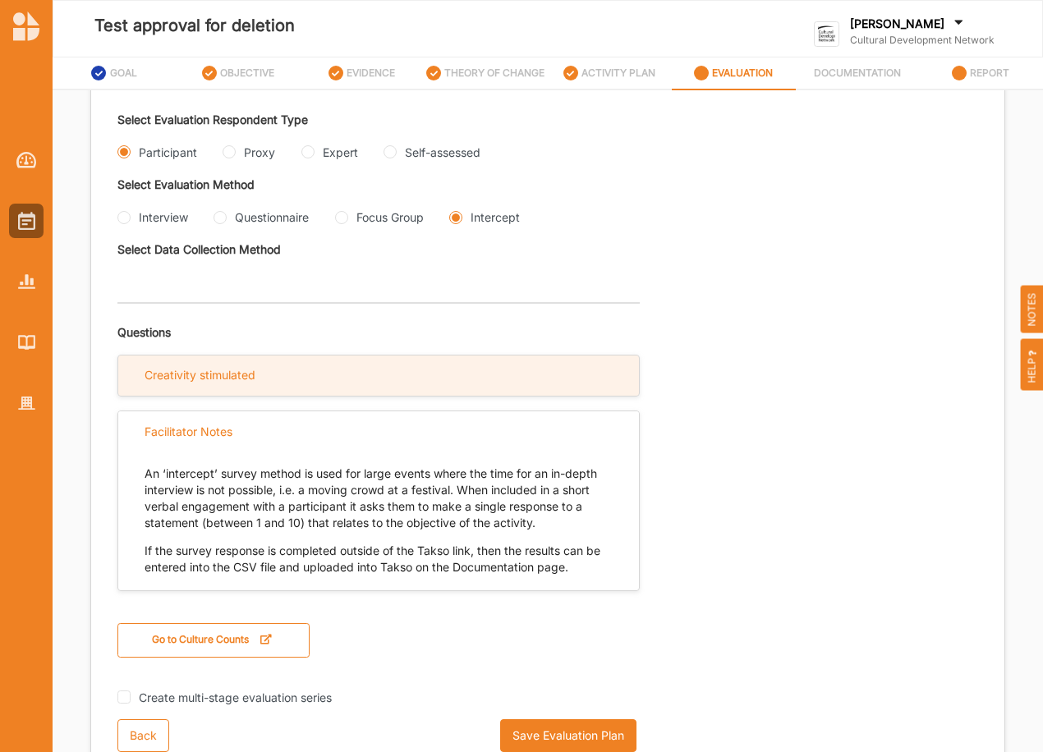
click at [228, 383] on div "Creativity stimulated" at bounding box center [199, 375] width 111 height 15
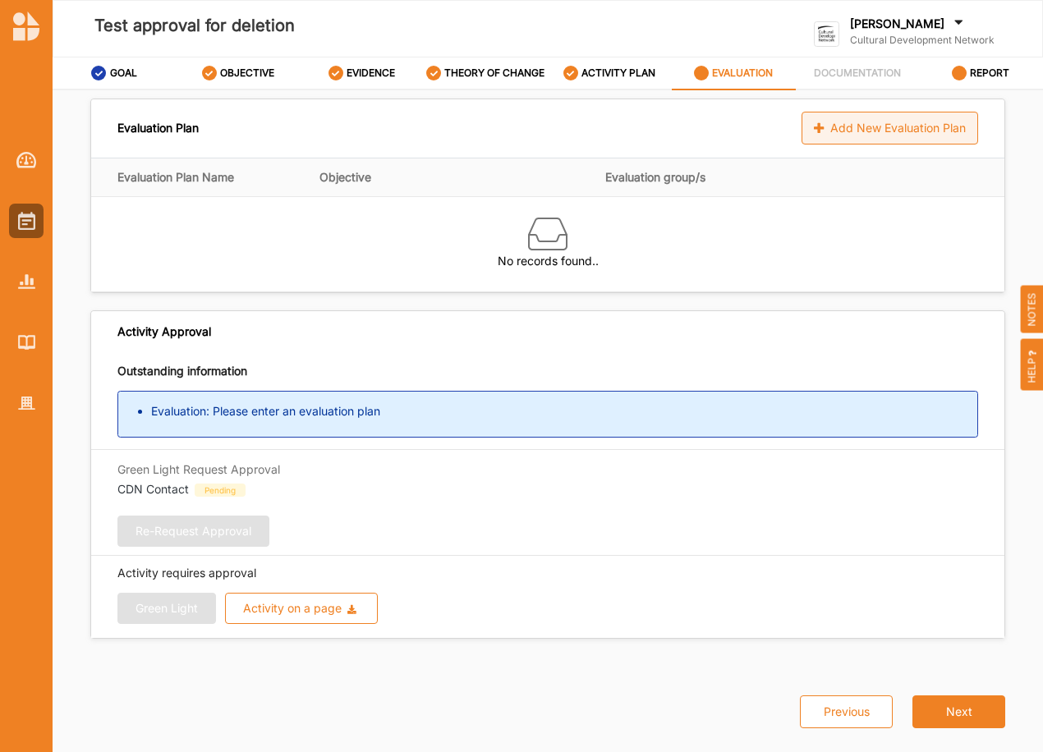
click at [881, 122] on div "Add New Evaluation Plan" at bounding box center [889, 128] width 177 height 33
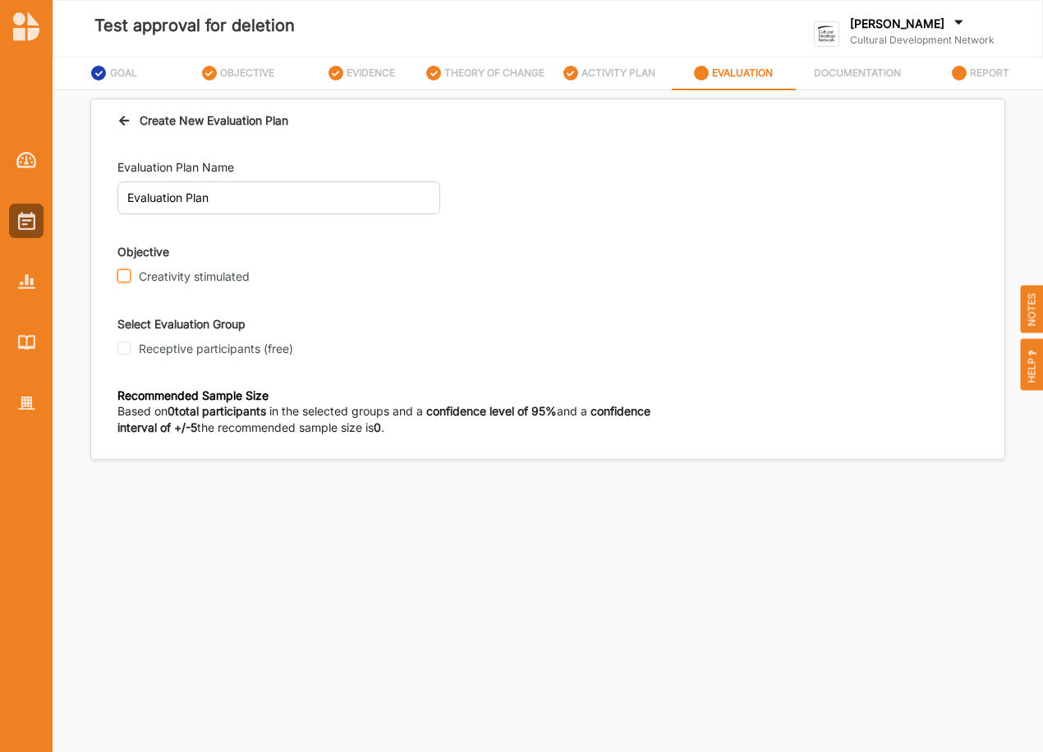
click at [130, 279] on input "Creativity stimulated" at bounding box center [123, 275] width 13 height 13
checkbox input "true"
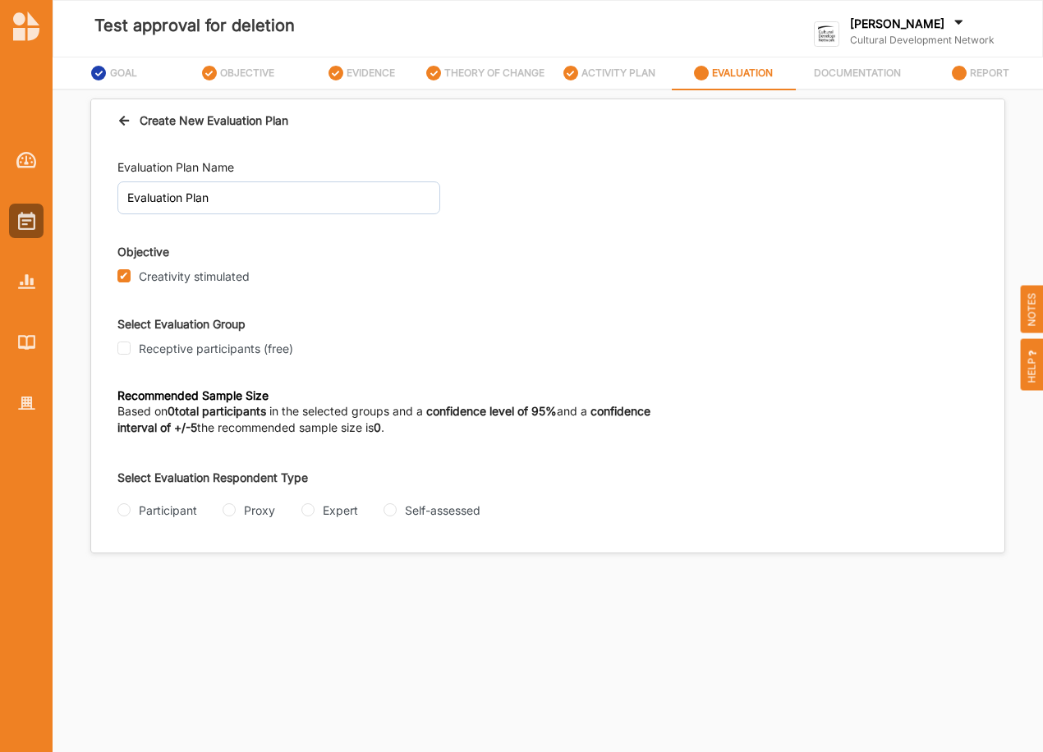
click at [139, 350] on label "Receptive participants (free)" at bounding box center [216, 349] width 154 height 15
click at [131, 350] on input "Receptive participants (free)" at bounding box center [123, 348] width 13 height 13
checkbox input "true"
click at [126, 510] on input "Participant" at bounding box center [123, 509] width 13 height 13
radio input "true"
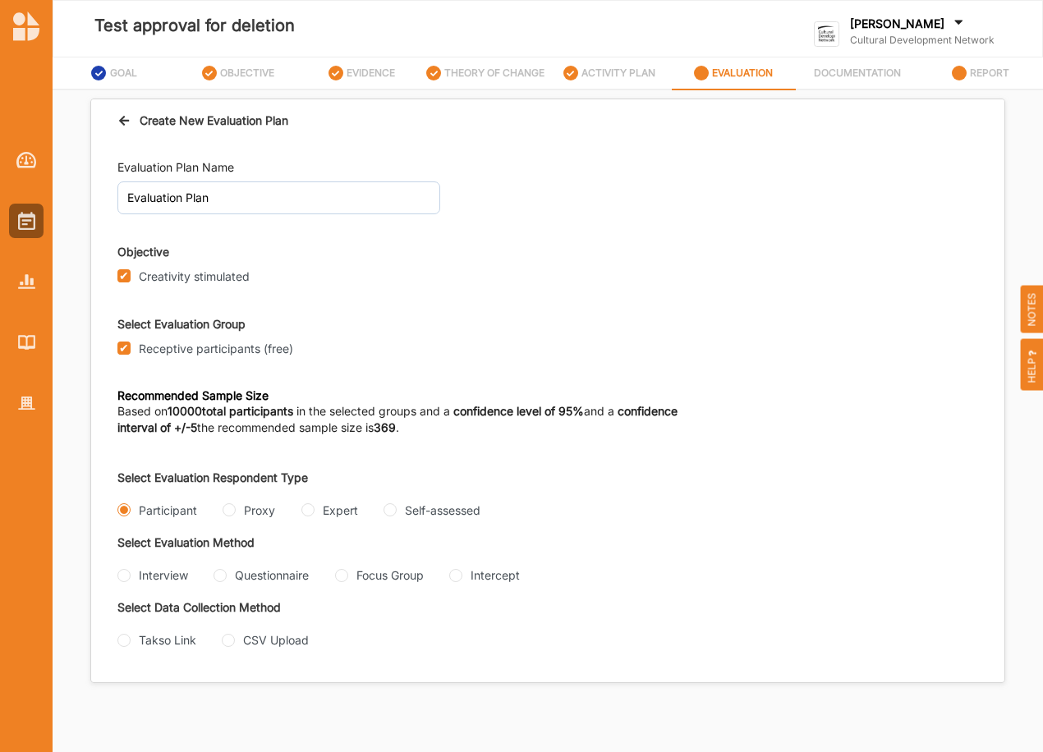
click at [449, 584] on div "Intercept" at bounding box center [484, 574] width 71 height 17
click at [449, 582] on input "Intercept" at bounding box center [455, 575] width 13 height 13
radio input "true"
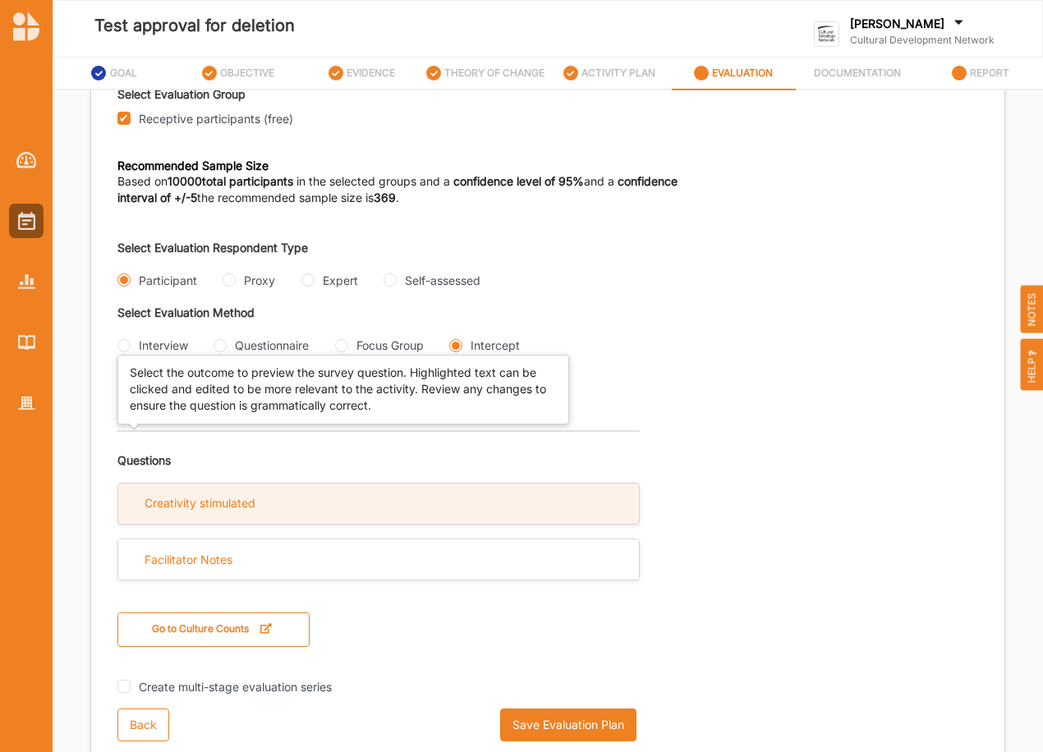
scroll to position [249, 0]
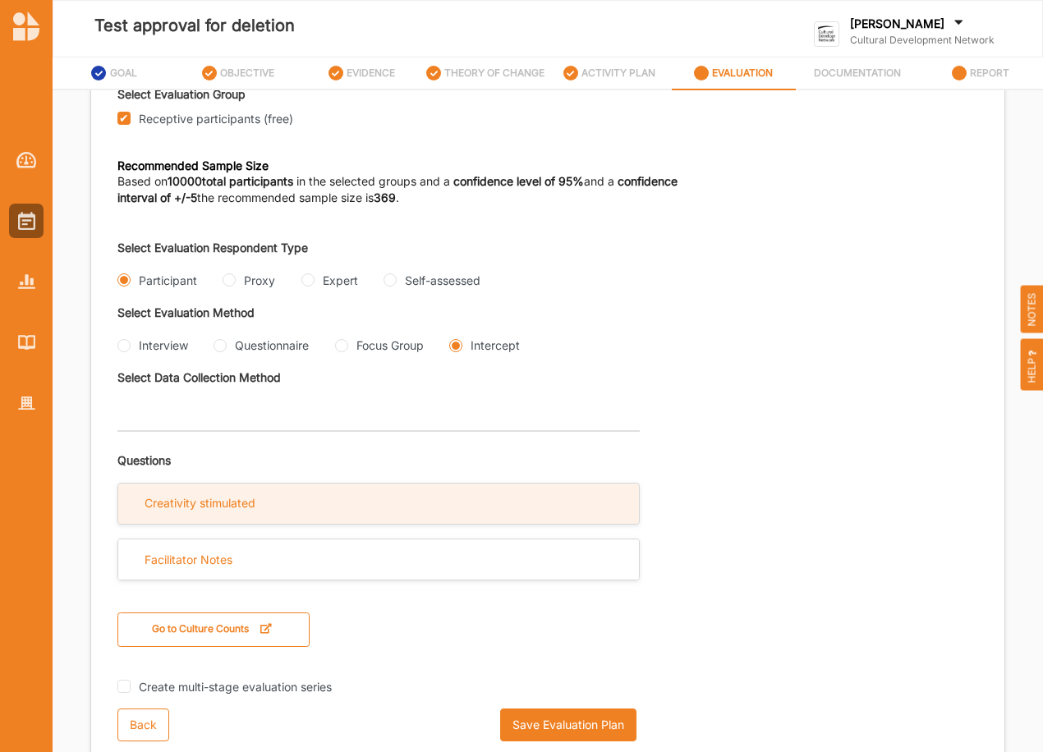
click at [185, 510] on div "Creativity stimulated" at bounding box center [199, 503] width 111 height 15
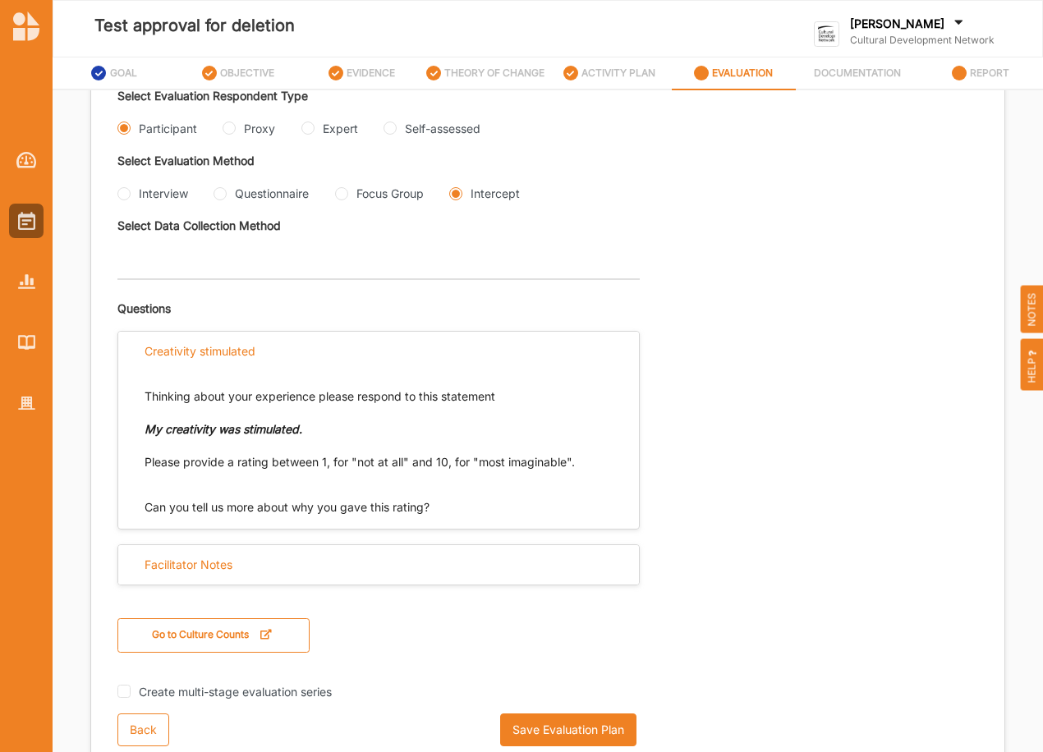
scroll to position [386, 0]
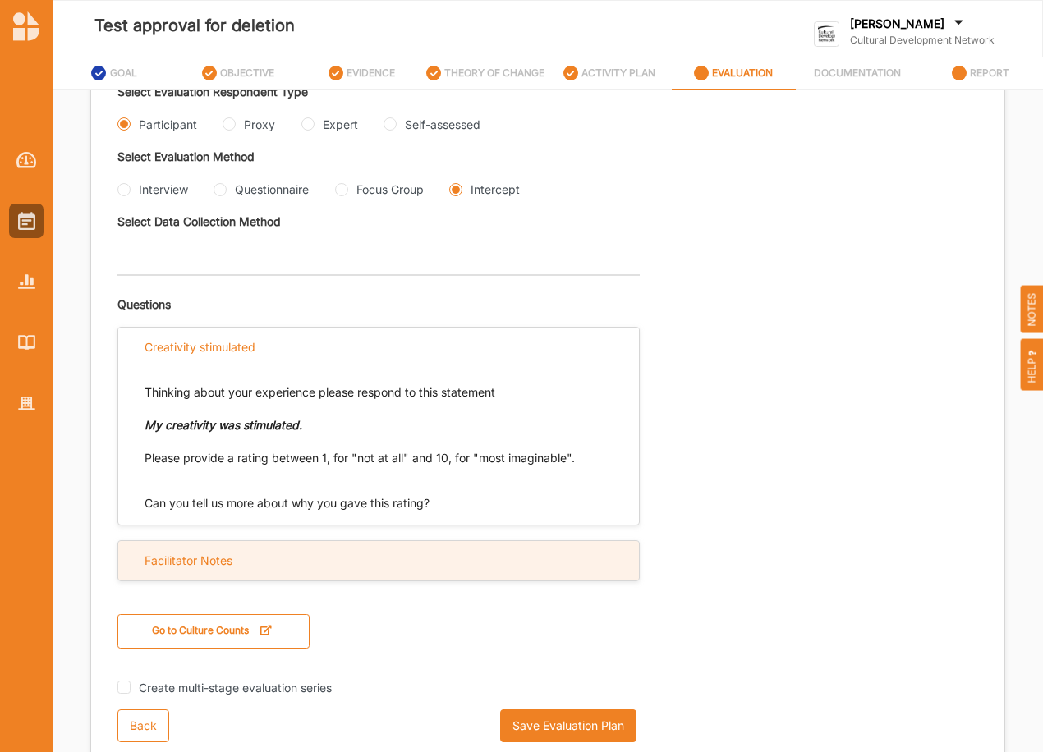
click at [217, 568] on div "Facilitator Notes" at bounding box center [188, 560] width 88 height 15
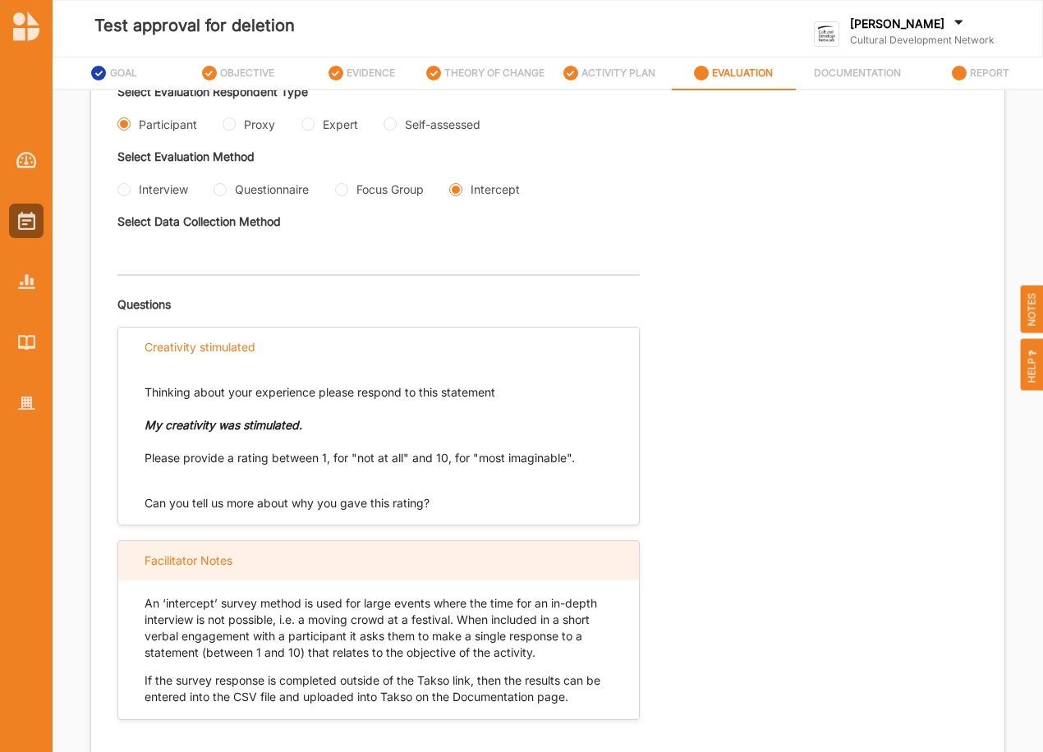
click at [218, 568] on div "Facilitator Notes" at bounding box center [188, 560] width 88 height 15
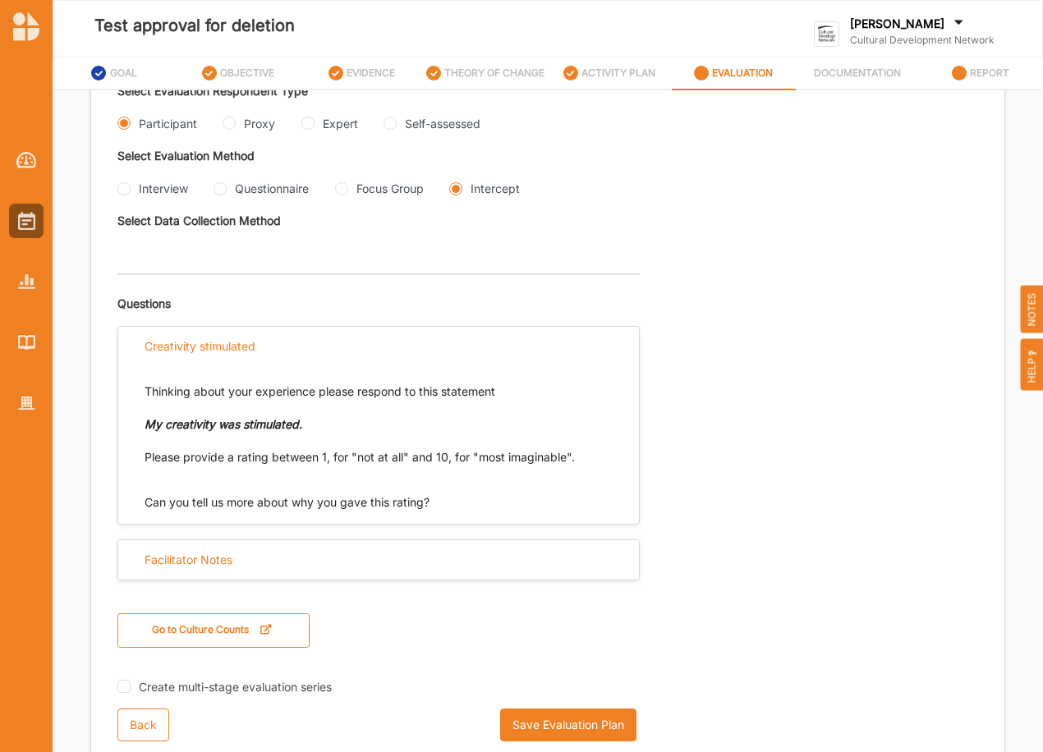
scroll to position [406, 0]
click at [22, 397] on img at bounding box center [26, 404] width 17 height 14
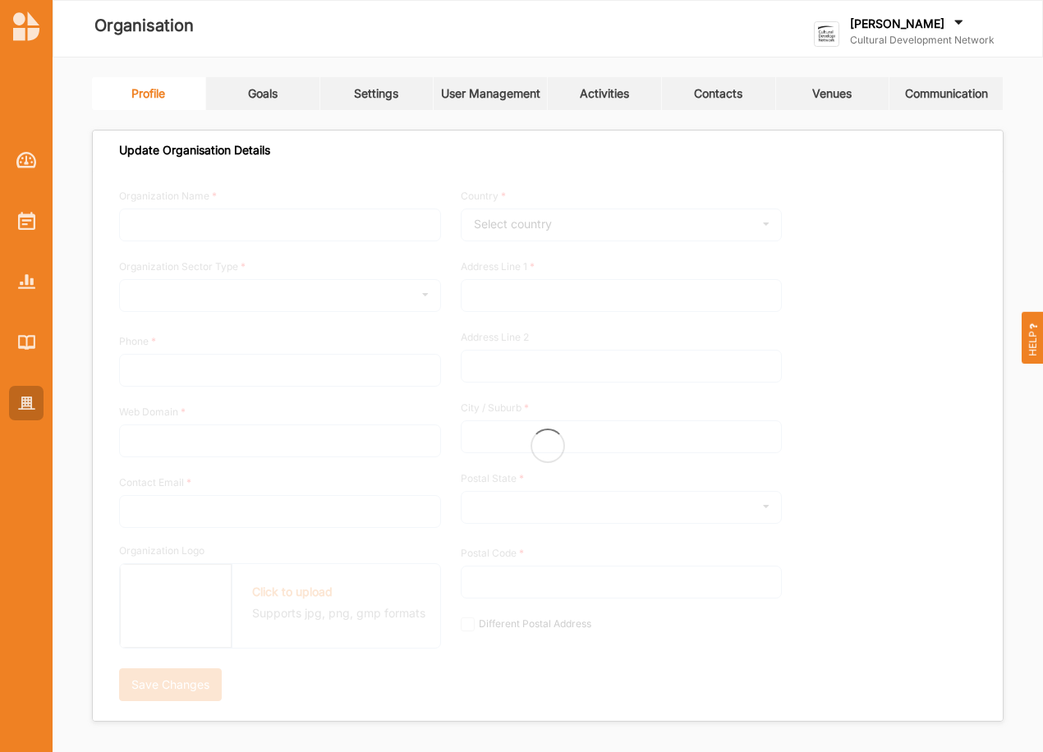
type input "Cultural Development Network"
type input "0416508610"
type input "[DOMAIN_NAME]"
type input "[PERSON_NAME][EMAIL_ADDRESS][DOMAIN_NAME]"
type input "Level 1, [STREET_ADDRESS]"
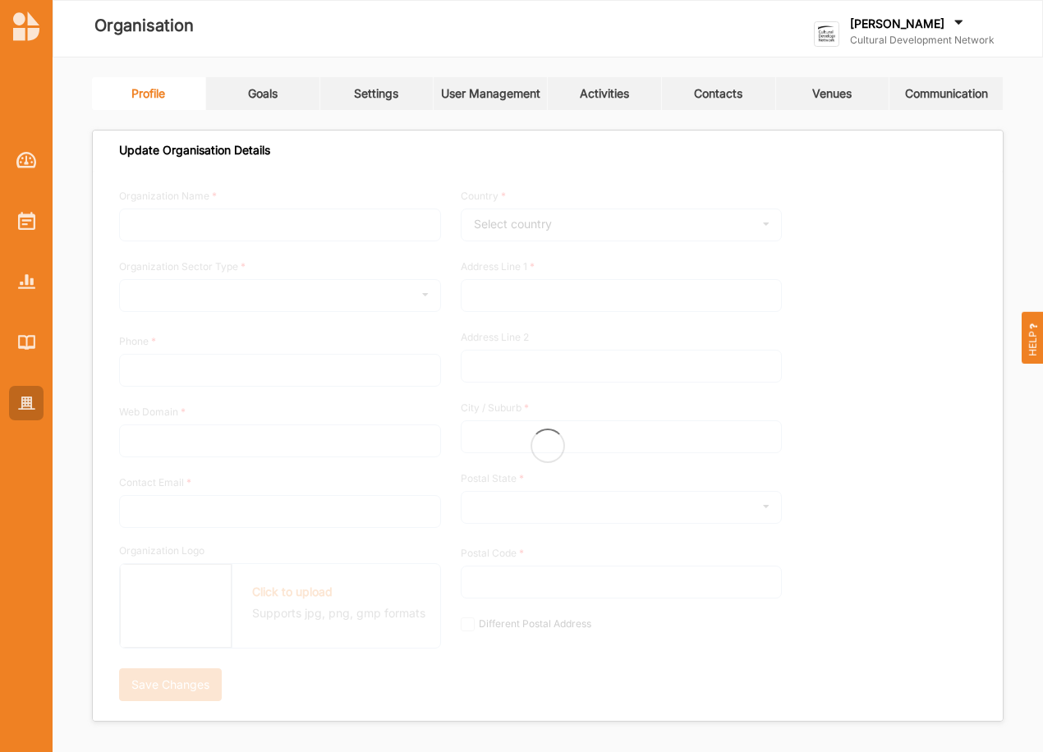
type input "Melbourne"
type input "3000"
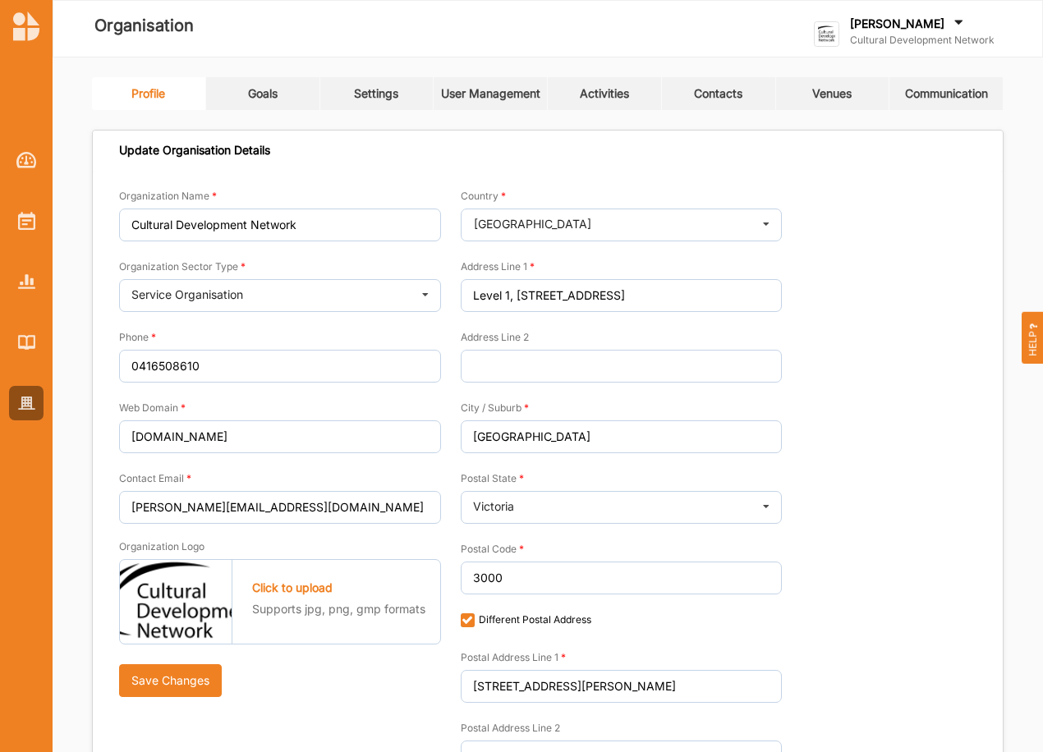
checkbox input "true"
click at [392, 99] on div "Settings" at bounding box center [376, 93] width 44 height 15
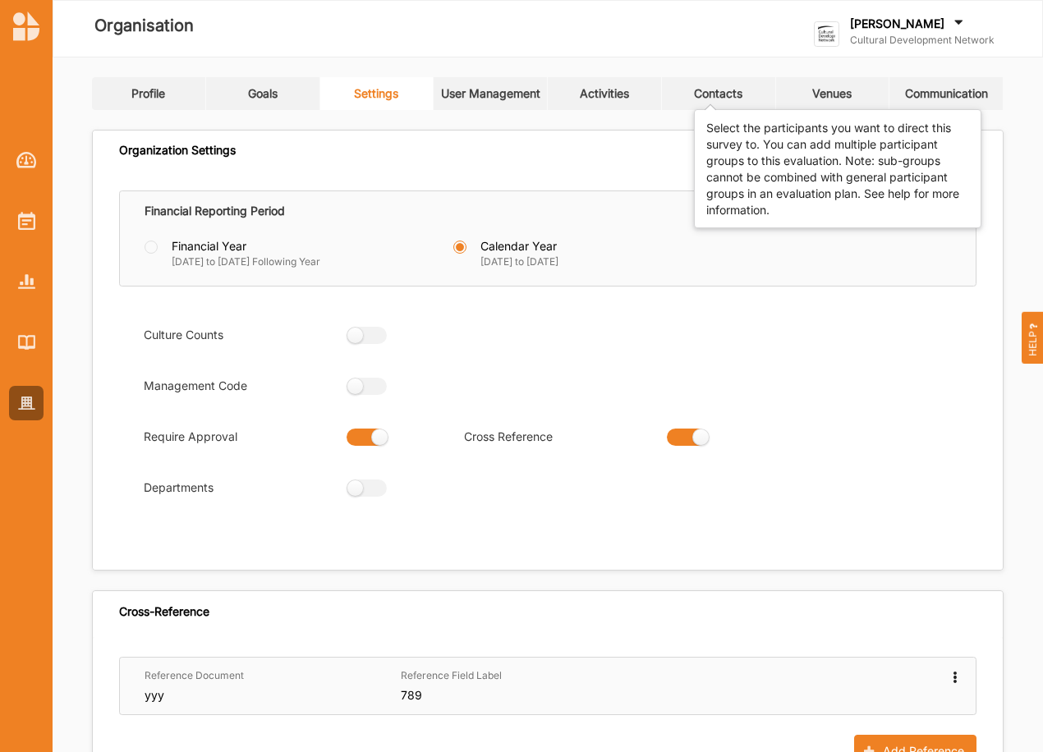
click at [737, 91] on div "Contacts" at bounding box center [718, 93] width 48 height 15
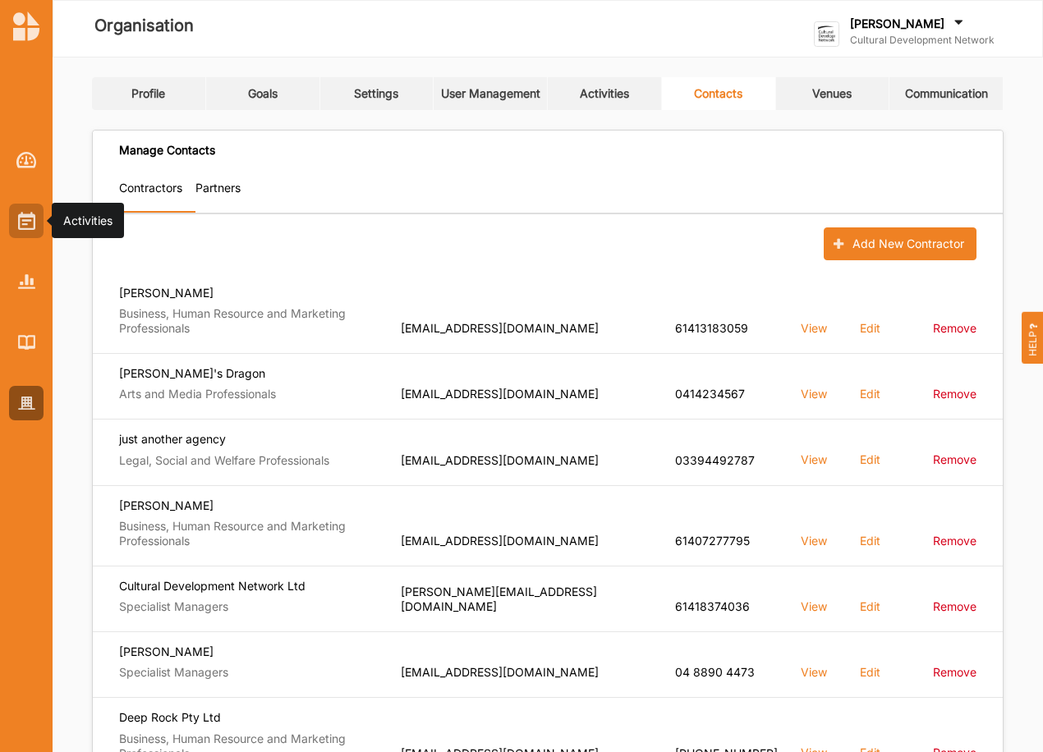
click at [33, 222] on img at bounding box center [26, 221] width 17 height 18
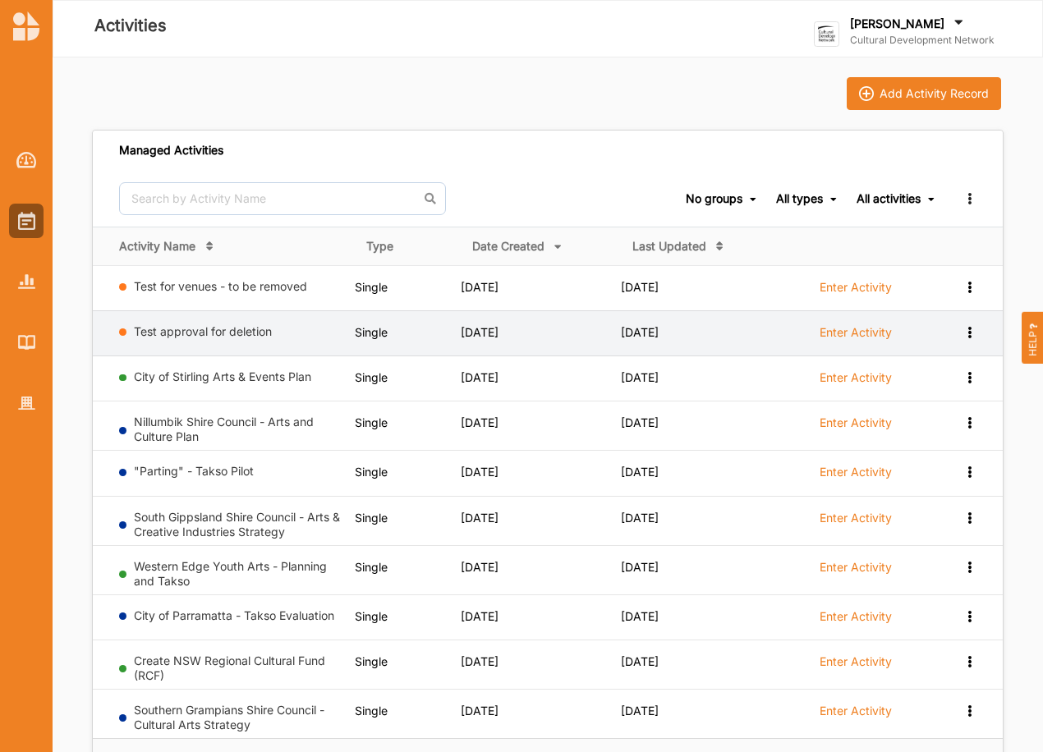
click at [856, 327] on label "Enter Activity" at bounding box center [855, 332] width 72 height 15
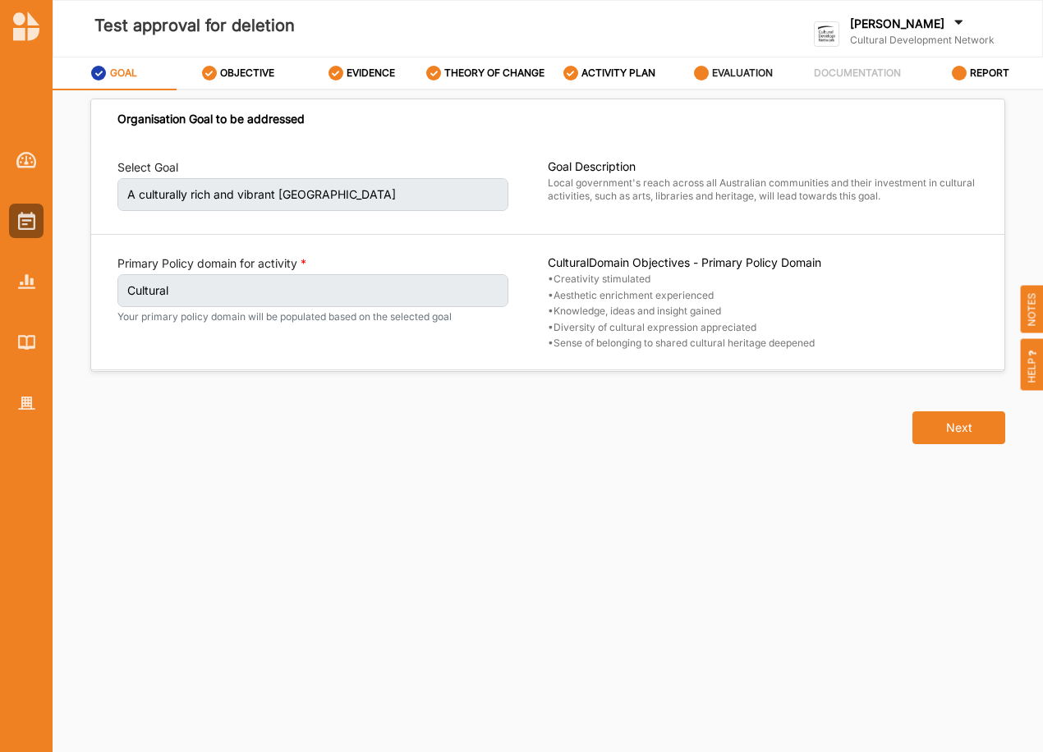
click at [730, 69] on label "EVALUATION" at bounding box center [742, 73] width 61 height 13
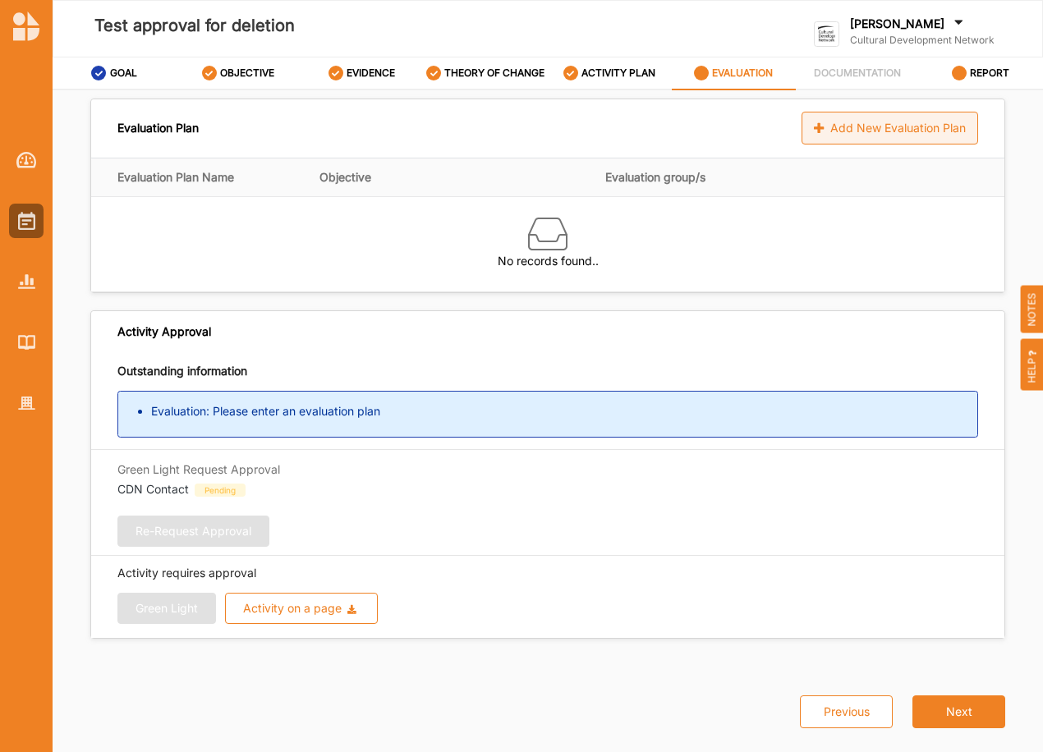
click at [899, 131] on div "Add New Evaluation Plan" at bounding box center [889, 128] width 177 height 33
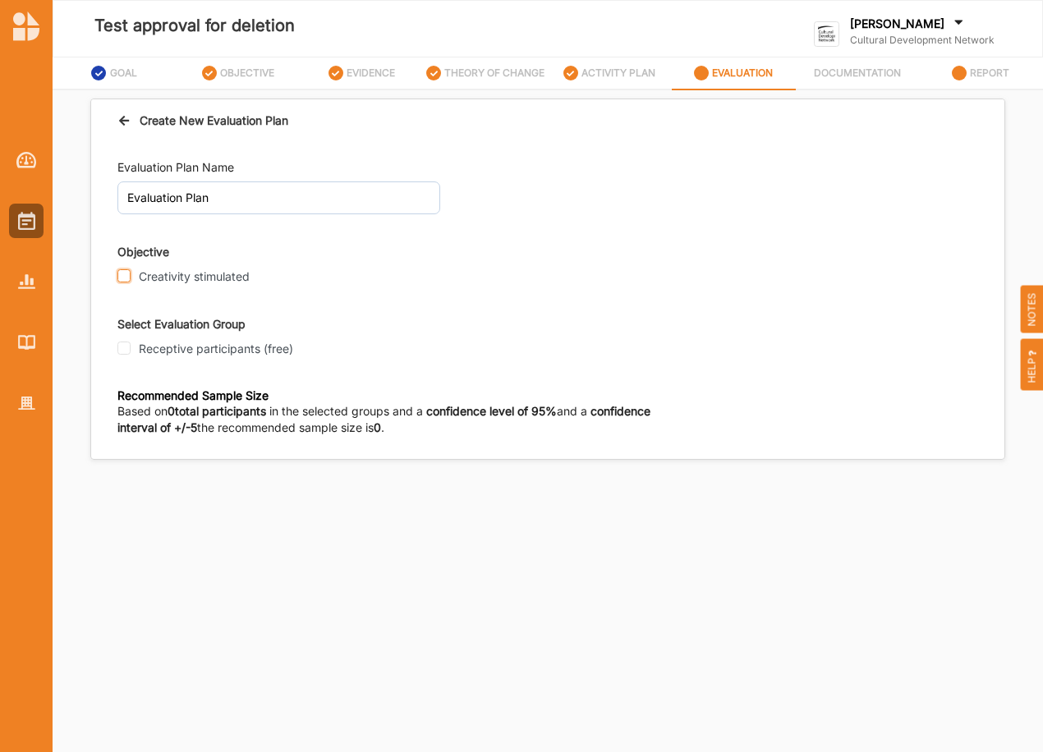
click at [126, 274] on input "Creativity stimulated" at bounding box center [123, 275] width 13 height 13
checkbox input "true"
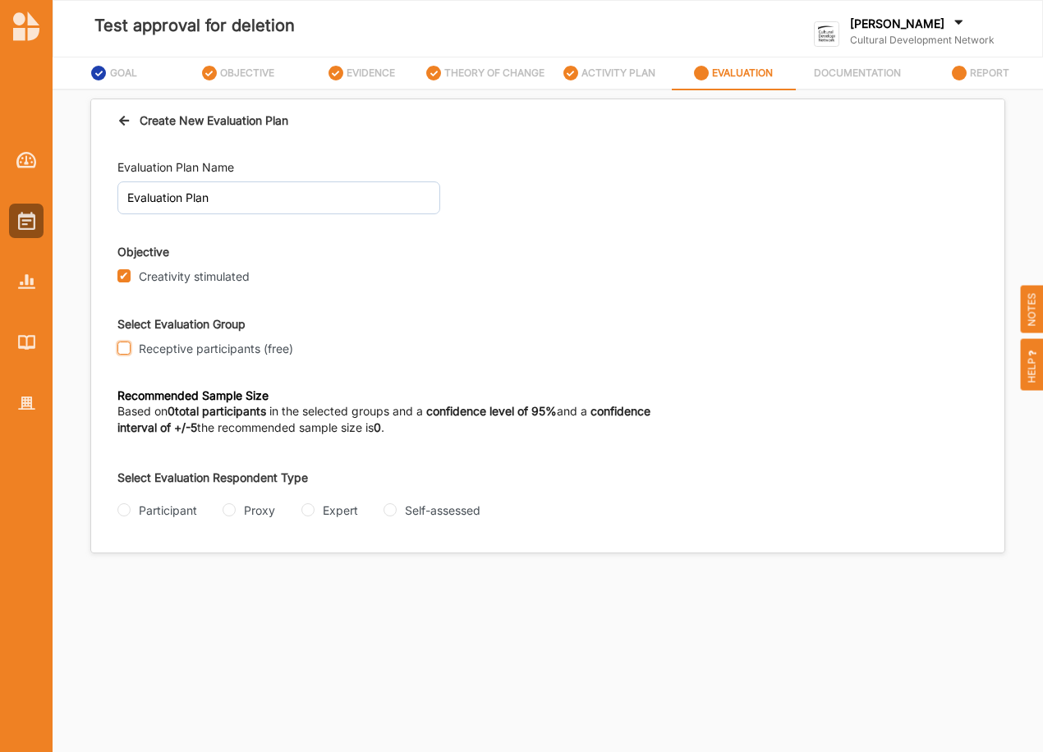
click at [129, 342] on input "Receptive participants (free)" at bounding box center [123, 348] width 13 height 13
checkbox input "true"
click at [130, 518] on div "Participant" at bounding box center [157, 510] width 80 height 17
click at [121, 512] on input "Participant" at bounding box center [123, 509] width 13 height 13
radio input "true"
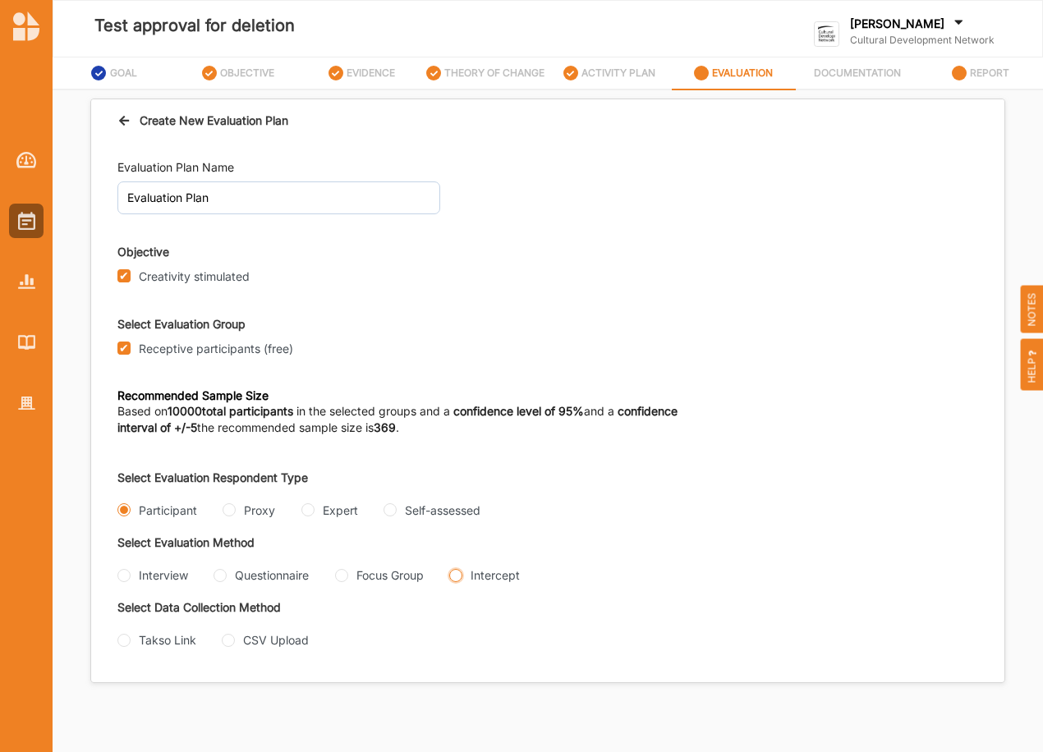
click at [449, 582] on input "Intercept" at bounding box center [455, 575] width 13 height 13
radio input "true"
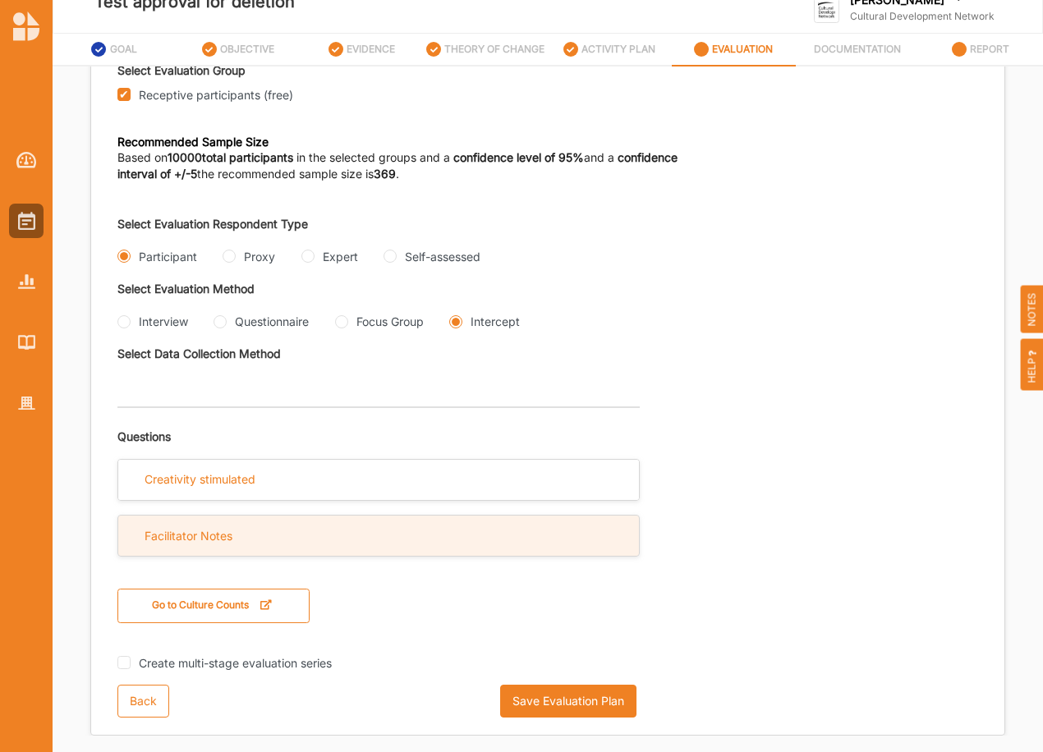
scroll to position [40, 0]
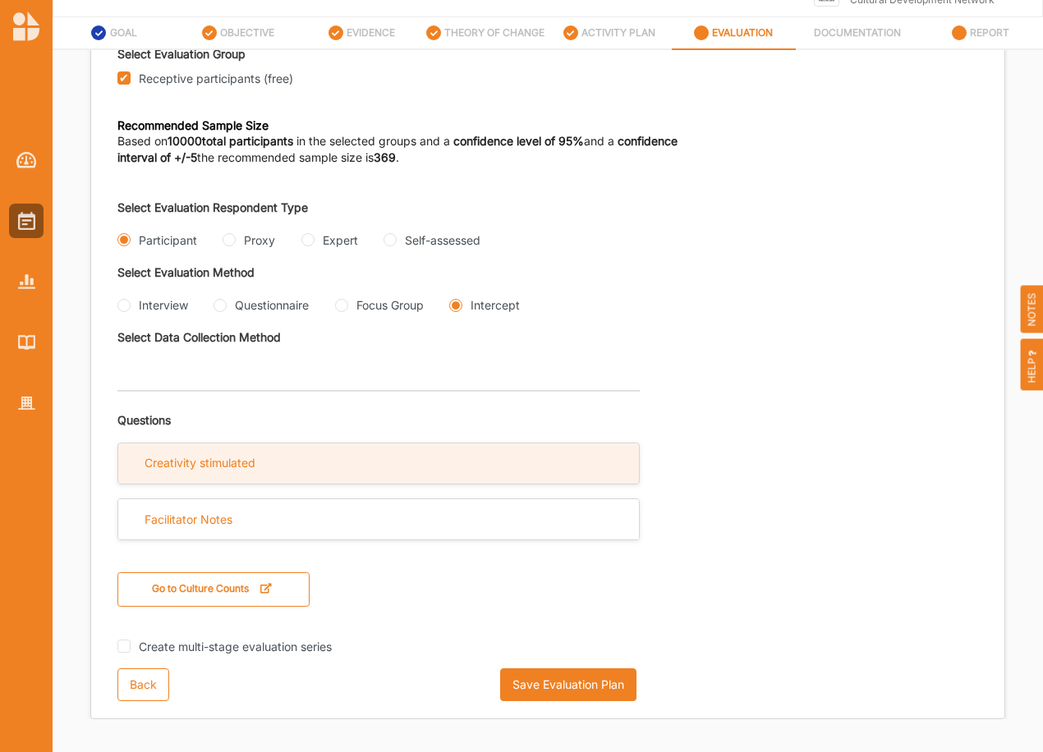
click at [253, 466] on div "Creativity stimulated" at bounding box center [199, 463] width 111 height 15
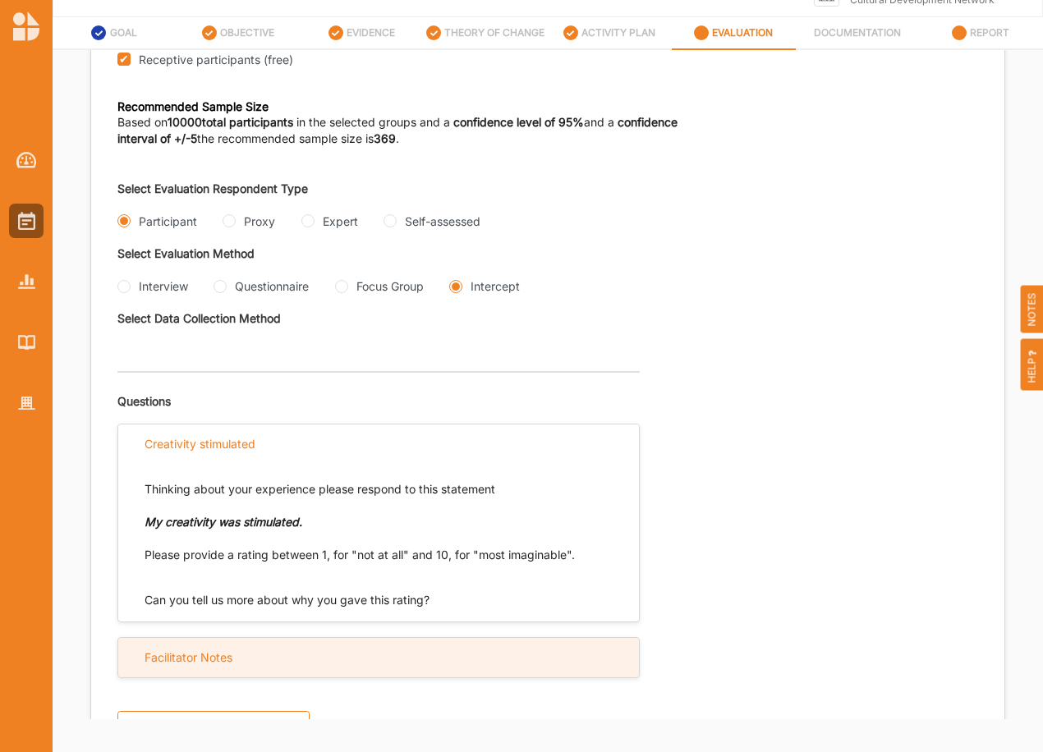
click at [354, 678] on div "Facilitator Notes" at bounding box center [378, 658] width 521 height 40
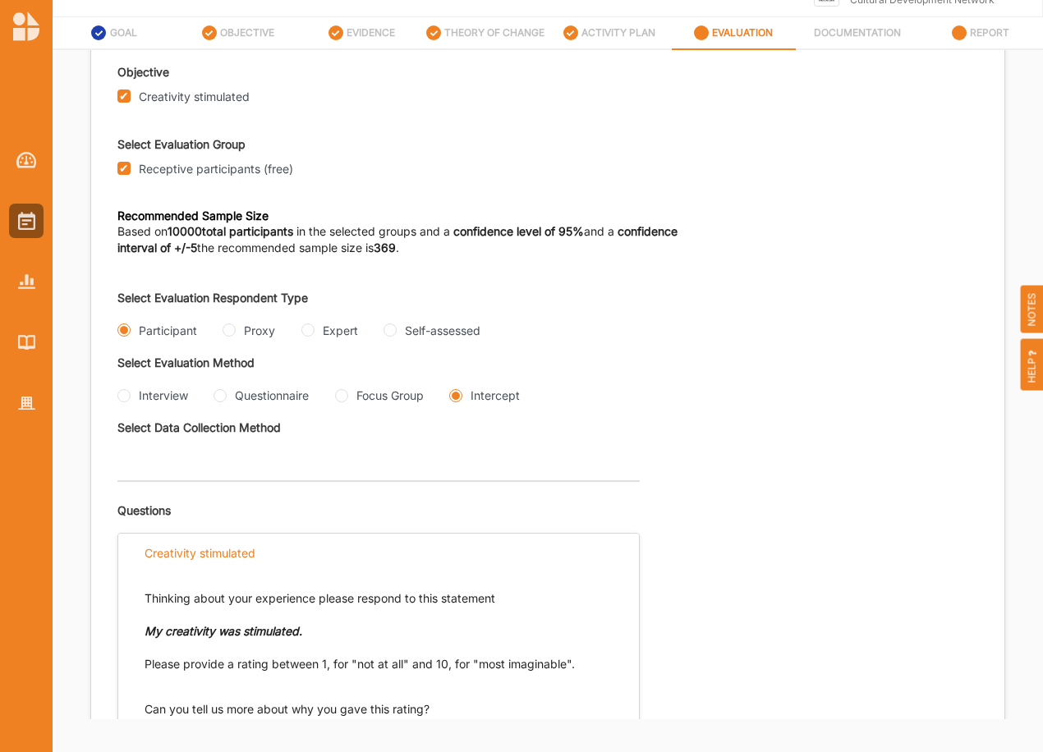
scroll to position [0, 0]
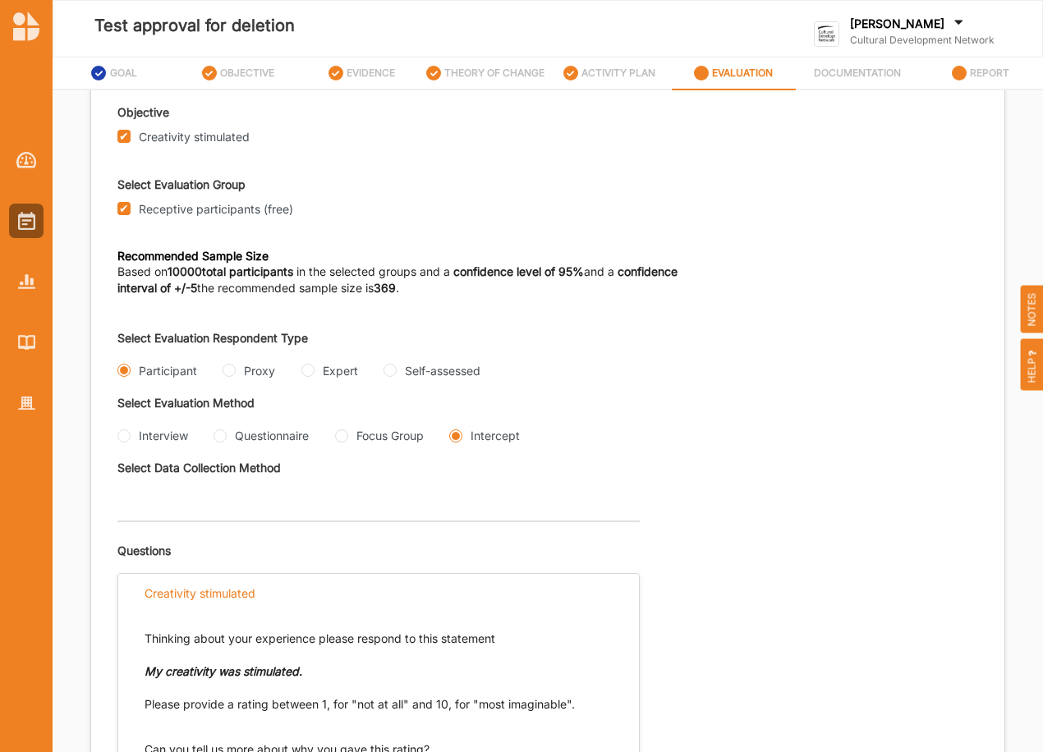
click at [246, 70] on label "OBJECTIVE" at bounding box center [247, 73] width 54 height 13
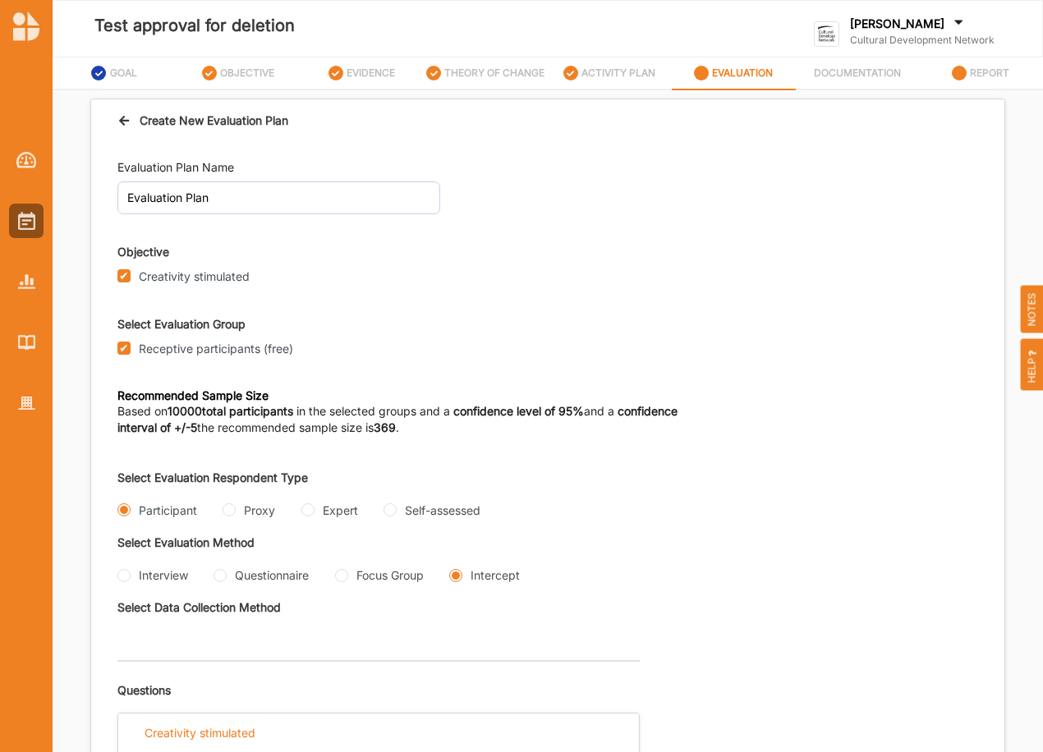
click at [237, 75] on label "OBJECTIVE" at bounding box center [247, 73] width 54 height 13
click at [538, 274] on div "Creativity stimulated" at bounding box center [512, 276] width 791 height 21
click at [128, 123] on icon at bounding box center [124, 117] width 14 height 11
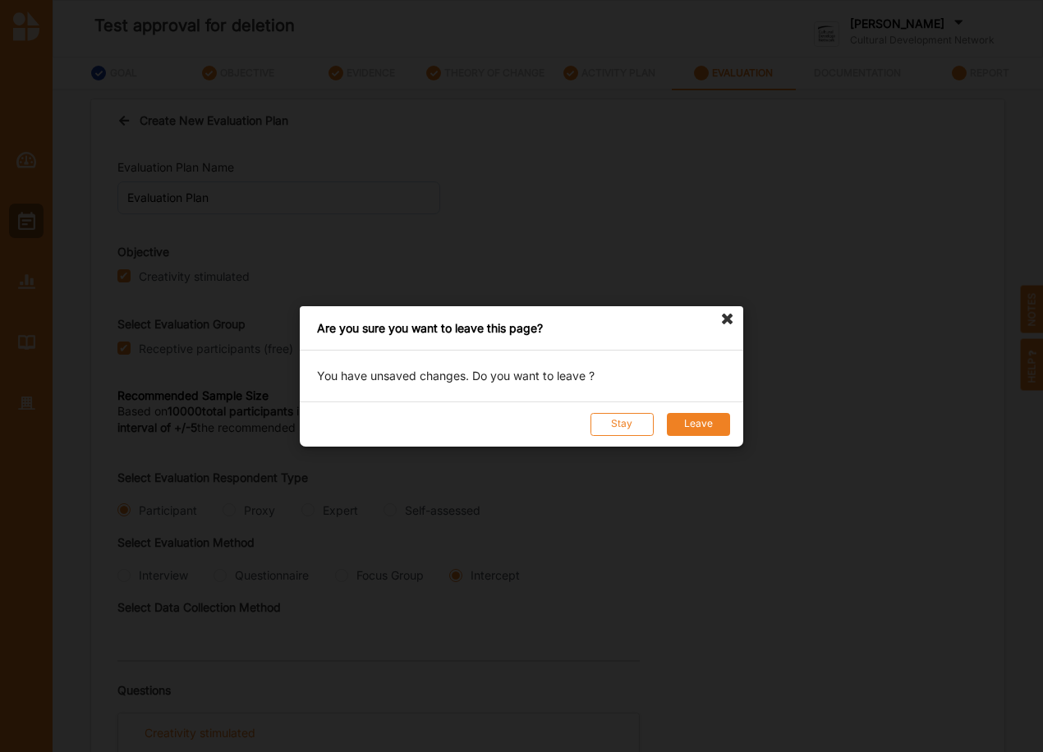
click at [628, 415] on button "Stay" at bounding box center [621, 423] width 63 height 23
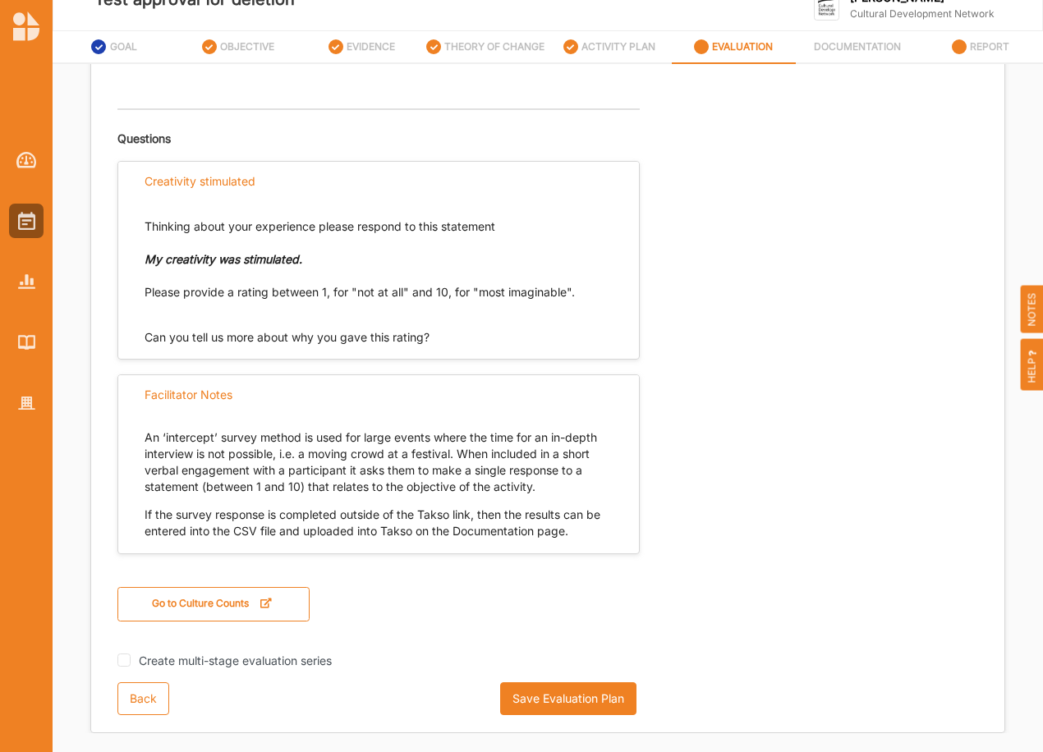
scroll to position [40, 0]
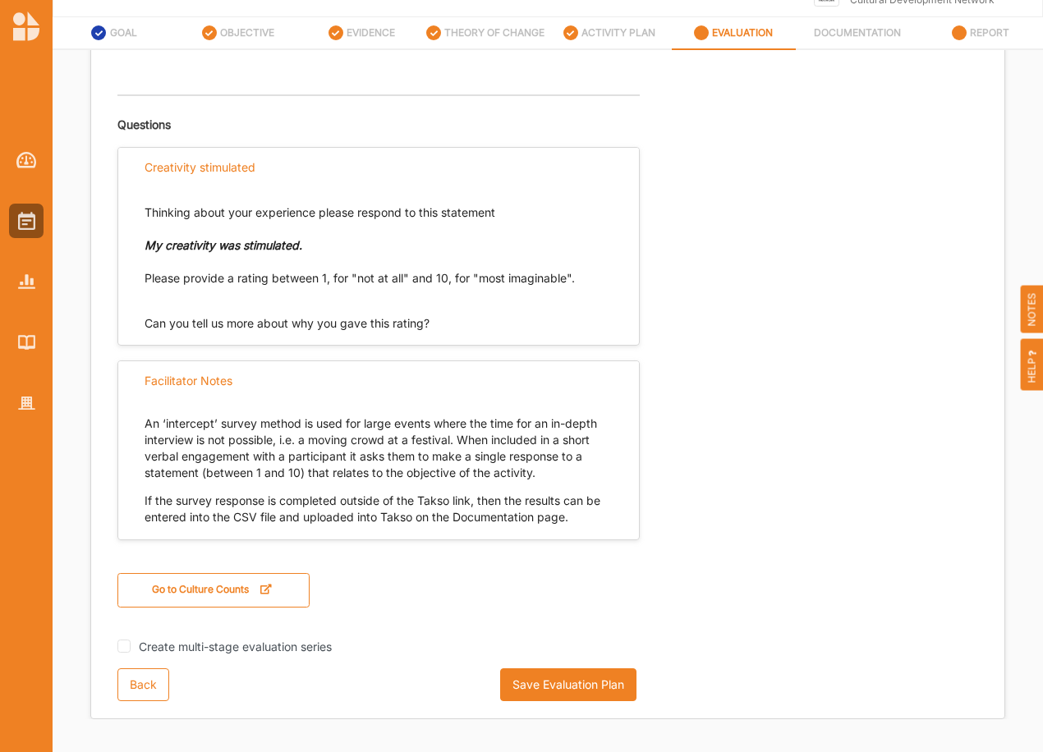
click at [531, 682] on button "Save Evaluation Plan" at bounding box center [568, 684] width 136 height 33
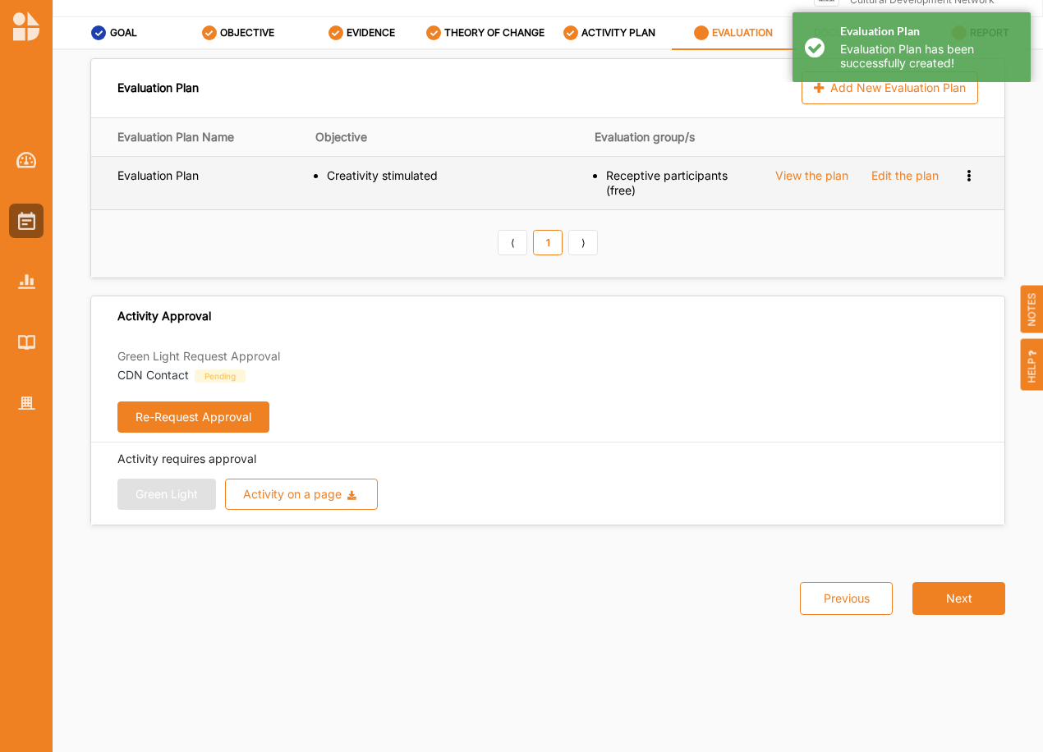
click at [972, 175] on icon at bounding box center [968, 173] width 14 height 11
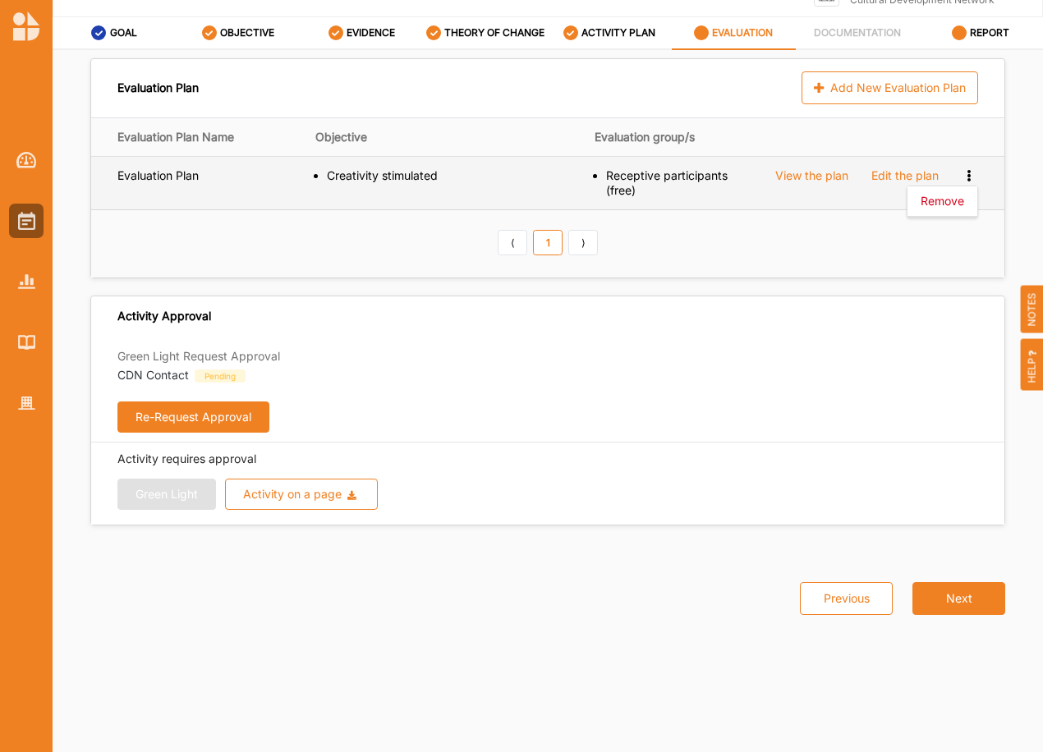
click at [951, 182] on td "Remove" at bounding box center [977, 182] width 54 height 53
click at [966, 178] on icon at bounding box center [968, 173] width 14 height 11
click at [951, 204] on span "Remove" at bounding box center [942, 201] width 44 height 14
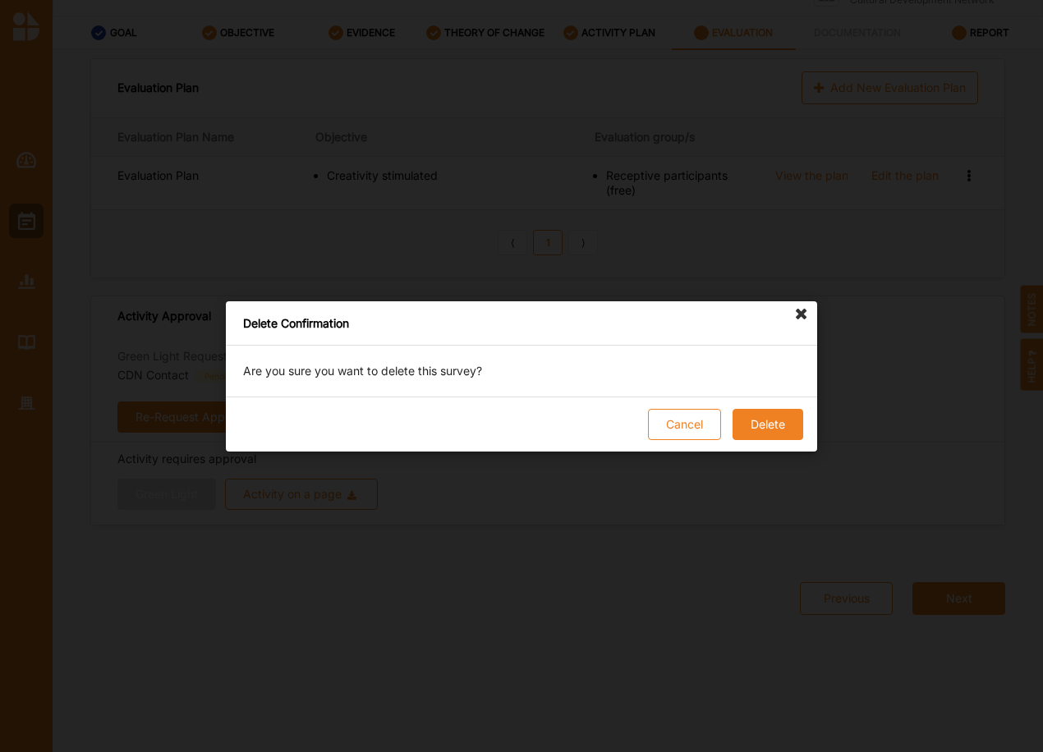
click at [763, 427] on button "Delete" at bounding box center [767, 424] width 71 height 31
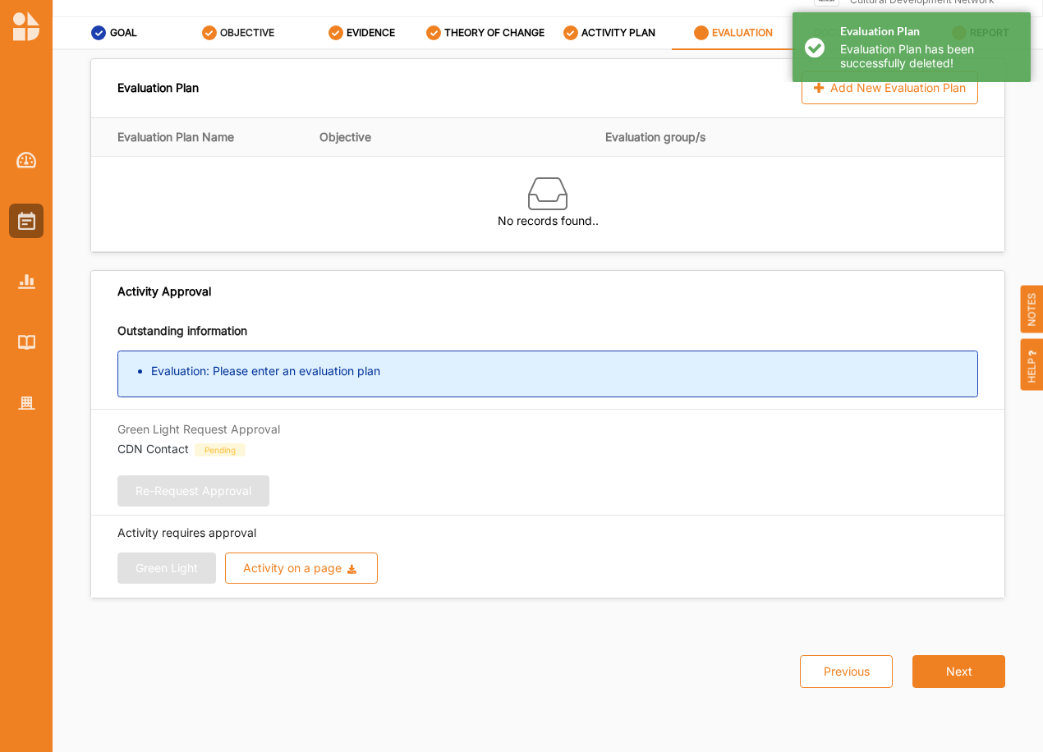
click at [238, 31] on label "OBJECTIVE" at bounding box center [247, 32] width 54 height 13
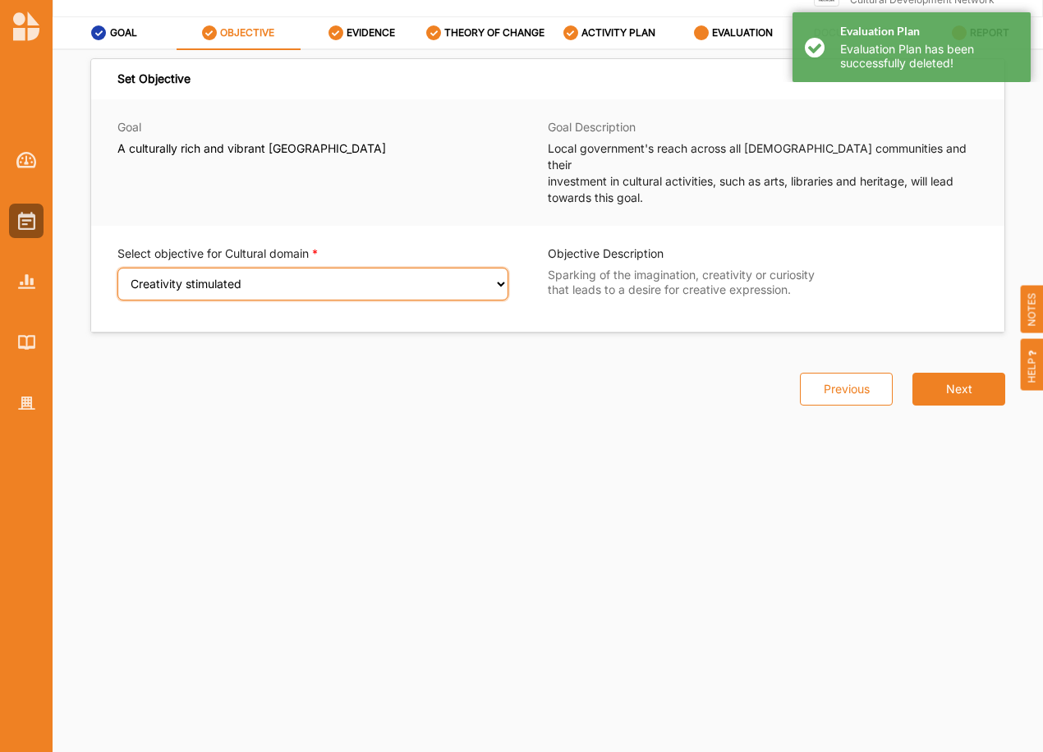
click at [264, 270] on select "Select an Objective Creativity stimulated Aesthetic enrichment experienced Know…" at bounding box center [312, 284] width 391 height 33
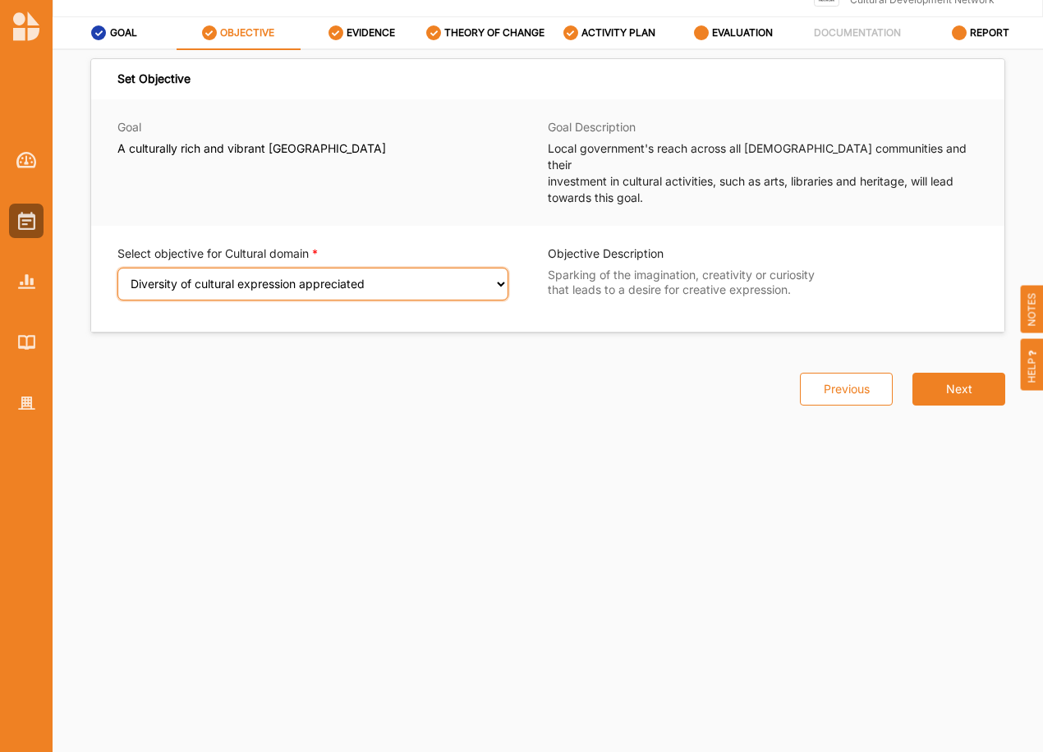
click at [117, 268] on select "Select an Objective Creativity stimulated Aesthetic enrichment experienced Know…" at bounding box center [312, 284] width 391 height 33
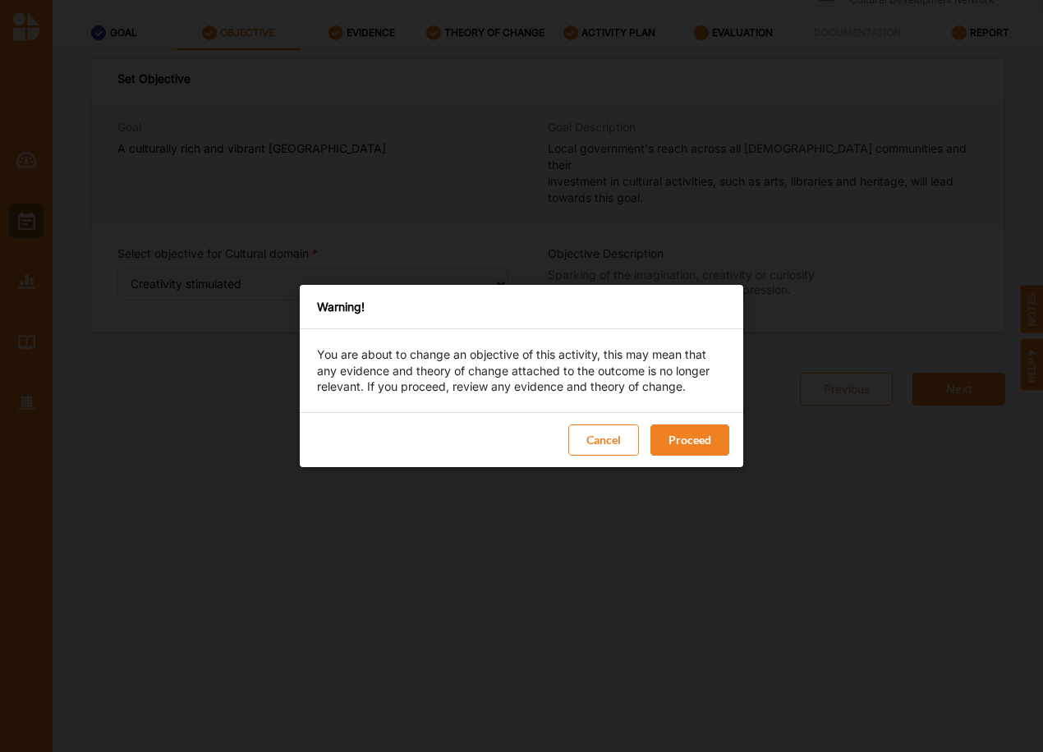
click at [697, 436] on button "Proceed" at bounding box center [689, 439] width 79 height 31
select select "4"
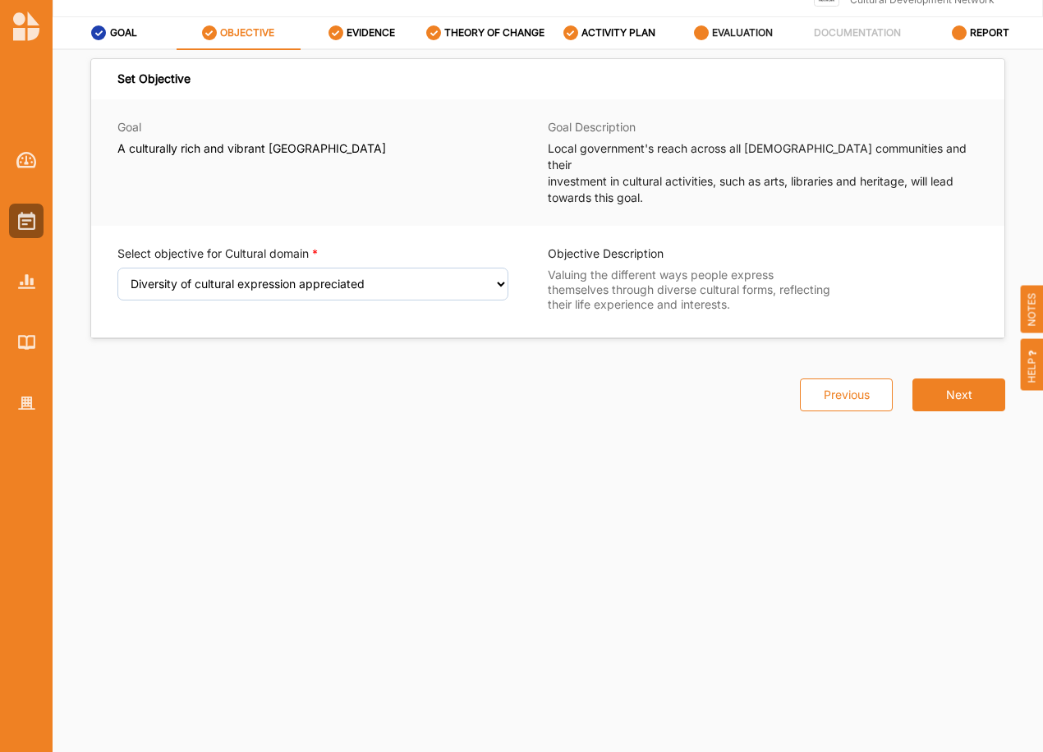
click at [722, 33] on label "EVALUATION" at bounding box center [742, 32] width 61 height 13
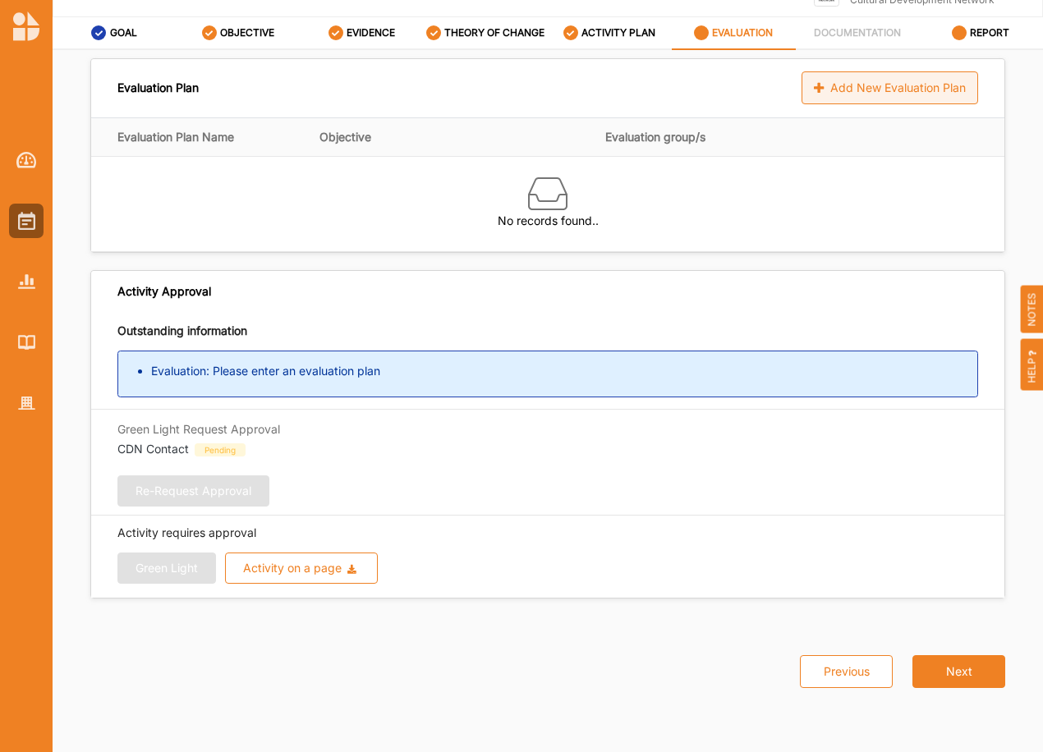
click at [906, 80] on div "Add New Evaluation Plan" at bounding box center [889, 87] width 177 height 33
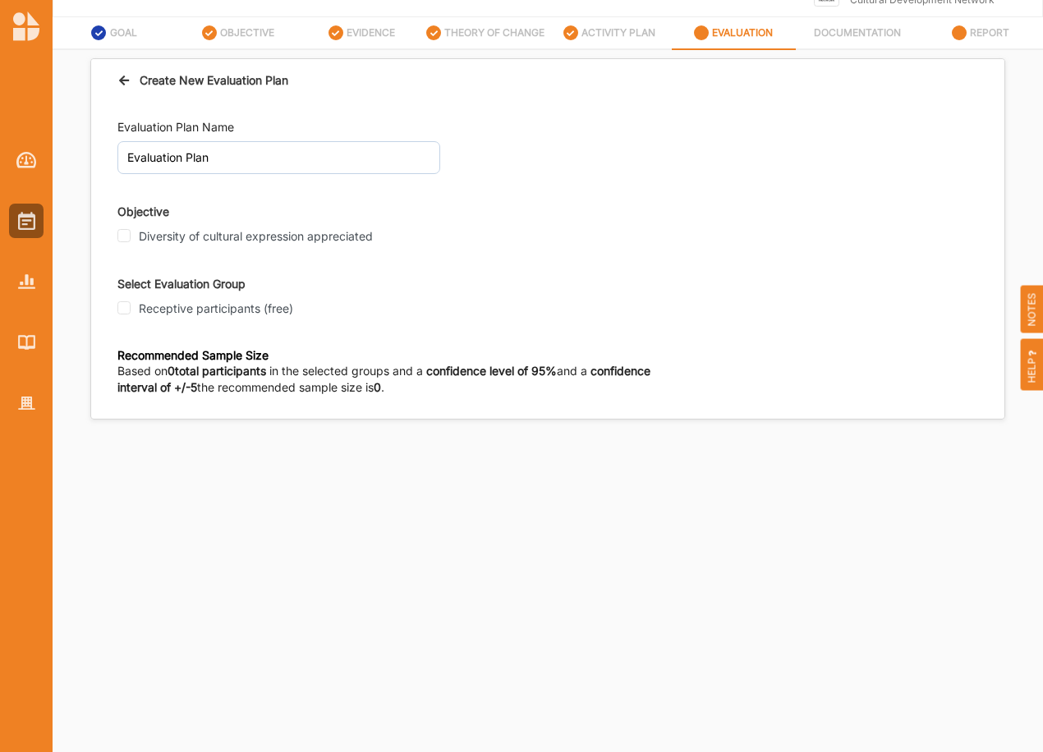
drag, startPoint x: 140, startPoint y: 237, endPoint x: 131, endPoint y: 255, distance: 20.2
click at [139, 237] on label "Diversity of cultural expression appreciated" at bounding box center [256, 236] width 234 height 15
click at [131, 237] on input "Diversity of cultural expression appreciated" at bounding box center [123, 235] width 13 height 13
checkbox input "true"
click at [135, 308] on div "Receptive participants (free)" at bounding box center [260, 308] width 287 height 15
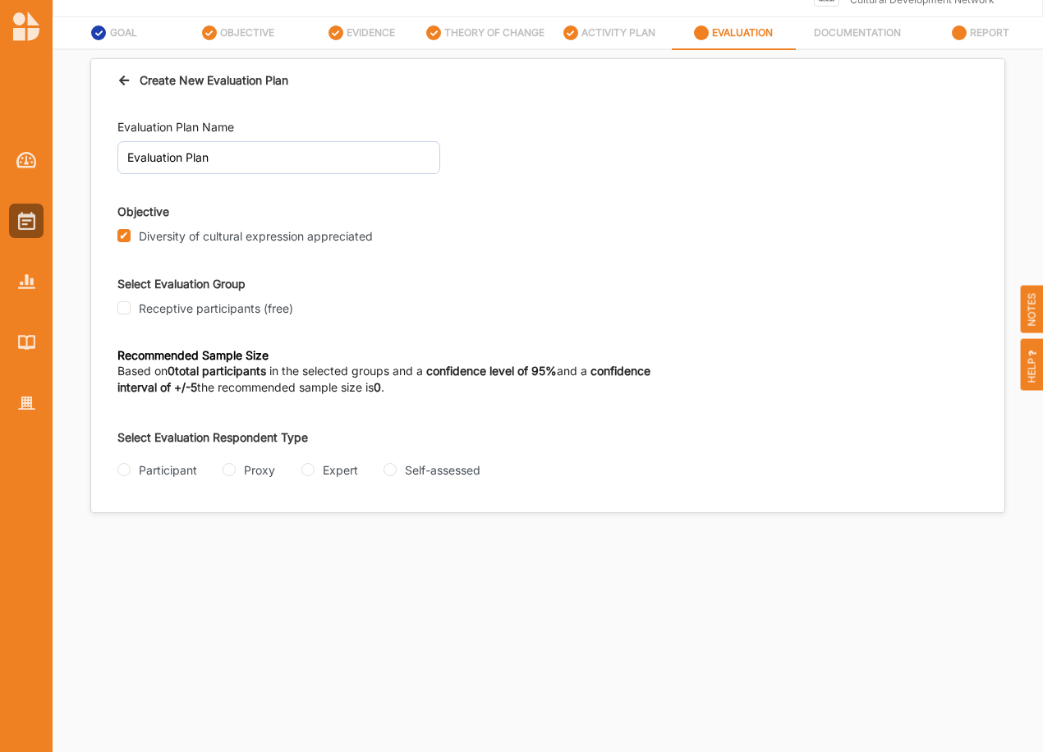
click at [168, 324] on div "Evaluation Plan Name Evaluation Plan Objective Diversity of cultural expression…" at bounding box center [547, 259] width 860 height 311
click at [180, 314] on label "Receptive participants (free)" at bounding box center [216, 308] width 154 height 15
click at [131, 314] on input "Receptive participants (free)" at bounding box center [123, 307] width 13 height 13
checkbox input "true"
click at [123, 470] on input "Participant" at bounding box center [123, 469] width 13 height 13
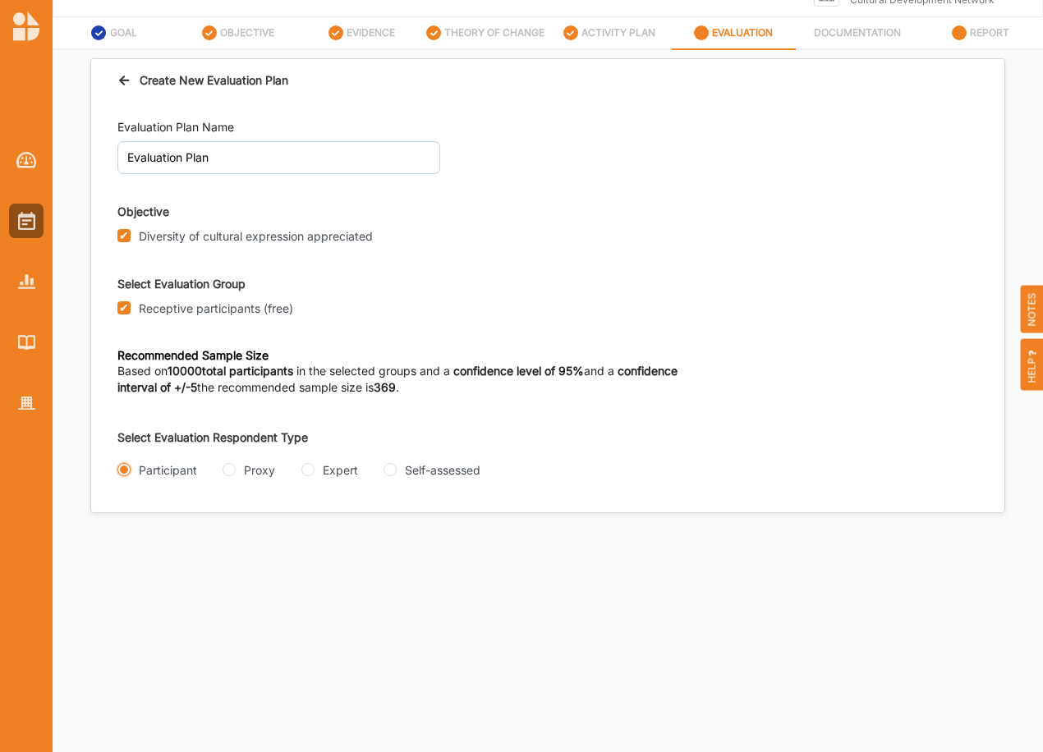
radio input "true"
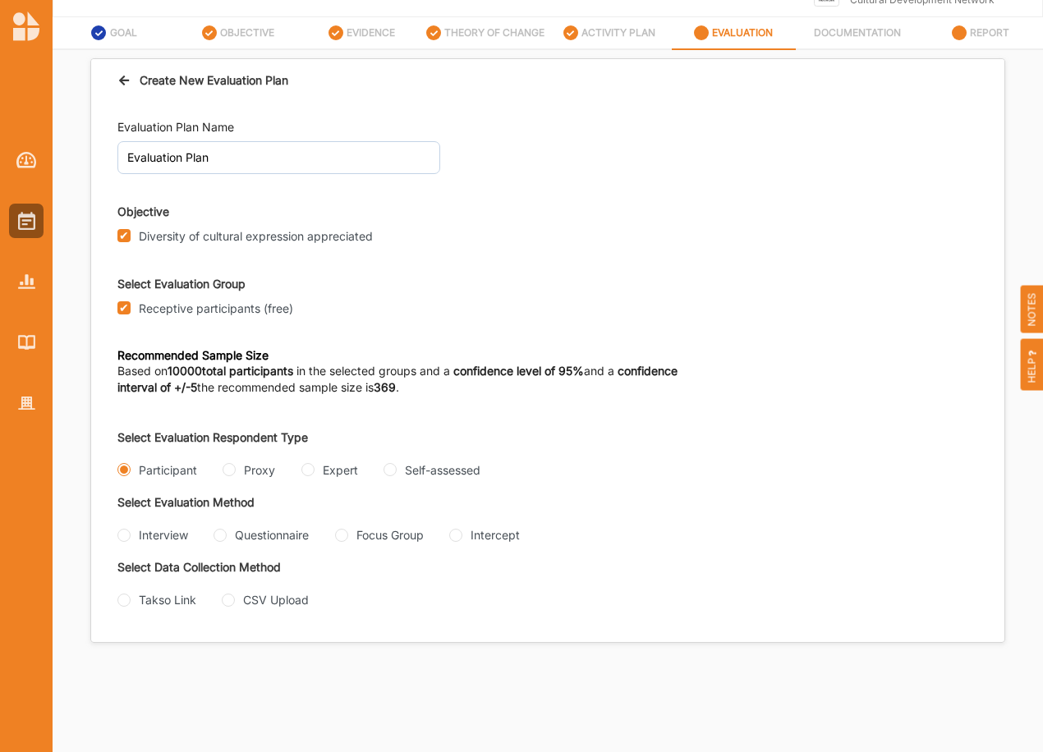
click at [449, 543] on div "Intercept" at bounding box center [484, 534] width 71 height 17
click at [449, 542] on input "Intercept" at bounding box center [455, 535] width 13 height 13
radio input "true"
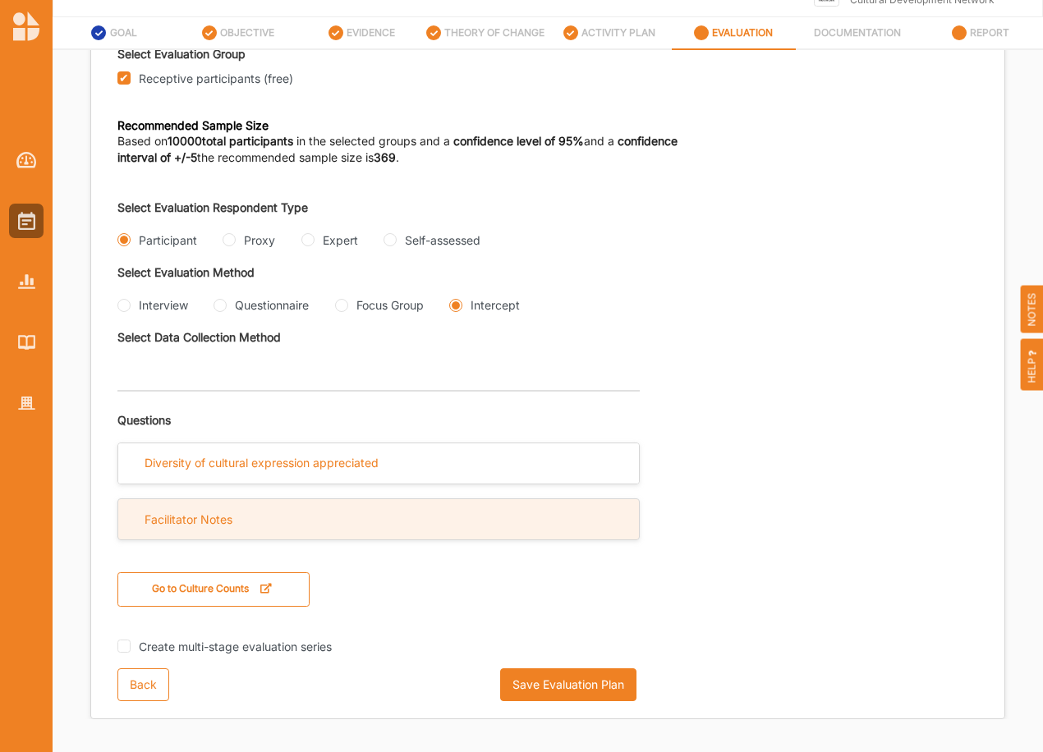
scroll to position [249, 0]
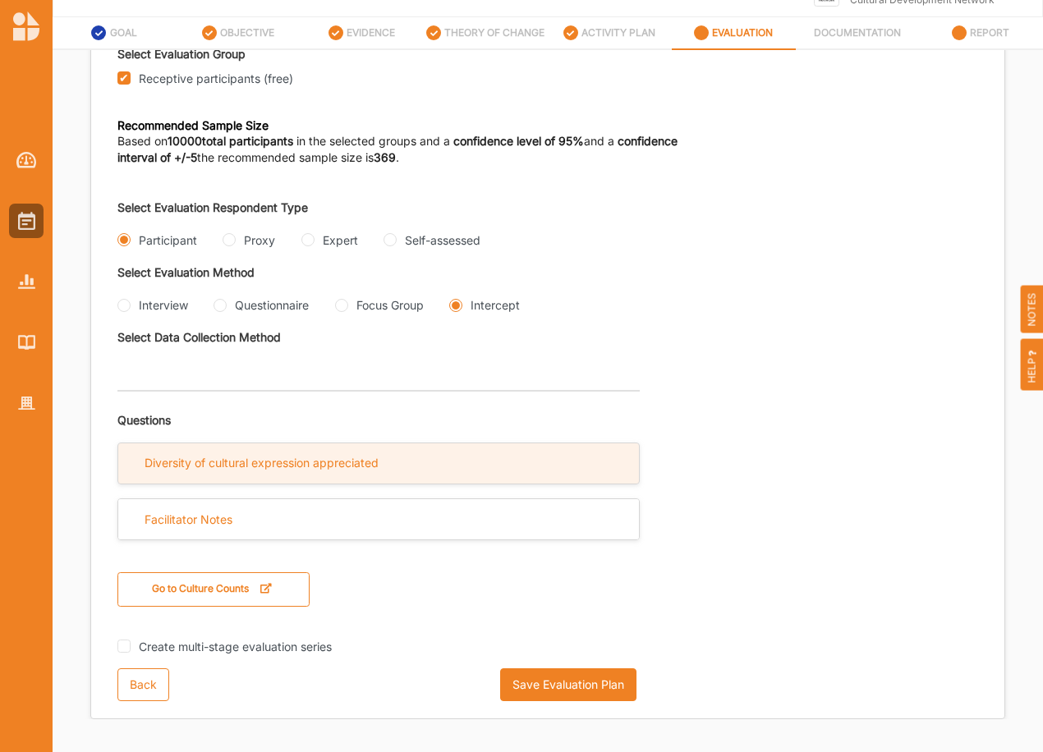
click at [321, 465] on div "Diversity of cultural expression appreciated" at bounding box center [261, 463] width 234 height 15
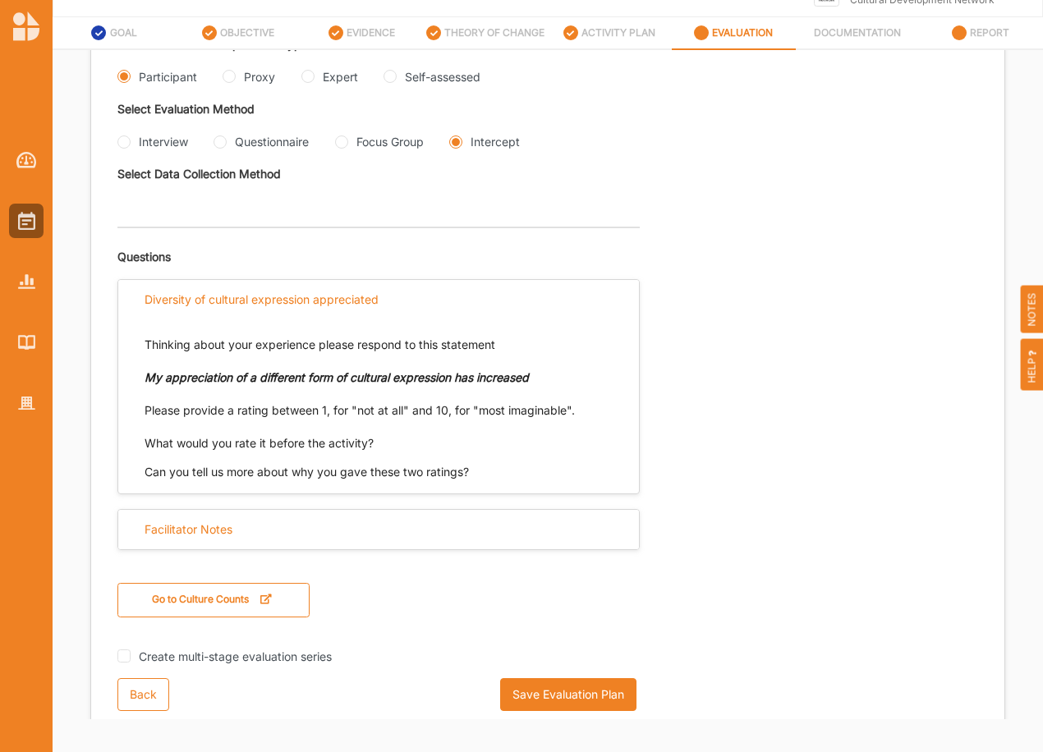
scroll to position [413, 0]
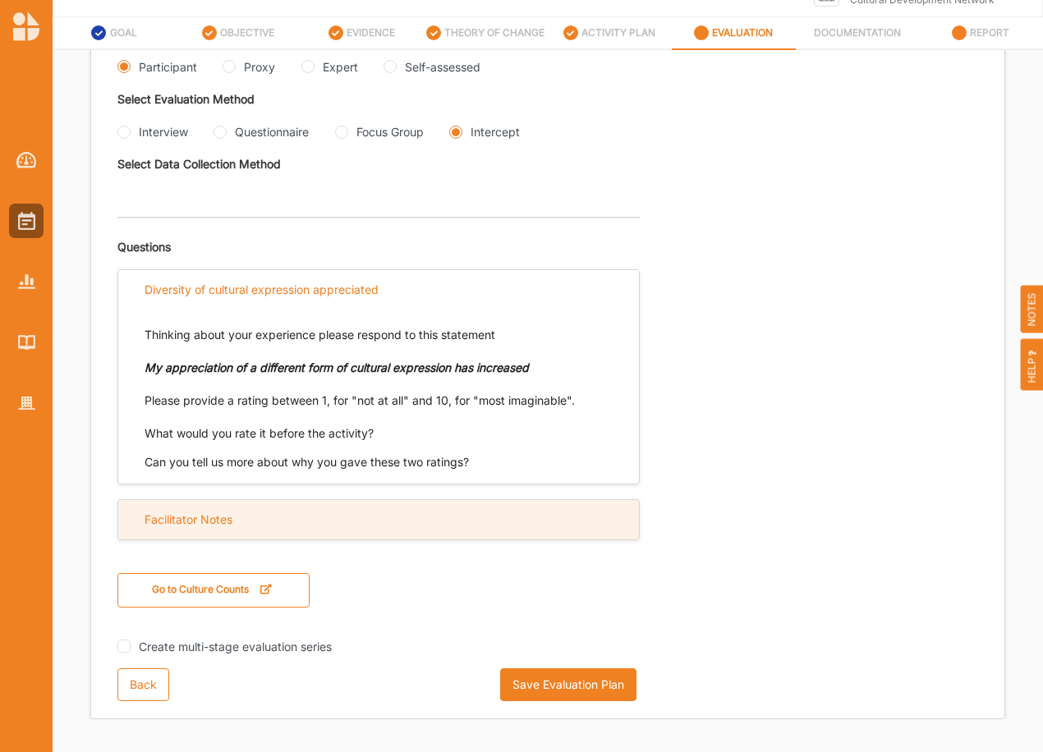
click at [433, 520] on div "Facilitator Notes" at bounding box center [378, 520] width 521 height 40
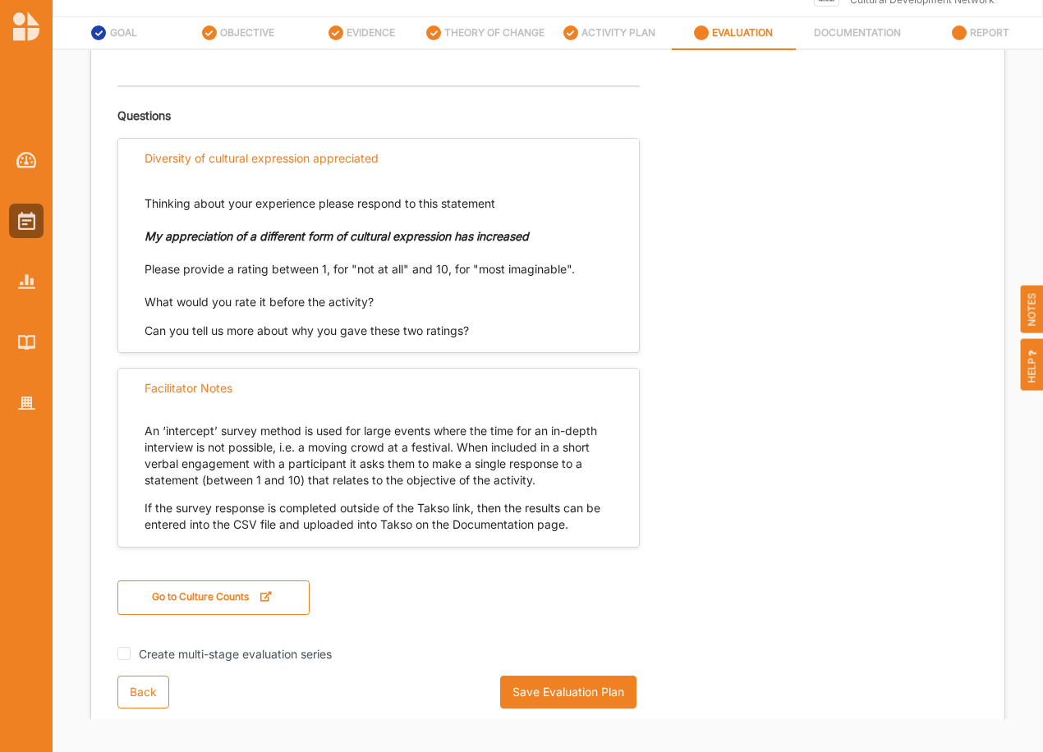
scroll to position [562, 0]
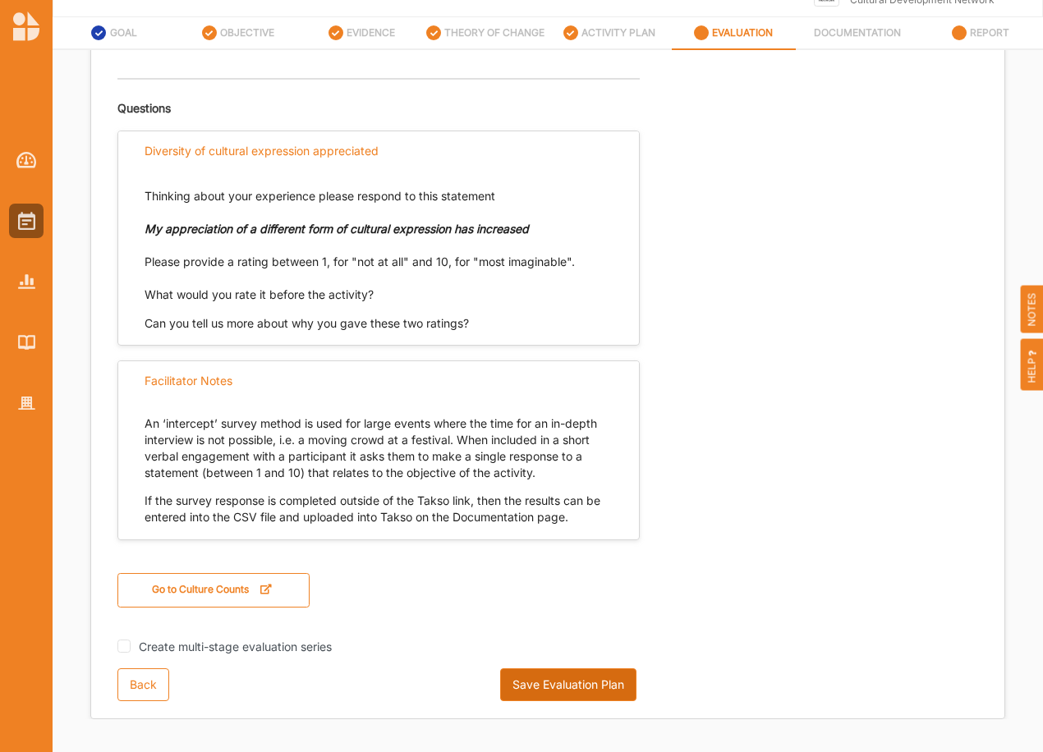
click at [612, 682] on button "Save Evaluation Plan" at bounding box center [568, 684] width 136 height 33
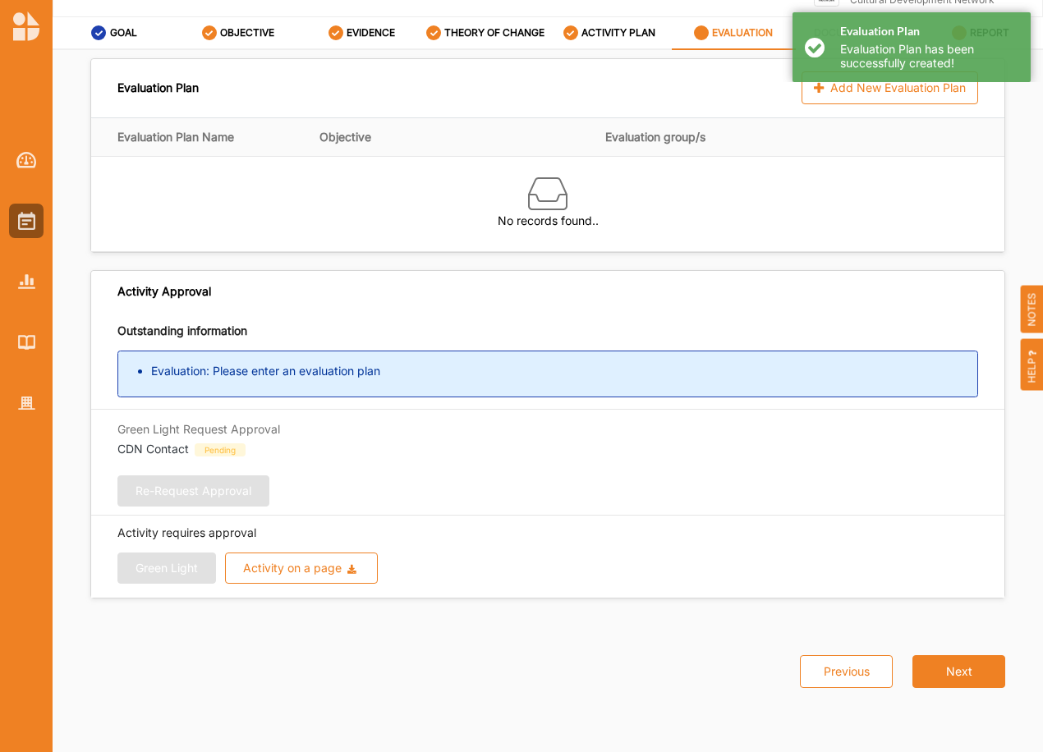
scroll to position [0, 0]
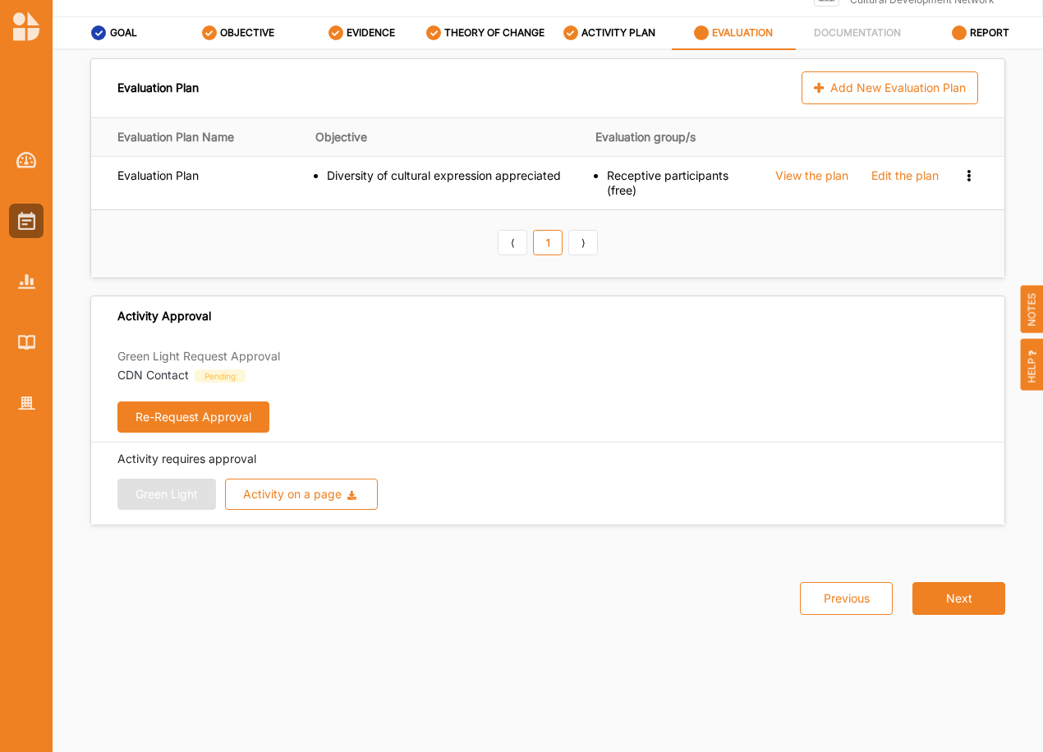
click at [166, 410] on button "Re-Request Approval" at bounding box center [193, 416] width 152 height 31
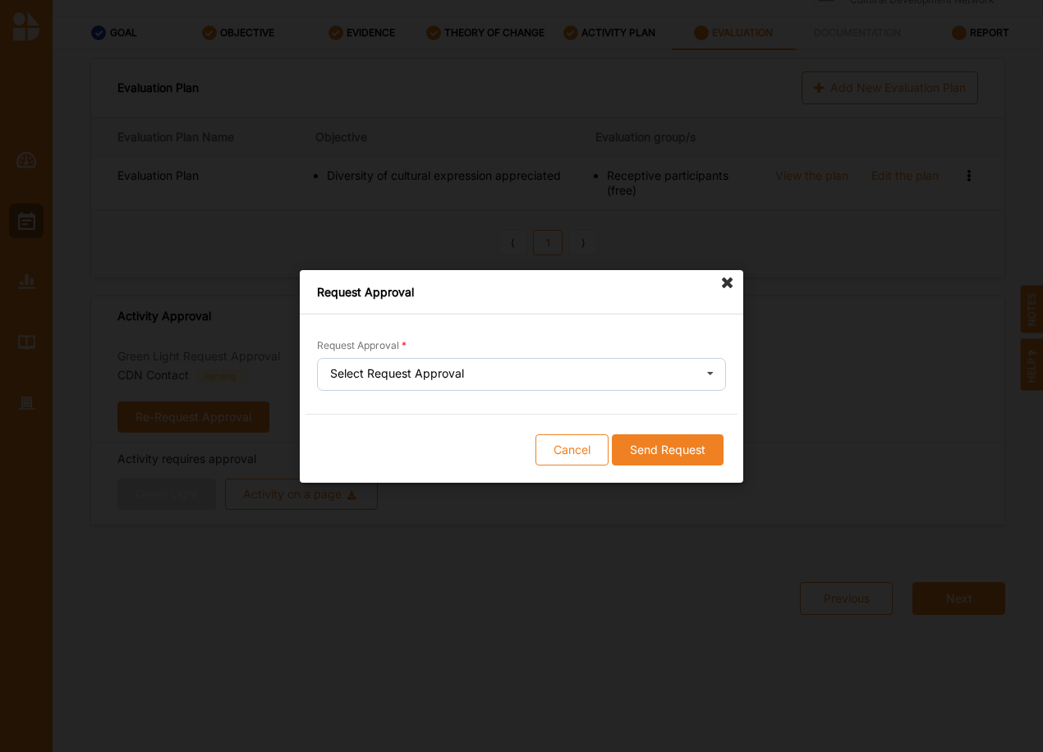
click at [429, 378] on div "Select Request Approval" at bounding box center [397, 373] width 134 height 11
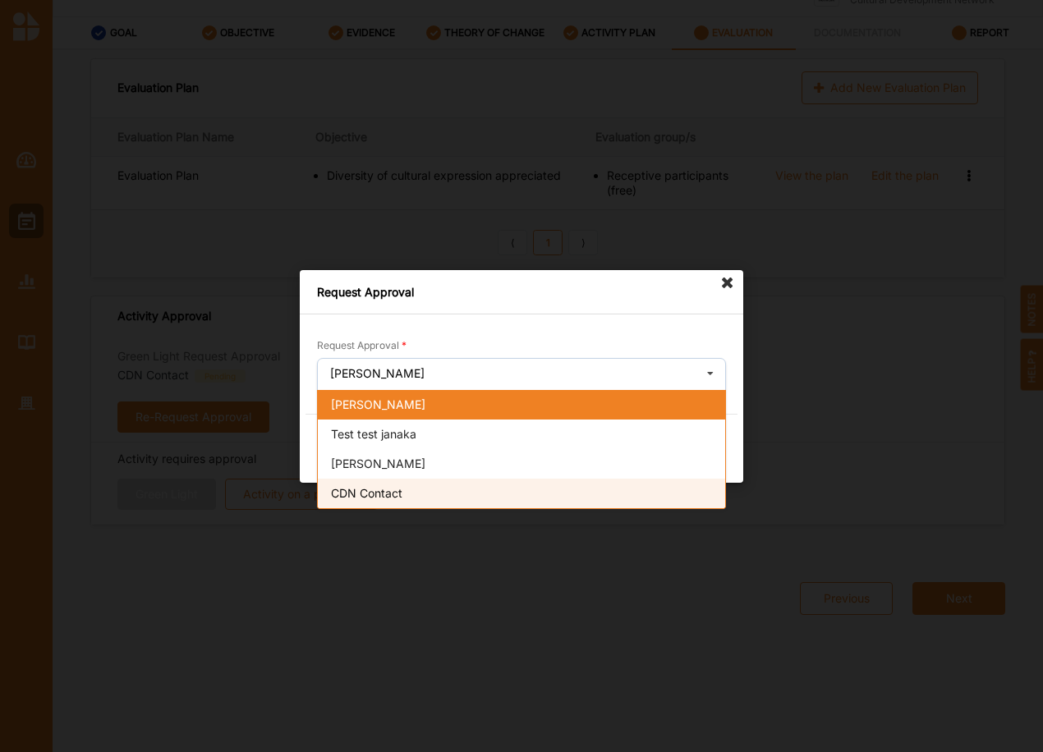
click at [369, 486] on span "CDN Contact" at bounding box center [366, 492] width 71 height 14
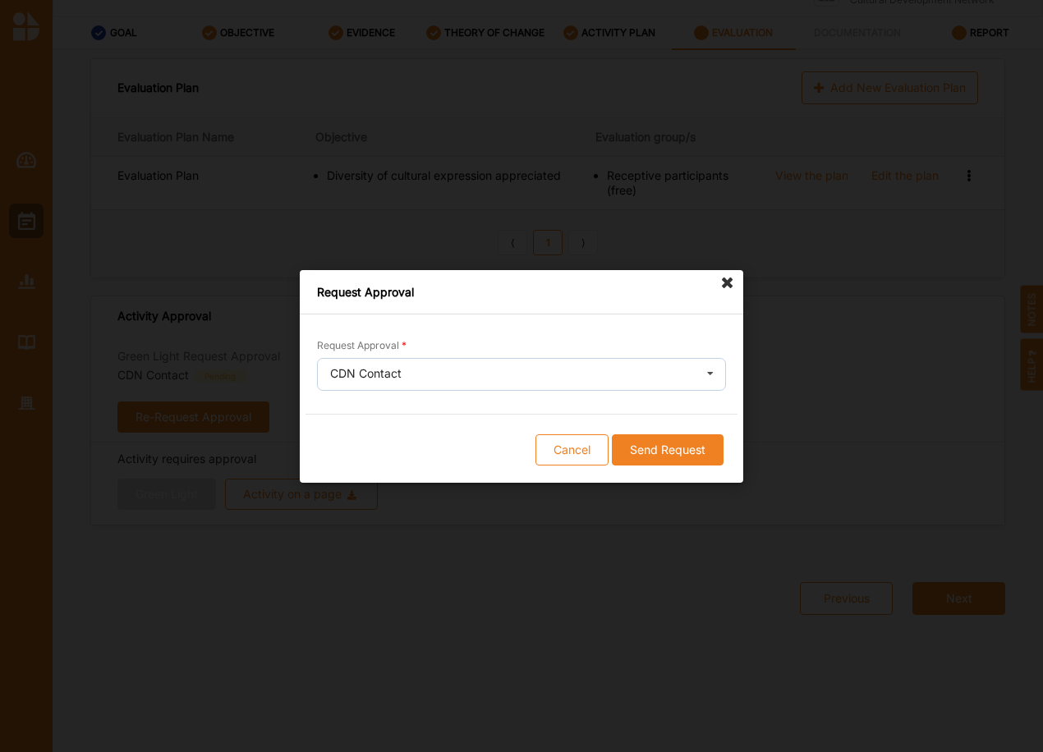
click at [657, 450] on button "Send Request" at bounding box center [668, 448] width 112 height 31
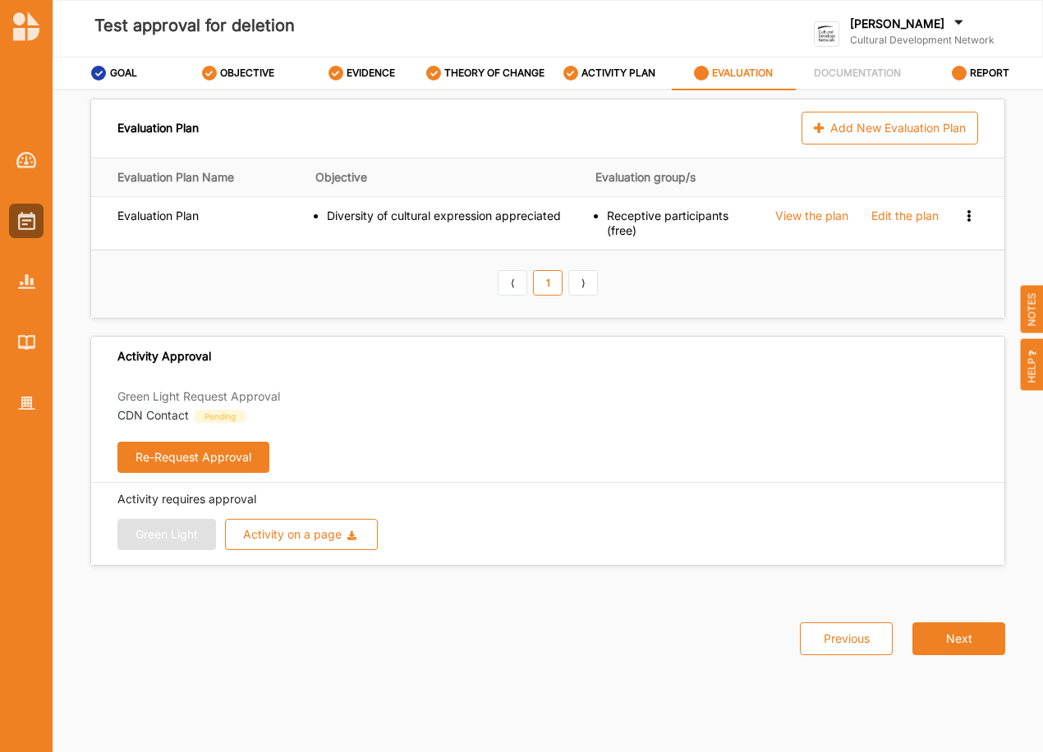
click at [177, 464] on button "Re-Request Approval" at bounding box center [193, 457] width 152 height 31
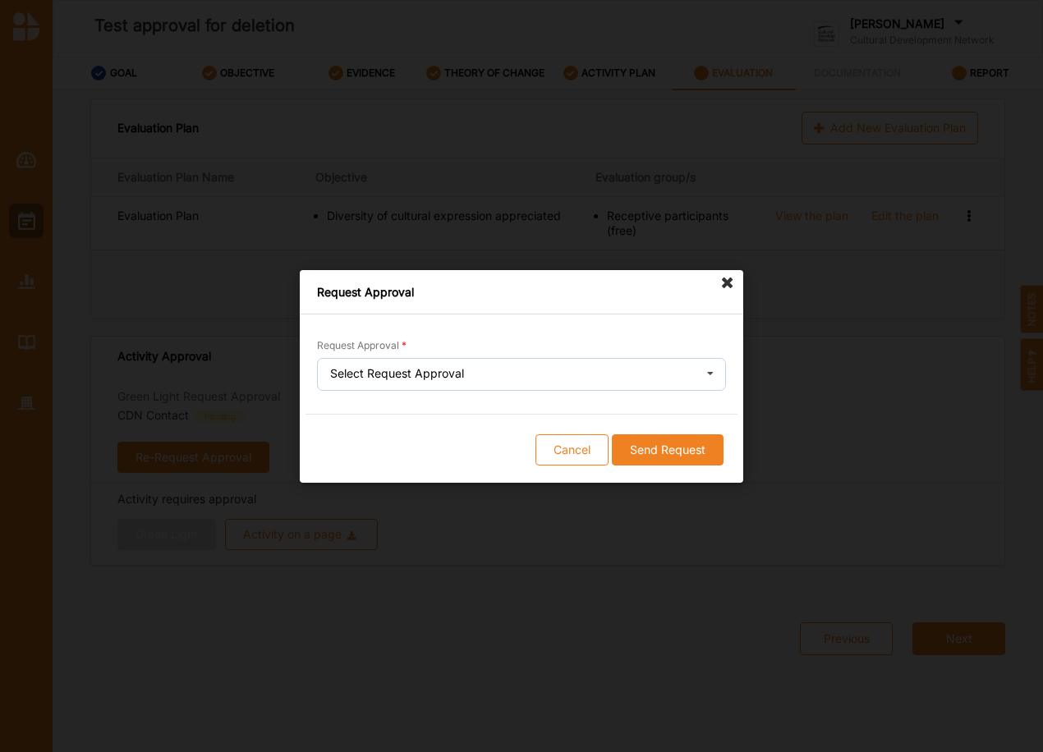
click at [707, 369] on icon at bounding box center [710, 375] width 25 height 33
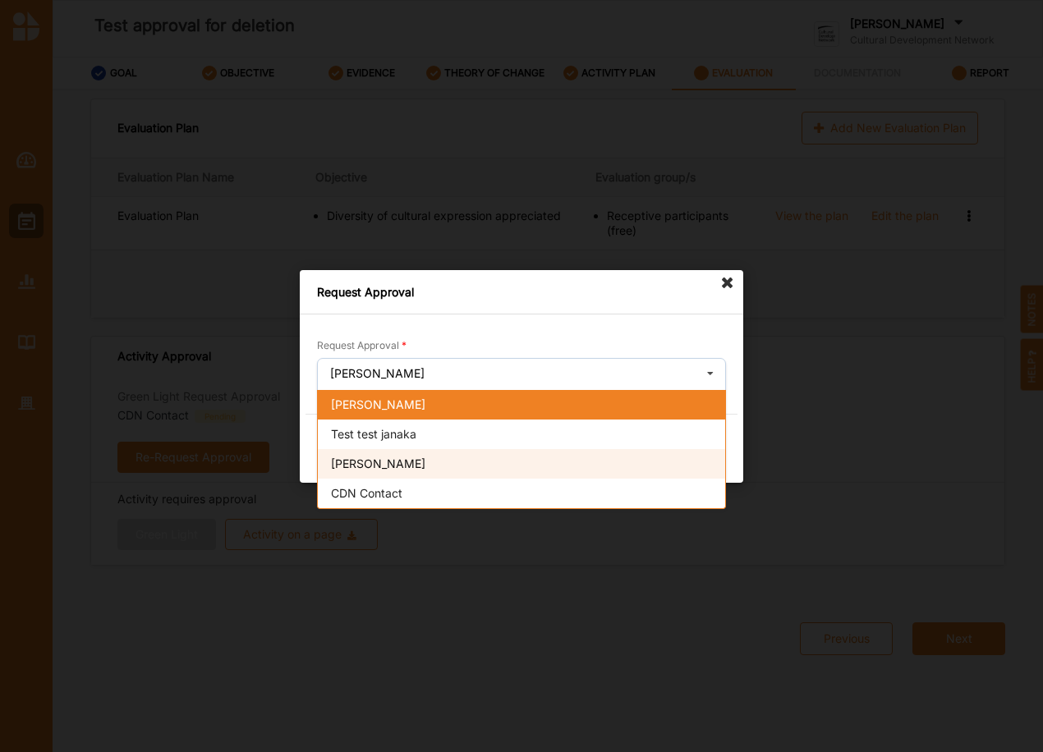
click at [383, 462] on span "[PERSON_NAME]" at bounding box center [378, 463] width 94 height 14
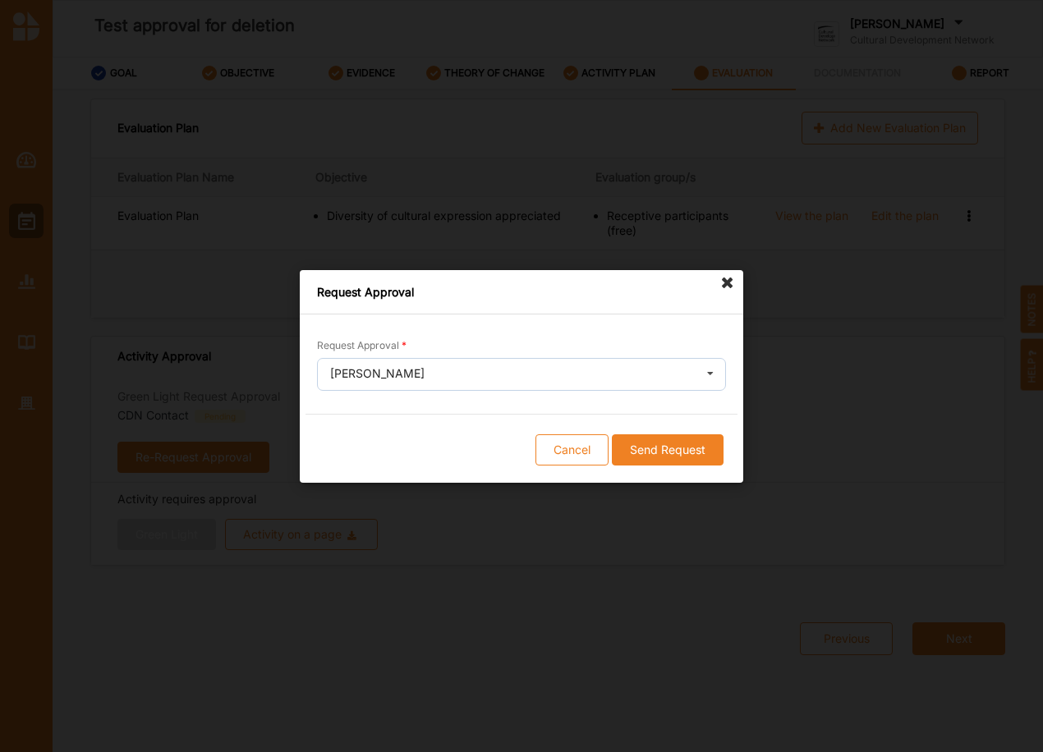
click at [667, 460] on button "Send Request" at bounding box center [668, 448] width 112 height 31
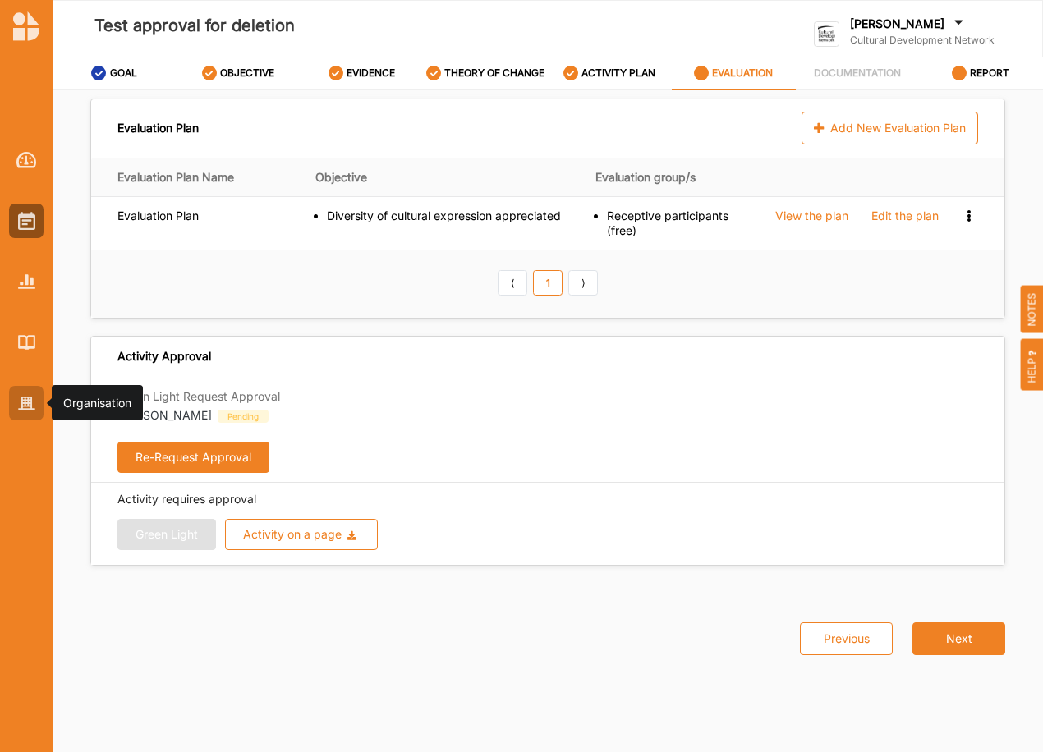
click at [23, 397] on img at bounding box center [26, 404] width 17 height 14
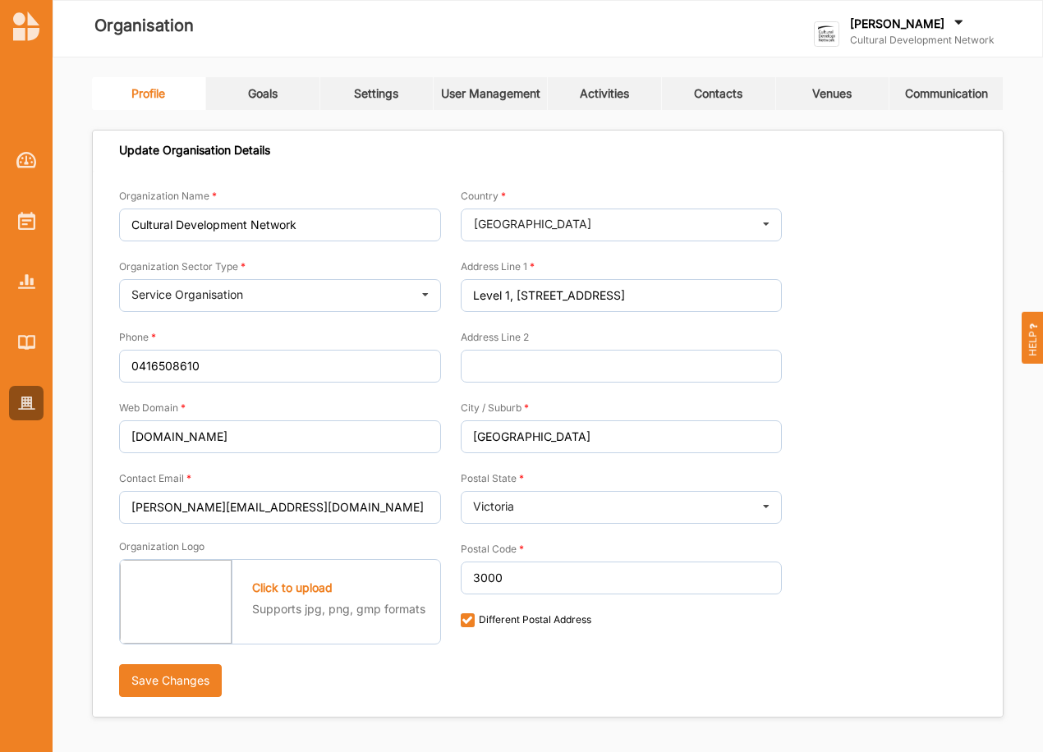
checkbox input "true"
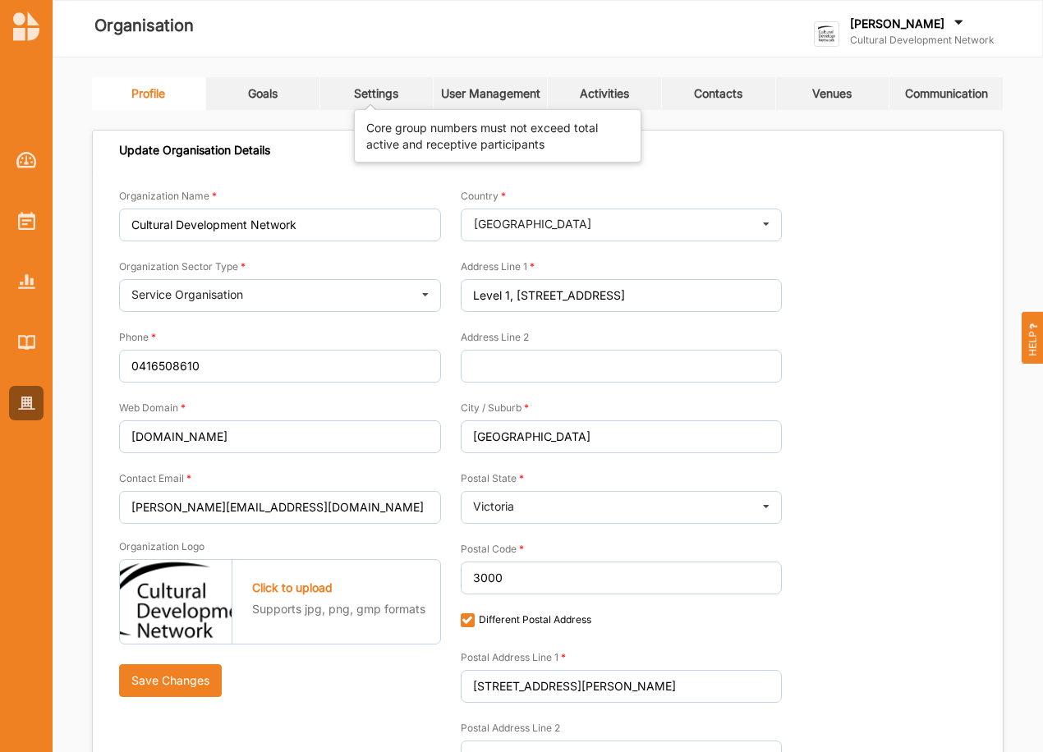
click at [378, 89] on div "Settings" at bounding box center [376, 93] width 44 height 15
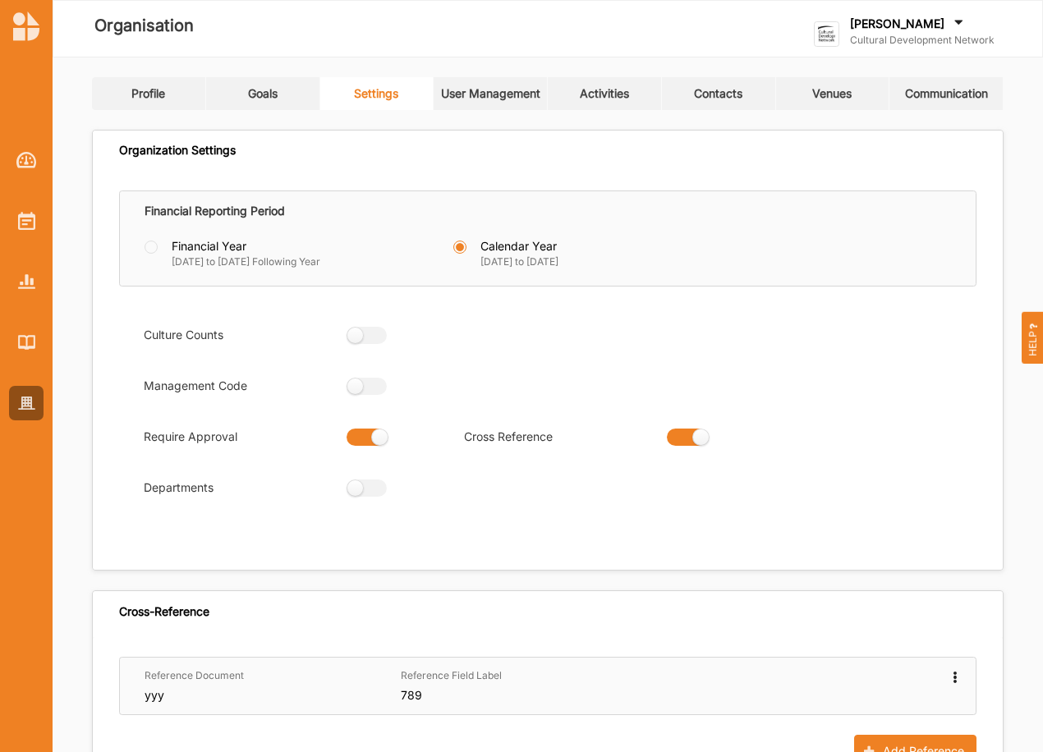
click at [362, 434] on label at bounding box center [361, 437] width 30 height 17
radio input "false"
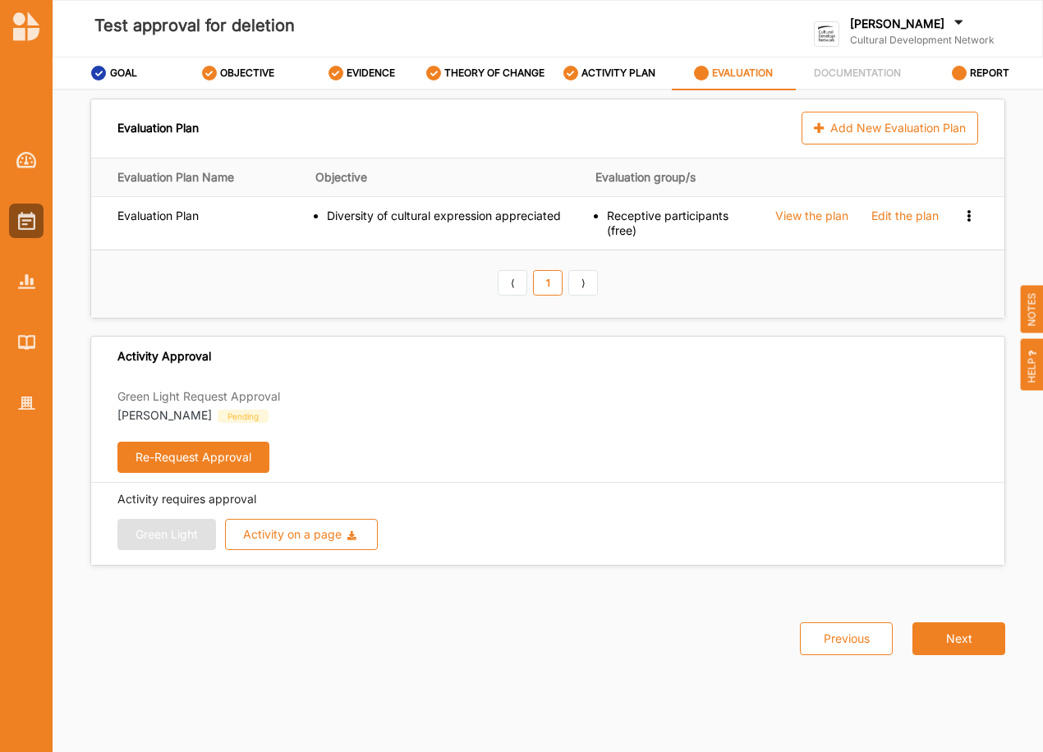
drag, startPoint x: 387, startPoint y: 420, endPoint x: 385, endPoint y: 411, distance: 8.4
click at [387, 416] on div "Green Light Request Approval [PERSON_NAME] Pending" at bounding box center [547, 404] width 860 height 39
click at [307, 539] on div "Activity on a page" at bounding box center [292, 534] width 99 height 11
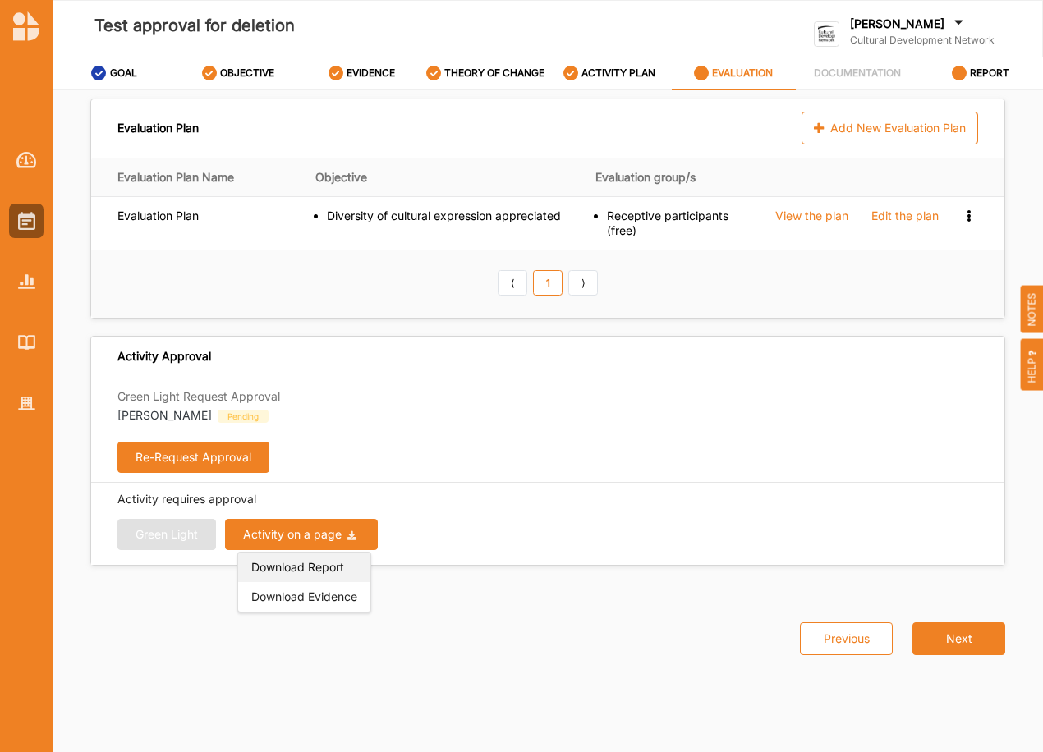
click at [329, 569] on span "Download Report" at bounding box center [297, 567] width 93 height 14
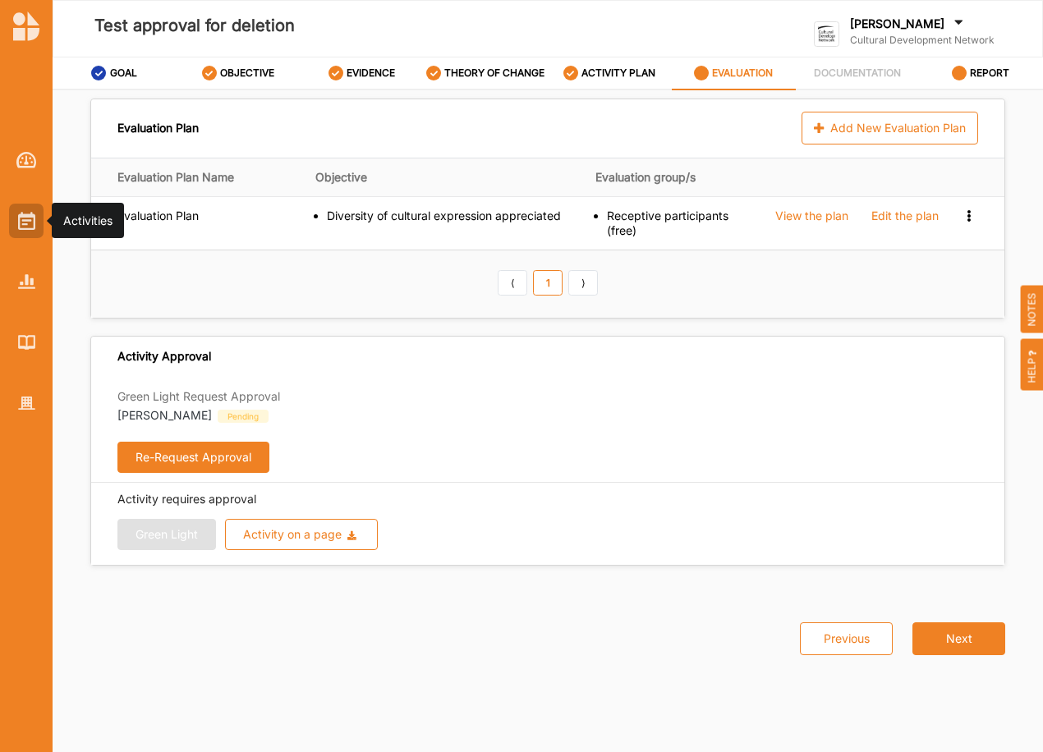
click at [27, 225] on img at bounding box center [26, 221] width 17 height 18
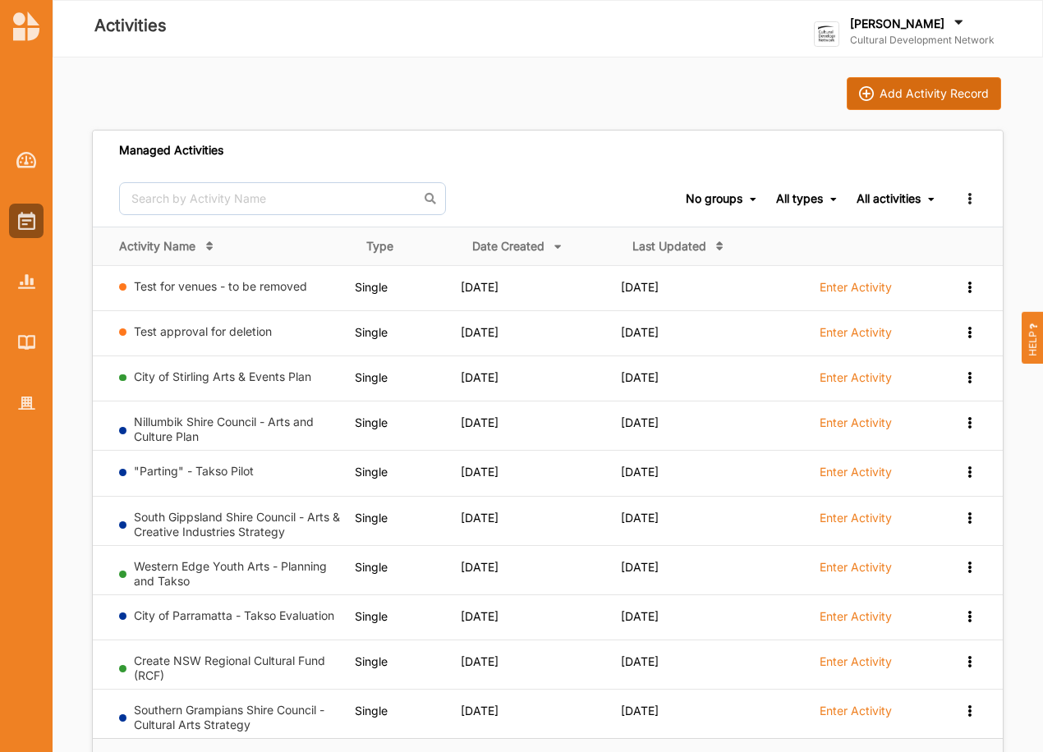
click at [920, 87] on div "Add Activity Record" at bounding box center [933, 93] width 109 height 15
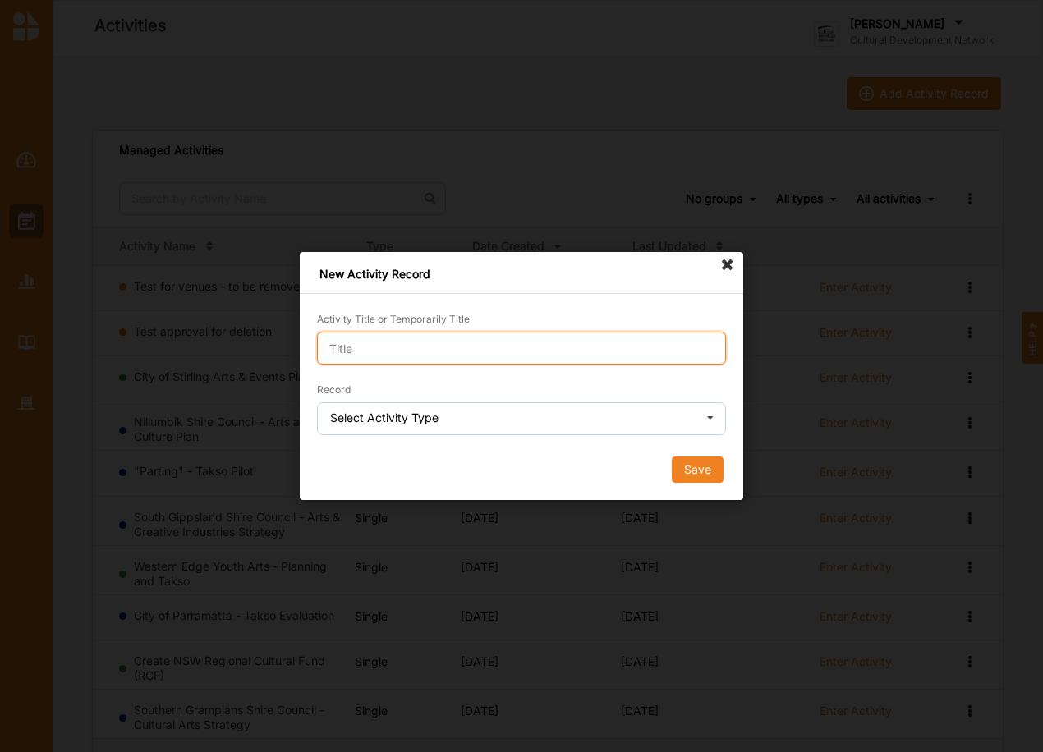
click at [518, 334] on input "Activity Title or Temporarily Title" at bounding box center [521, 348] width 409 height 33
type input "Test Intercept activity - remove"
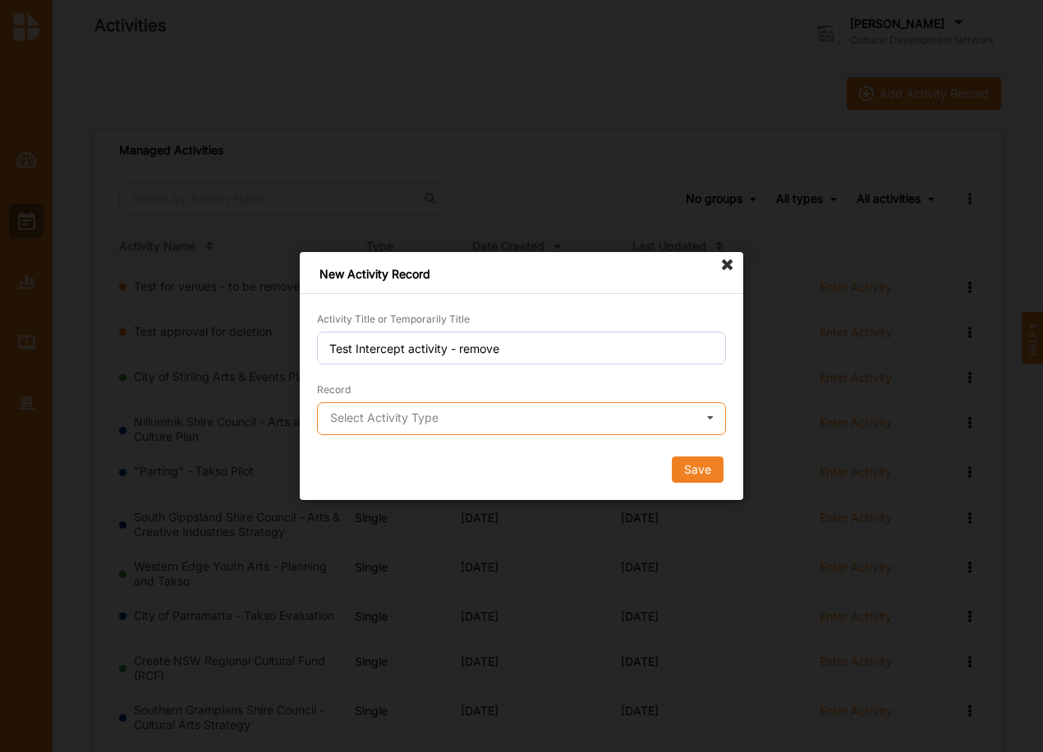
click at [534, 423] on input "text" at bounding box center [522, 419] width 407 height 33
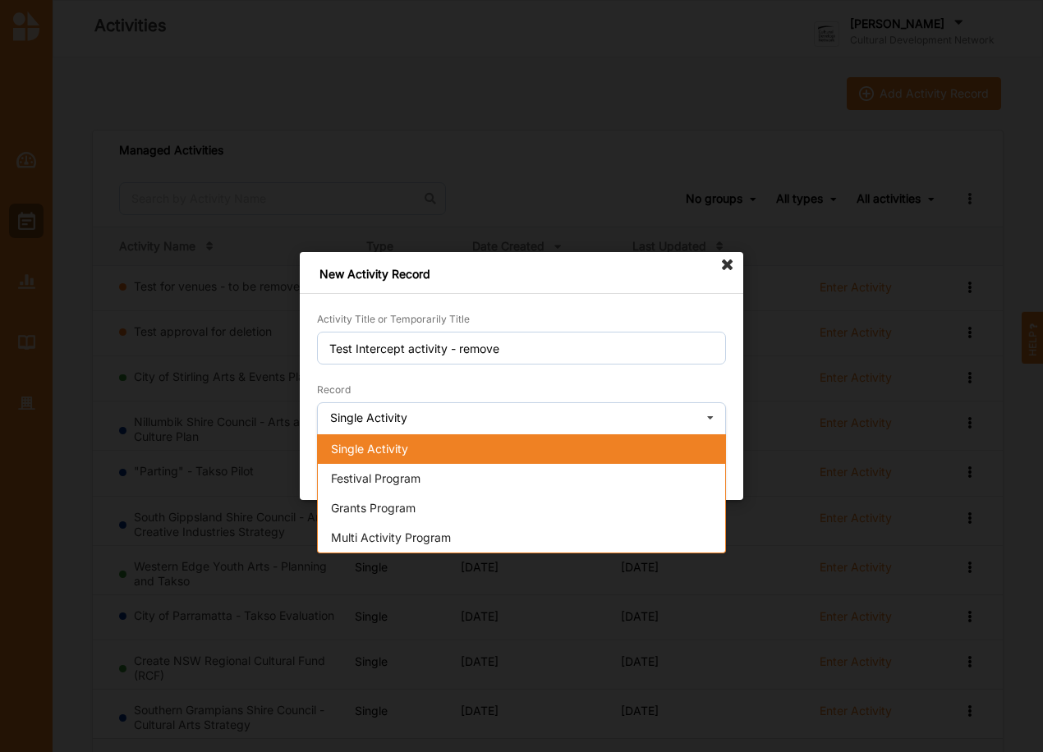
click at [419, 456] on div "Single Activity" at bounding box center [521, 449] width 407 height 30
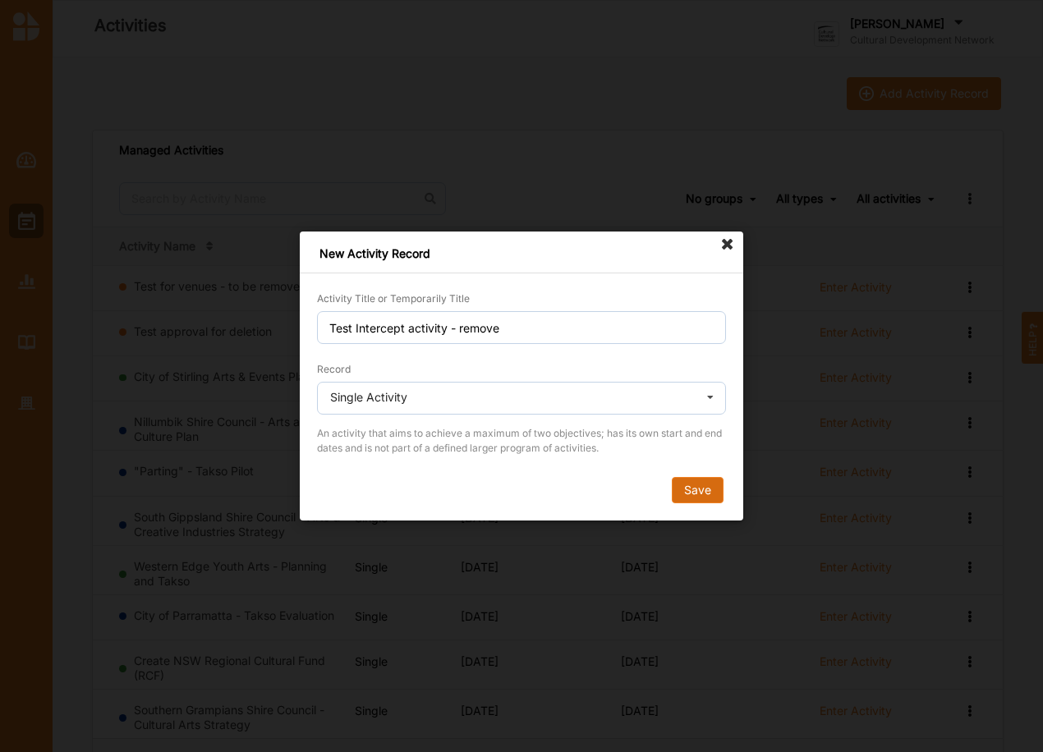
click at [699, 483] on button "Save" at bounding box center [698, 490] width 52 height 26
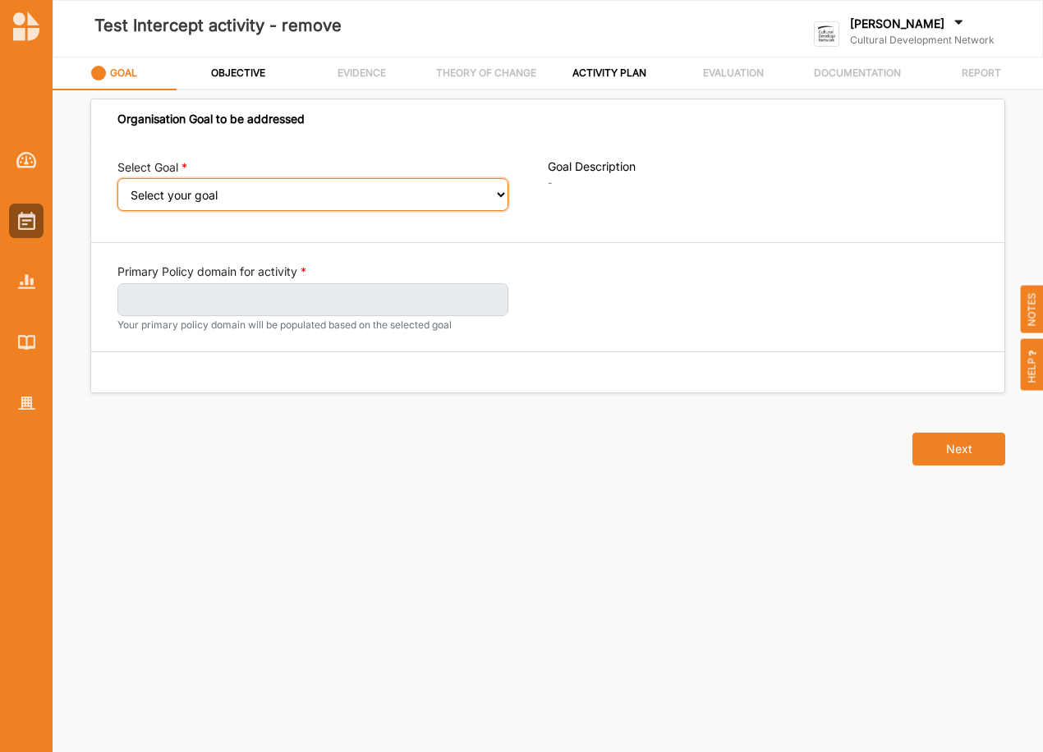
click at [271, 200] on select "Select your goal A culturally rich and vibrant [GEOGRAPHIC_DATA]" at bounding box center [312, 194] width 391 height 33
select select "54"
click at [117, 190] on select "Select your goal A culturally rich and vibrant [GEOGRAPHIC_DATA]" at bounding box center [312, 194] width 391 height 33
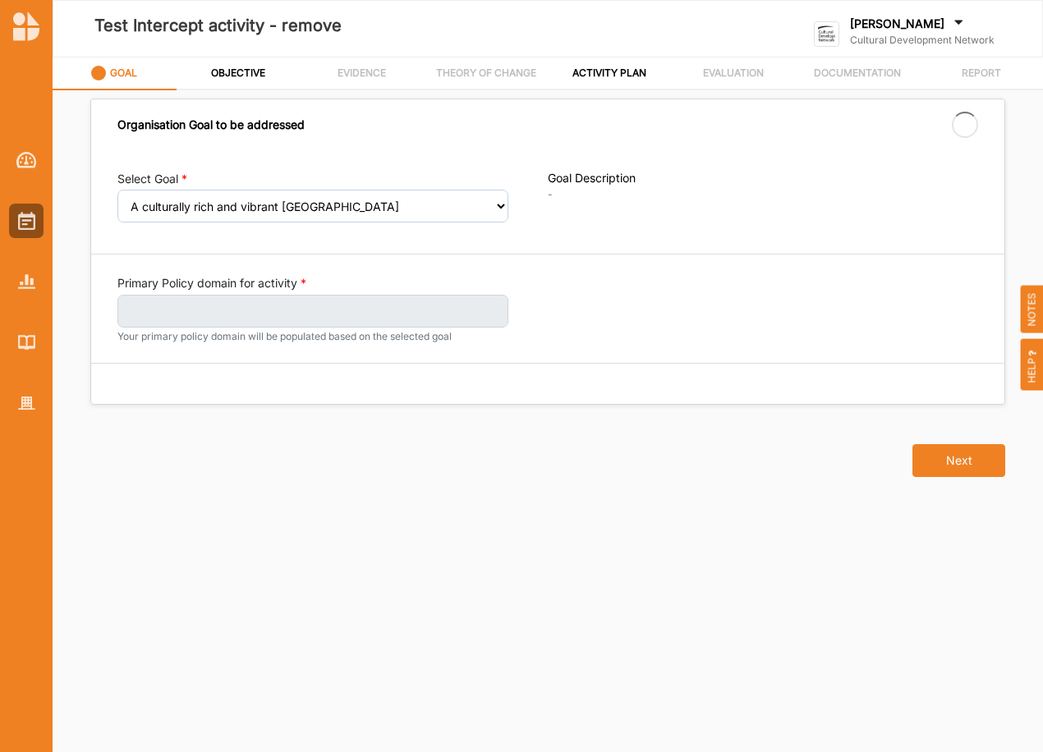
select select "54"
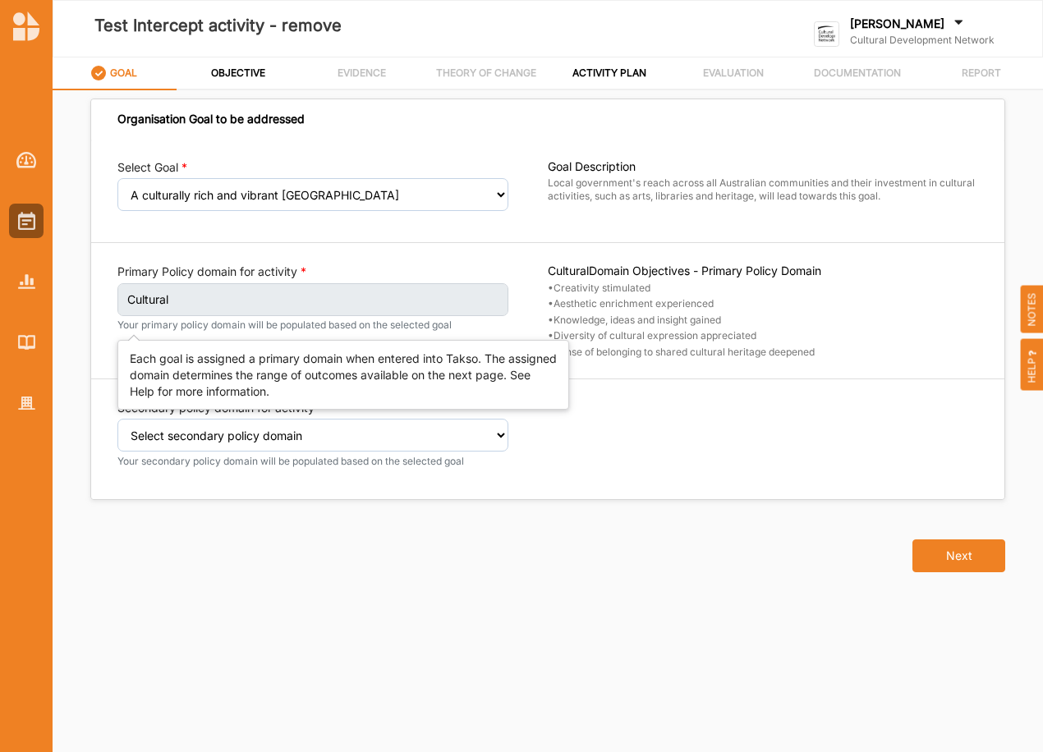
click at [222, 298] on label "Cultural" at bounding box center [312, 299] width 391 height 33
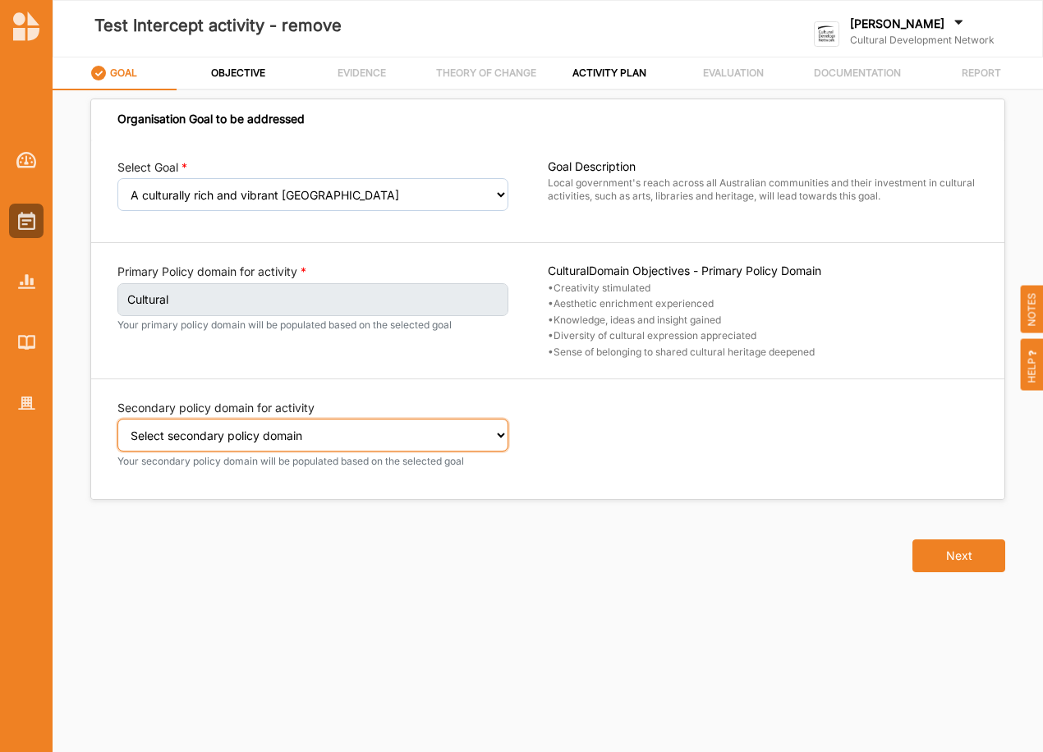
click at [296, 447] on select "Select secondary policy domain No second domain for this activity Social Econom…" at bounding box center [312, 435] width 391 height 33
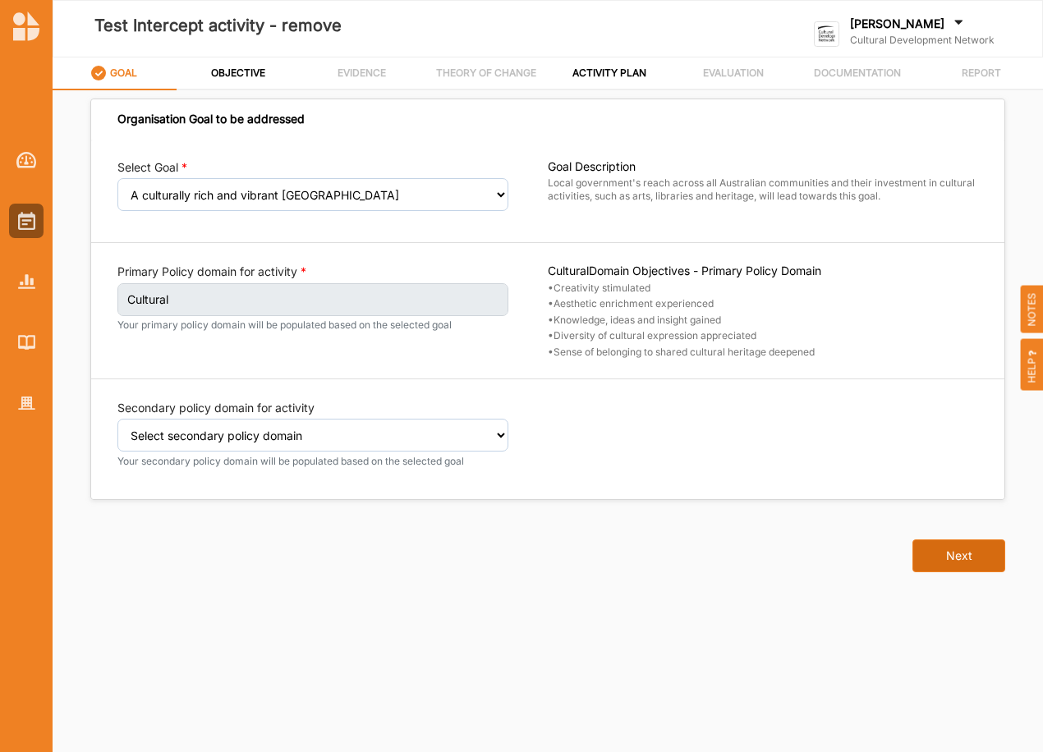
click at [952, 559] on button "Next" at bounding box center [958, 555] width 93 height 33
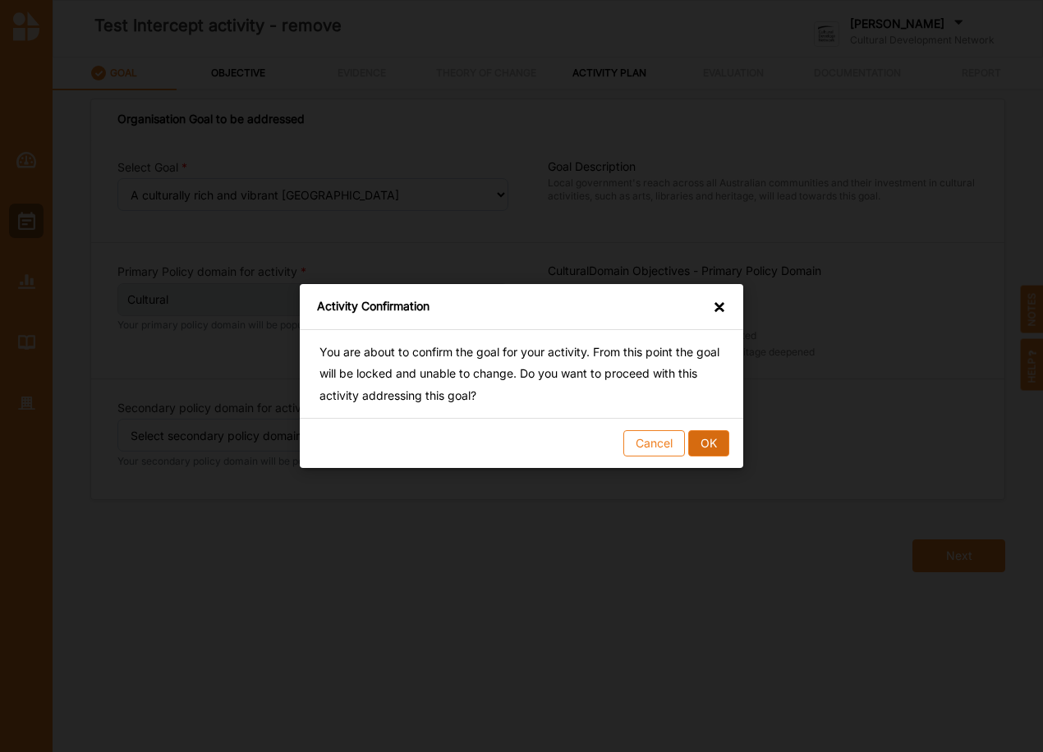
click at [712, 451] on button "OK" at bounding box center [708, 443] width 41 height 26
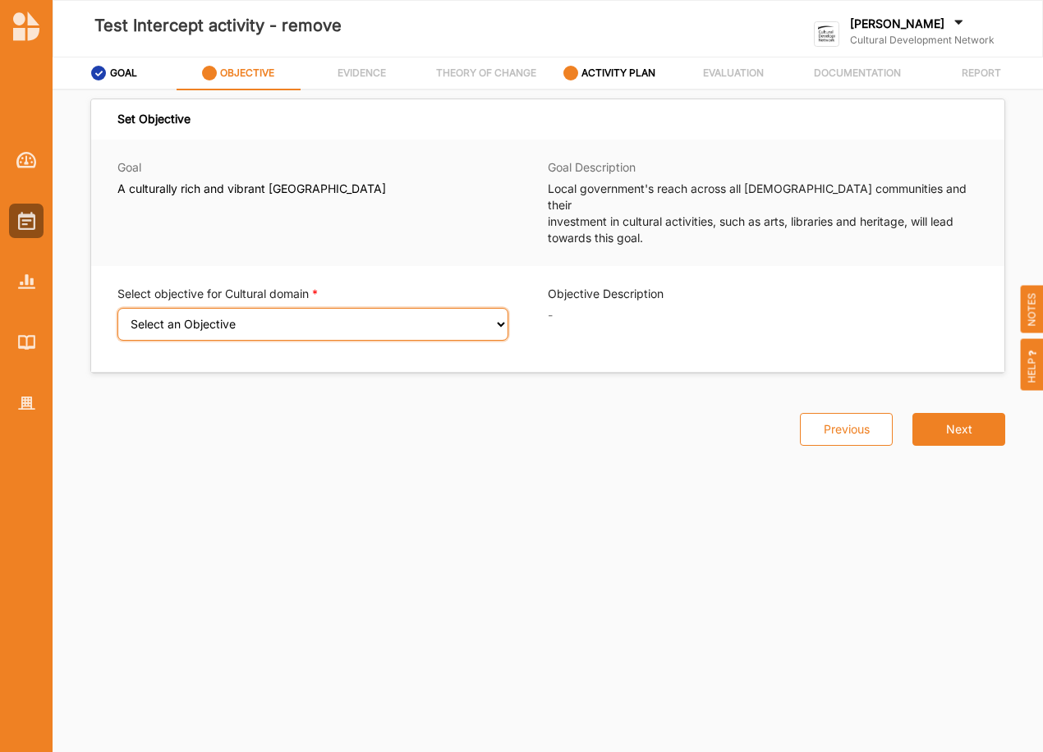
click at [218, 308] on select "Select an Objective Creativity stimulated Aesthetic enrichment experienced Know…" at bounding box center [312, 324] width 391 height 33
select select "4"
click at [117, 308] on select "Select an Objective Creativity stimulated Aesthetic enrichment experienced Know…" at bounding box center [312, 324] width 391 height 33
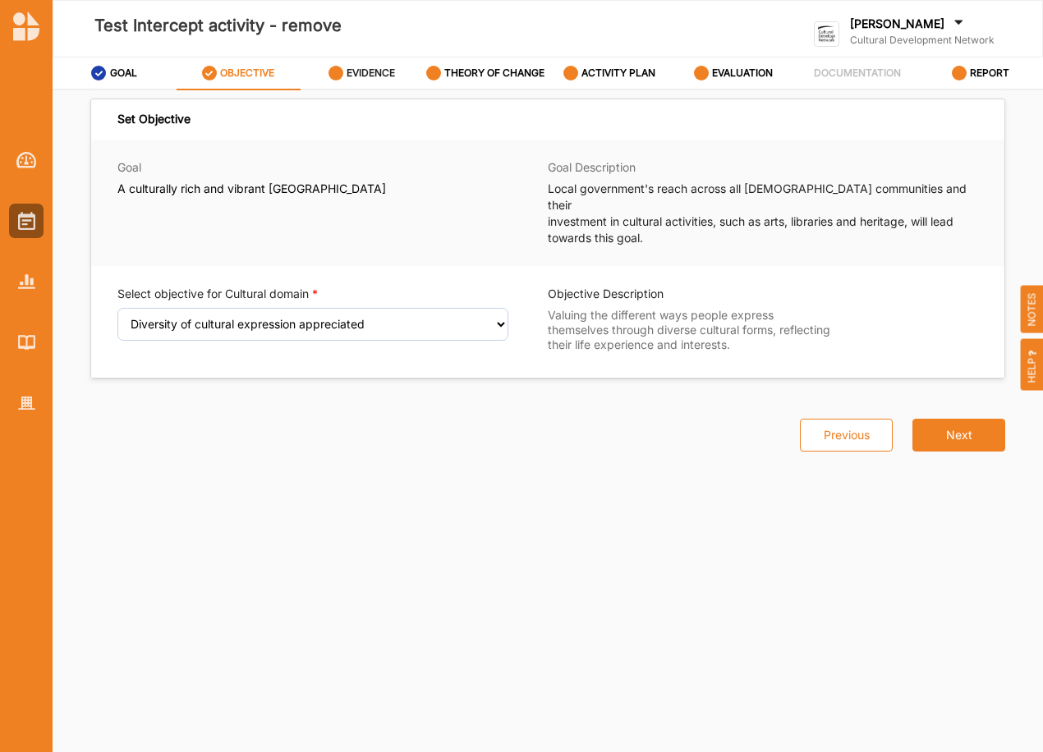
click at [362, 71] on label "EVIDENCE" at bounding box center [370, 73] width 48 height 13
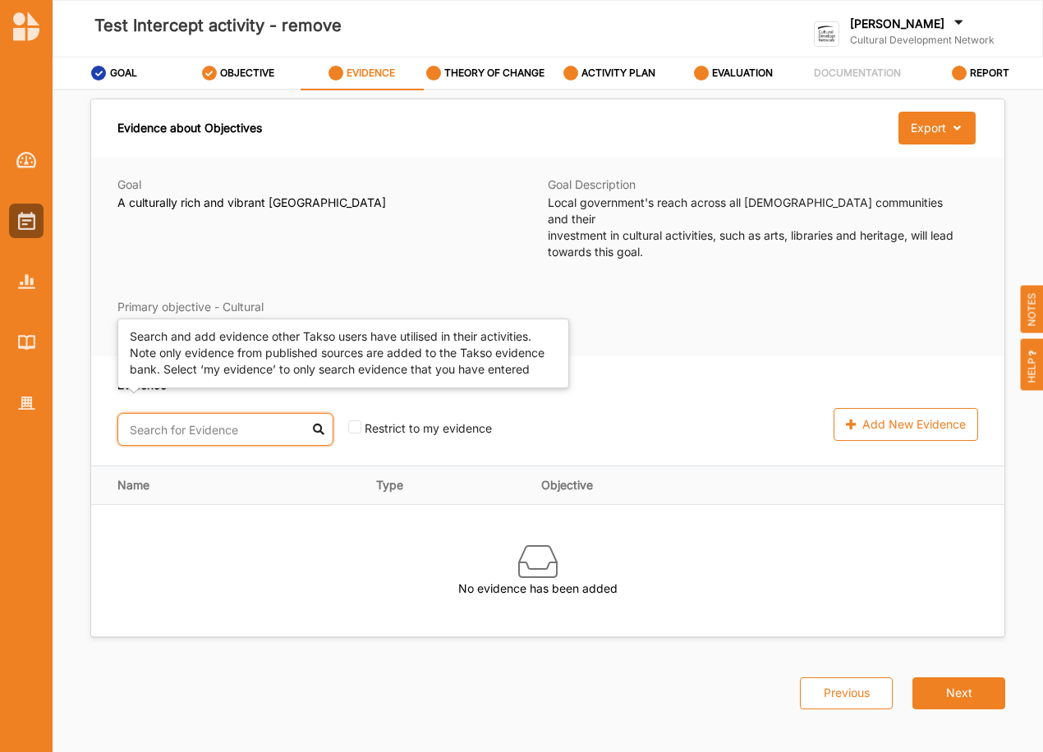
click at [220, 415] on input "text" at bounding box center [225, 429] width 216 height 33
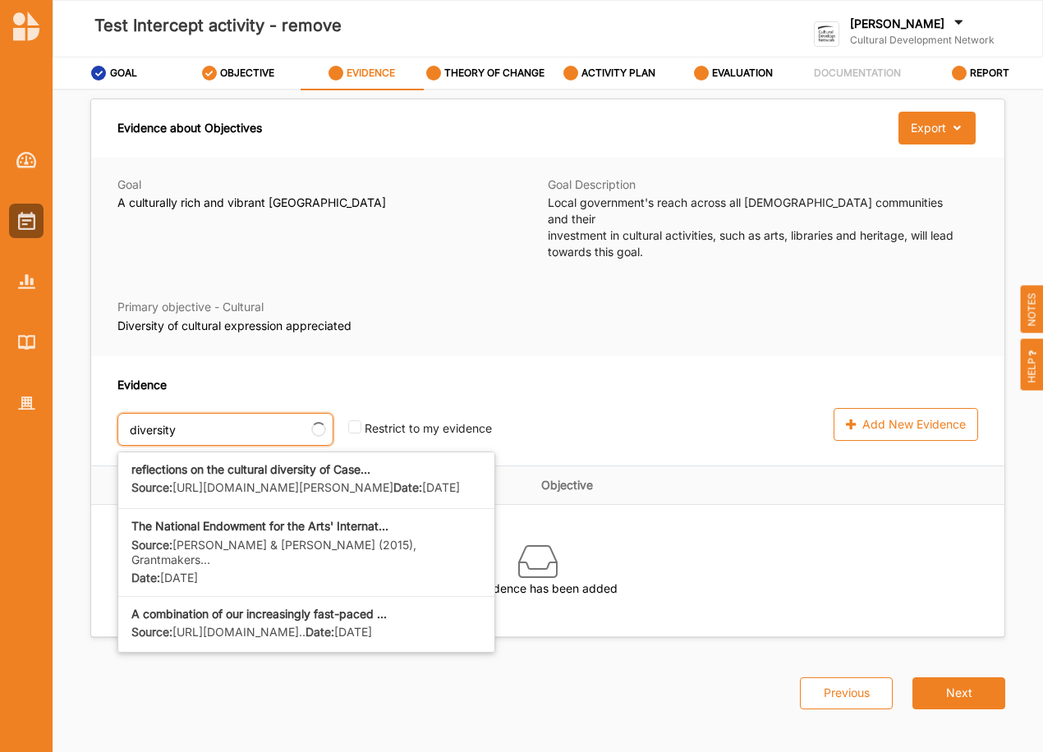
type input "diversity"
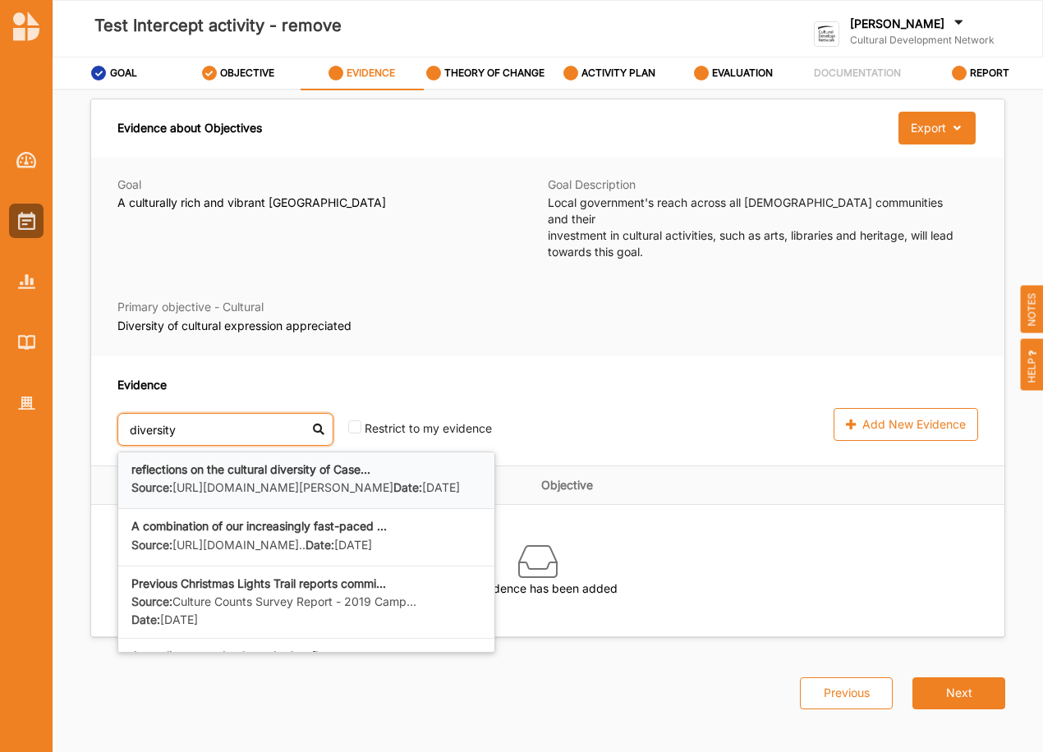
click at [250, 480] on label "Source: [URL][DOMAIN_NAME][PERSON_NAME]" at bounding box center [262, 488] width 262 height 16
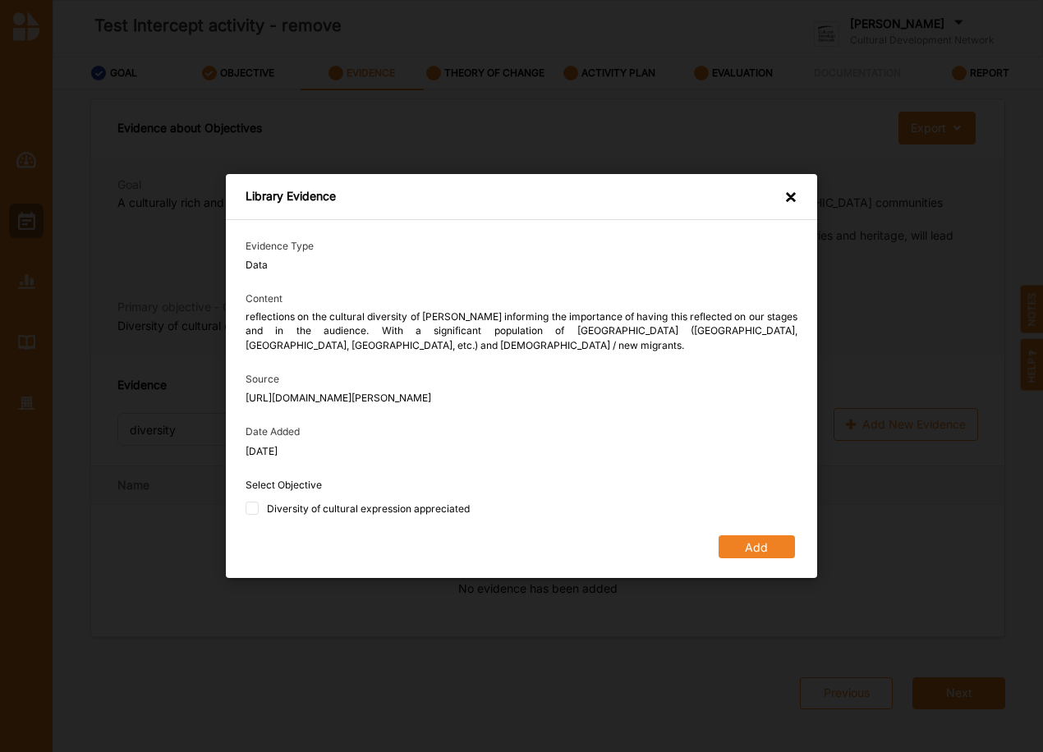
click at [382, 507] on div "Diversity of cultural expression appreciated" at bounding box center [368, 509] width 203 height 14
click at [259, 507] on input "Diversity of cultural expression appreciated" at bounding box center [251, 508] width 13 height 13
checkbox input "true"
click at [757, 558] on div "Evidence Type Data Content reflections on the cultural diversity of [PERSON_NAM…" at bounding box center [521, 399] width 591 height 358
click at [752, 544] on button "Add" at bounding box center [756, 546] width 76 height 23
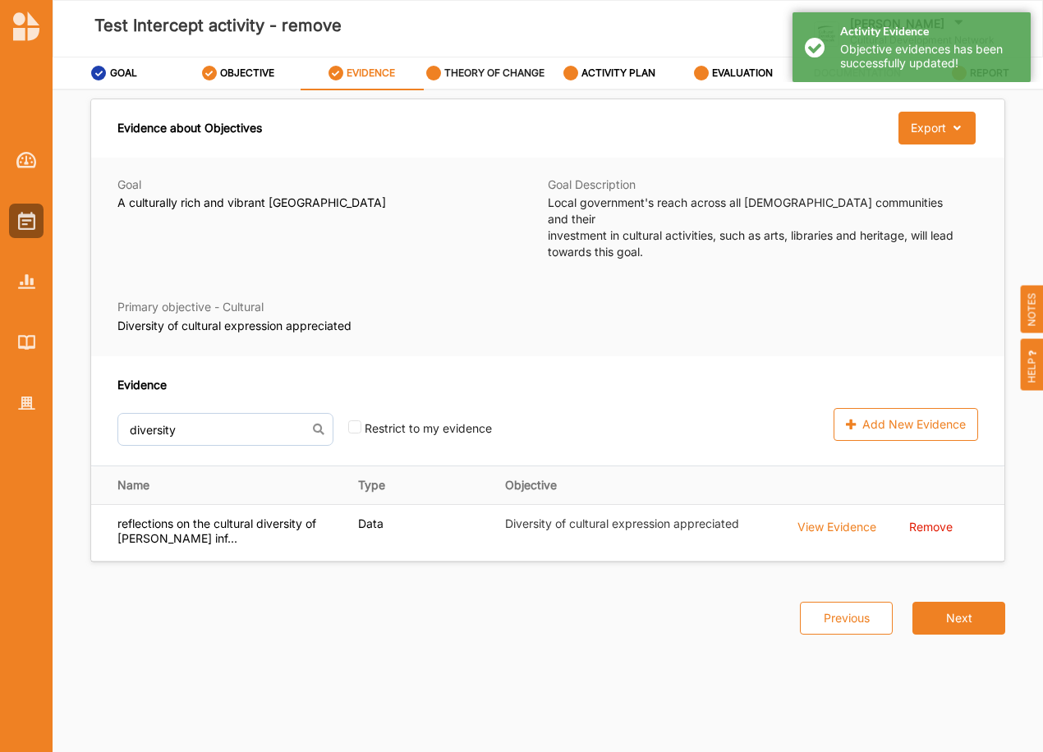
click at [479, 73] on label "THEORY OF CHANGE" at bounding box center [494, 73] width 100 height 13
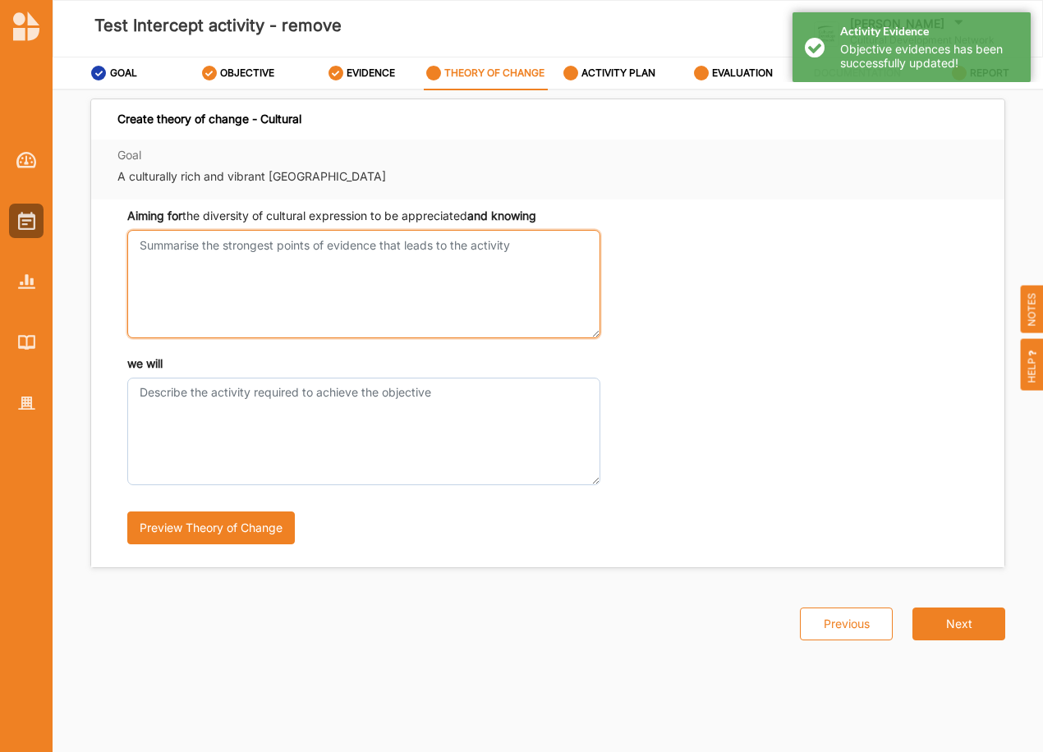
click at [187, 253] on textarea "Aiming for the diversity of cultural expression to be appreciated and knowing" at bounding box center [363, 284] width 473 height 108
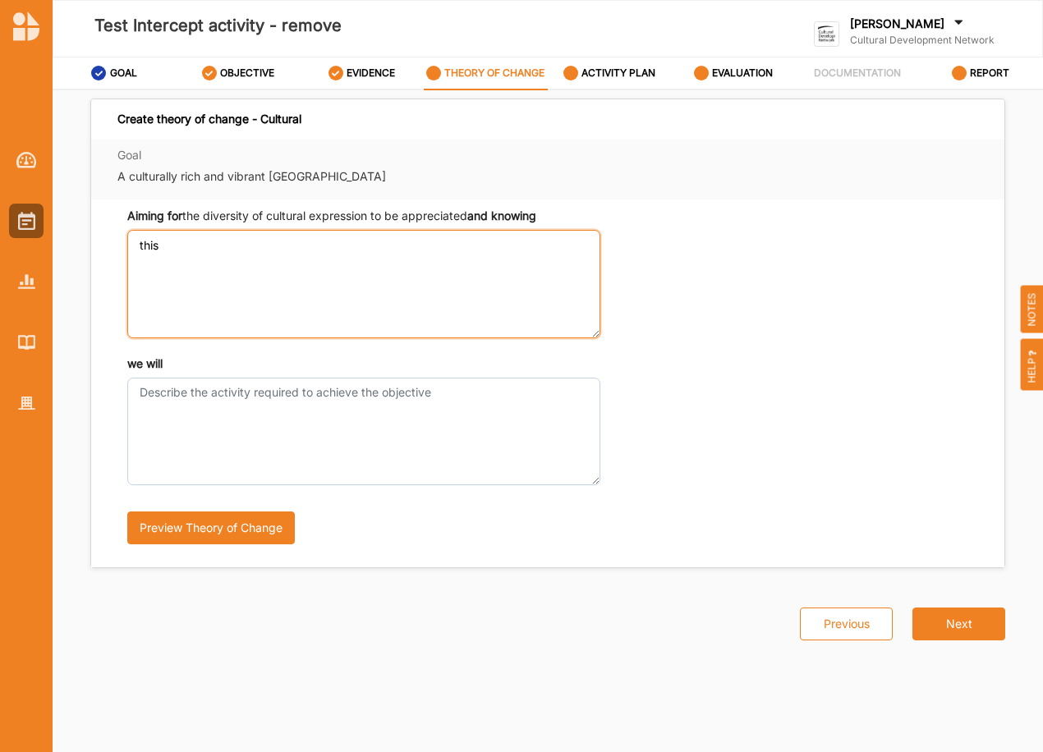
type textarea "this"
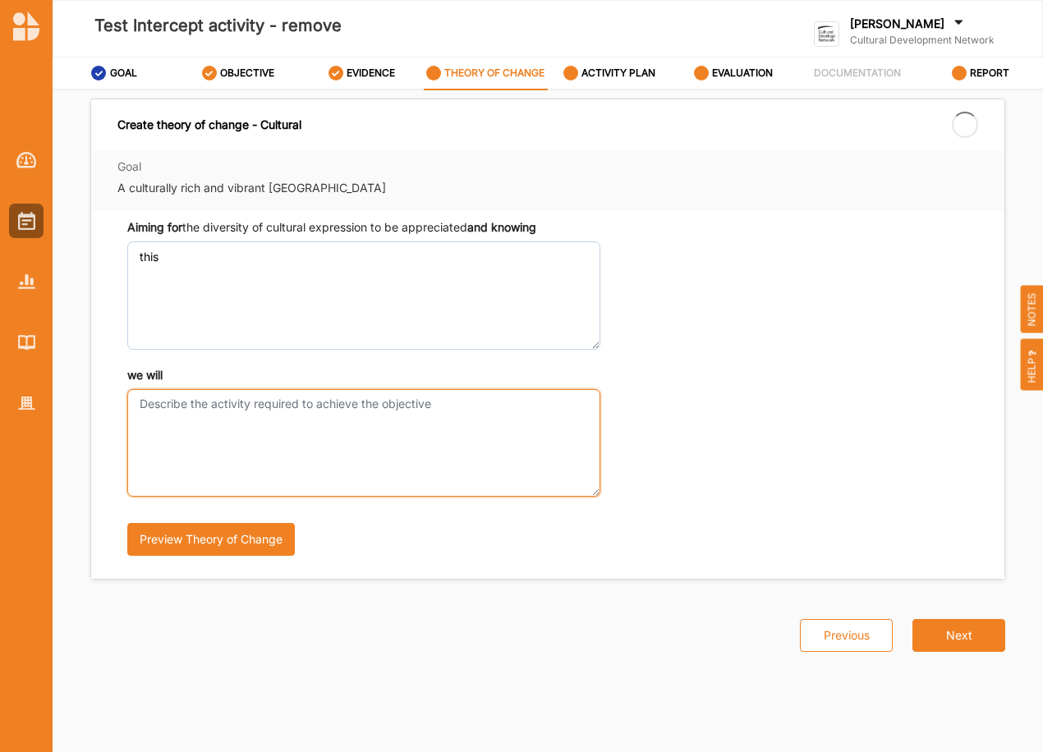
click at [212, 394] on textarea "we will" at bounding box center [363, 443] width 473 height 108
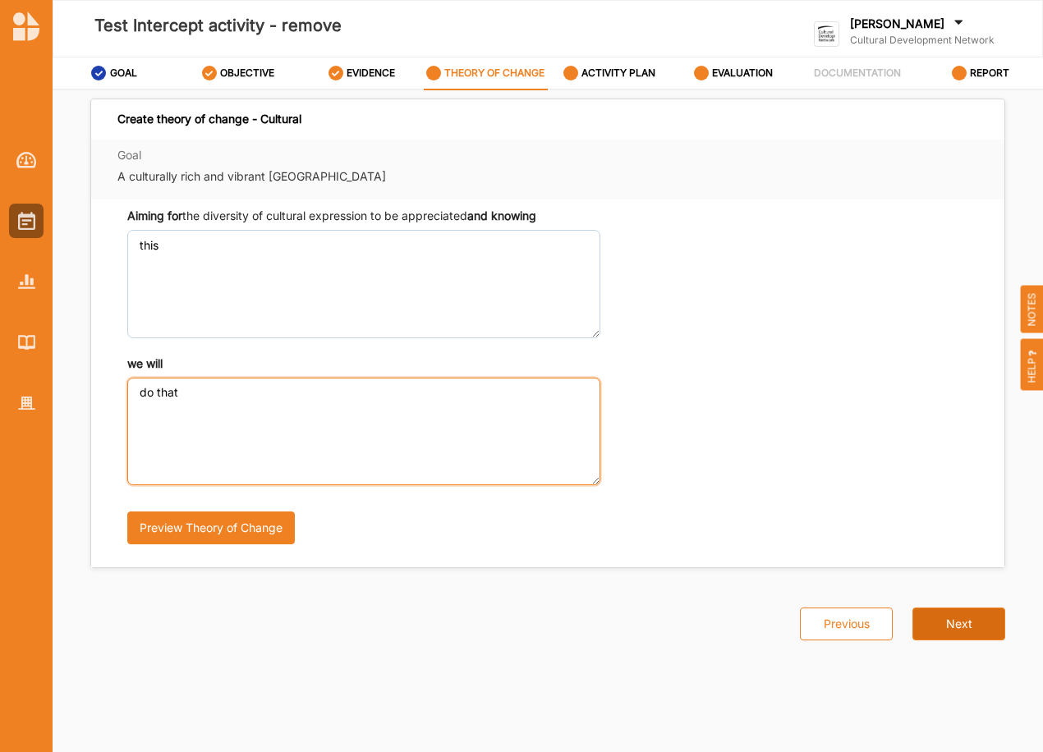
type textarea "do that"
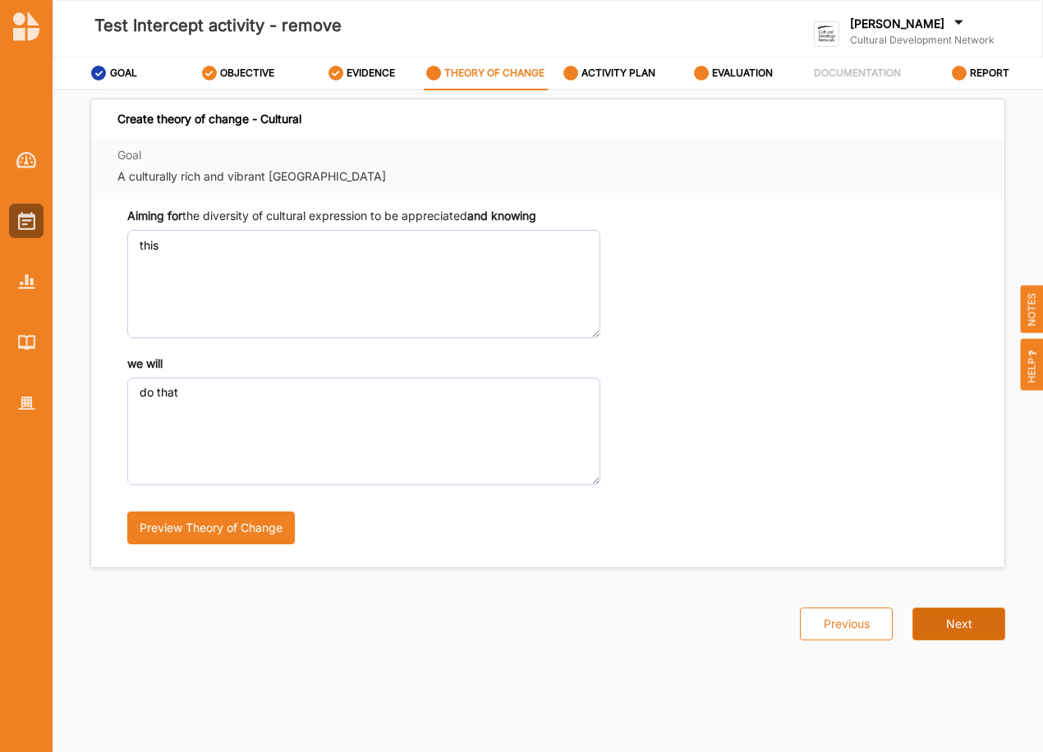
click at [983, 624] on button "Next" at bounding box center [958, 624] width 93 height 33
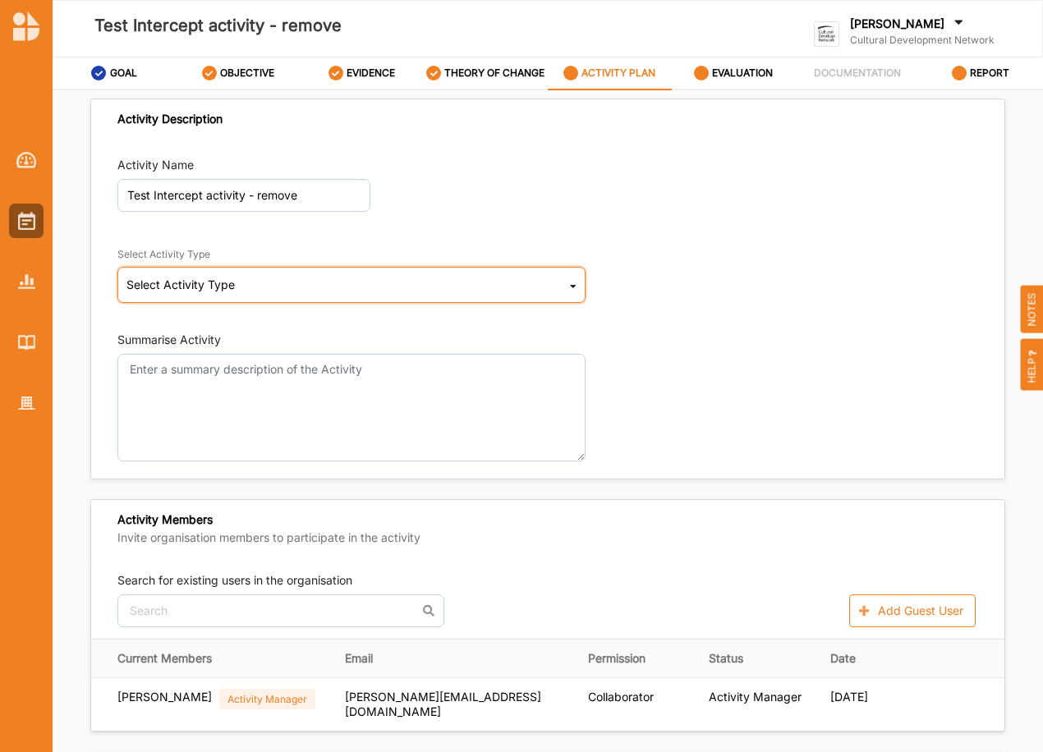
click at [250, 292] on div "Select Activity Type Cultural infrastructure development Acquisitions and Commi…" at bounding box center [351, 285] width 468 height 36
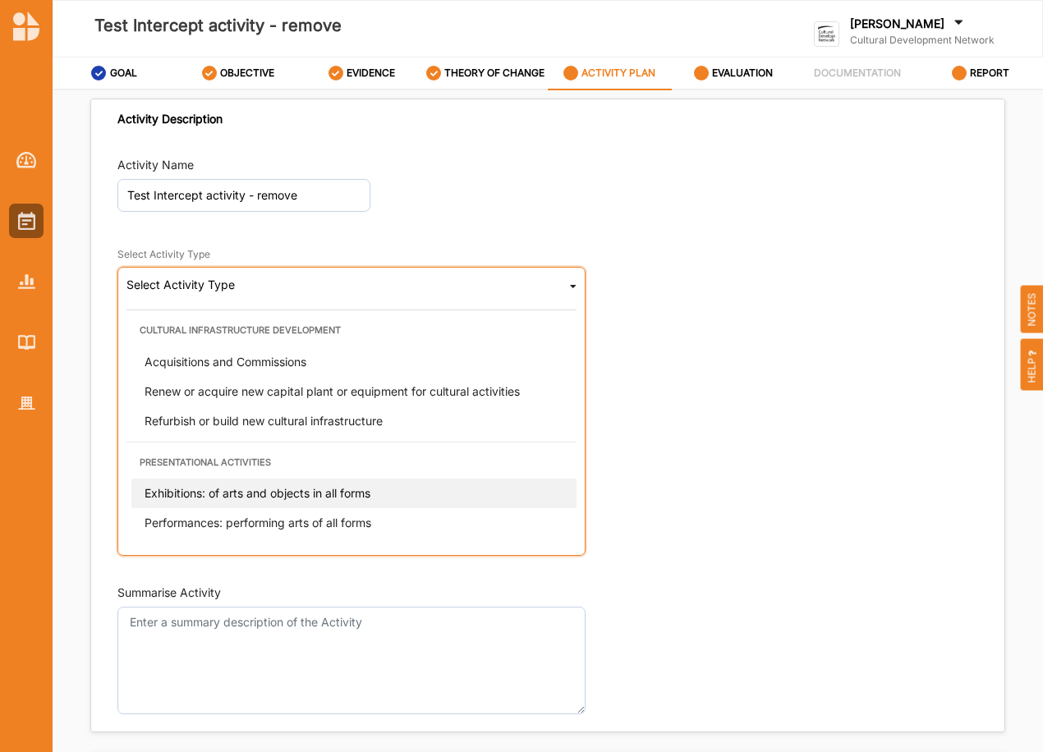
click at [245, 500] on div "Exhibitions: of arts and objects in all forms" at bounding box center [356, 494] width 450 height 30
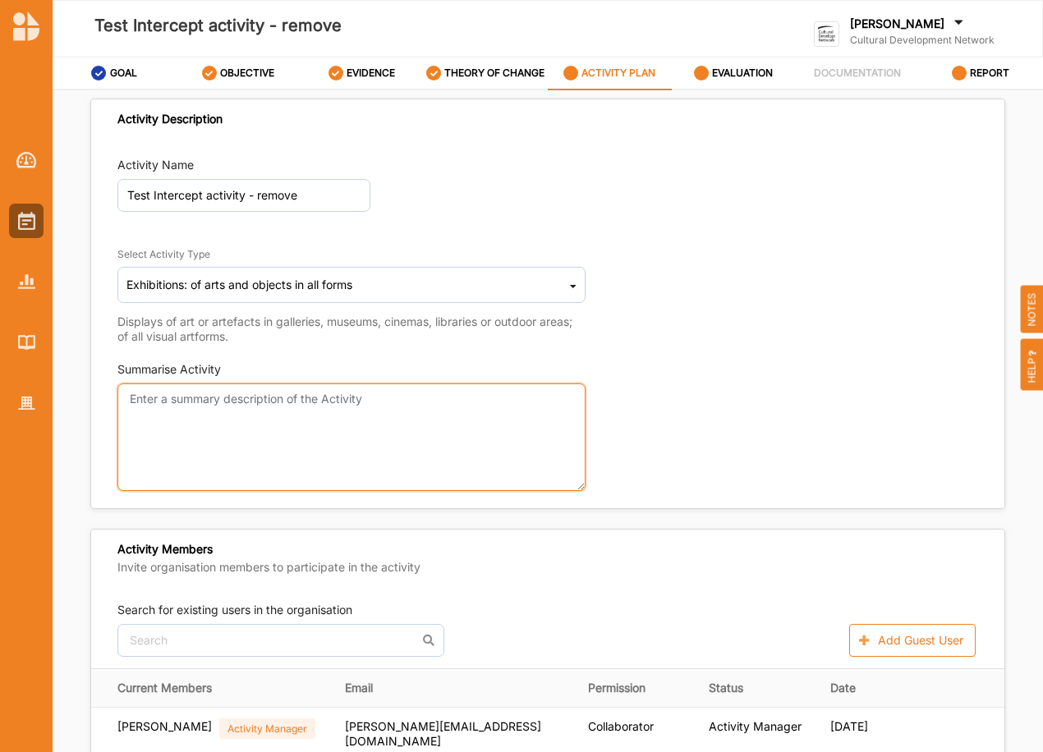
click at [225, 398] on textarea "Summarise Activity" at bounding box center [351, 437] width 468 height 108
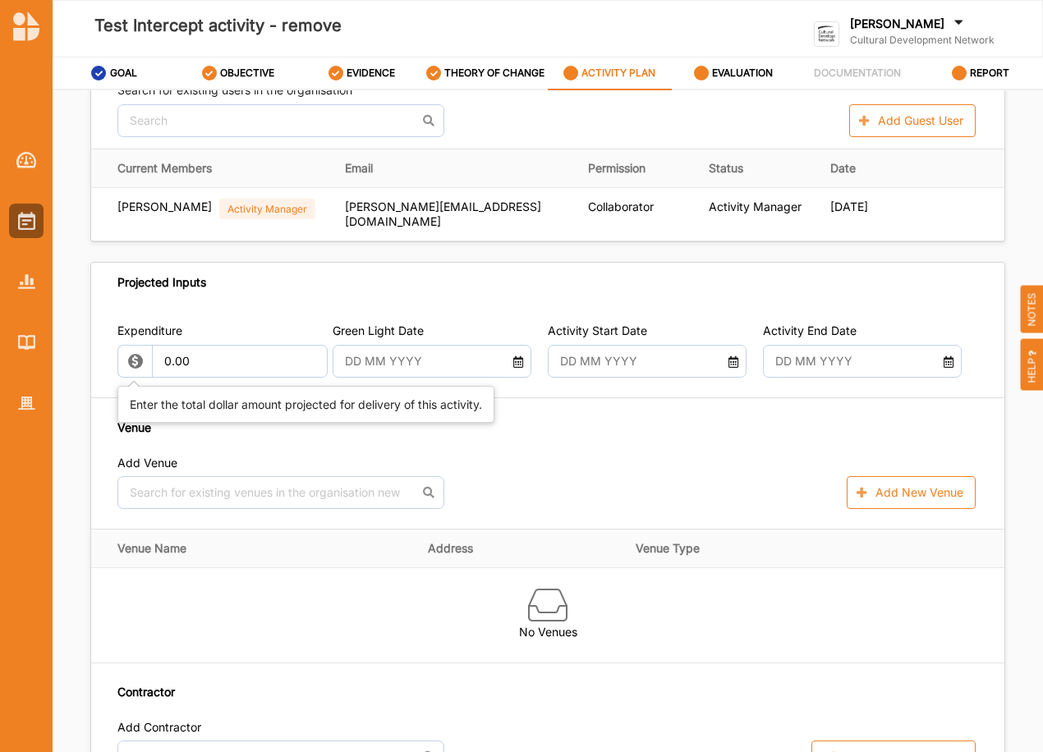
type textarea "Showing something"
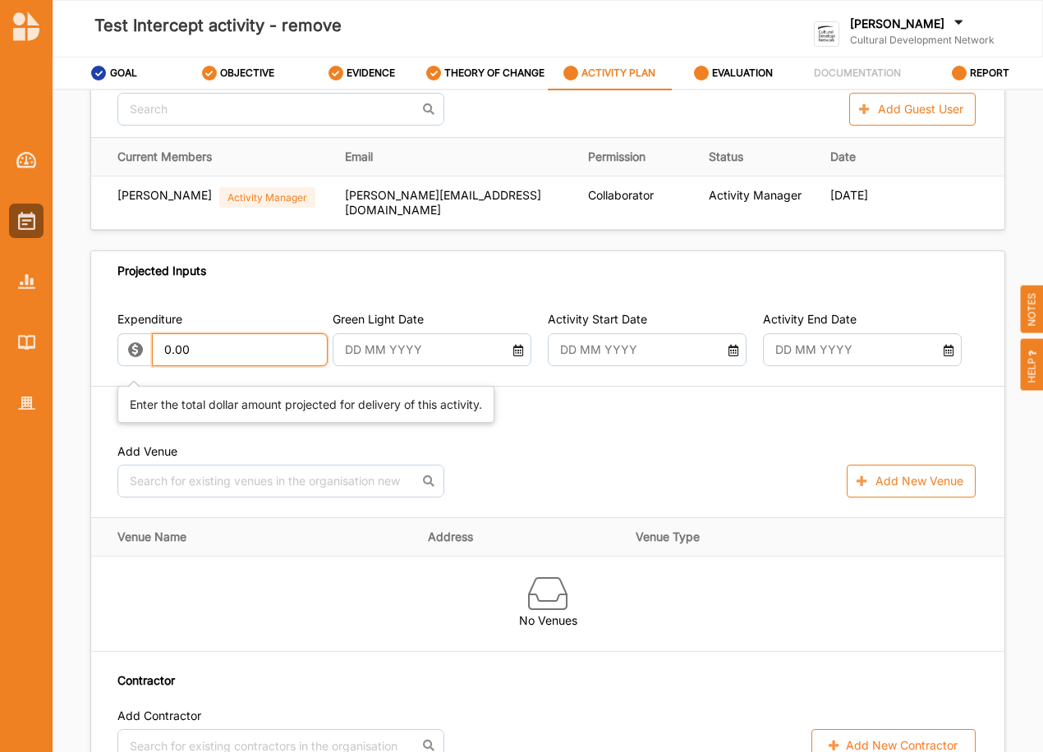
scroll to position [520, 0]
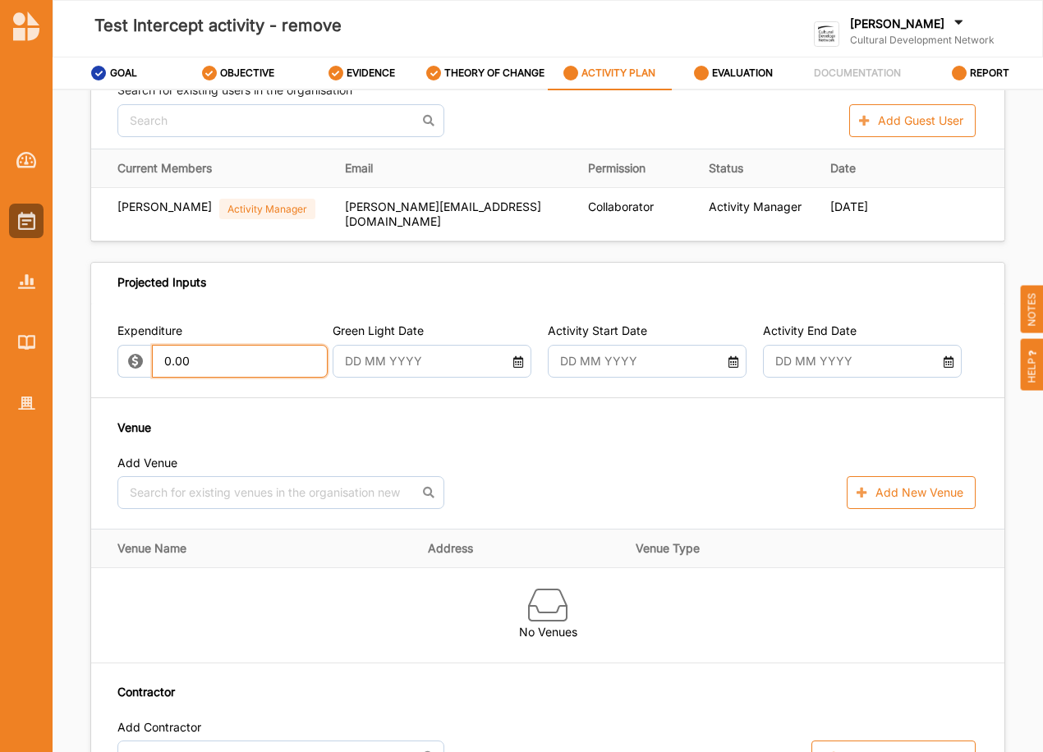
drag, startPoint x: 203, startPoint y: 360, endPoint x: 244, endPoint y: 391, distance: 51.1
click at [94, 357] on div "Expenditure 0.00 Green Light Date Activity Start Date Activity End Date Venue A…" at bounding box center [547, 548] width 913 height 490
click at [512, 363] on div at bounding box center [432, 361] width 199 height 33
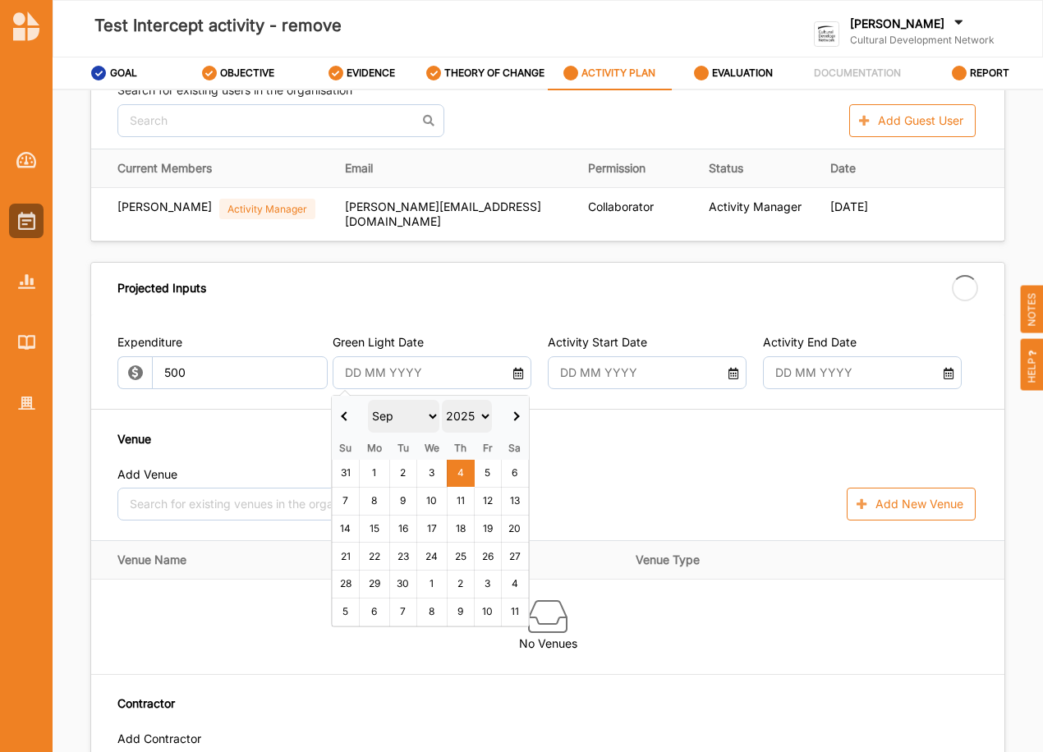
type input "500.00"
type input "-500.00"
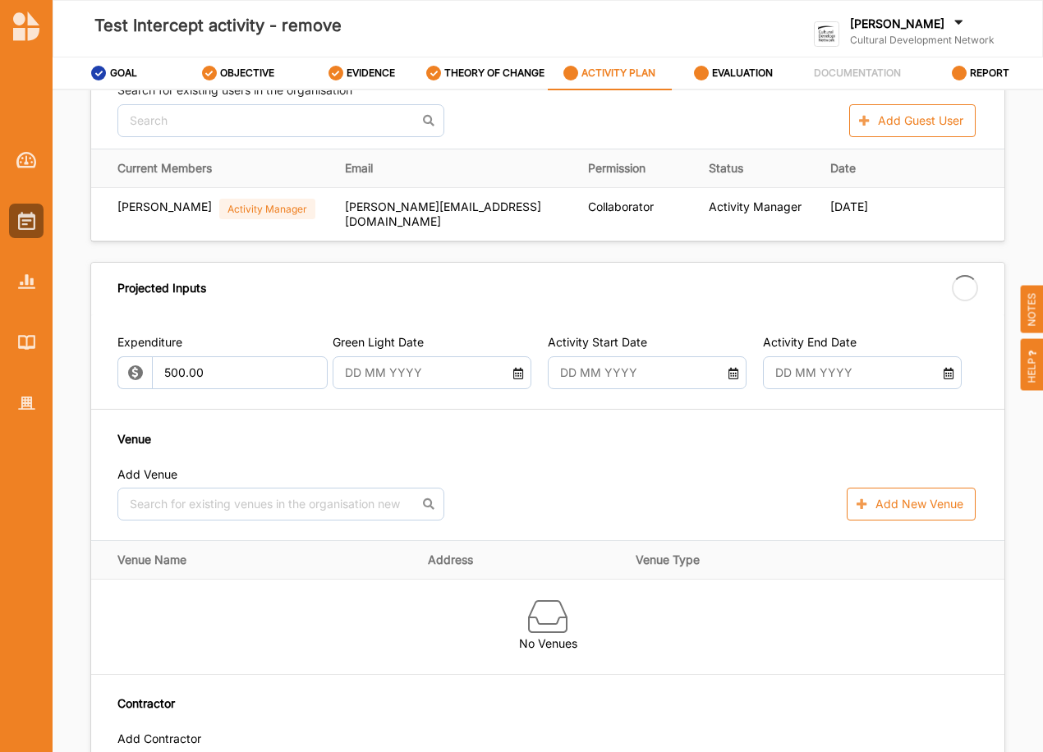
type input "[DATE]"
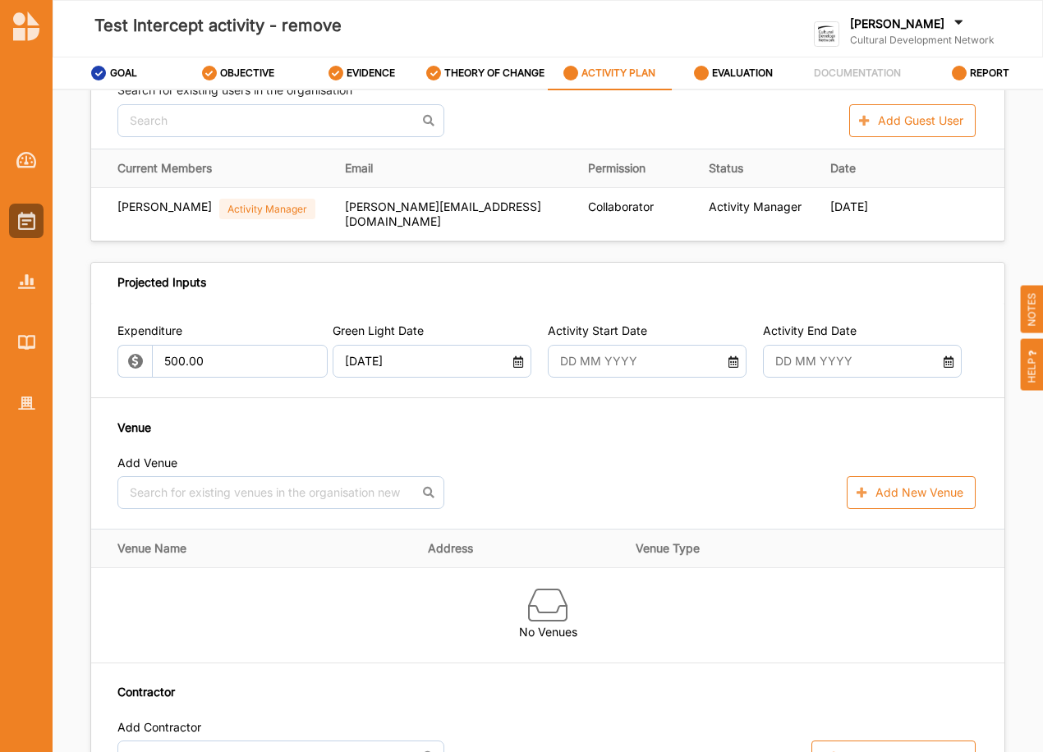
click at [727, 361] on icon at bounding box center [733, 359] width 13 height 11
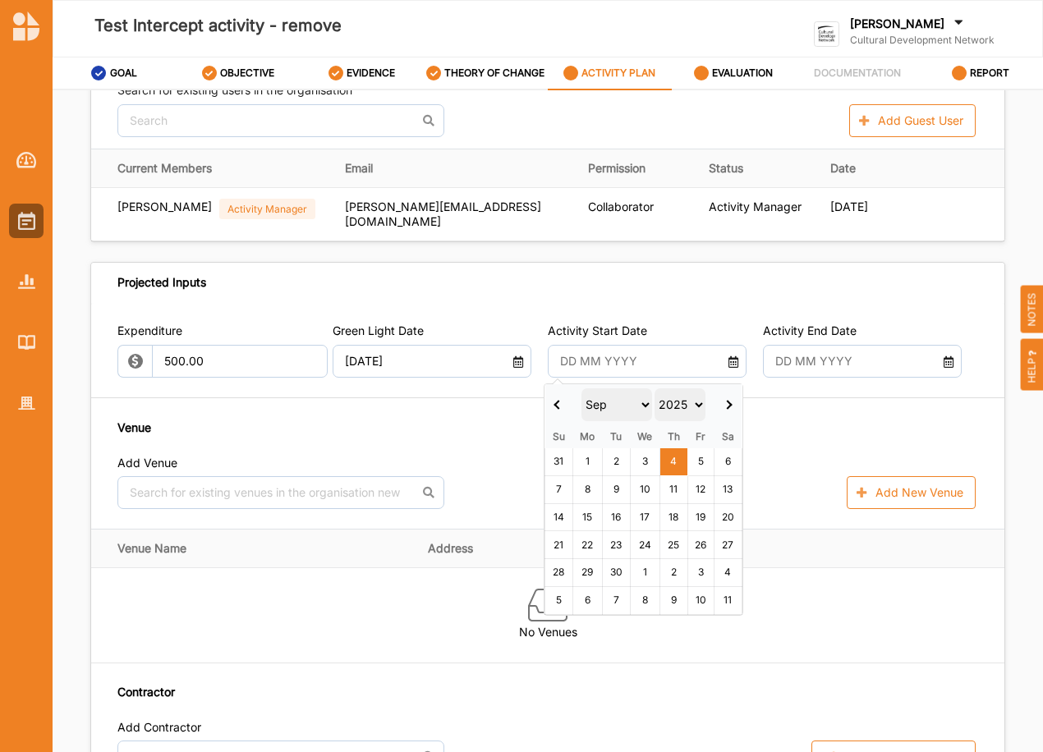
drag, startPoint x: 676, startPoint y: 458, endPoint x: 835, endPoint y: 410, distance: 166.5
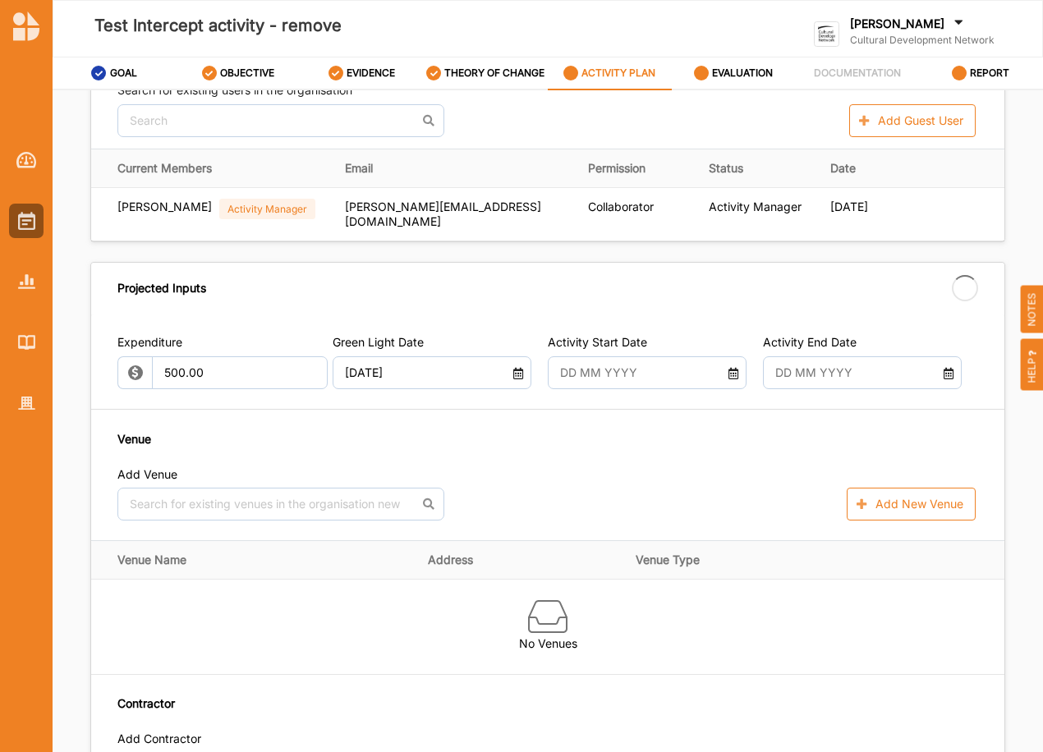
type input "[DATE]"
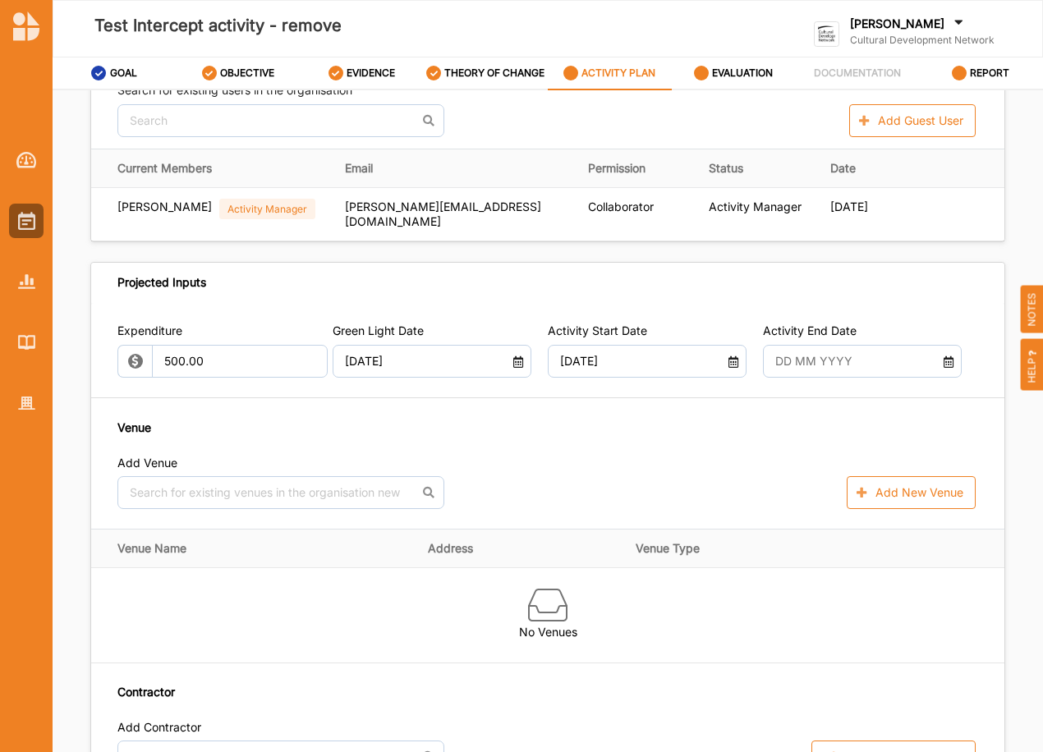
drag, startPoint x: 945, startPoint y: 365, endPoint x: 937, endPoint y: 371, distance: 10.5
click at [945, 364] on icon at bounding box center [948, 359] width 13 height 11
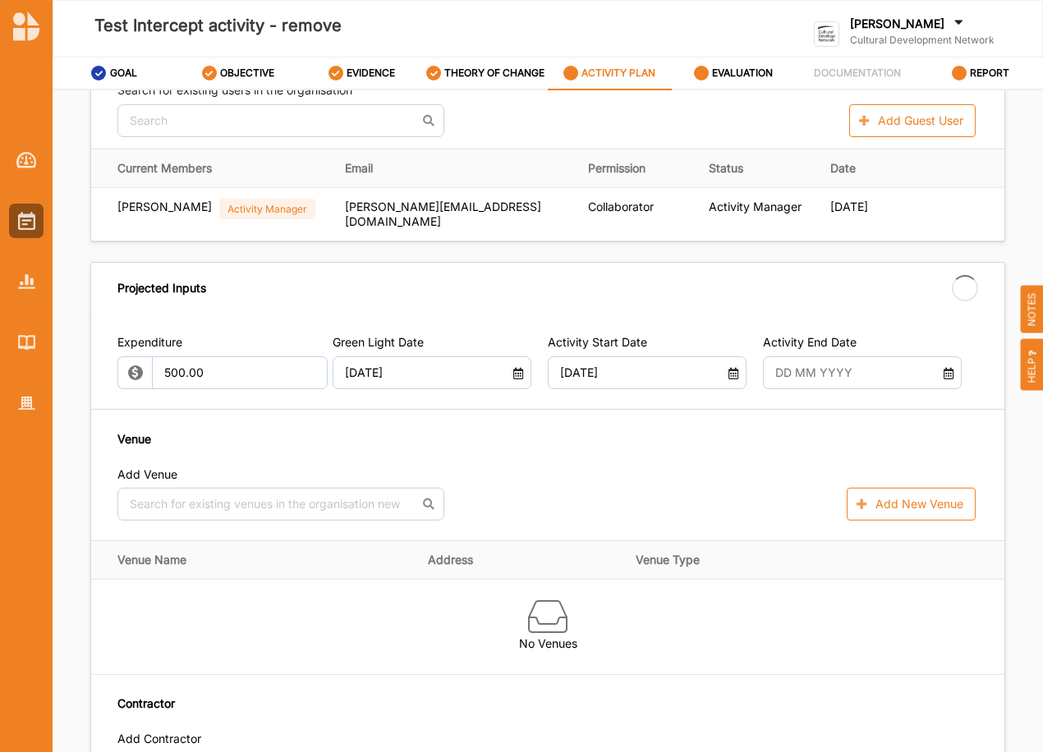
type input "[DATE]"
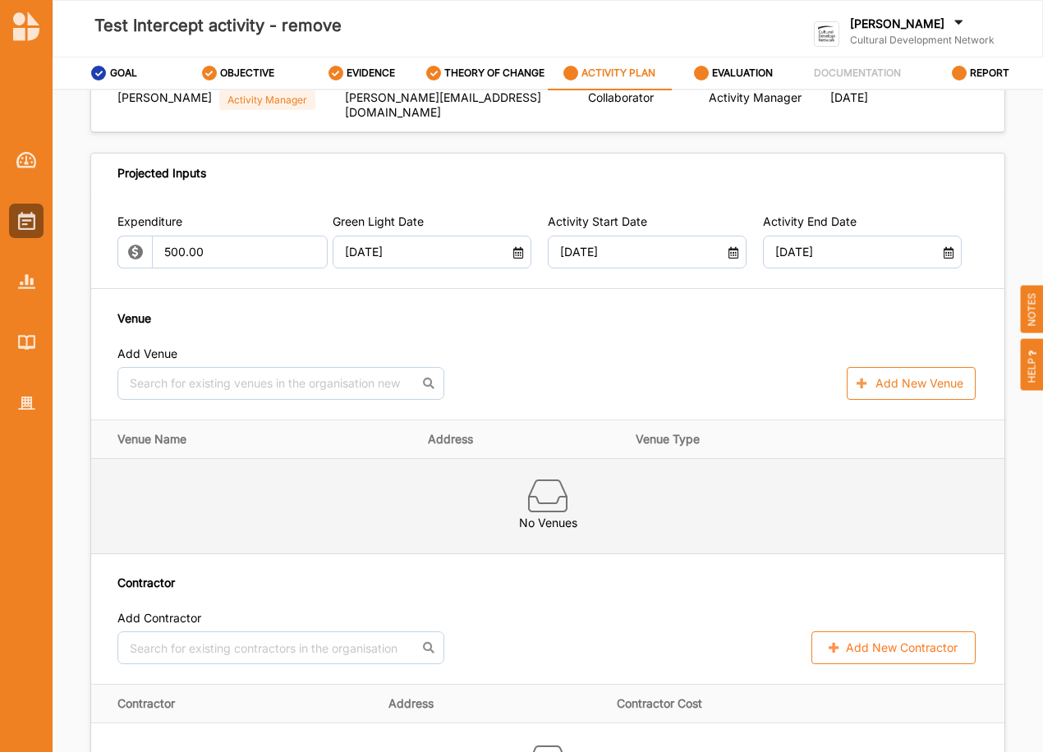
scroll to position [630, 0]
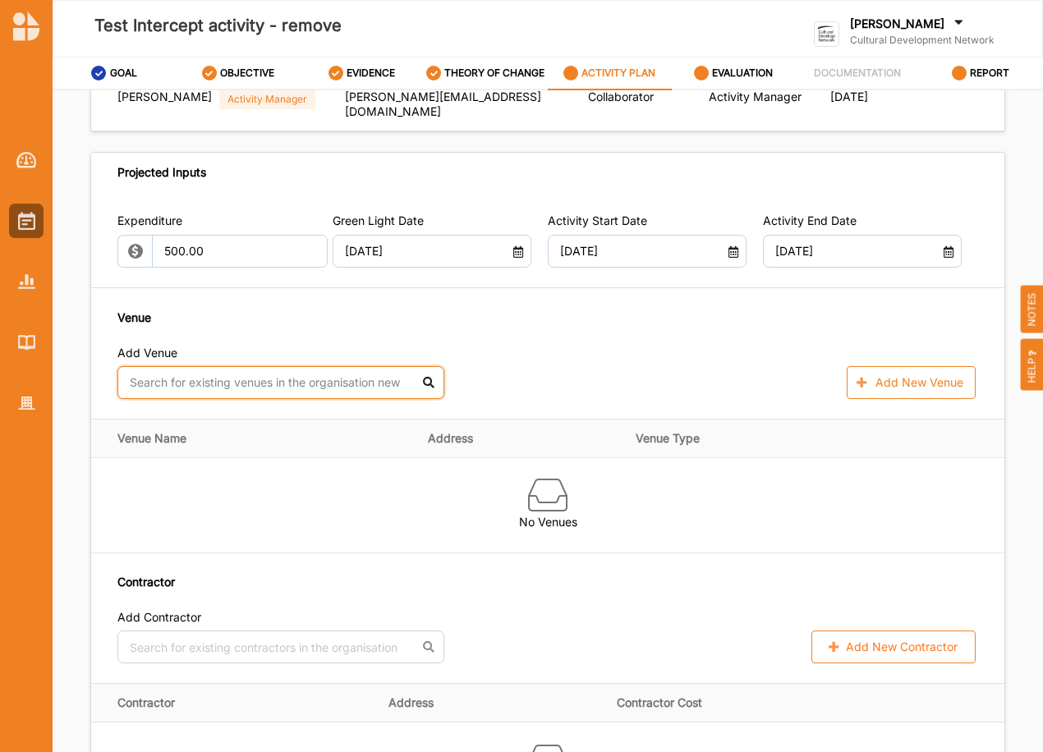
click at [274, 383] on input "text" at bounding box center [280, 382] width 327 height 33
type input "off"
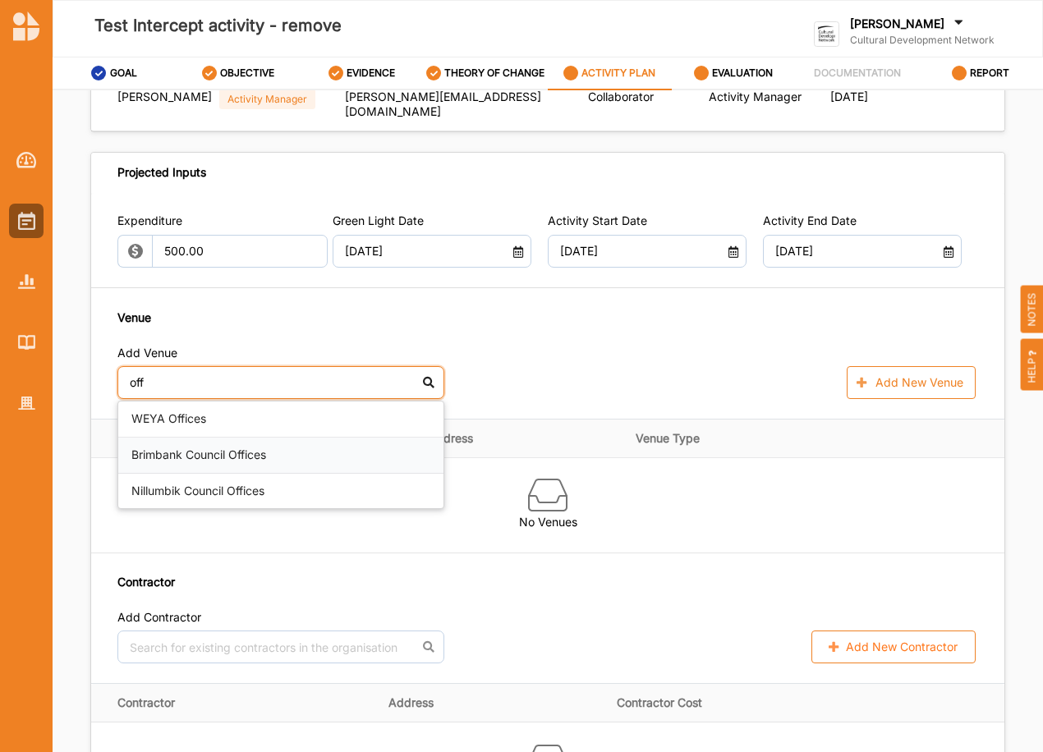
click at [173, 453] on div "Brimbank Council Offices" at bounding box center [280, 456] width 325 height 36
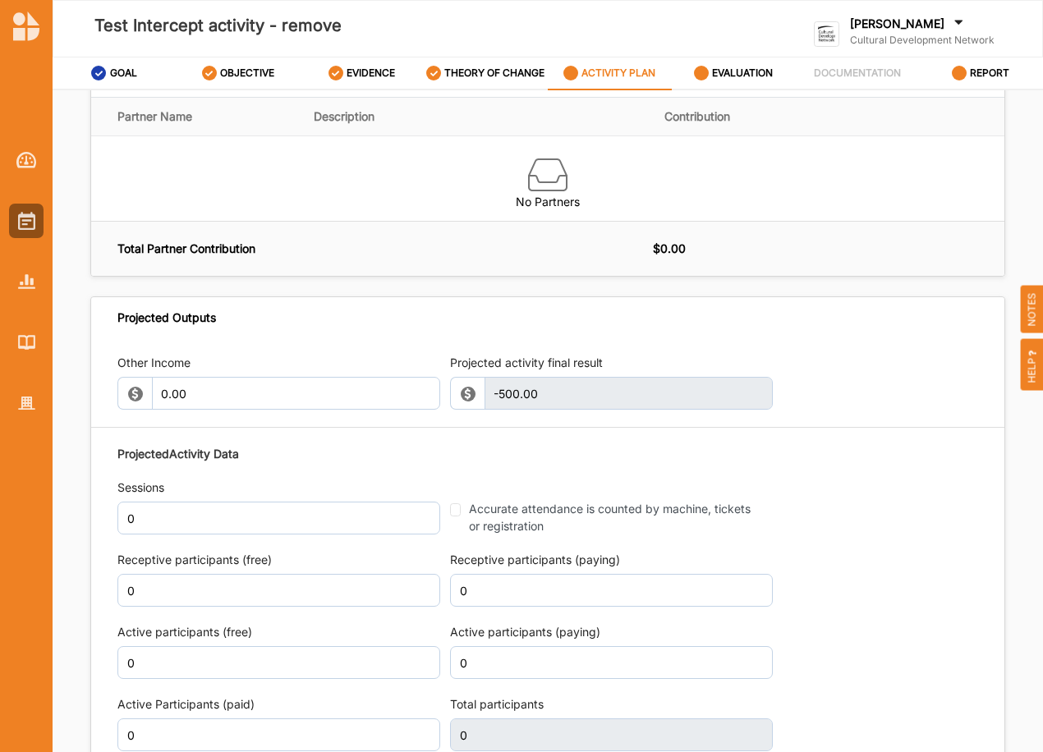
scroll to position [1423, 0]
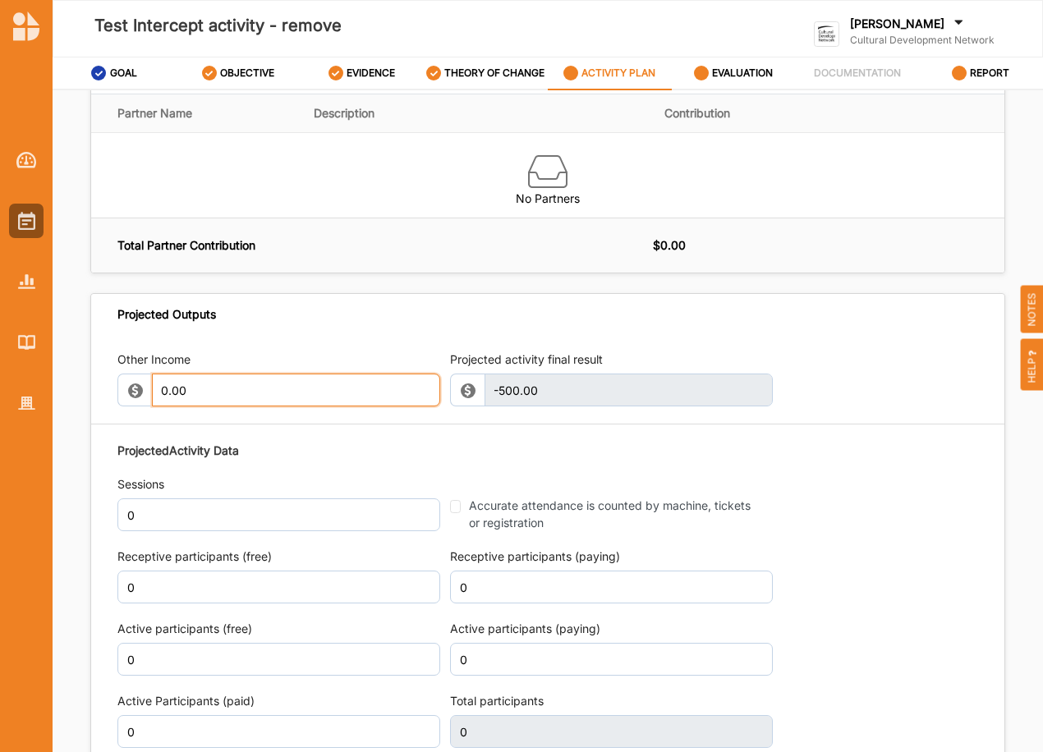
drag, startPoint x: 167, startPoint y: 390, endPoint x: 156, endPoint y: 389, distance: 10.7
click at [156, 389] on input "0.00" at bounding box center [296, 390] width 289 height 33
type input "400.00"
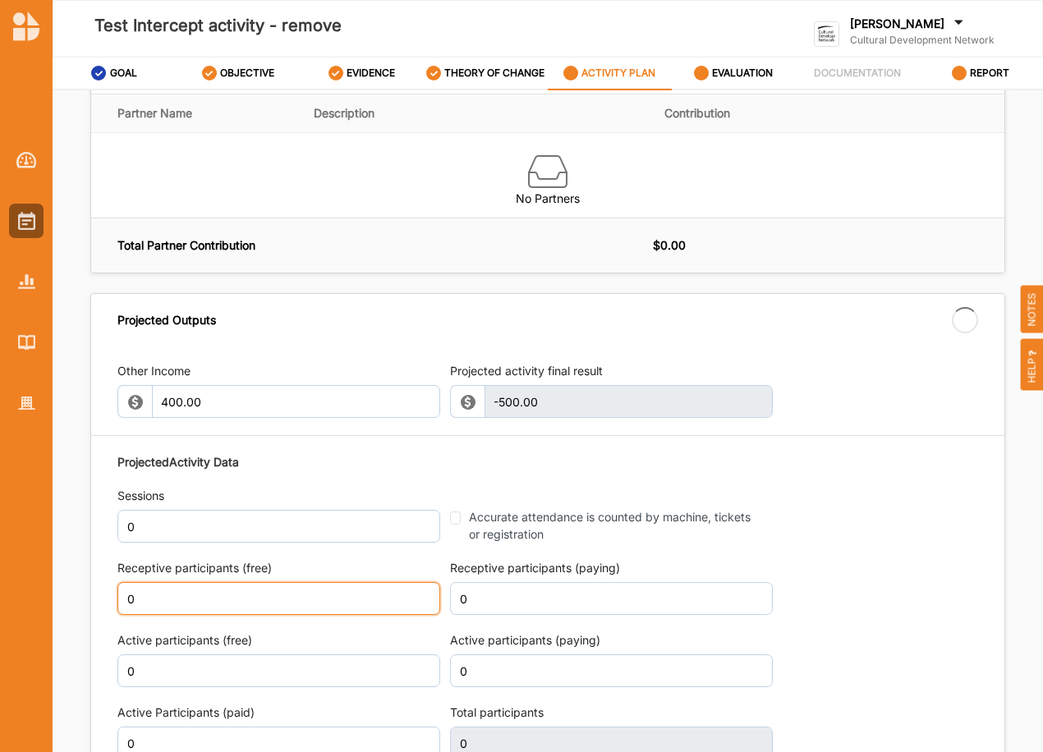
click at [412, 578] on div "Receptive participants (free) 0" at bounding box center [278, 587] width 323 height 55
type input "-100.00"
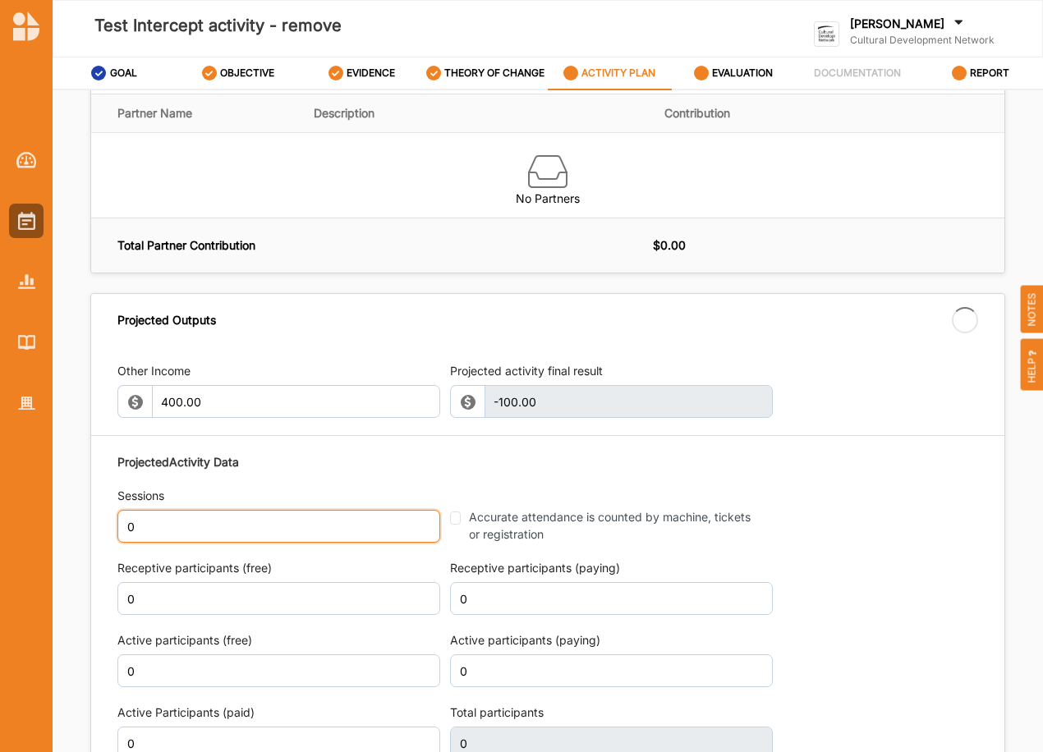
drag, startPoint x: 131, startPoint y: 514, endPoint x: 122, endPoint y: 516, distance: 8.4
click at [122, 516] on input "0" at bounding box center [278, 526] width 323 height 33
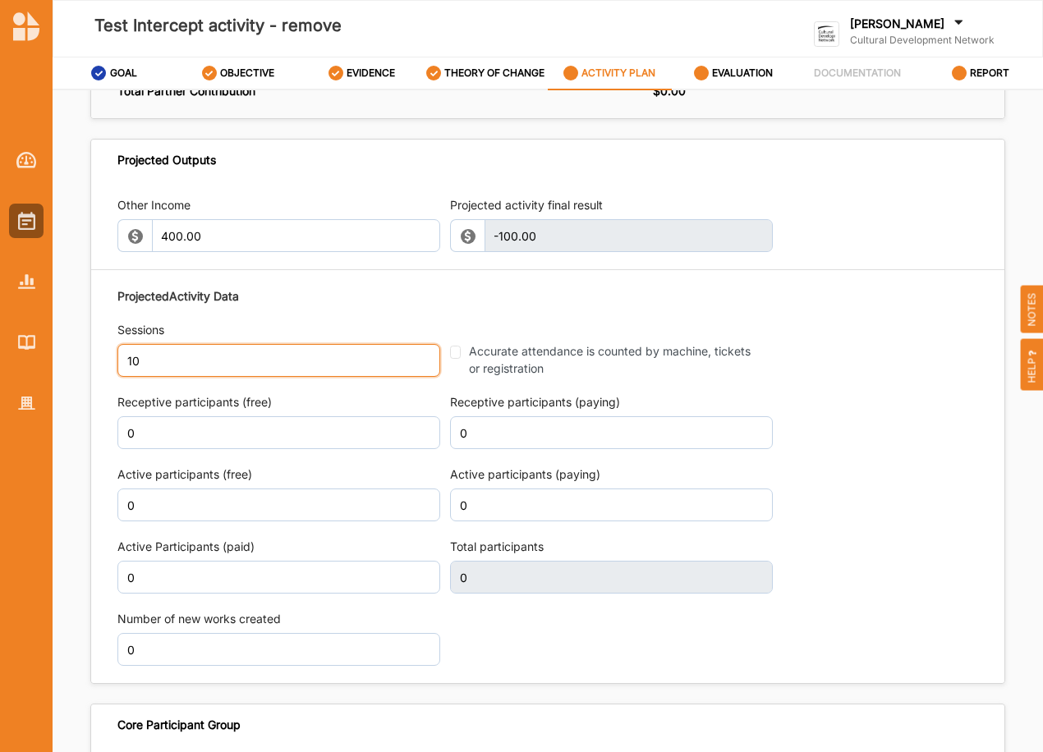
scroll to position [1587, 0]
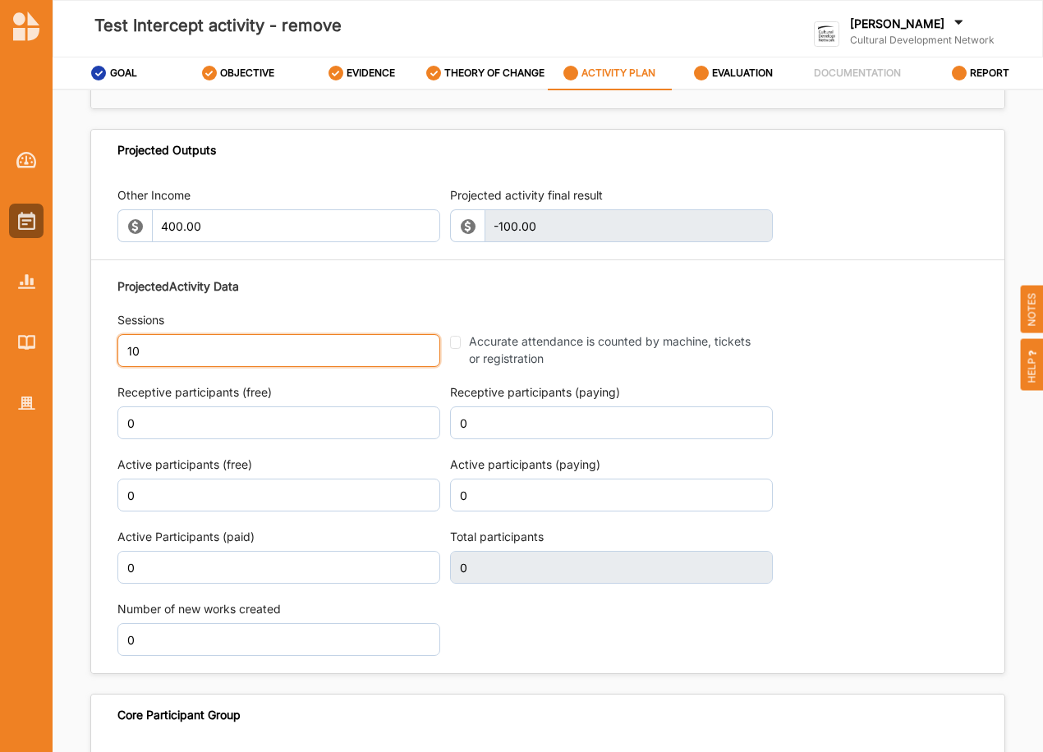
type input "10"
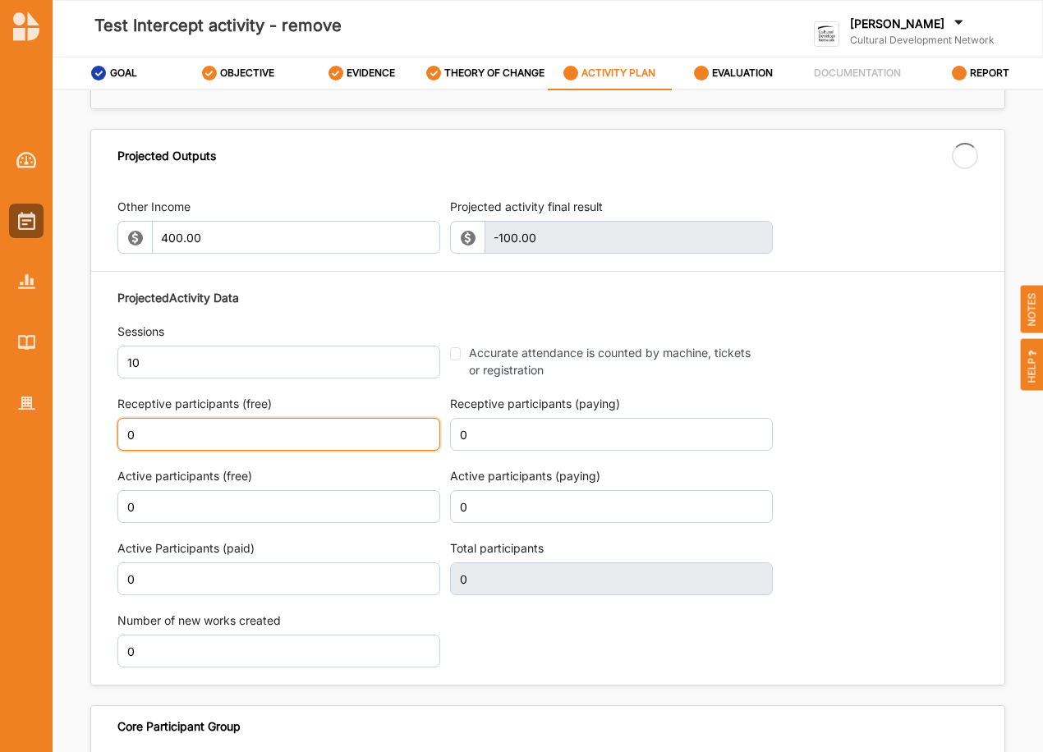
drag, startPoint x: 131, startPoint y: 423, endPoint x: 103, endPoint y: 424, distance: 28.0
click at [103, 423] on div "Other Income 400.00 Projected activity final result -100.00 This field is inval…" at bounding box center [547, 432] width 913 height 503
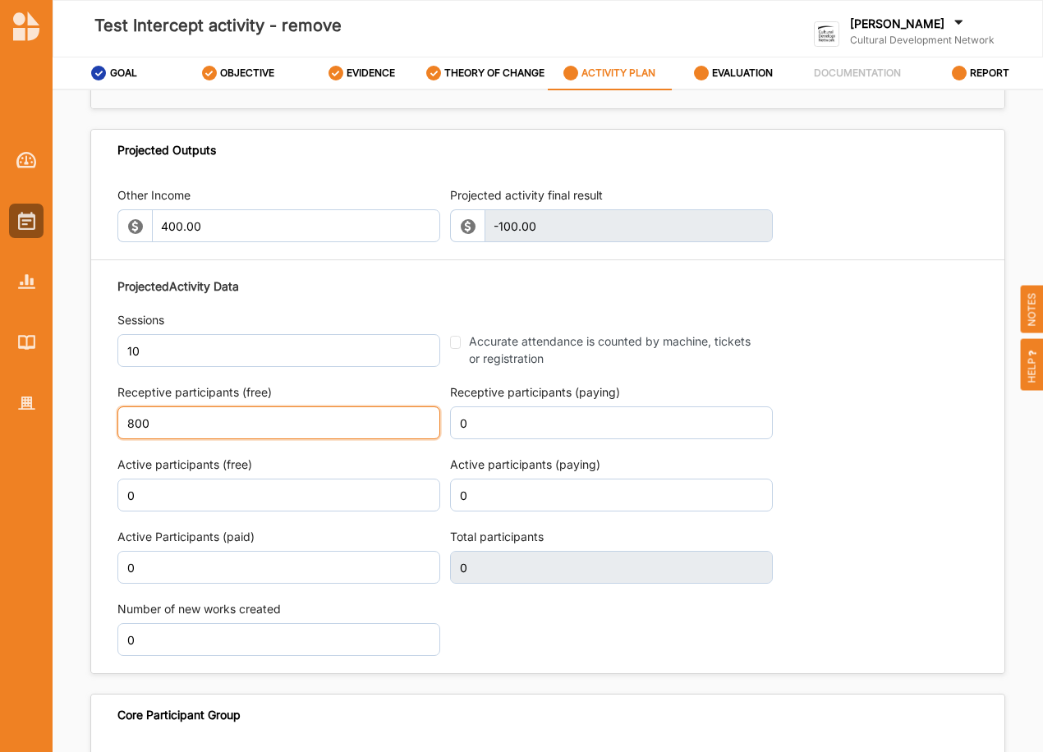
type input "800"
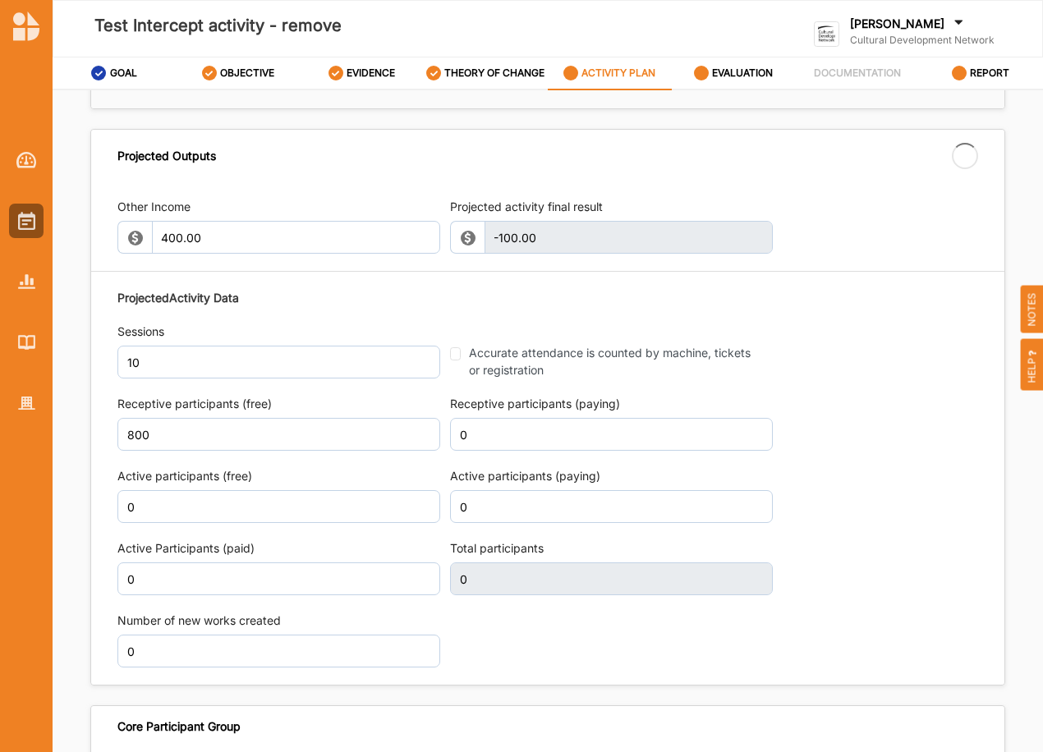
click at [679, 621] on div "Projected Activity Data Sessions 10 Accurate attendance is counted by machine, …" at bounding box center [547, 479] width 860 height 395
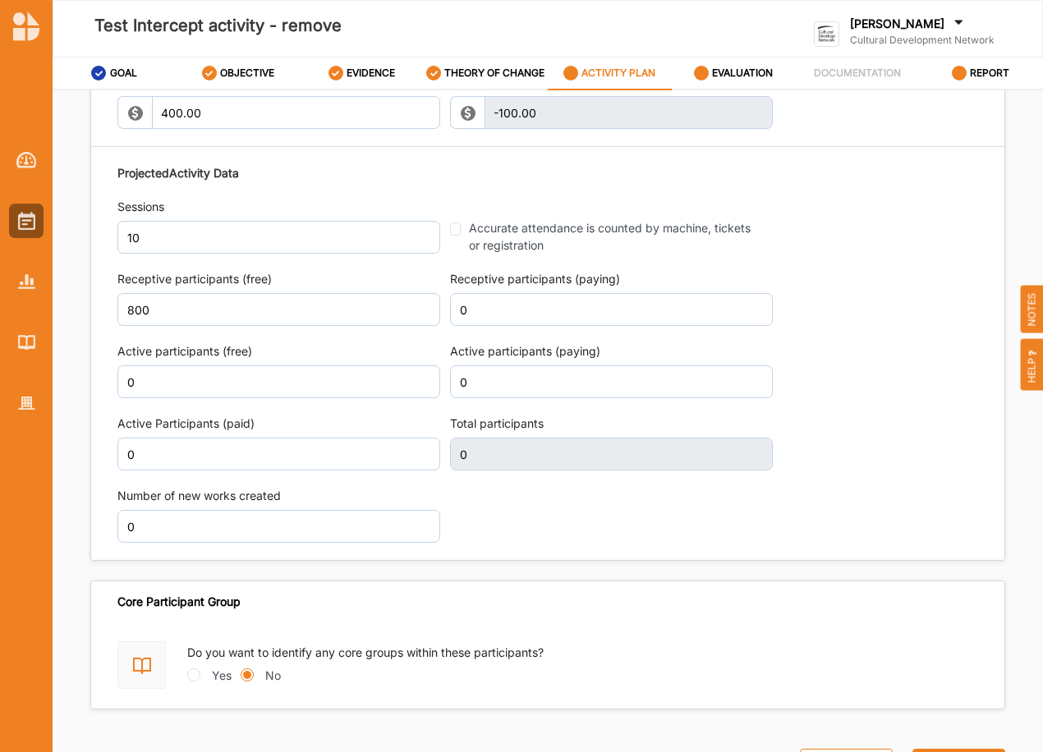
scroll to position [1724, 0]
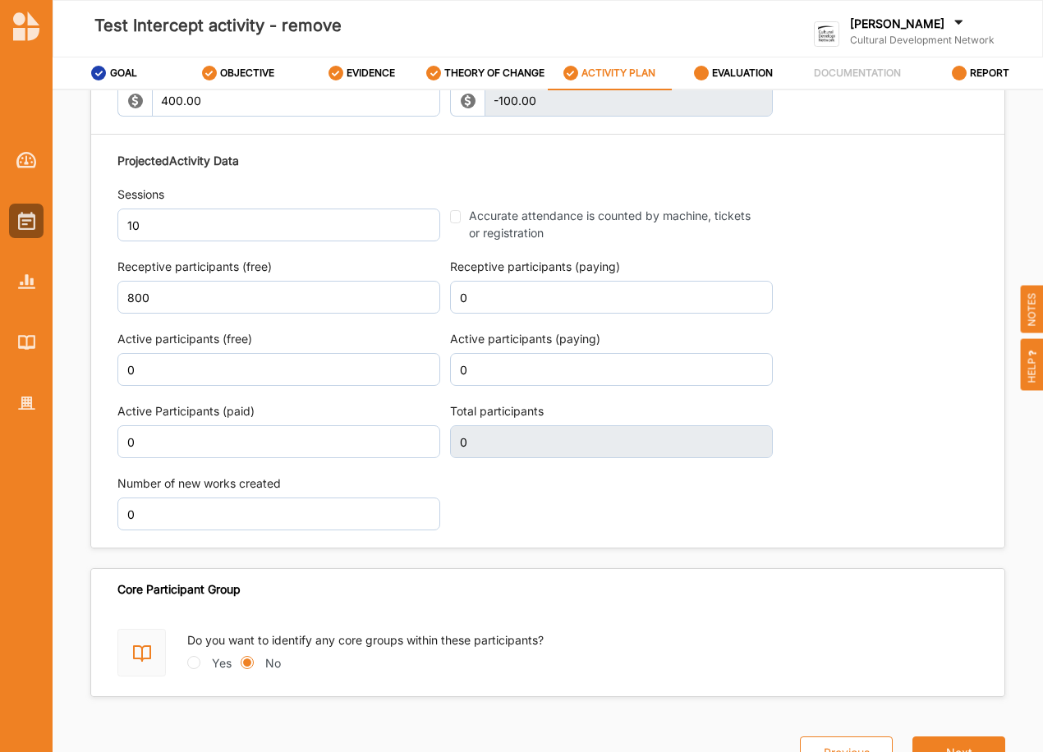
type input "800"
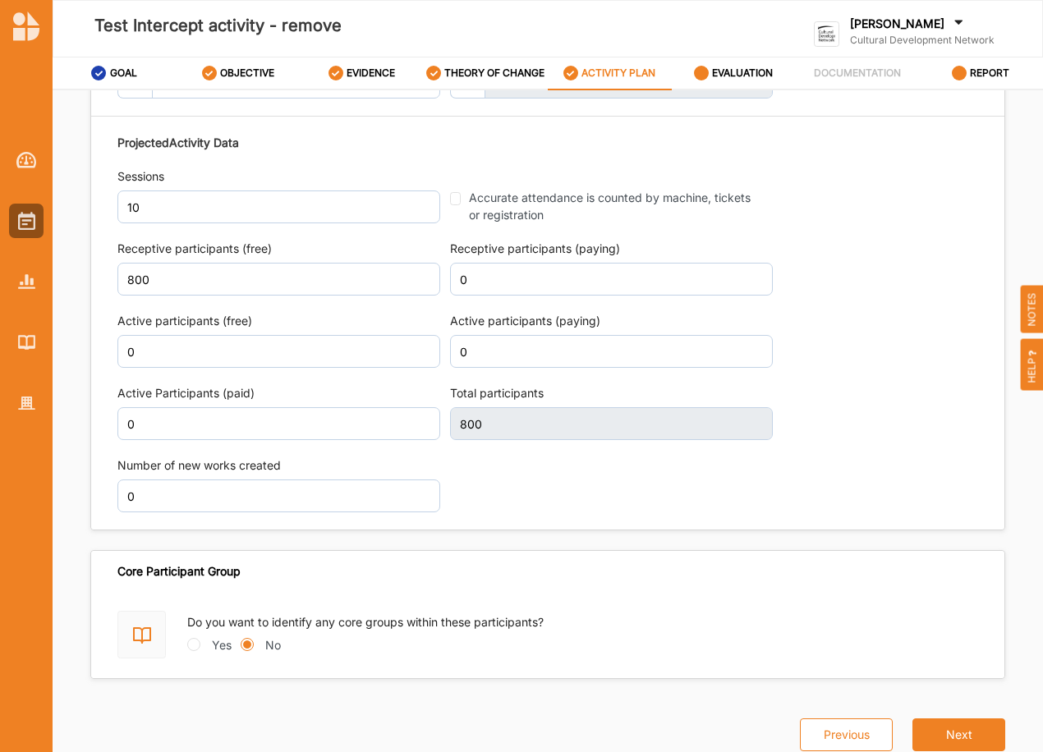
scroll to position [1741, 0]
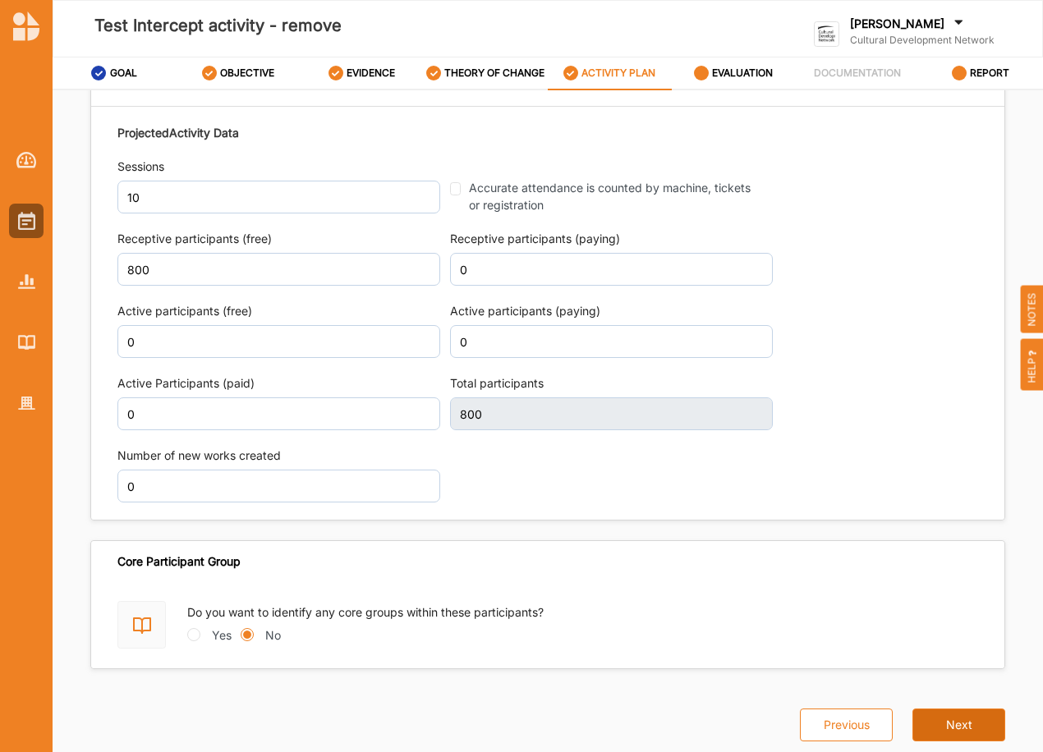
click at [952, 724] on button "Next" at bounding box center [958, 725] width 93 height 33
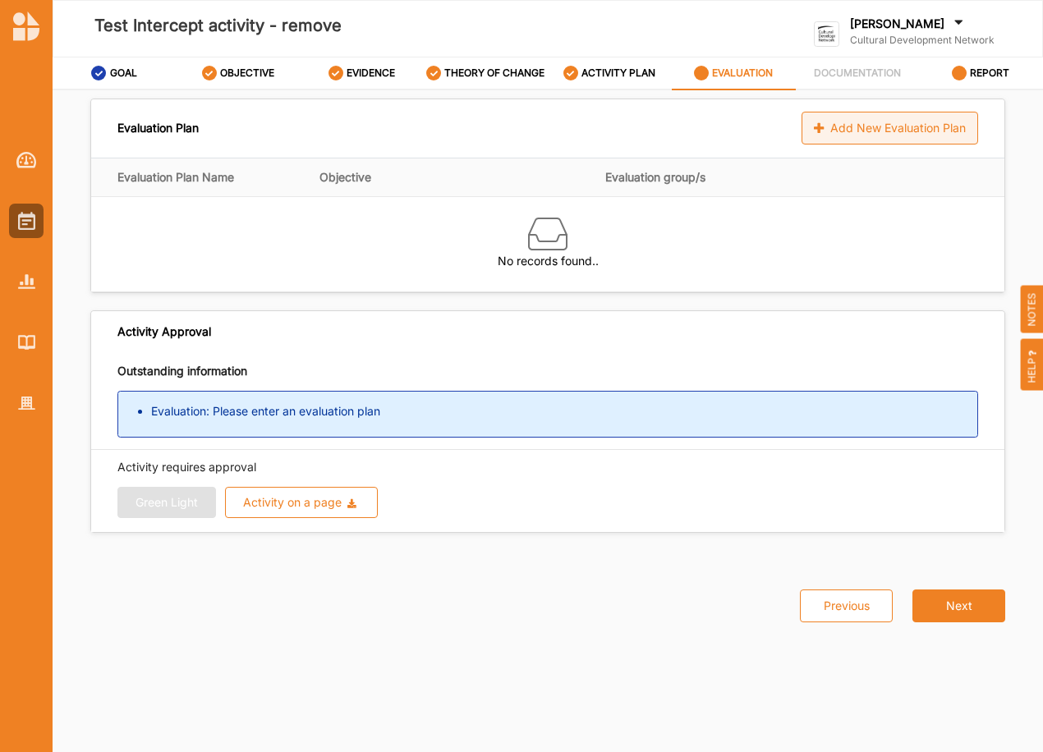
click at [941, 130] on div "Add New Evaluation Plan" at bounding box center [889, 128] width 177 height 33
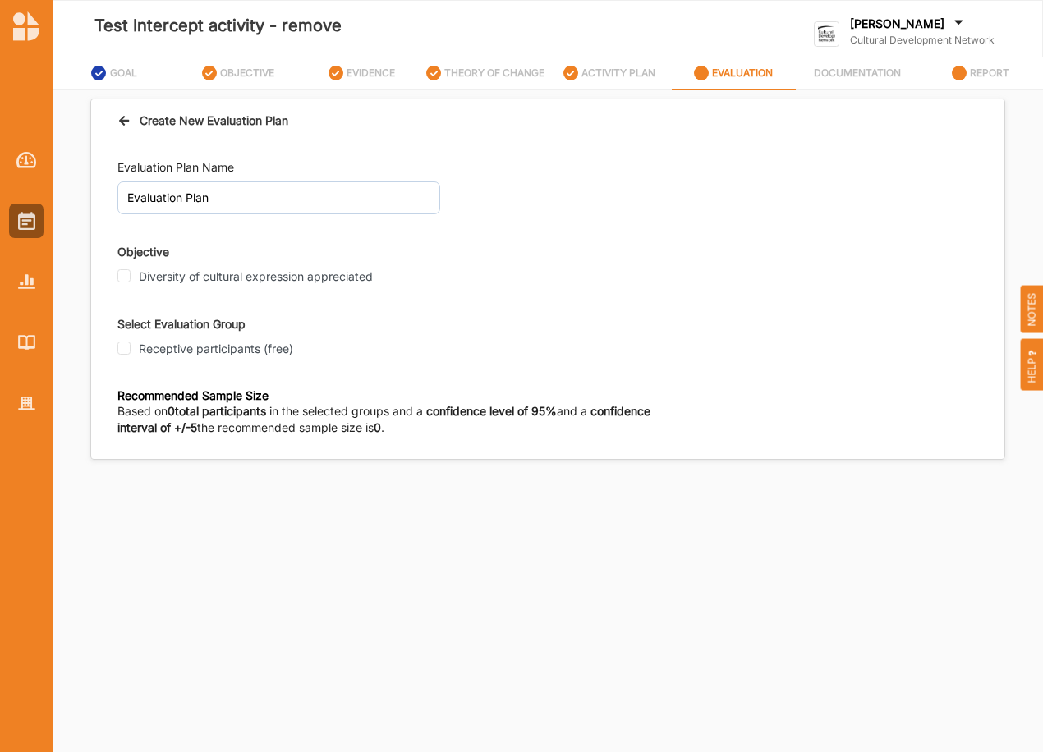
click at [177, 275] on label "Diversity of cultural expression appreciated" at bounding box center [256, 276] width 234 height 15
click at [131, 275] on input "Diversity of cultural expression appreciated" at bounding box center [123, 275] width 13 height 13
checkbox input "true"
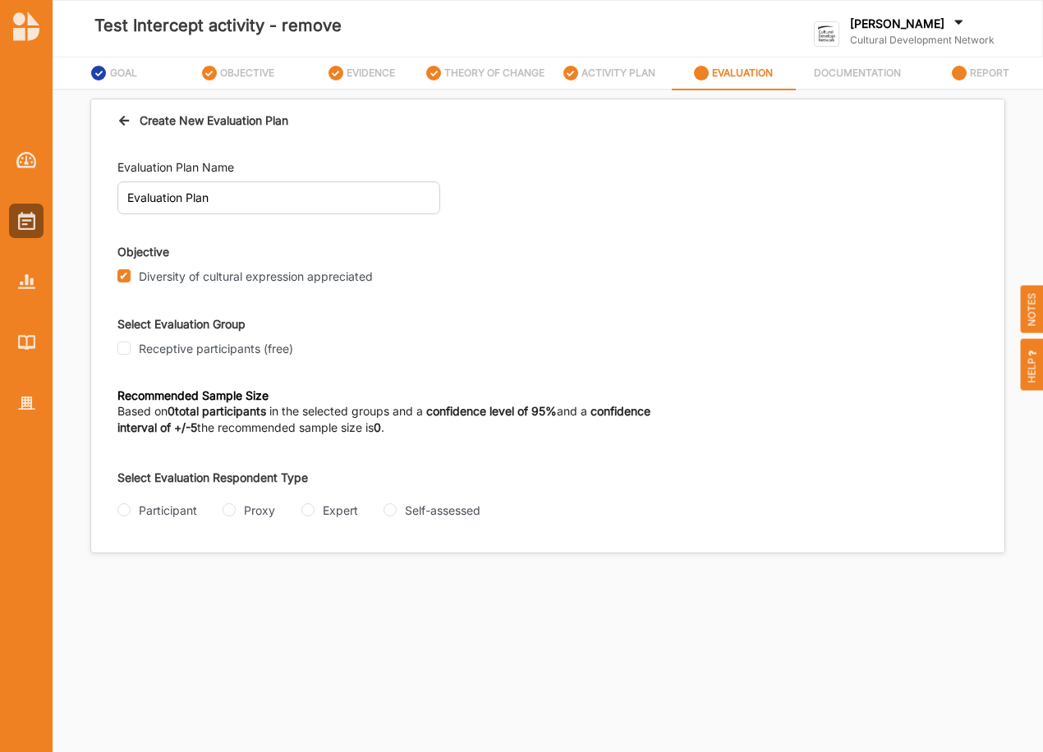
click at [151, 348] on label "Receptive participants (free)" at bounding box center [216, 349] width 154 height 15
click at [131, 348] on input "Receptive participants (free)" at bounding box center [123, 348] width 13 height 13
checkbox input "true"
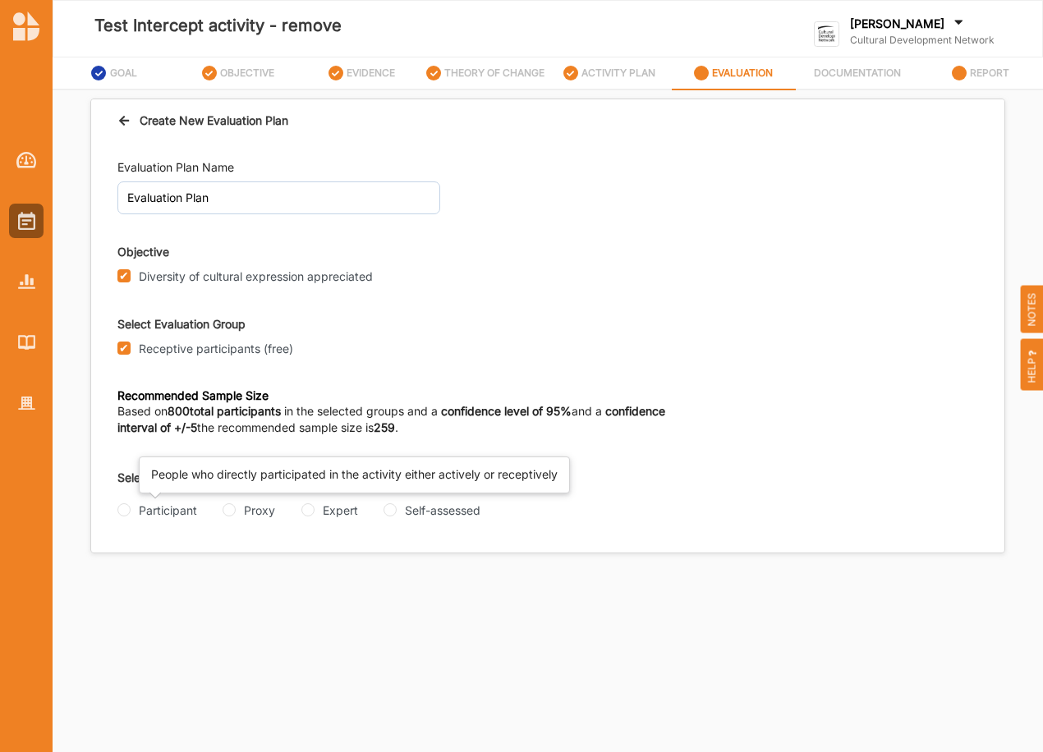
click at [139, 508] on div "Participant" at bounding box center [168, 510] width 58 height 17
click at [131, 508] on input "Participant" at bounding box center [123, 509] width 13 height 13
radio input "true"
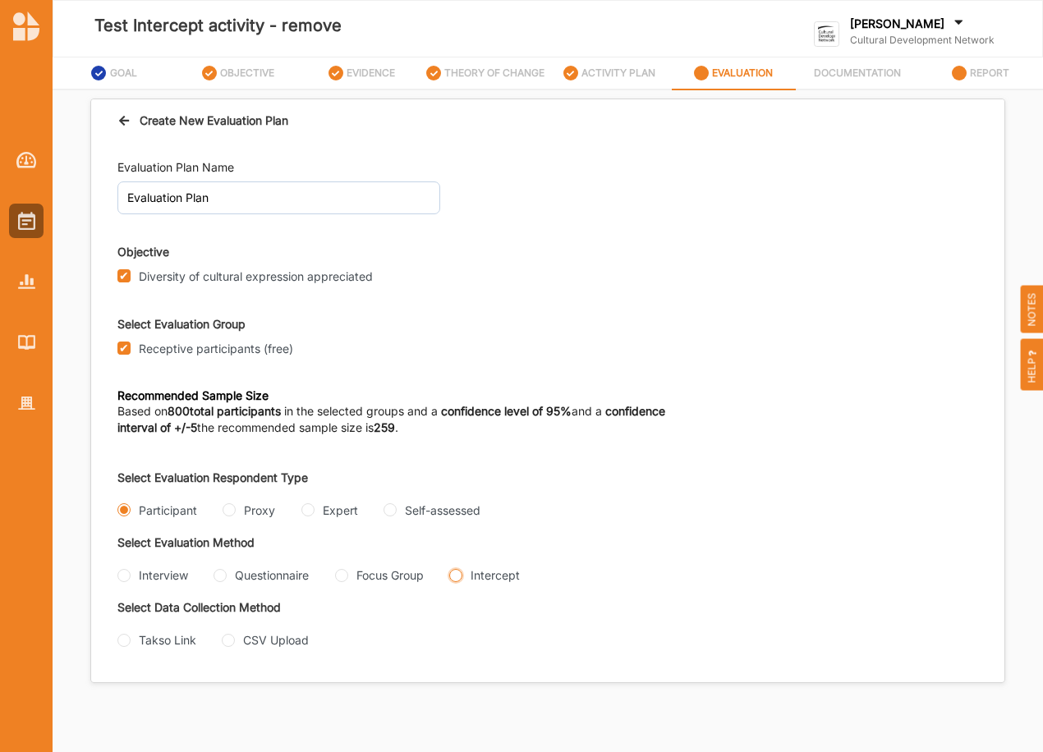
click at [449, 582] on input "Intercept" at bounding box center [455, 575] width 13 height 13
radio input "true"
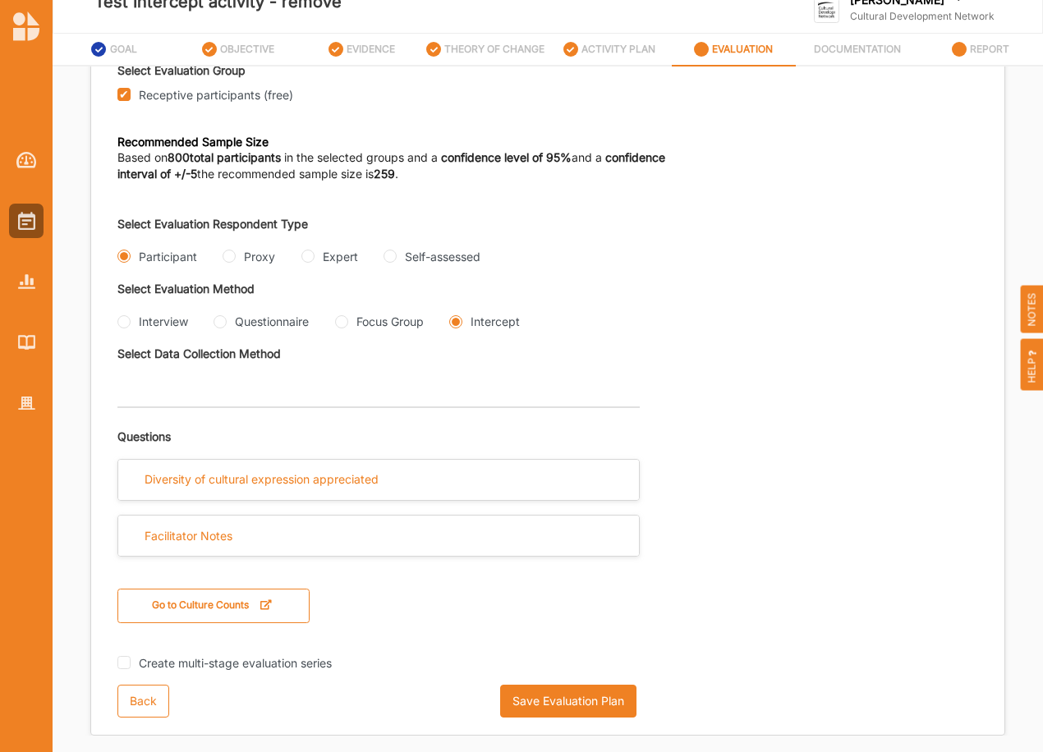
scroll to position [40, 0]
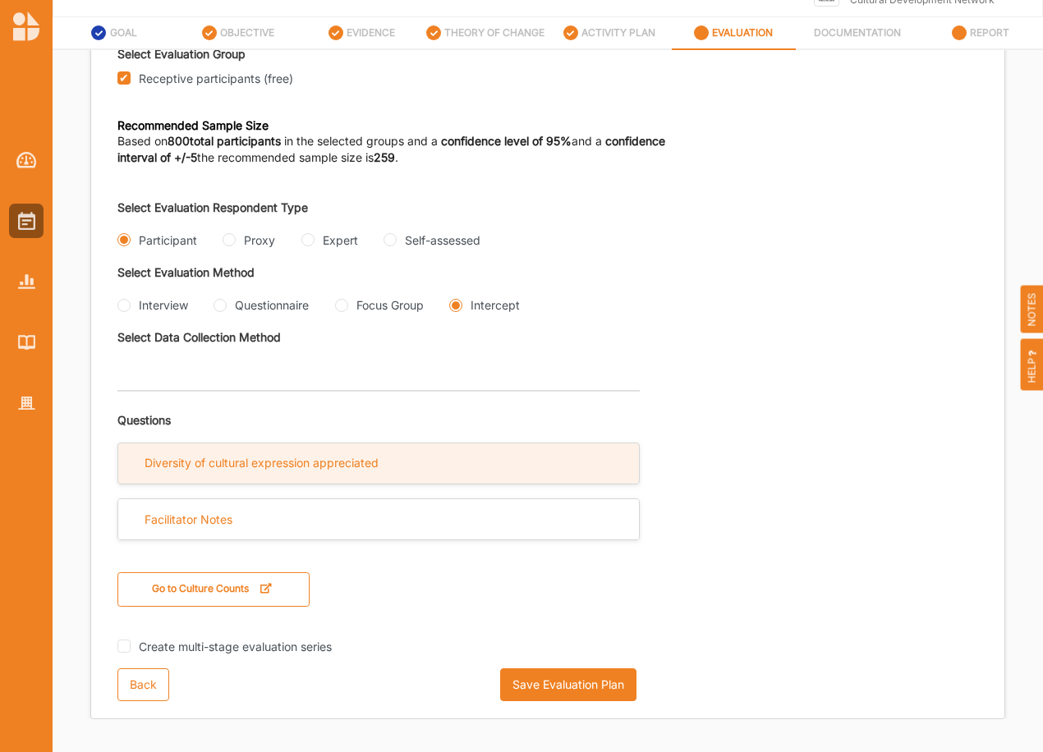
click at [261, 464] on div "Diversity of cultural expression appreciated" at bounding box center [261, 463] width 234 height 15
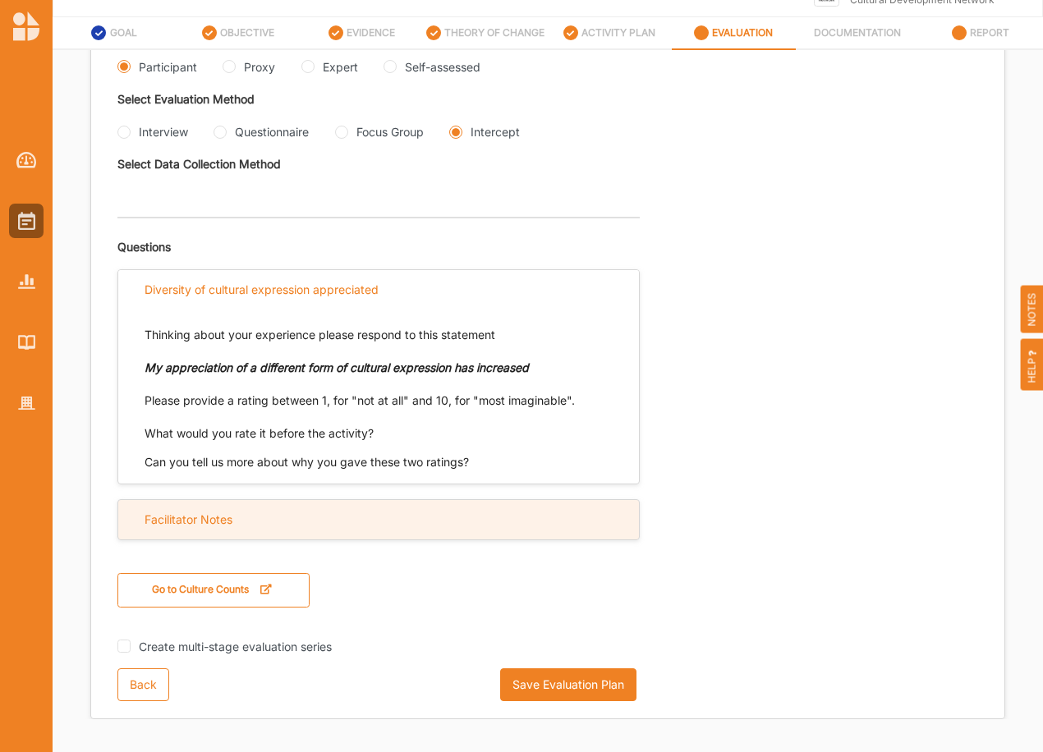
scroll to position [423, 0]
click at [223, 521] on div "Facilitator Notes" at bounding box center [188, 519] width 88 height 15
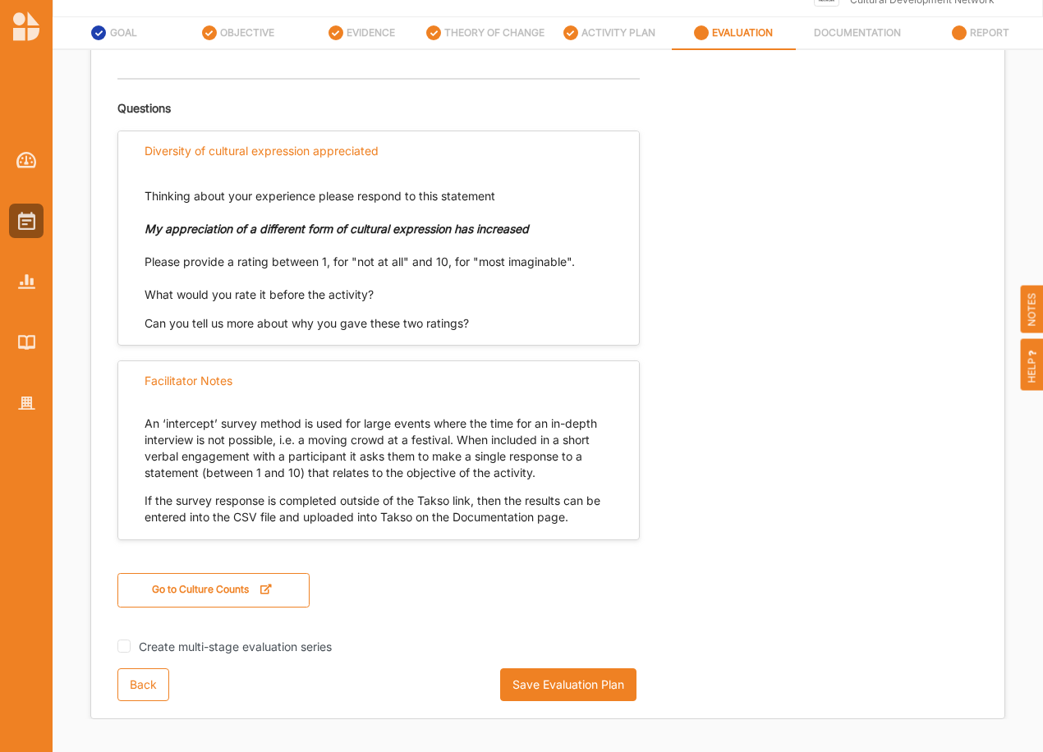
scroll to position [562, 0]
click at [561, 689] on button "Save Evaluation Plan" at bounding box center [568, 684] width 136 height 33
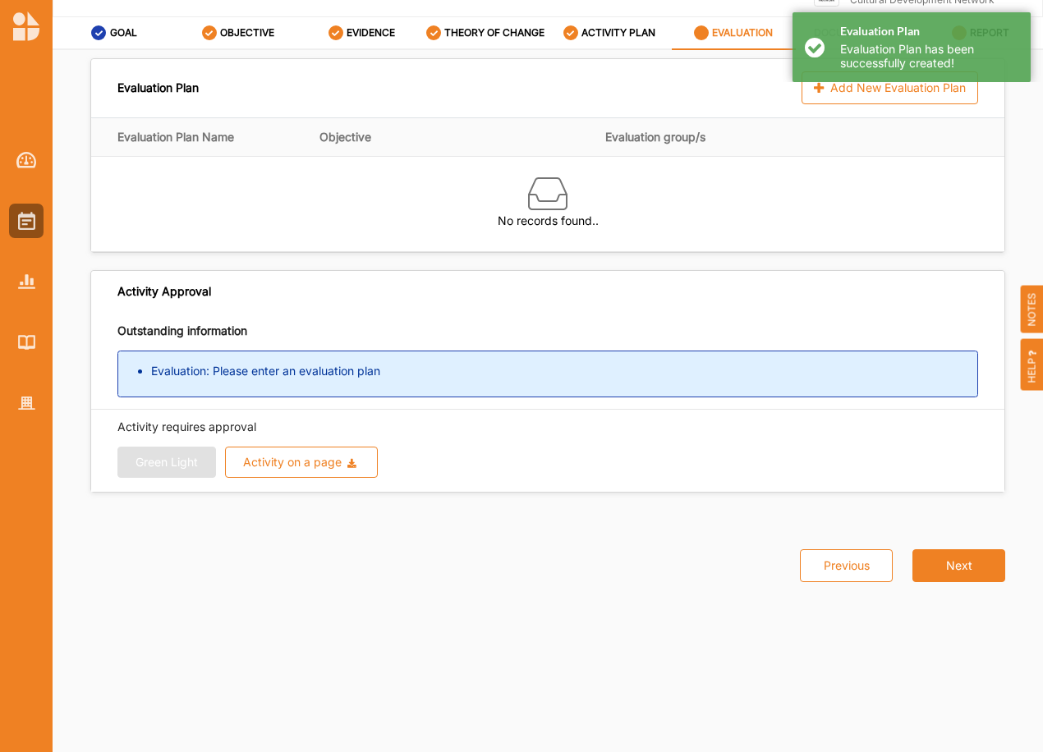
scroll to position [0, 0]
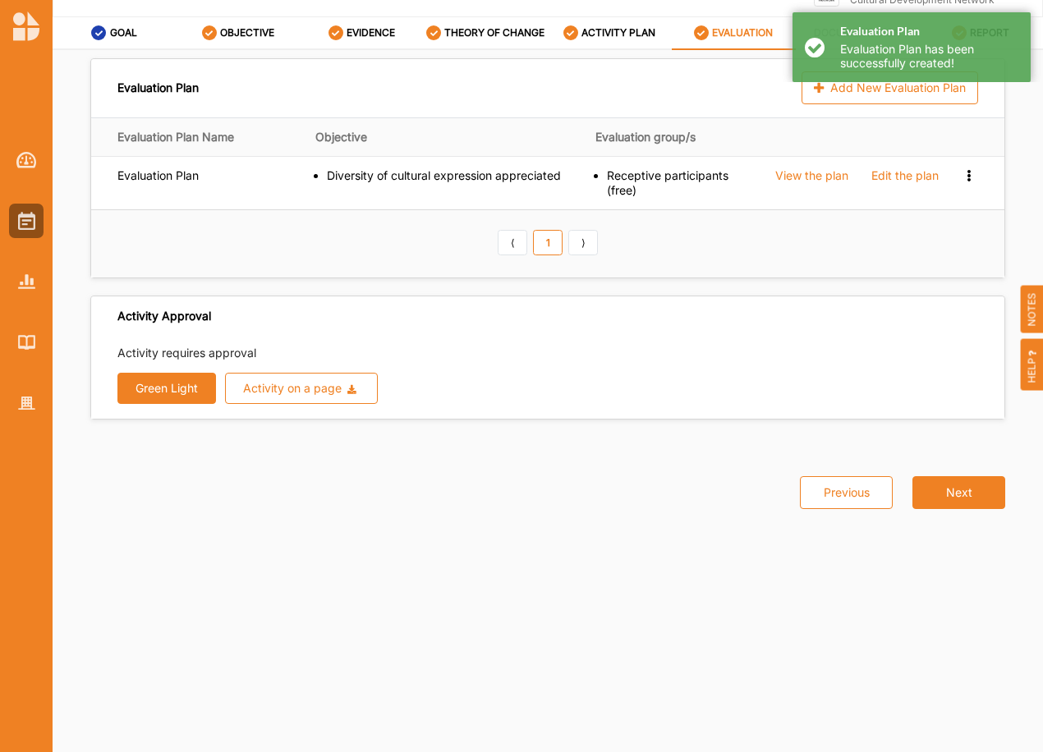
click at [168, 392] on button "Green Light" at bounding box center [166, 388] width 99 height 31
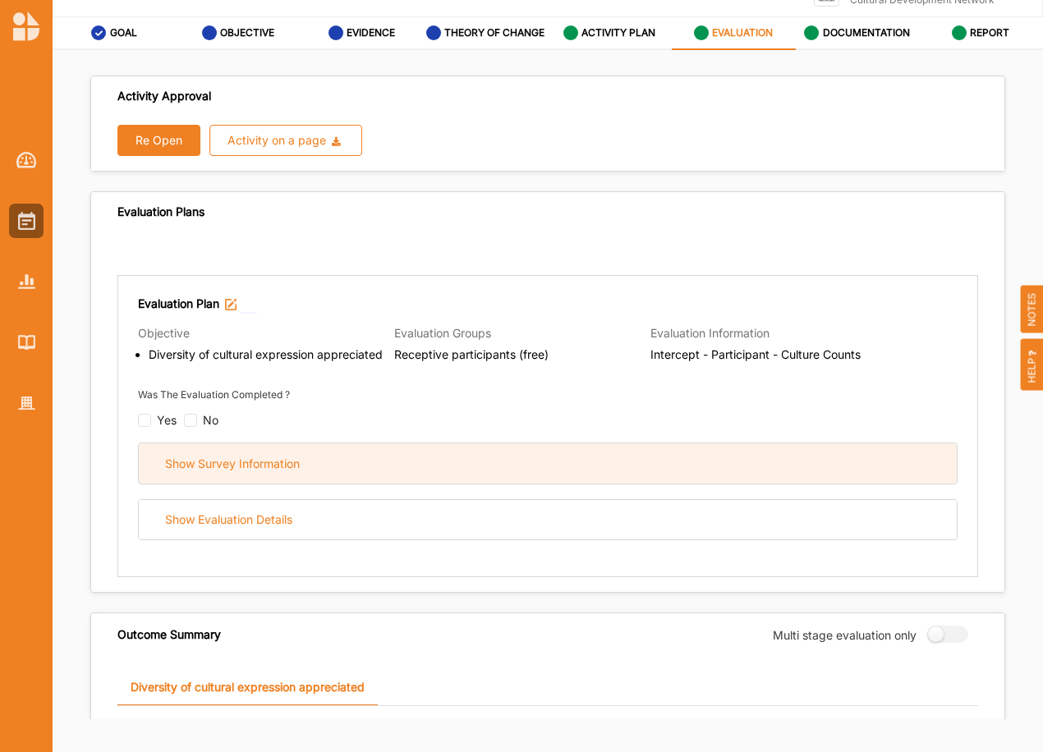
click at [306, 457] on div "Show Survey Information" at bounding box center [548, 463] width 818 height 40
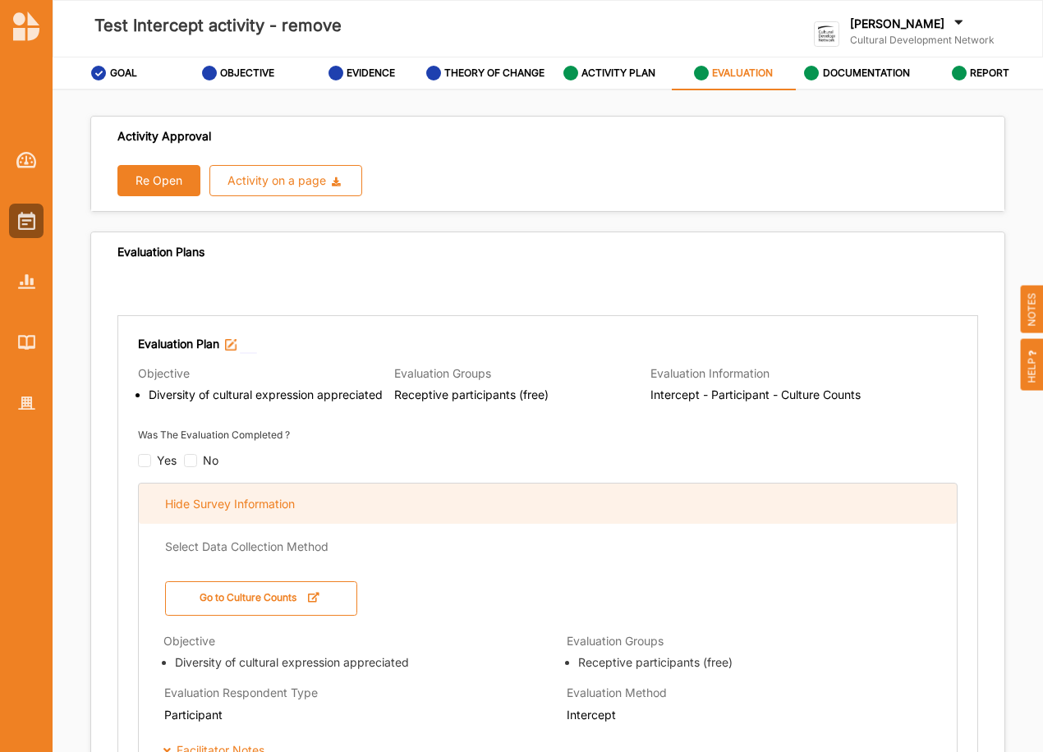
click at [256, 504] on div "Hide Survey Information" at bounding box center [230, 504] width 130 height 15
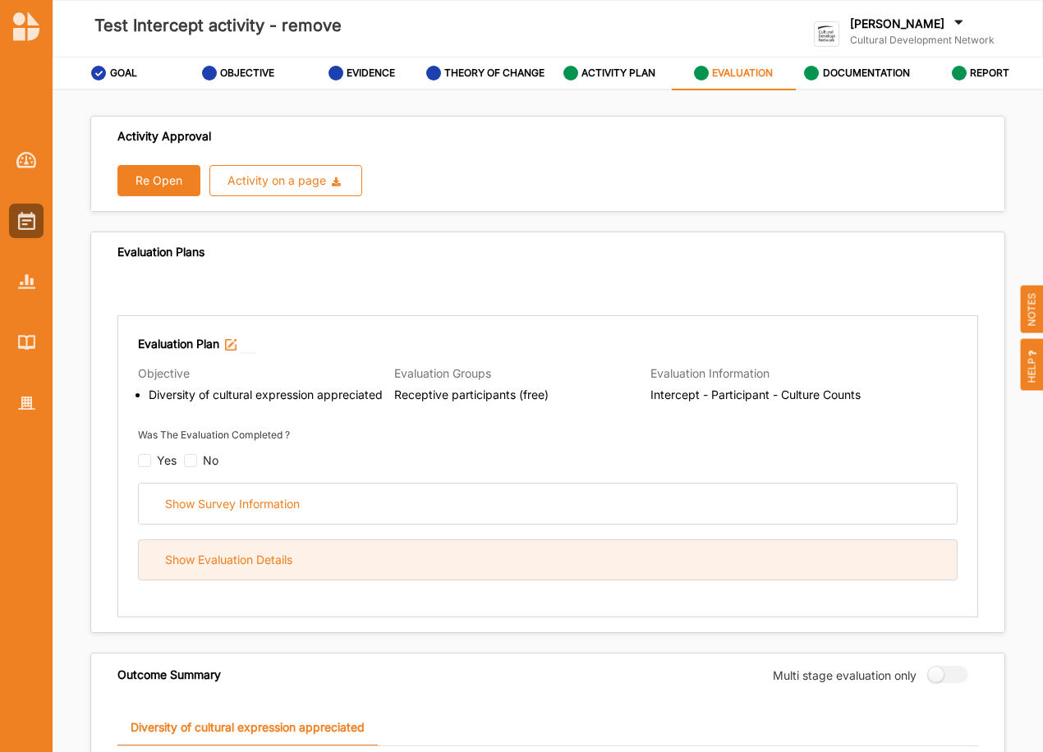
click at [264, 562] on div "Show Evaluation Details" at bounding box center [228, 560] width 127 height 15
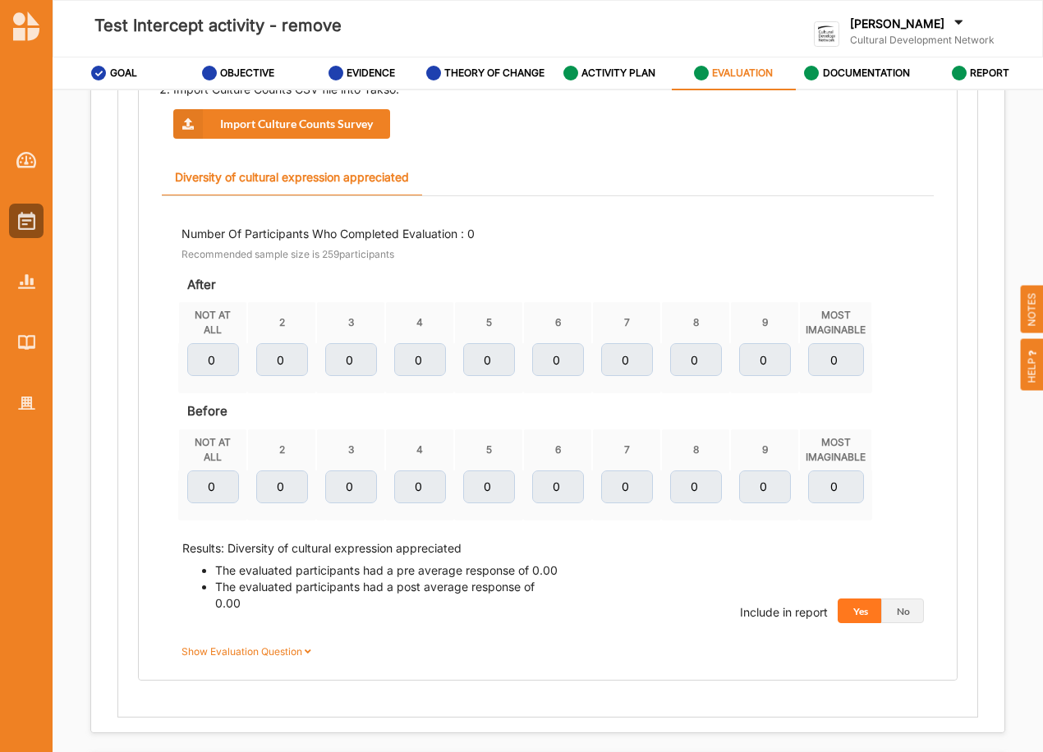
scroll to position [630, 0]
click at [587, 262] on div "Number Of Participants Who Completed Evaluation : 0 Recommended sample size is …" at bounding box center [547, 245] width 732 height 41
